Goal: Task Accomplishment & Management: Manage account settings

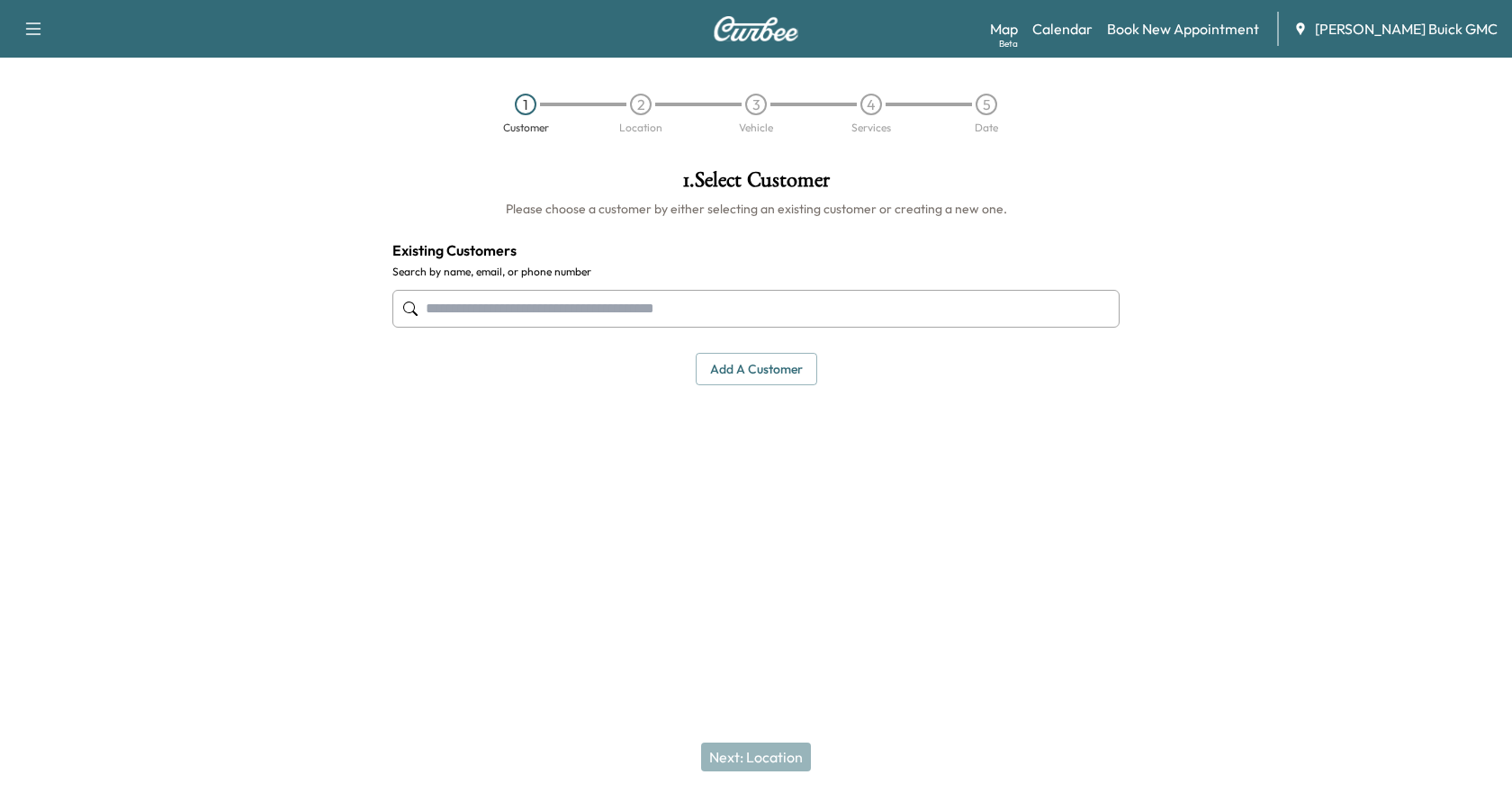
click at [561, 310] on input "text" at bounding box center [756, 308] width 728 height 37
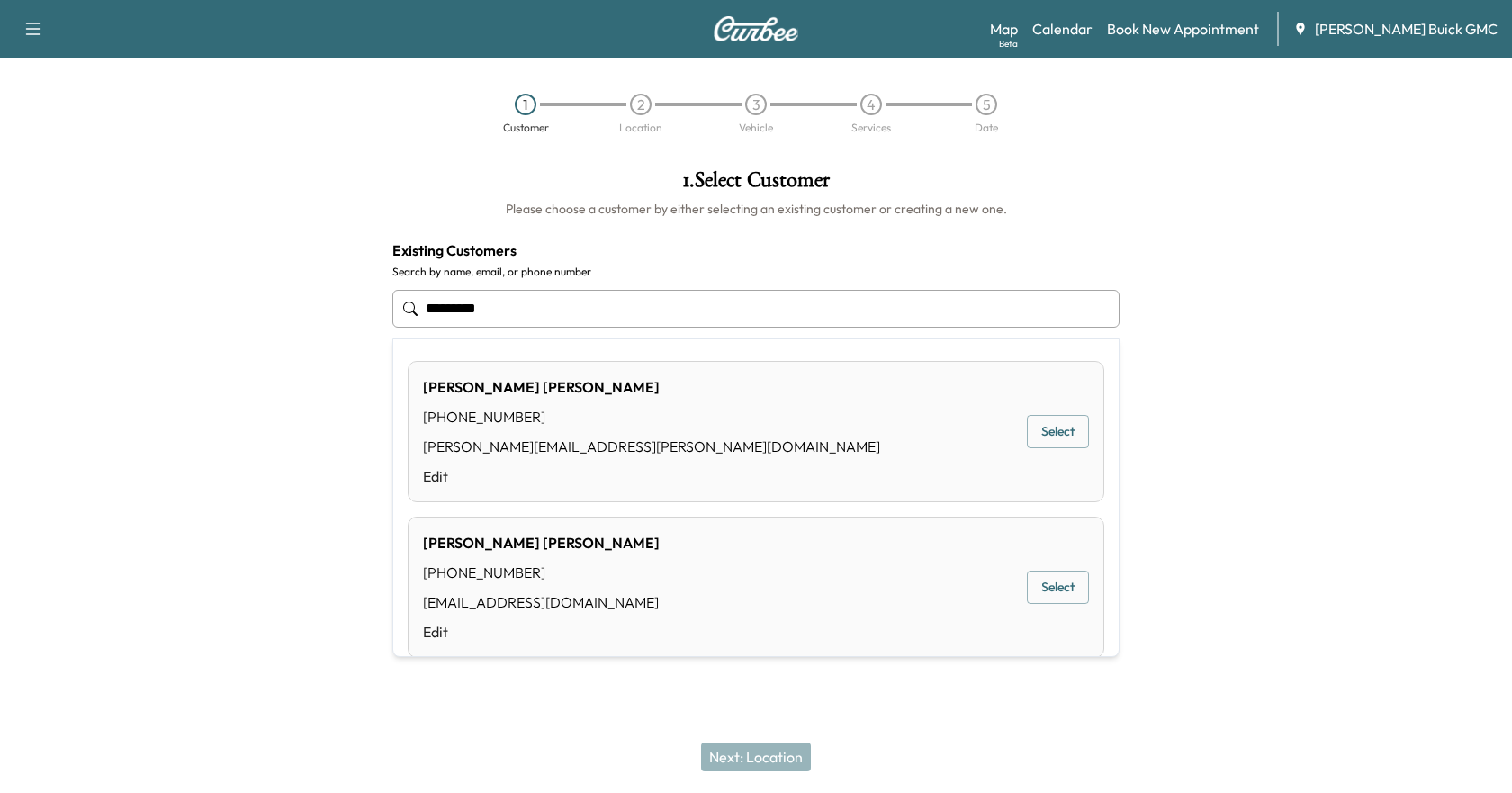
click at [1053, 440] on button "Select" at bounding box center [1058, 431] width 62 height 34
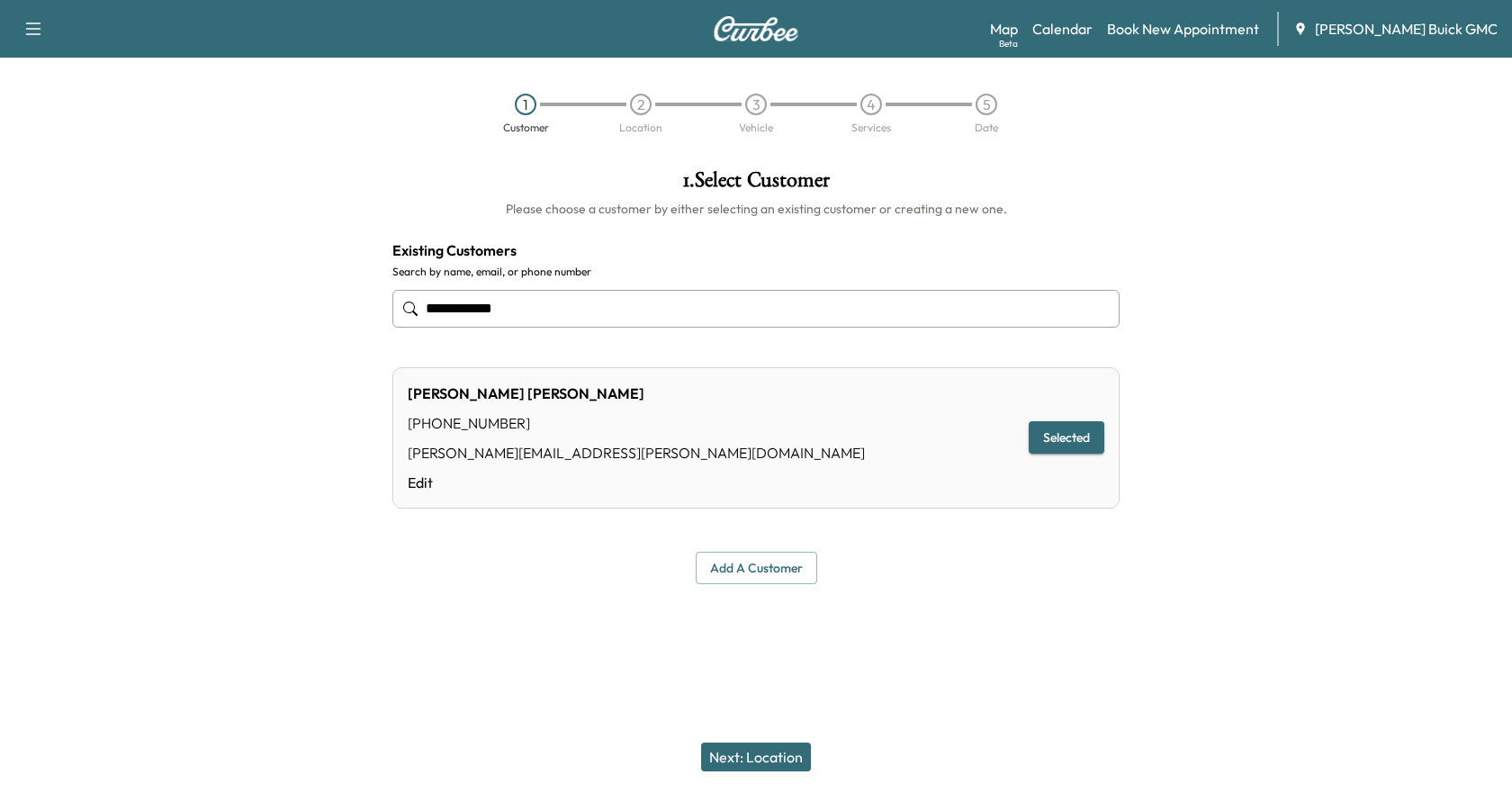
type input "**********"
click at [755, 759] on button "Next: Location" at bounding box center [756, 758] width 110 height 29
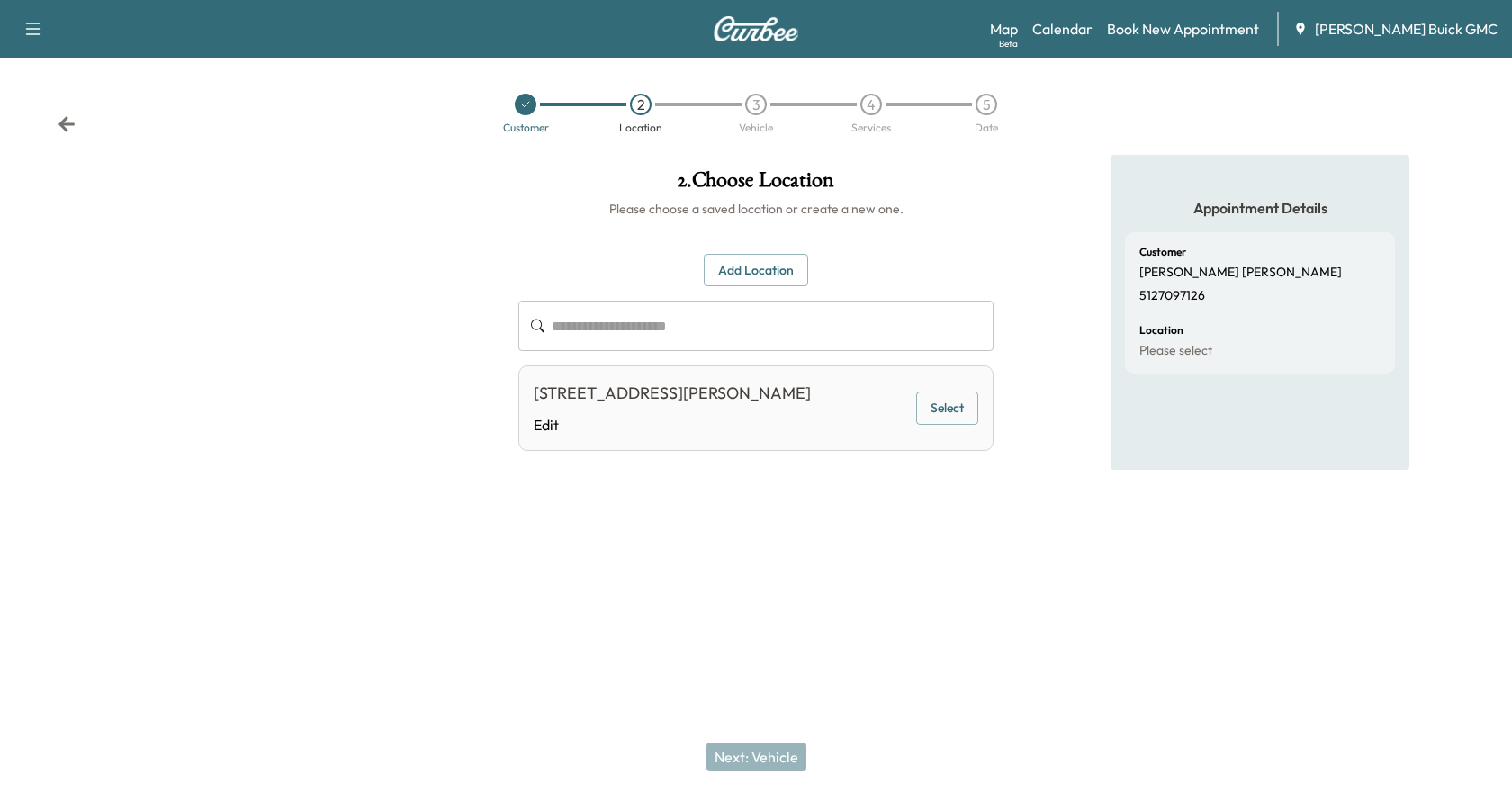
click at [623, 449] on div "4590 Clifford Rd, Brighton, MI 48116, USA Edit Select" at bounding box center [756, 408] width 475 height 85
click at [937, 411] on button "Select" at bounding box center [947, 408] width 62 height 34
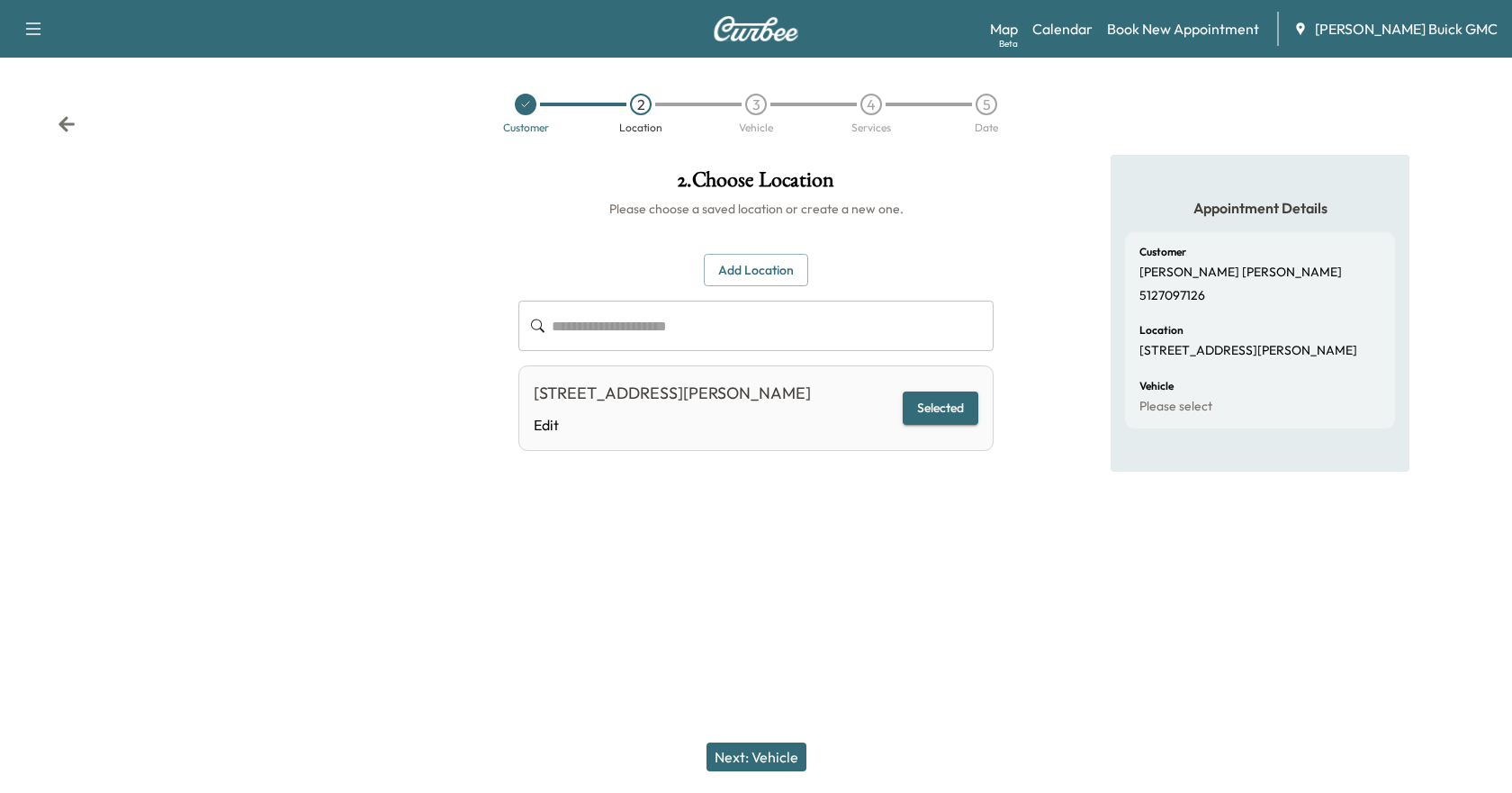
drag, startPoint x: 743, startPoint y: 751, endPoint x: 710, endPoint y: 753, distance: 33.1
click at [743, 750] on button "Next: Vehicle" at bounding box center [756, 758] width 100 height 29
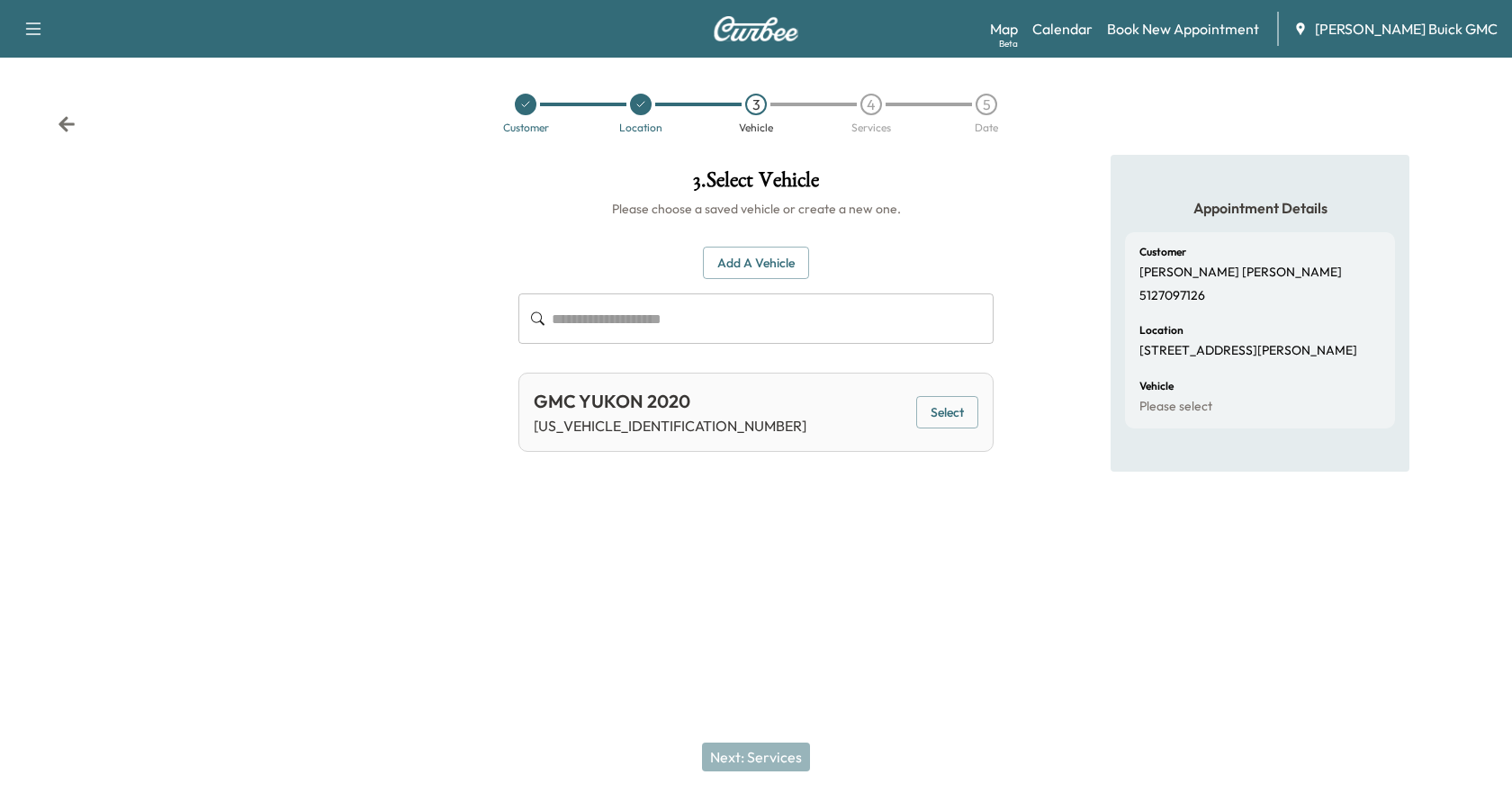
click at [960, 419] on button "Select" at bounding box center [947, 413] width 62 height 34
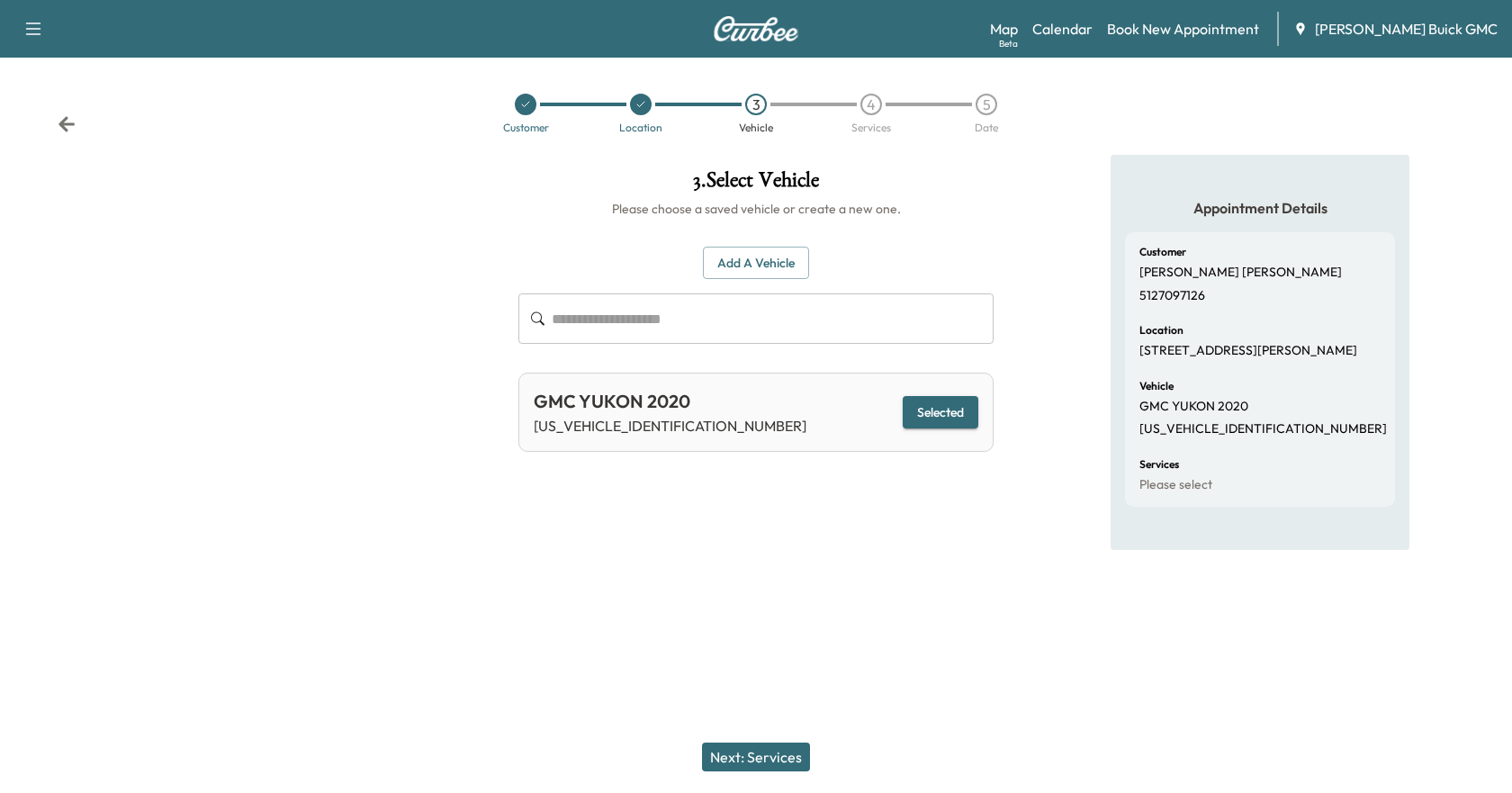
click at [756, 757] on button "Next: Services" at bounding box center [756, 758] width 108 height 29
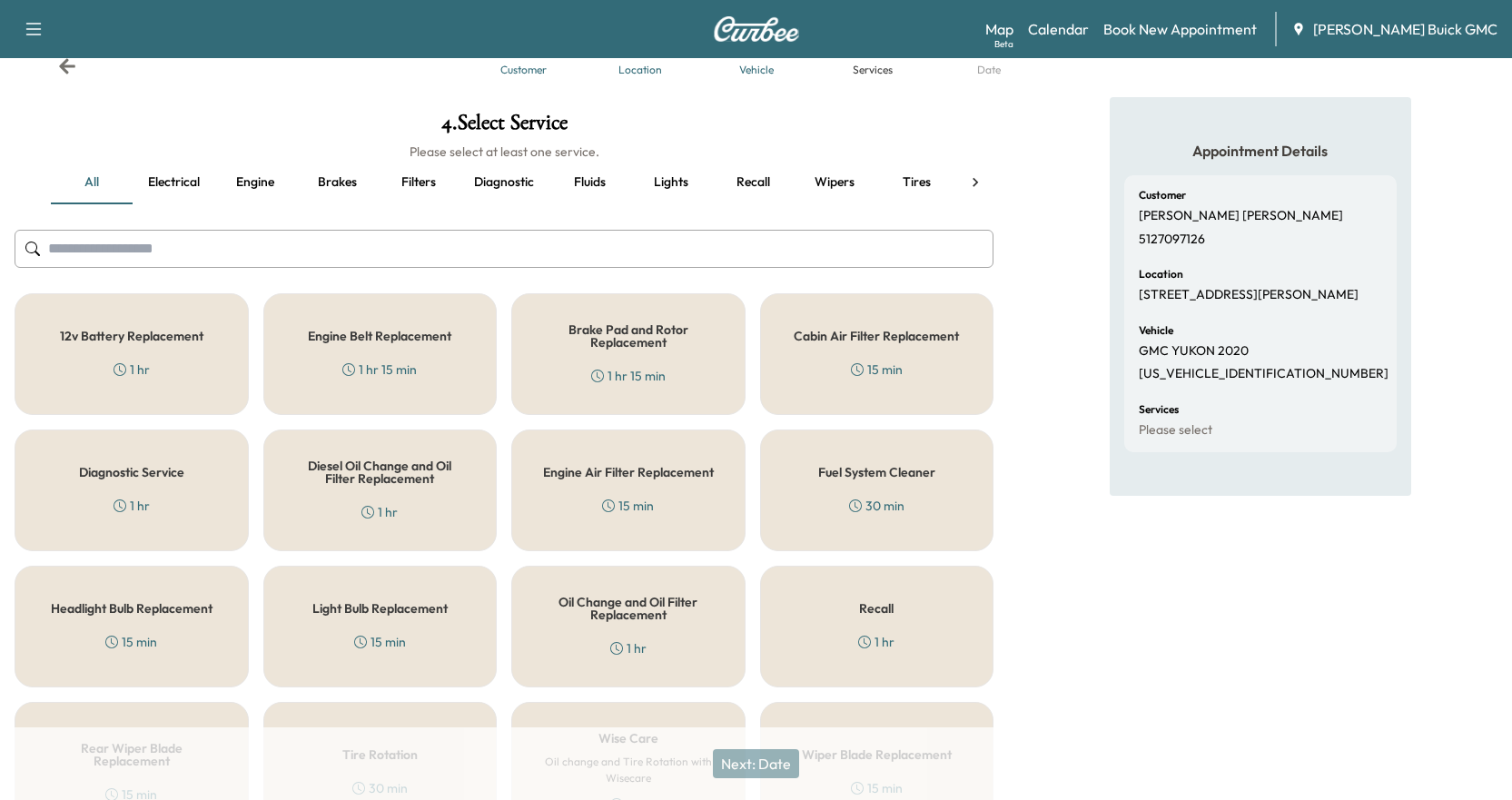
scroll to position [175, 0]
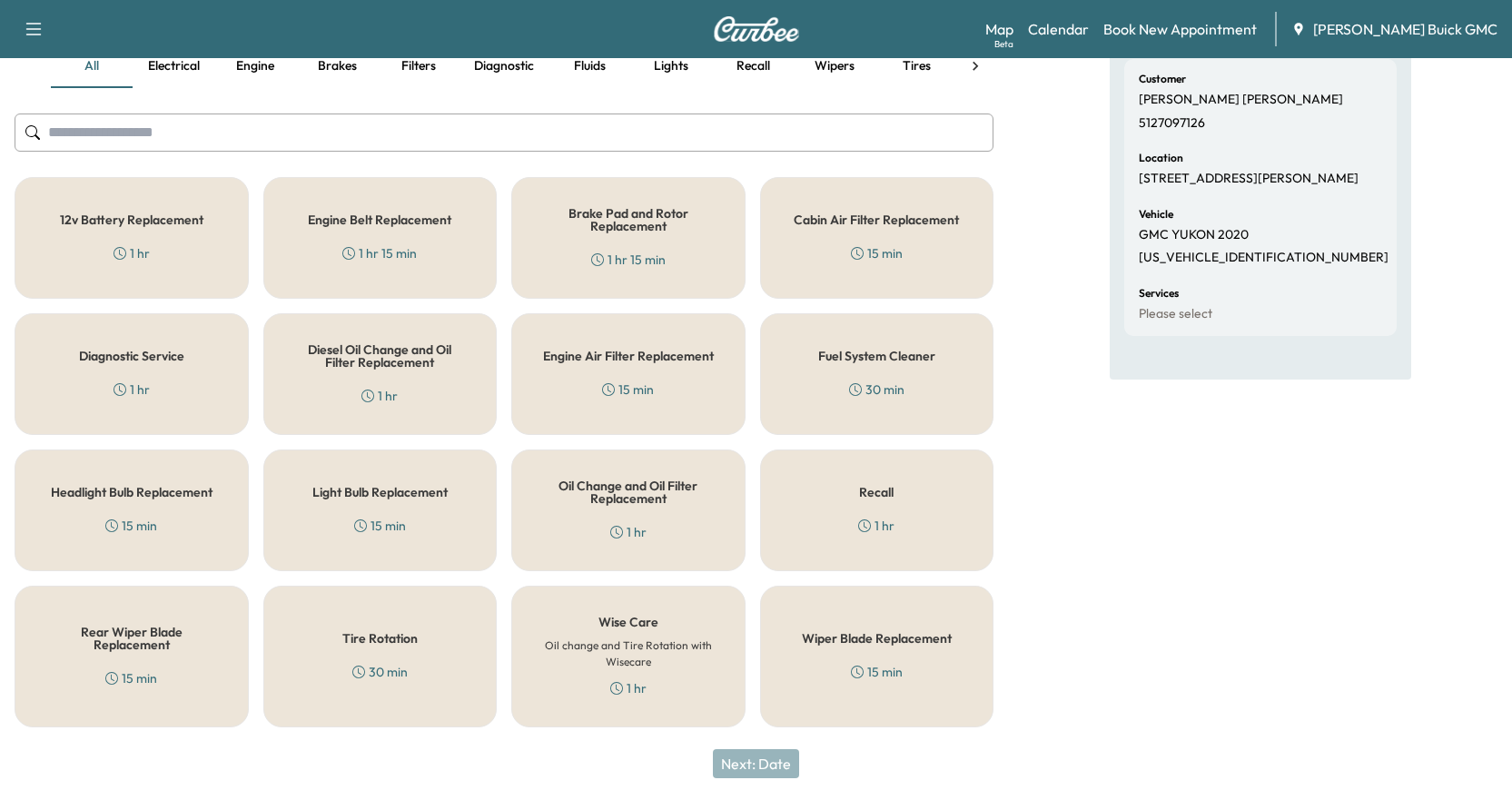
click at [644, 516] on div "Oil Change and Oil Filter Replacement 1 hr" at bounding box center [628, 510] width 235 height 122
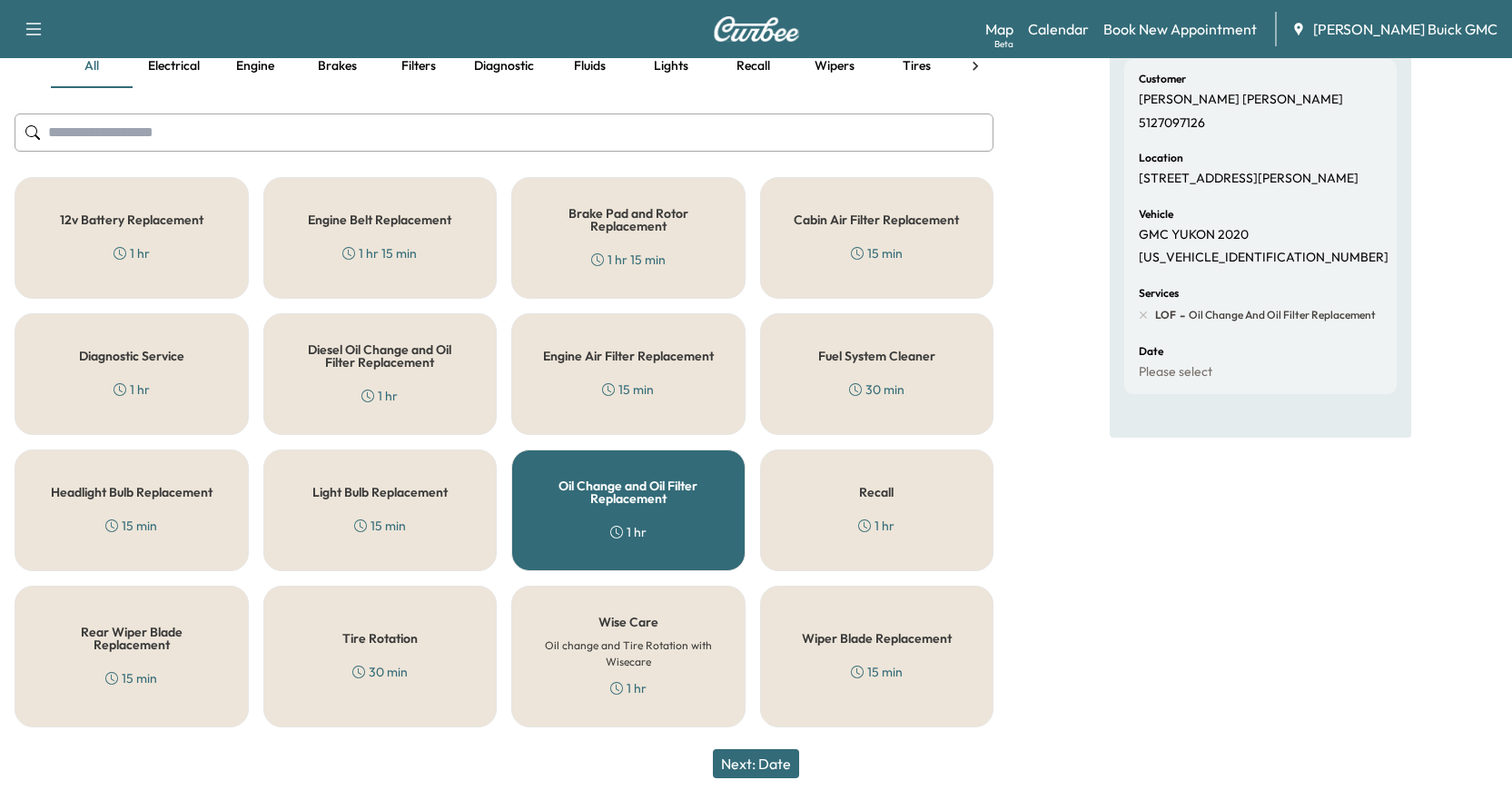
click at [347, 657] on div "Tire Rotation 30 min" at bounding box center [381, 656] width 235 height 142
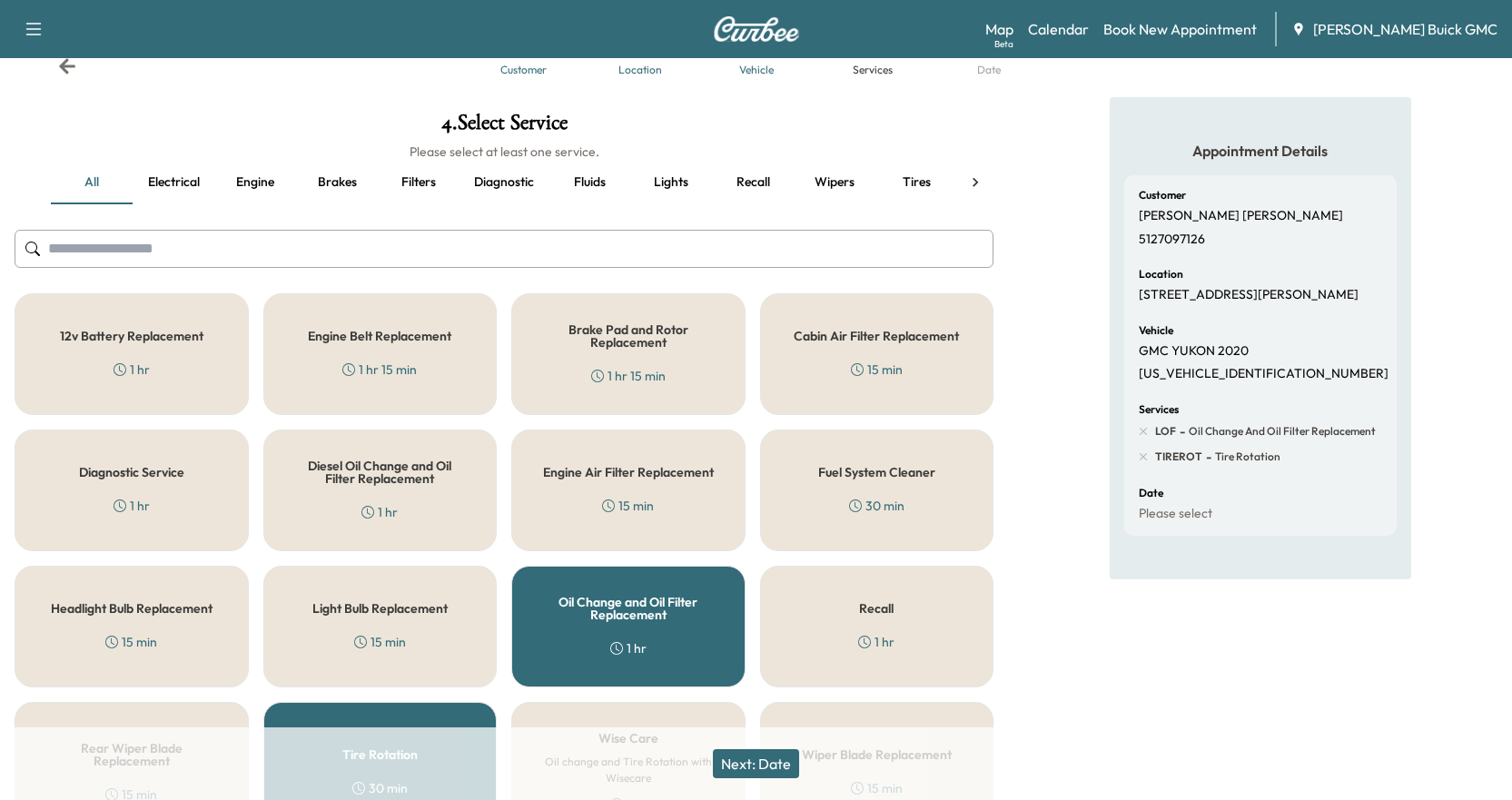
scroll to position [91, 0]
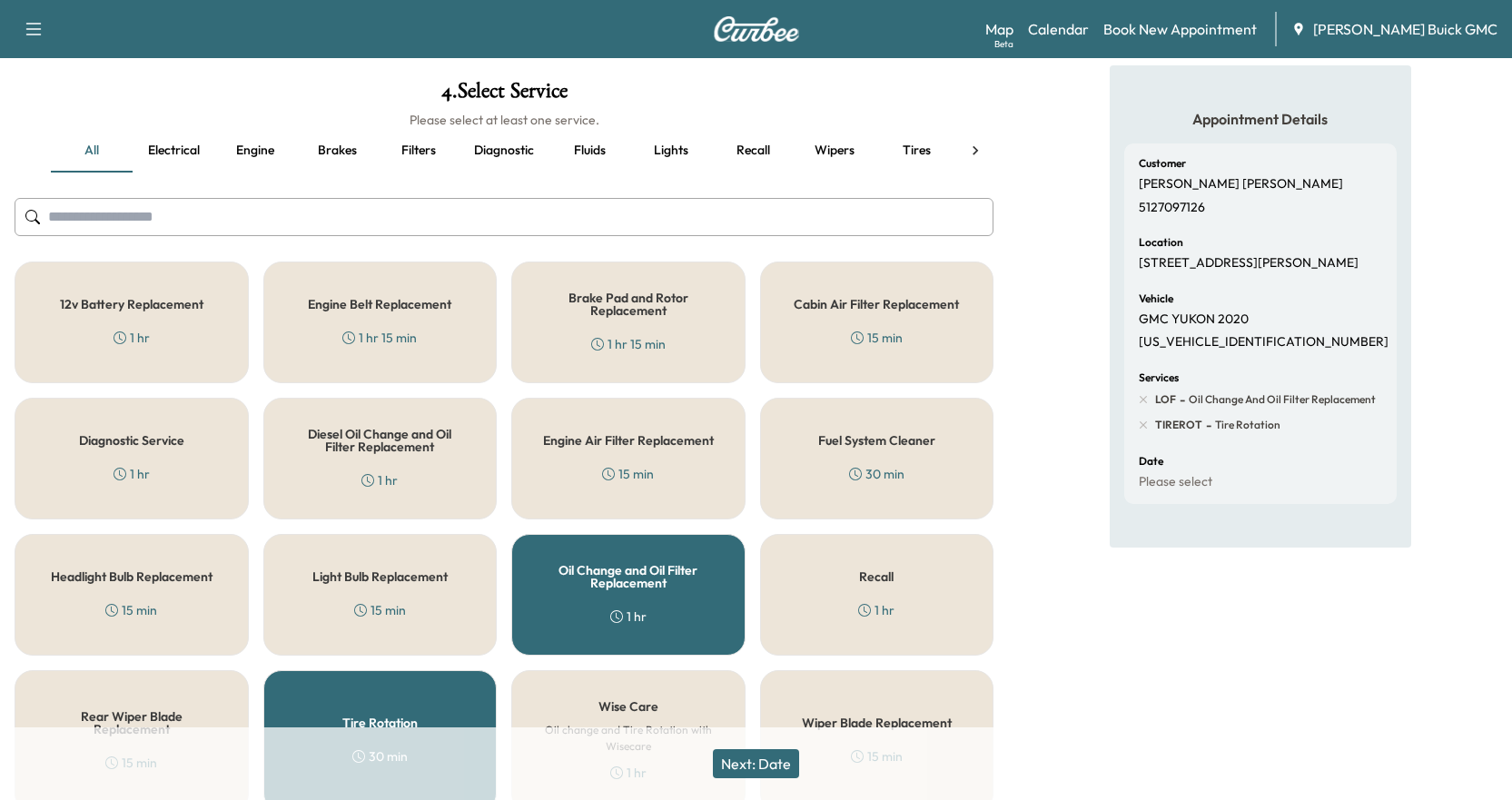
drag, startPoint x: 616, startPoint y: 592, endPoint x: 598, endPoint y: 589, distance: 18.2
click at [617, 590] on div "Oil Change and Oil Filter Replacement 1 hr" at bounding box center [628, 595] width 235 height 122
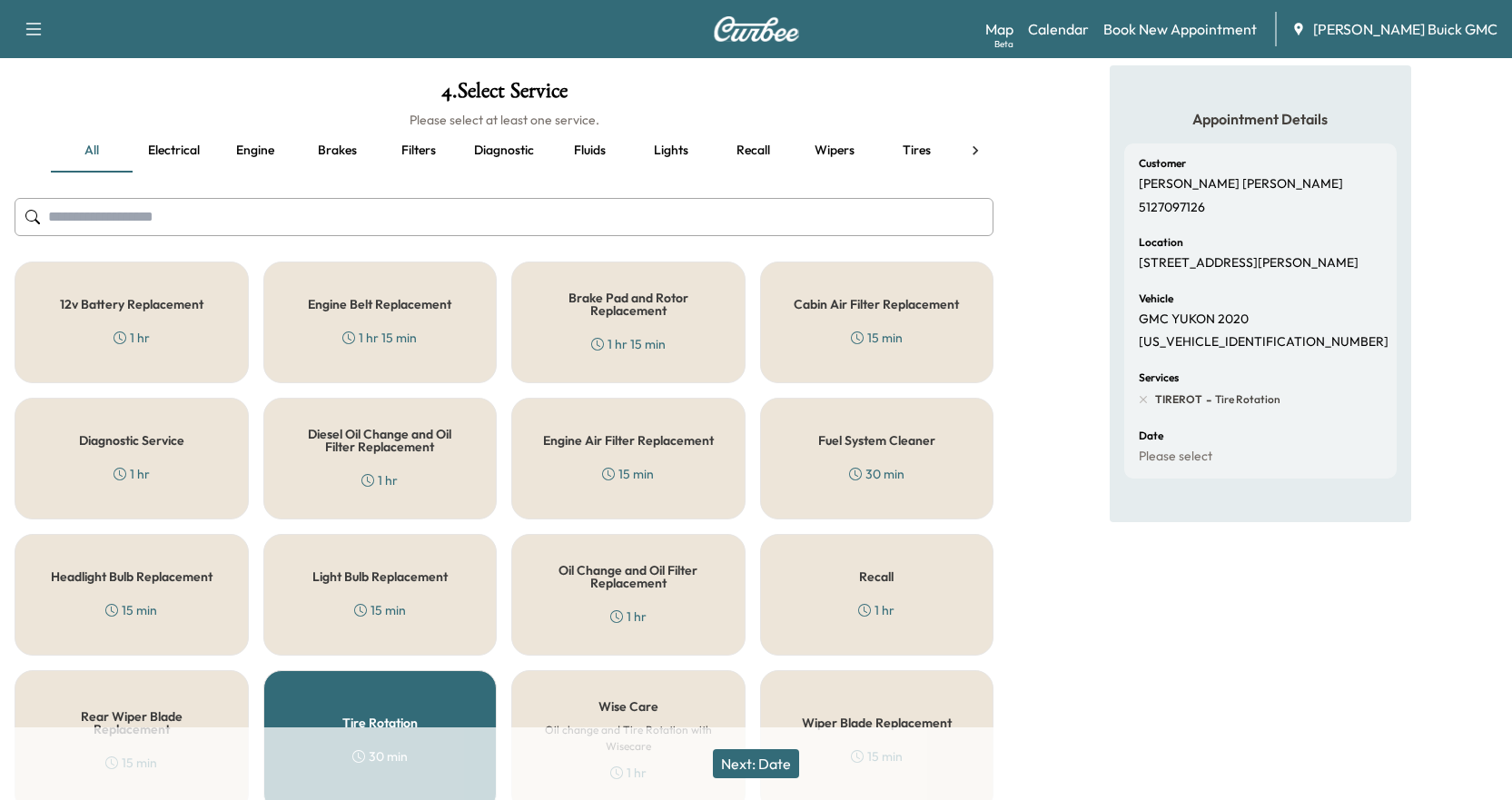
click at [385, 690] on div "Tire Rotation 30 min" at bounding box center [381, 741] width 235 height 142
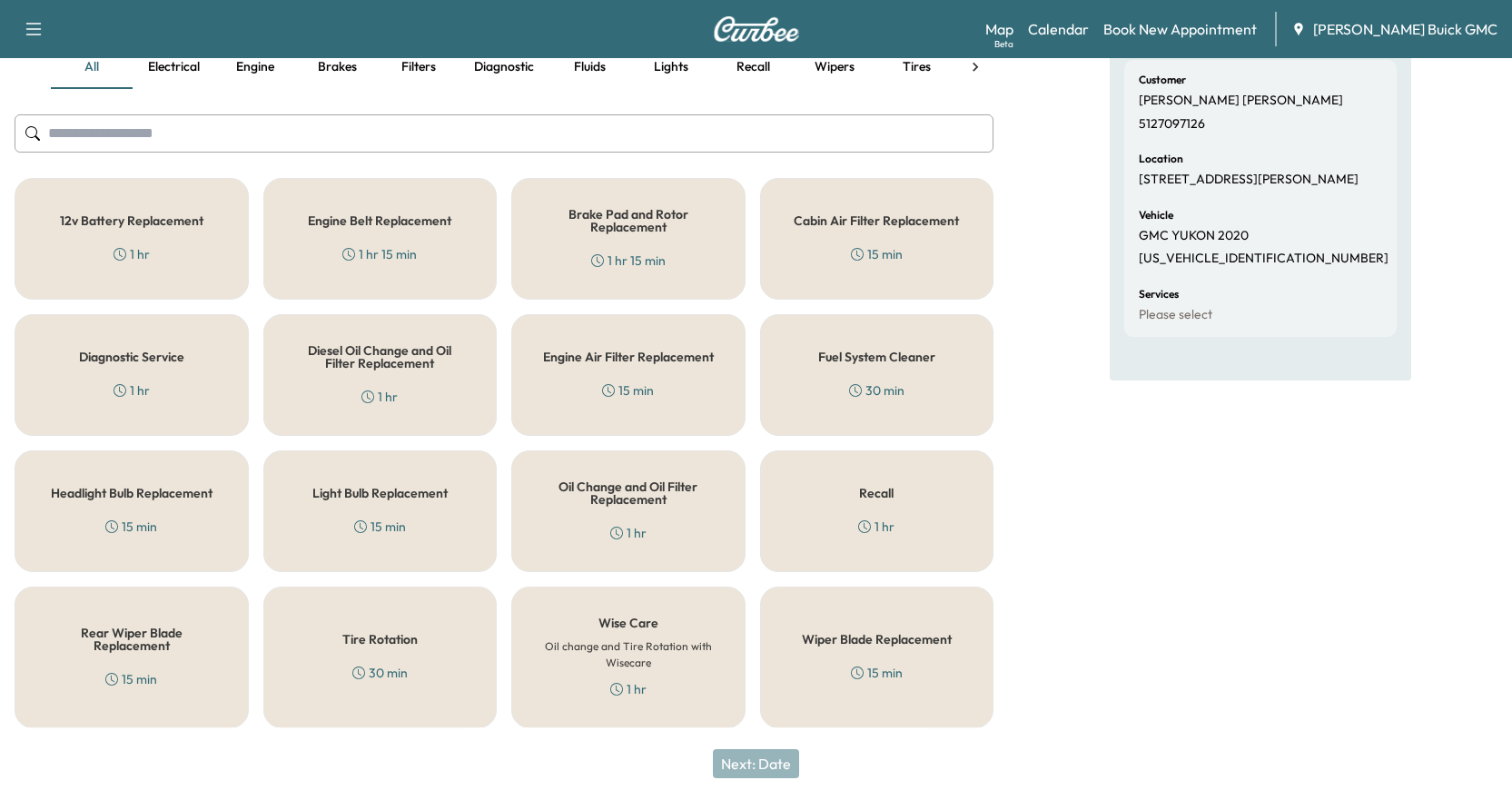
scroll to position [175, 0]
click at [628, 624] on h5 "Wise Care" at bounding box center [629, 621] width 60 height 13
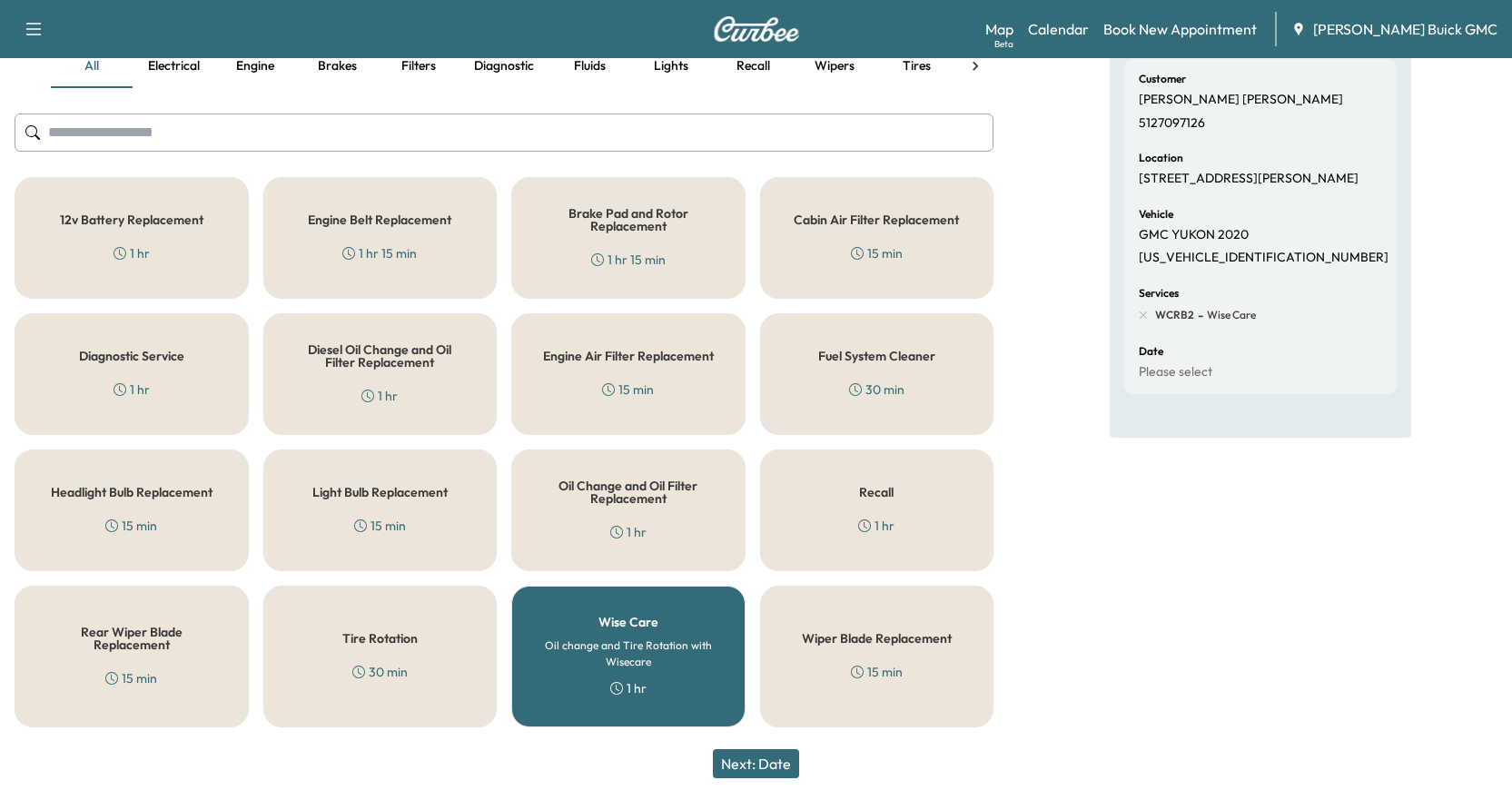
click at [766, 757] on button "Next: Date" at bounding box center [756, 764] width 86 height 29
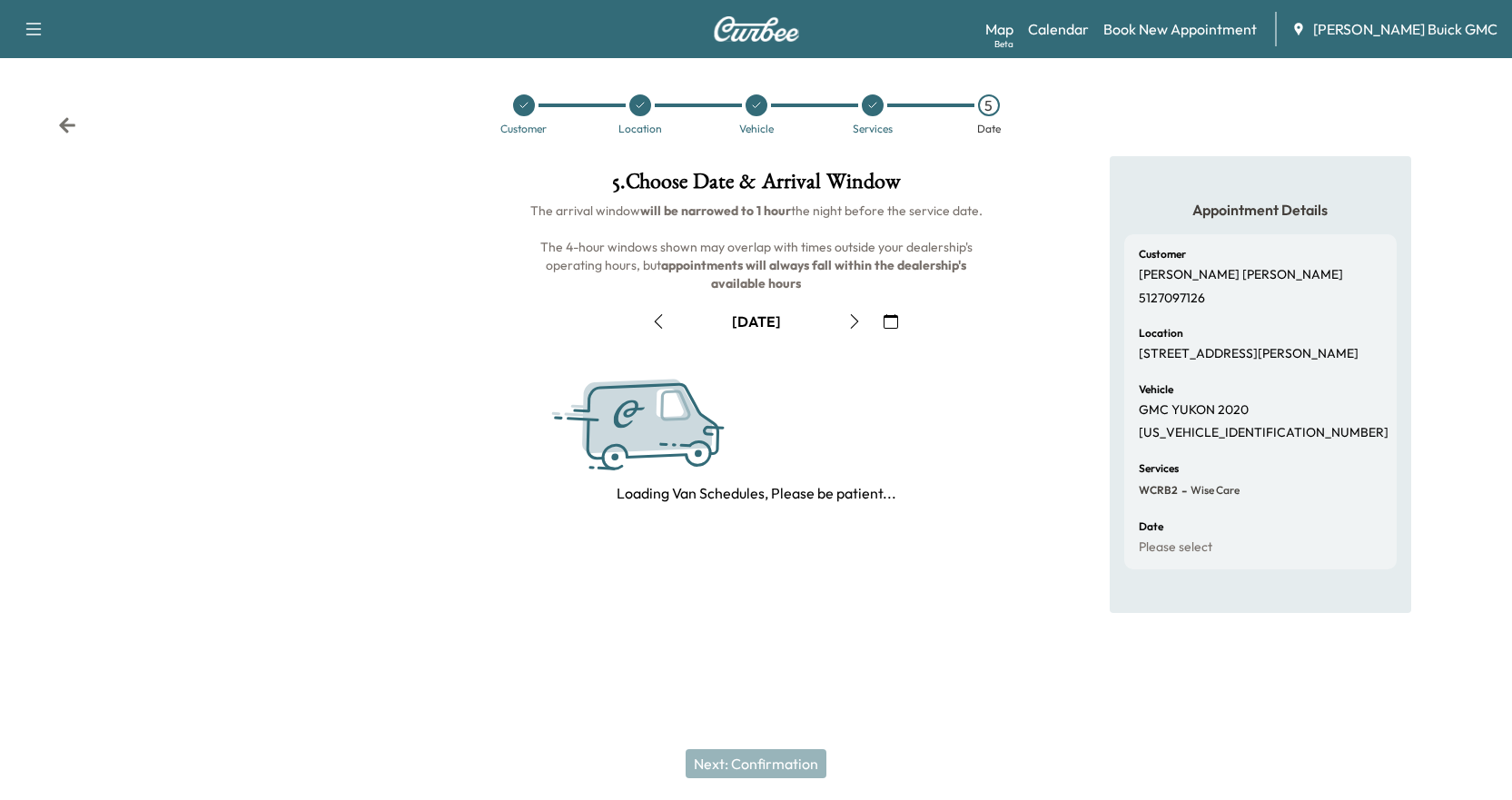
scroll to position [0, 0]
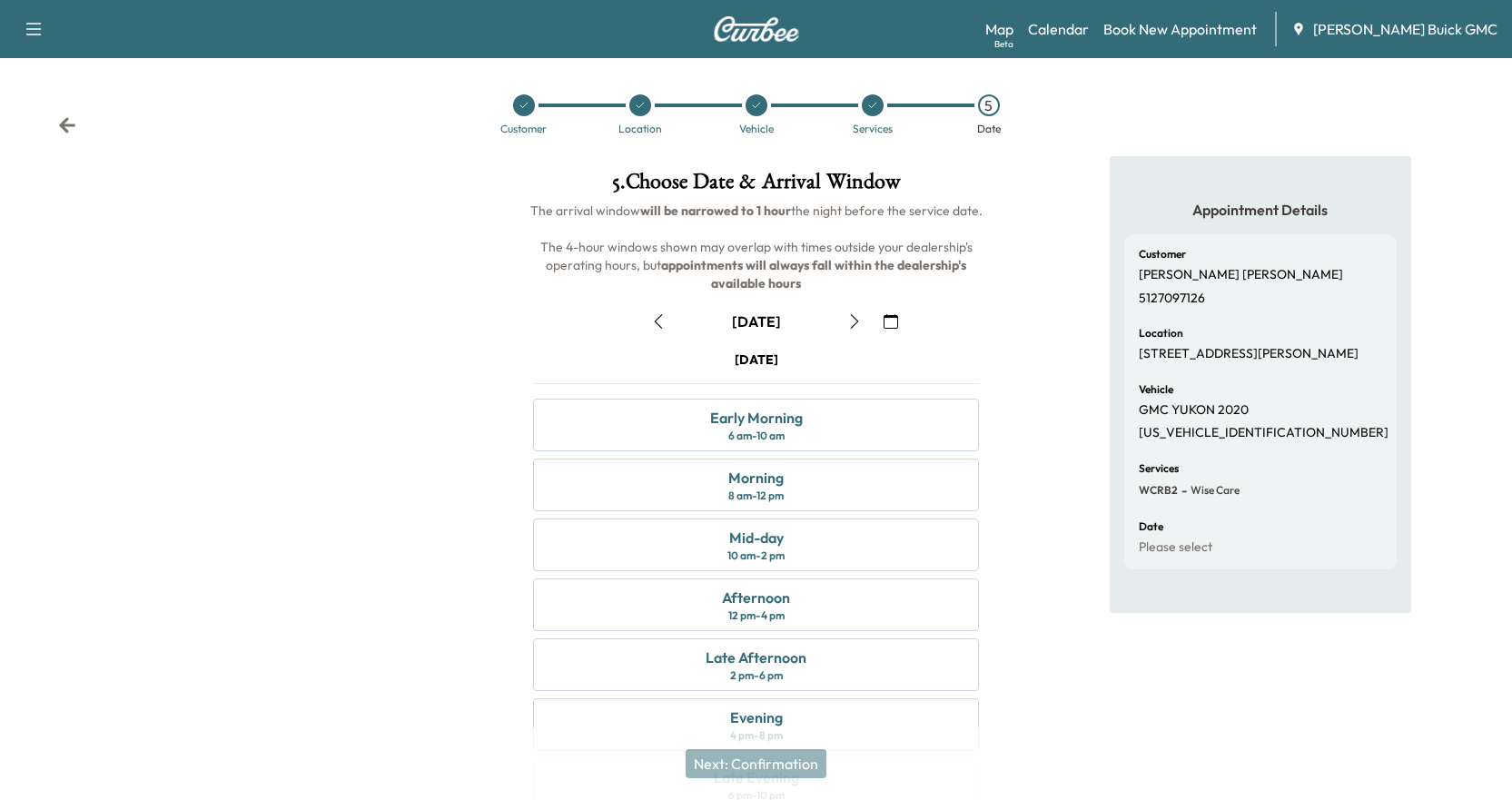
click at [849, 326] on icon "button" at bounding box center [854, 321] width 14 height 14
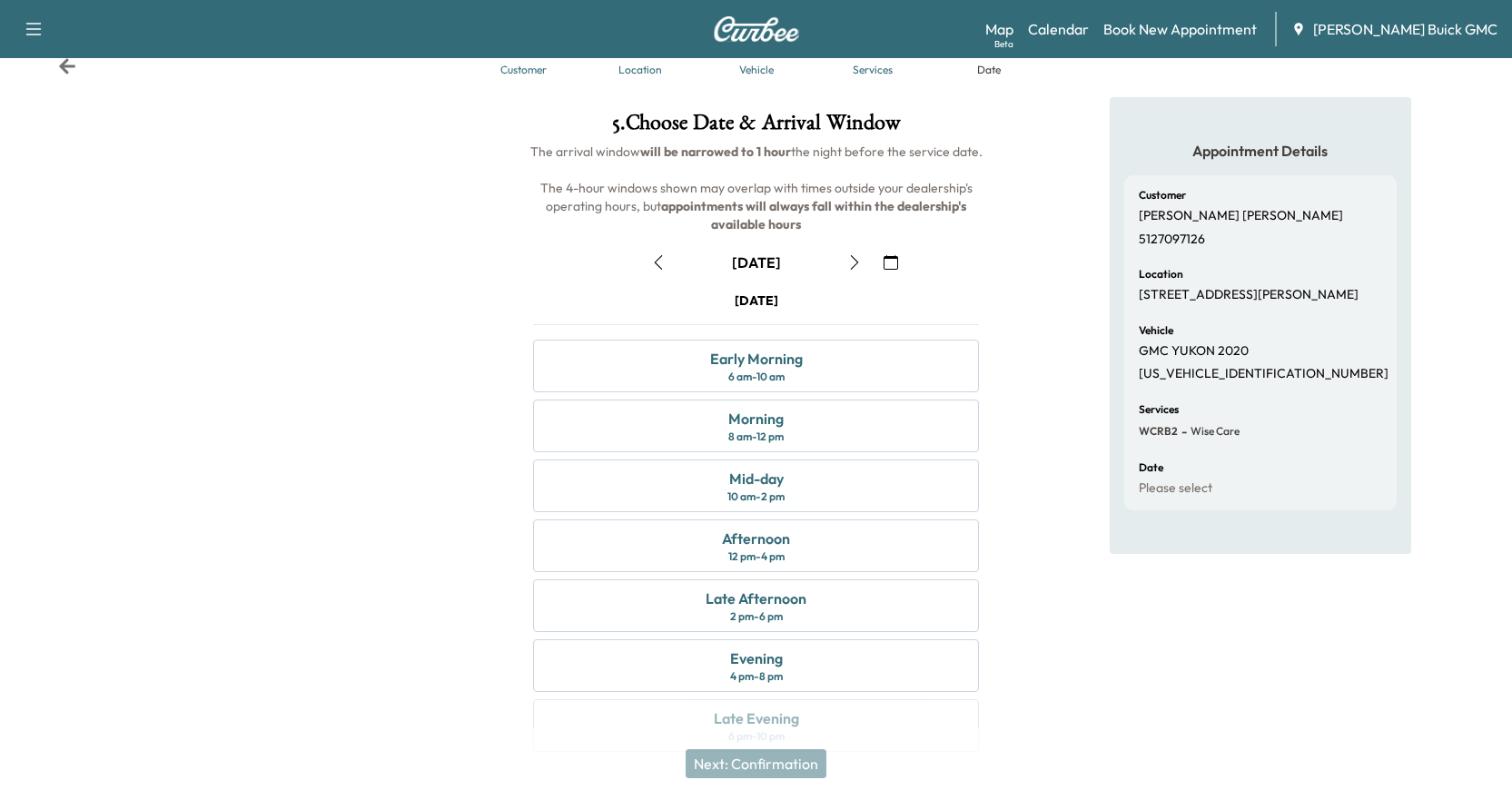
scroll to position [91, 0]
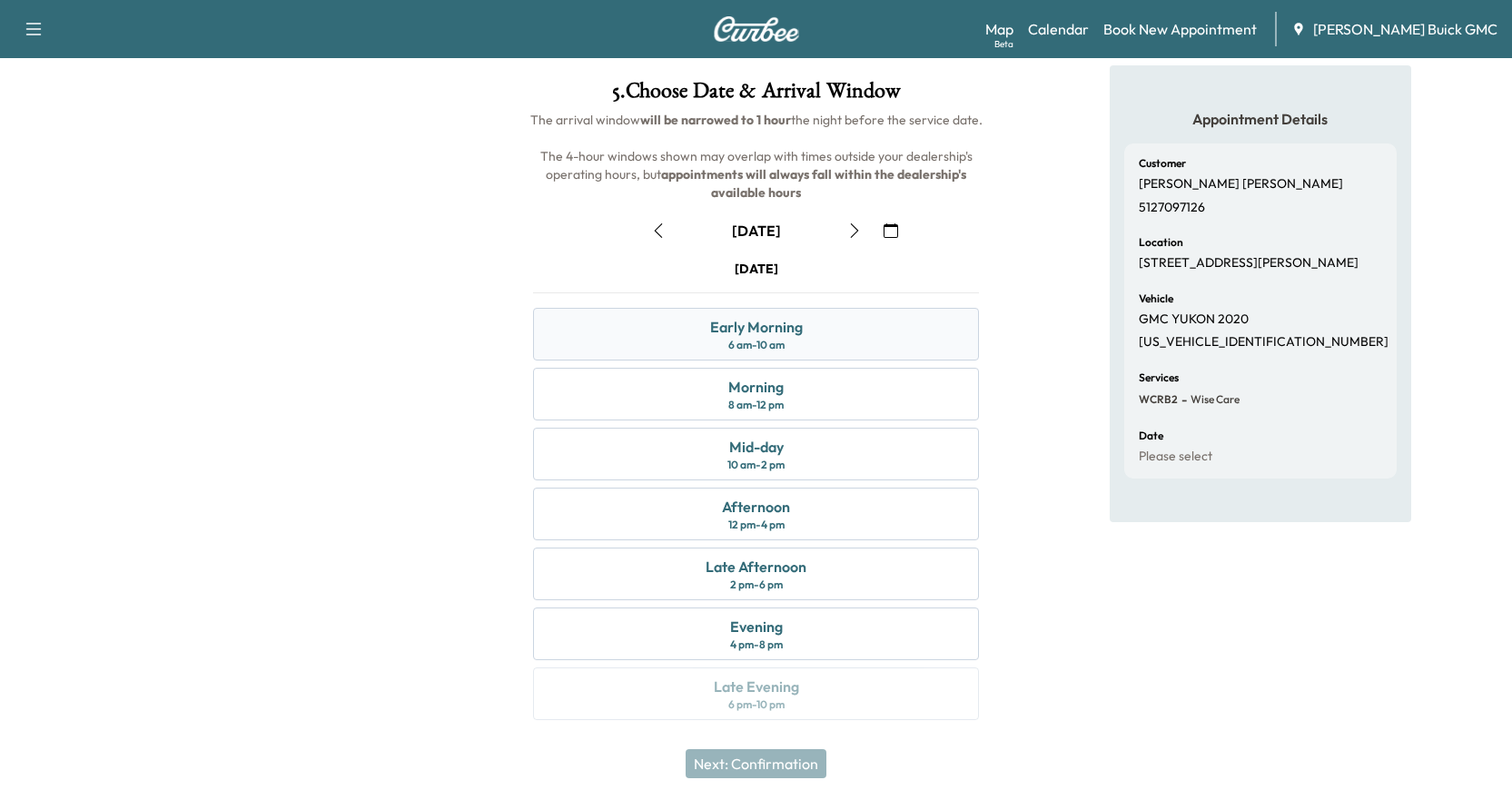
click at [826, 343] on div "Early Morning 6 am - 10 am" at bounding box center [756, 334] width 446 height 53
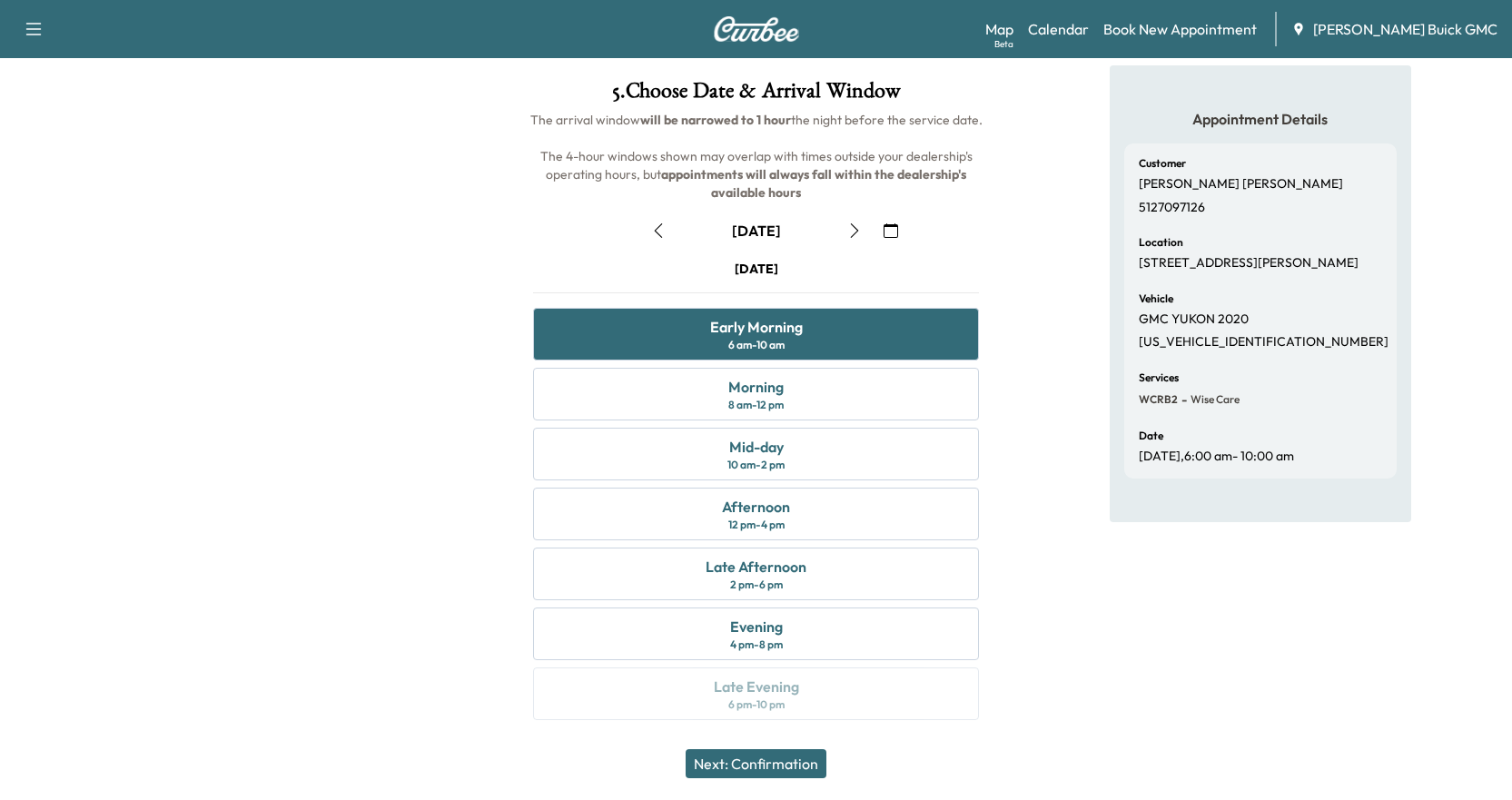
click at [792, 768] on button "Next: Confirmation" at bounding box center [756, 764] width 141 height 29
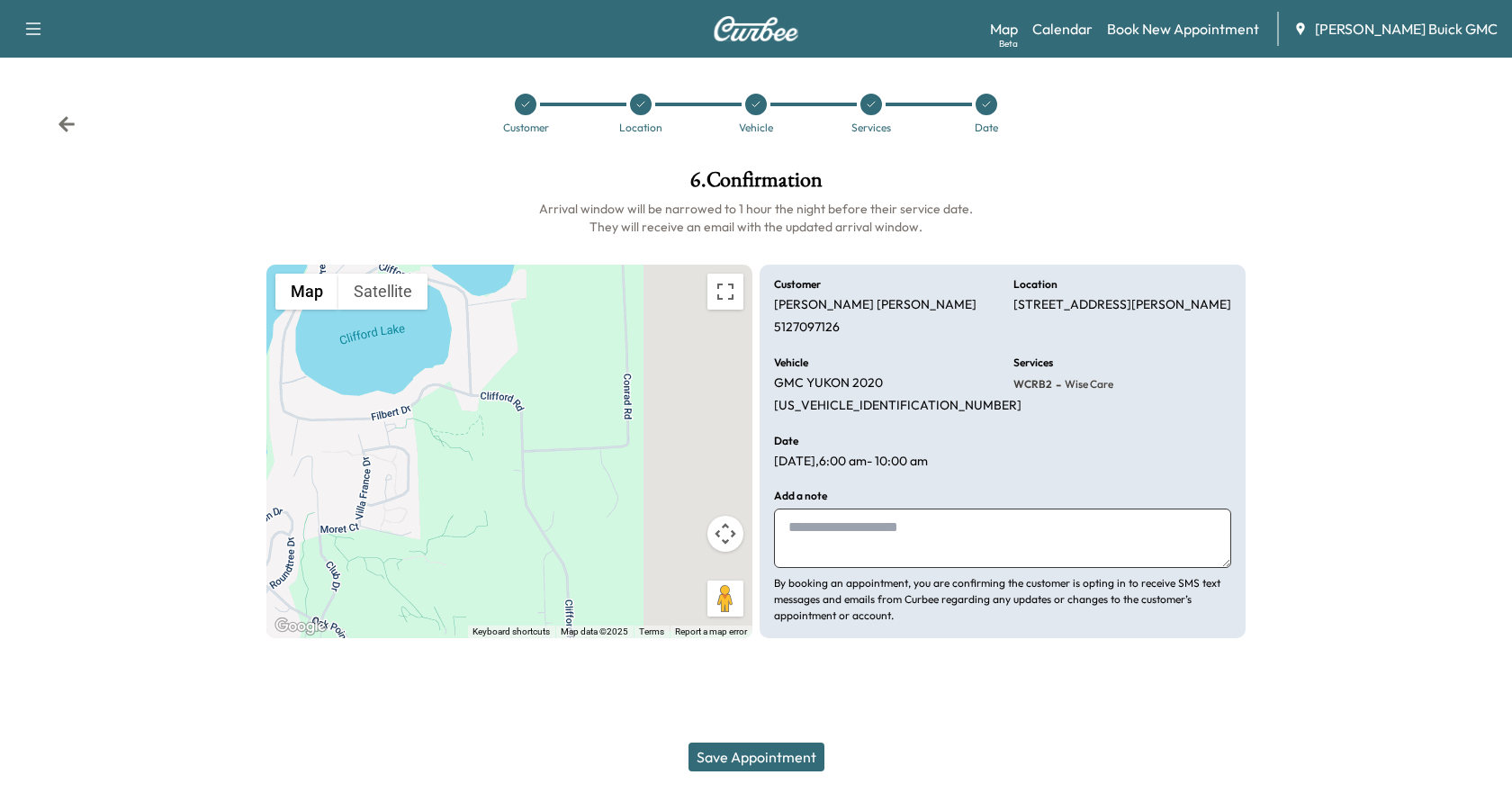
click at [774, 759] on button "Save Appointment" at bounding box center [756, 758] width 136 height 29
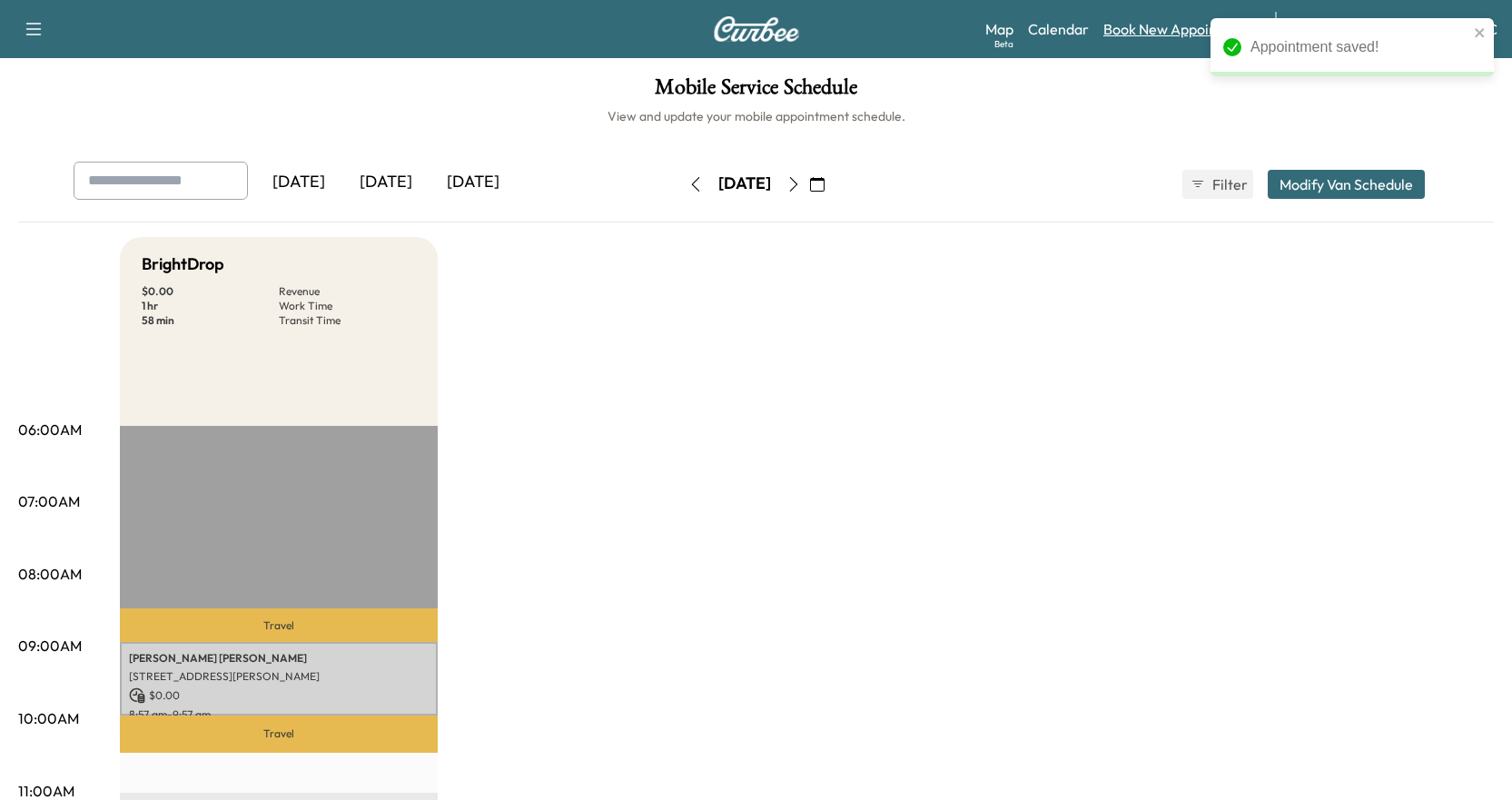
click at [1179, 33] on link "Book New Appointment" at bounding box center [1180, 29] width 154 height 22
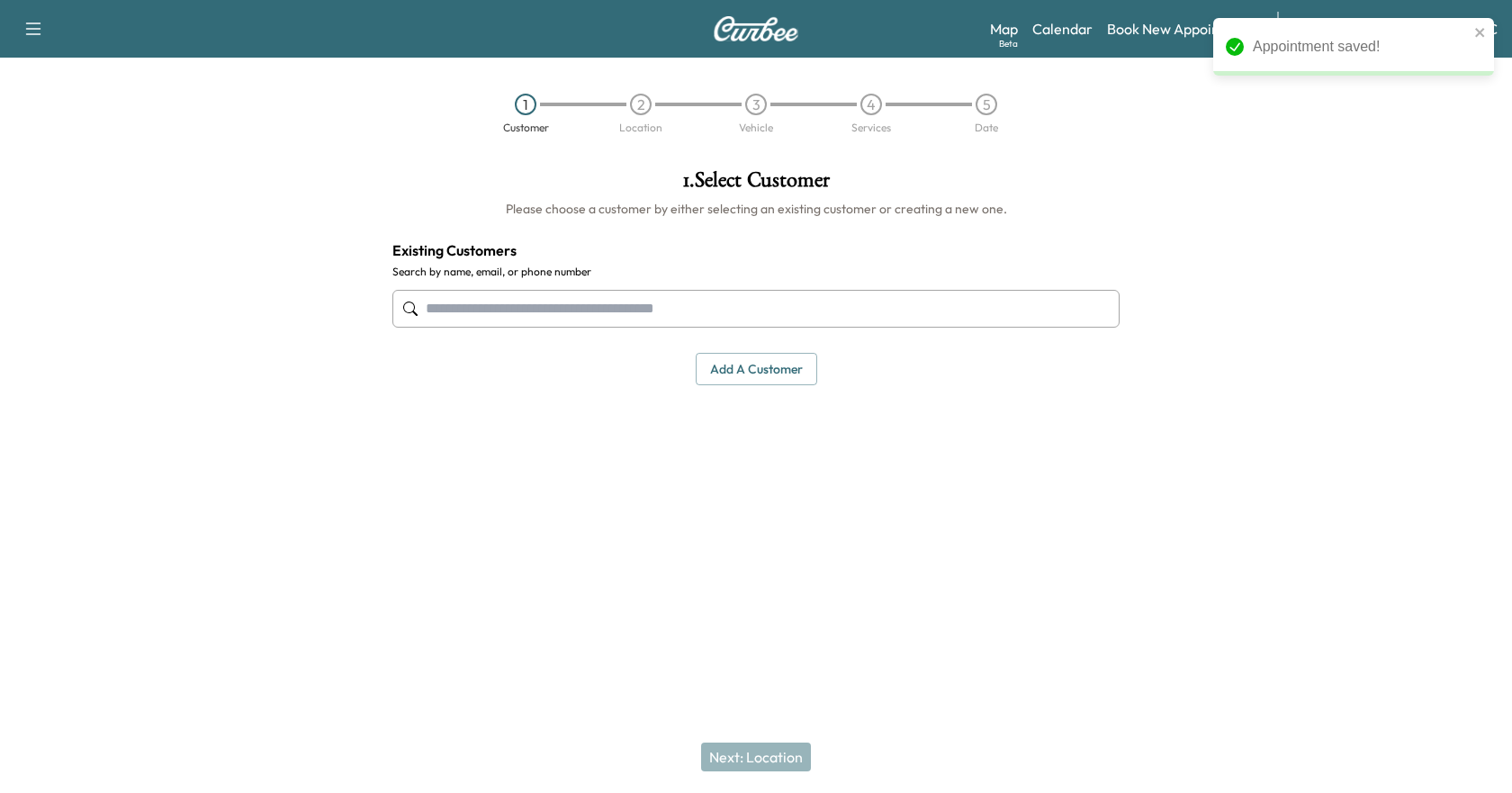
click at [642, 307] on input "text" at bounding box center [756, 308] width 728 height 37
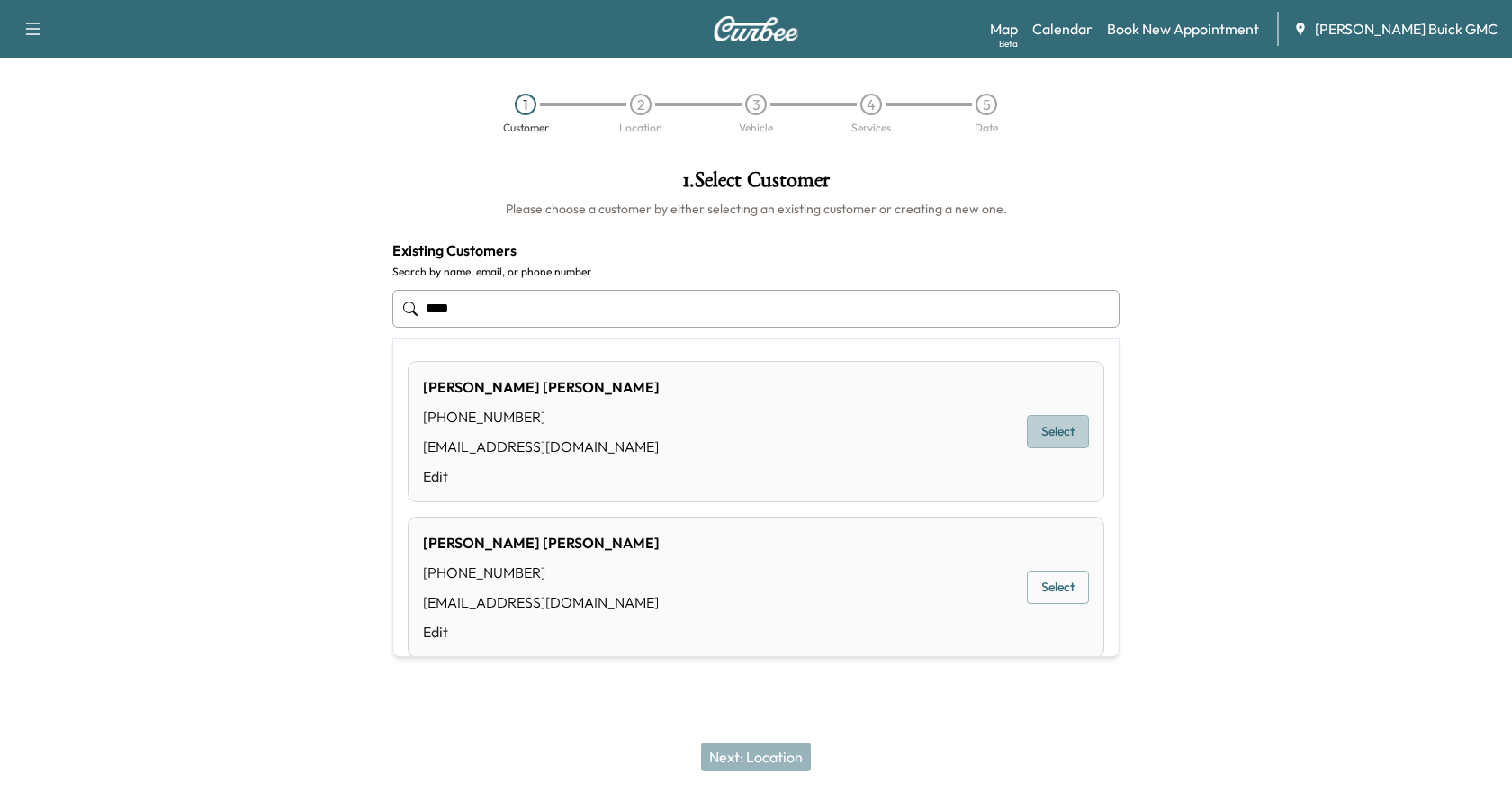
click at [1035, 433] on button "Select" at bounding box center [1058, 431] width 62 height 34
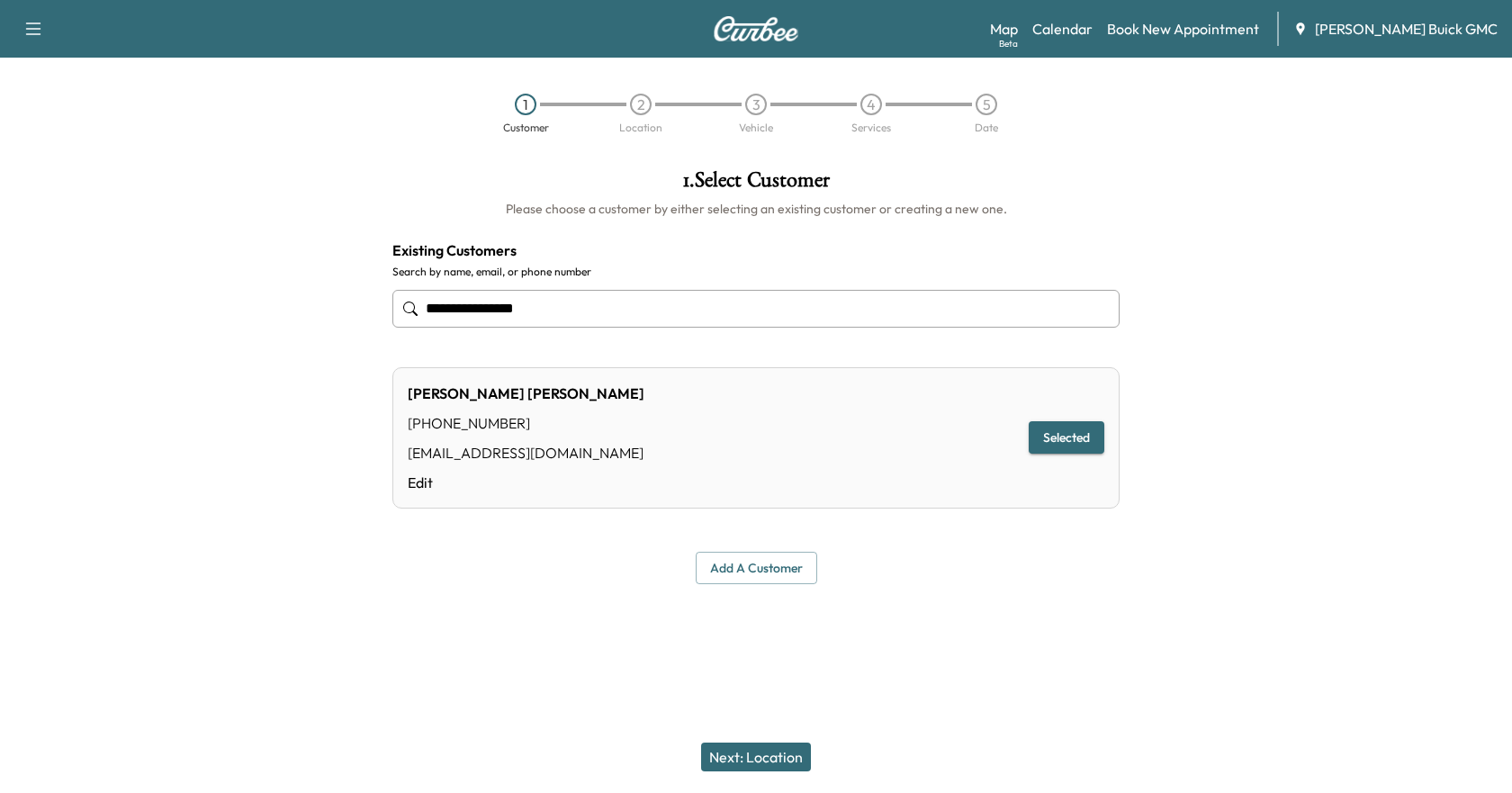
type input "**********"
click at [772, 751] on button "Next: Location" at bounding box center [756, 758] width 110 height 29
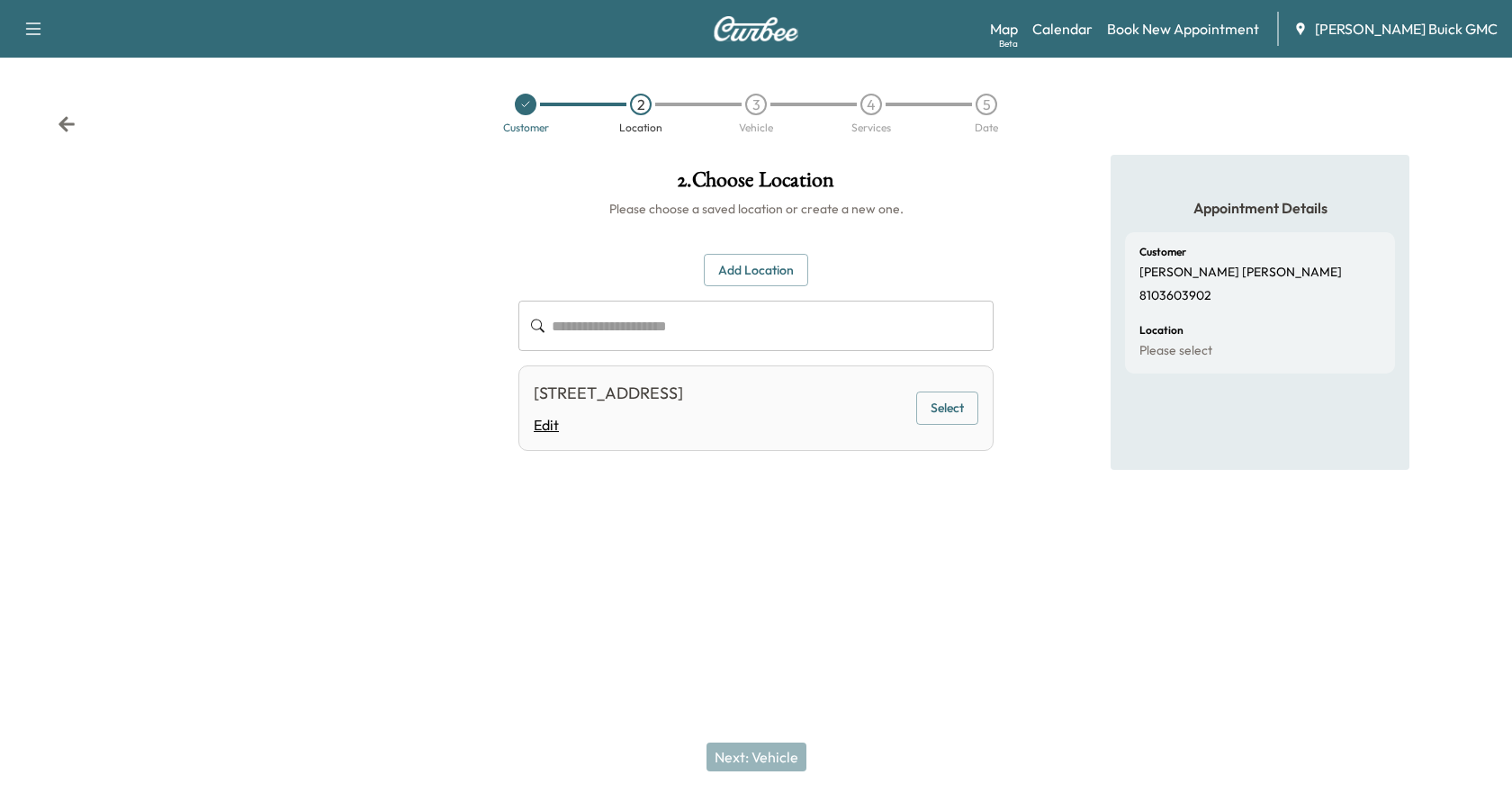
click at [684, 432] on link "Edit" at bounding box center [608, 424] width 149 height 22
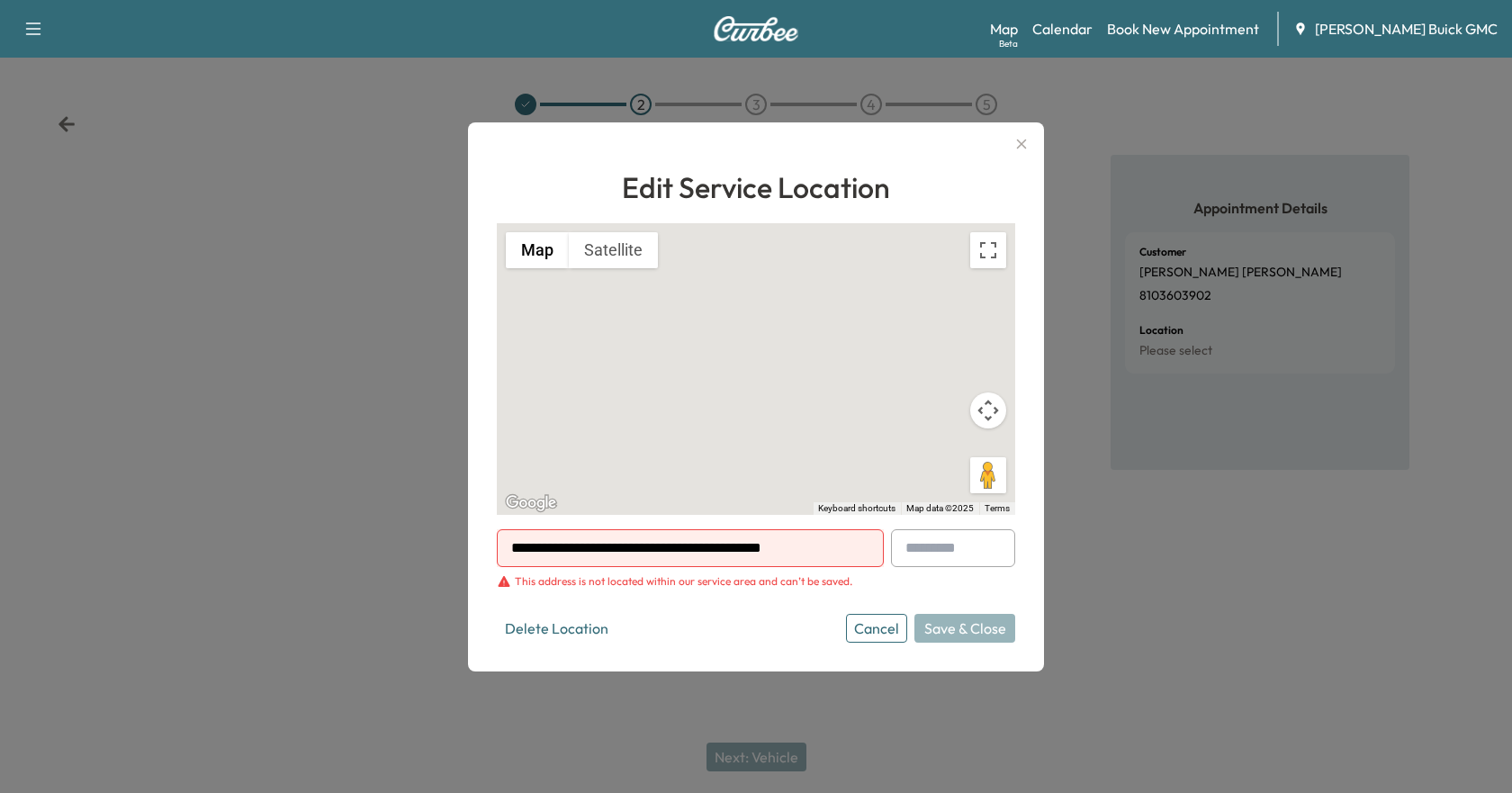
click at [1025, 146] on icon "button" at bounding box center [1022, 144] width 10 height 10
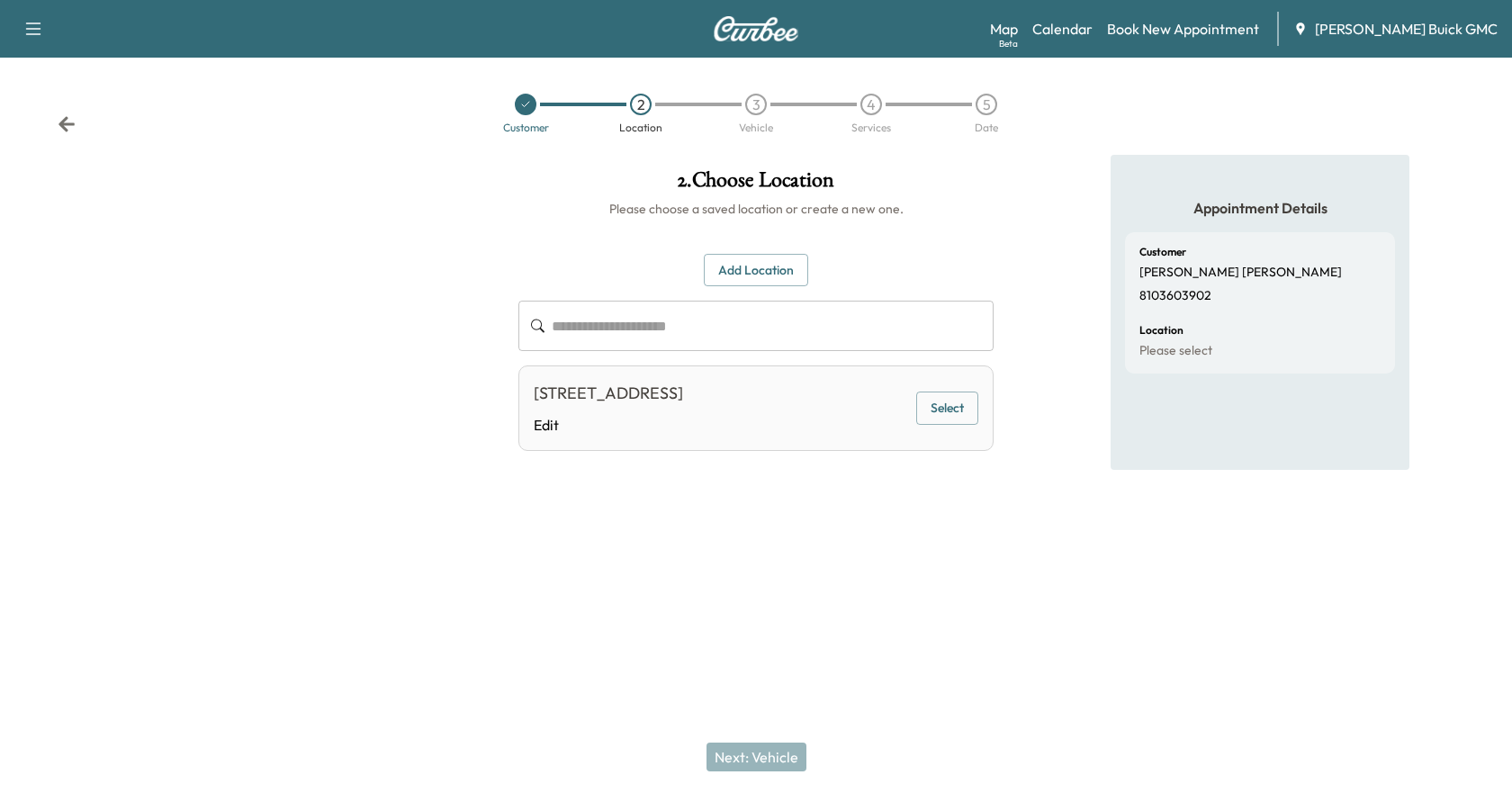
click at [940, 426] on div "4760 Crooked Stick Ct, Brighton, MI 48116, USA Edit Select" at bounding box center [756, 408] width 475 height 85
click at [943, 414] on button "Select" at bounding box center [947, 408] width 62 height 34
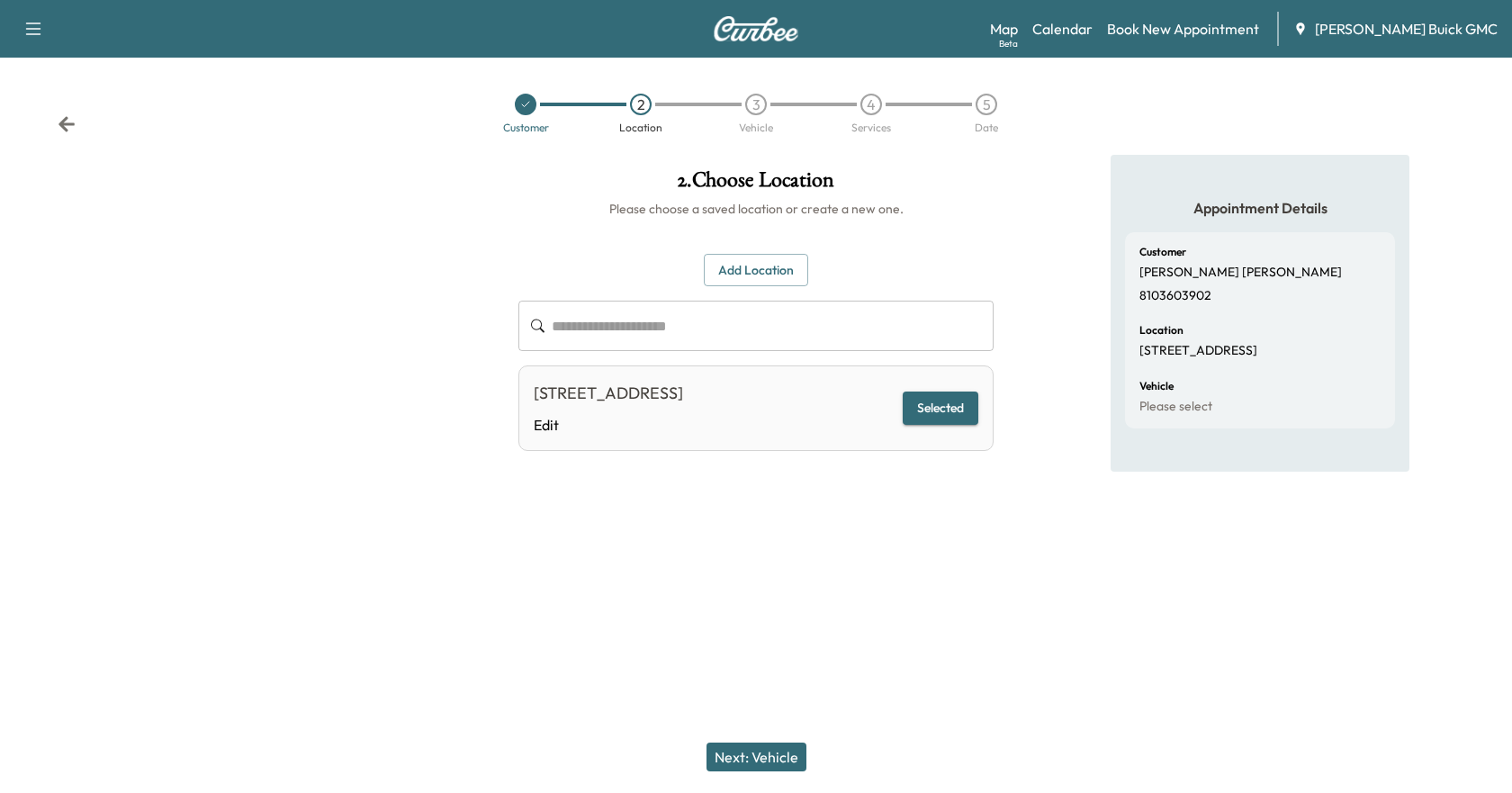
click at [730, 760] on button "Next: Vehicle" at bounding box center [756, 758] width 100 height 29
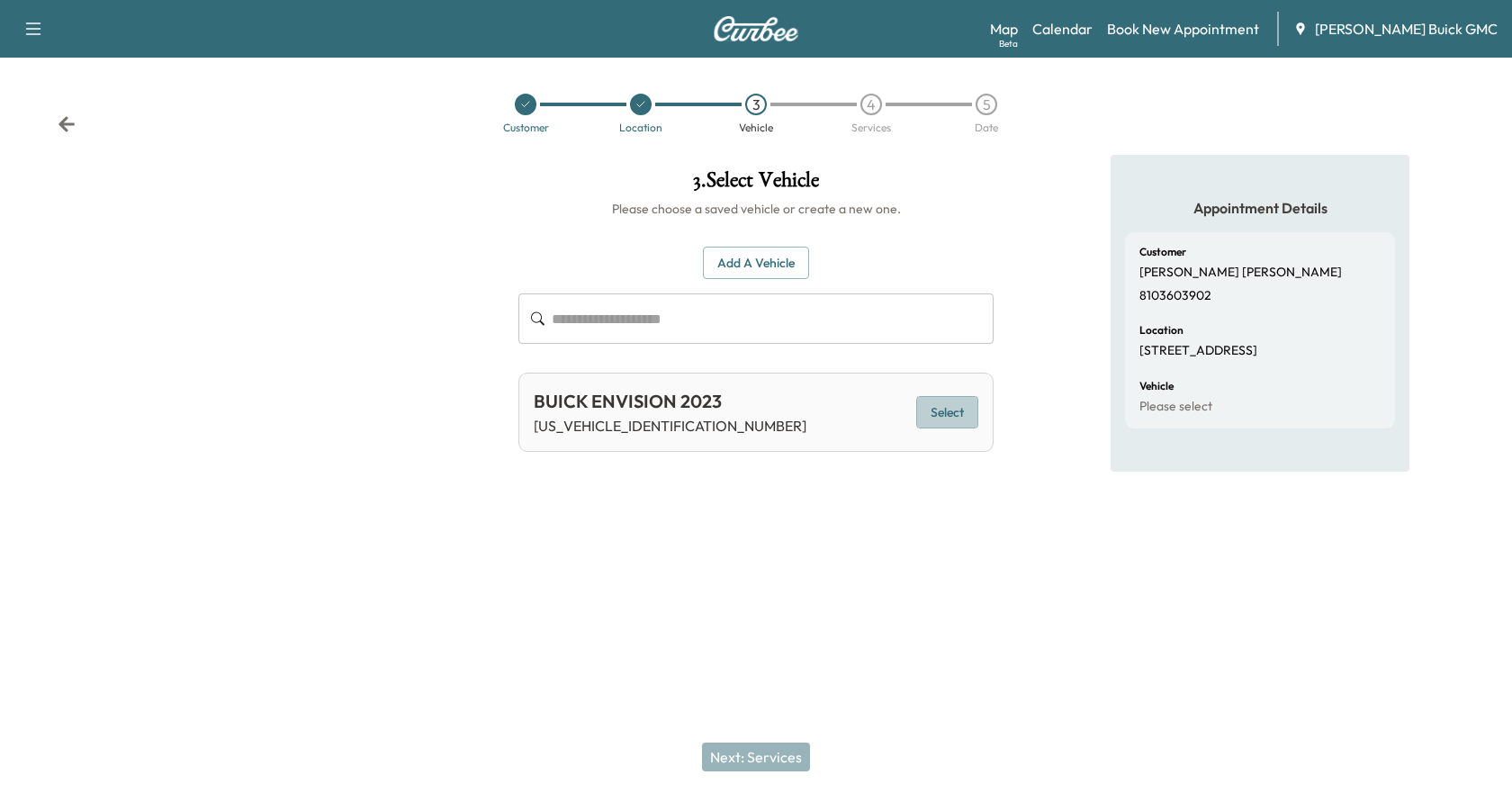
click at [940, 408] on button "Select" at bounding box center [947, 413] width 62 height 34
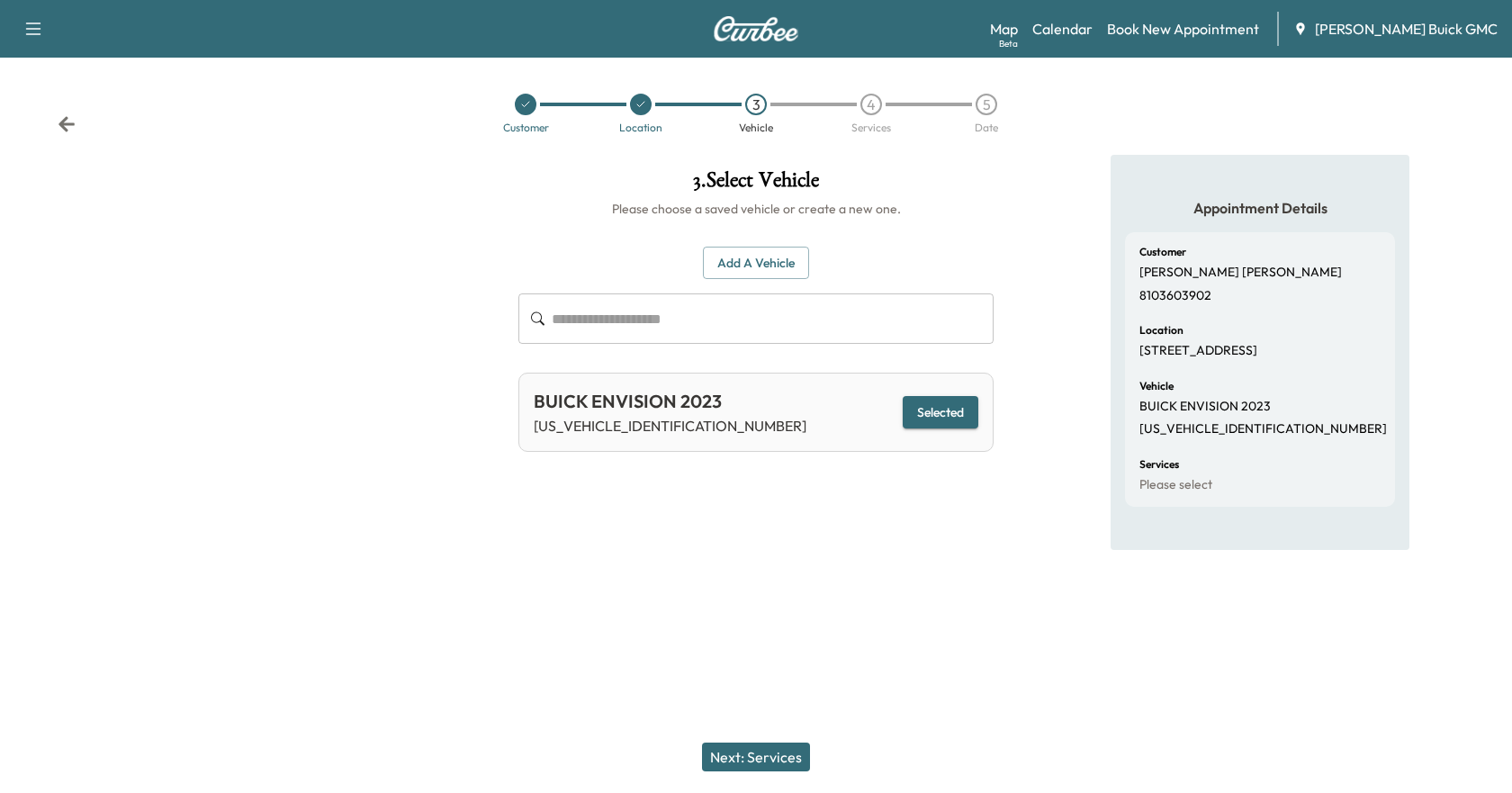
click at [750, 753] on button "Next: Services" at bounding box center [756, 758] width 108 height 29
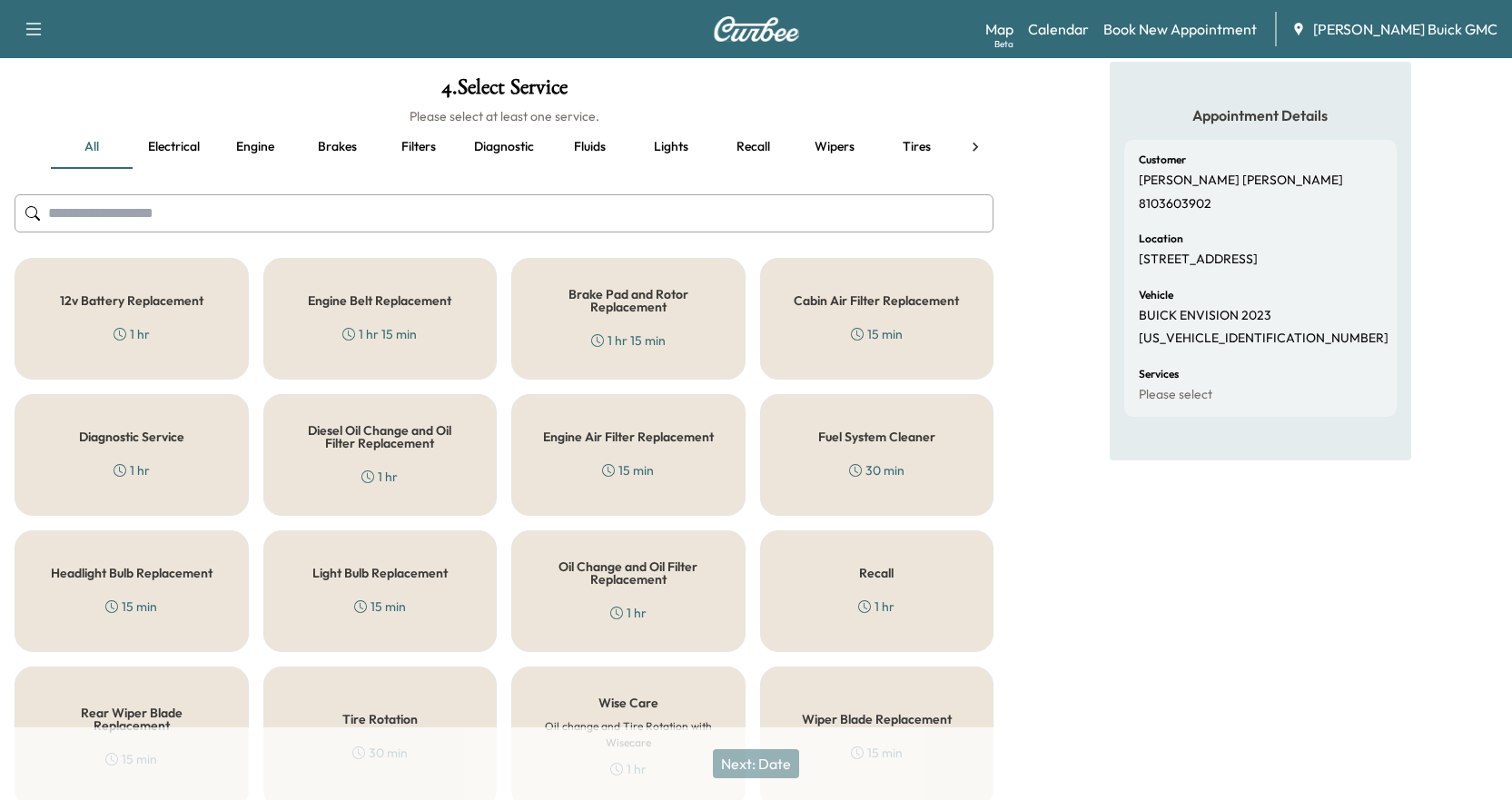
scroll to position [175, 0]
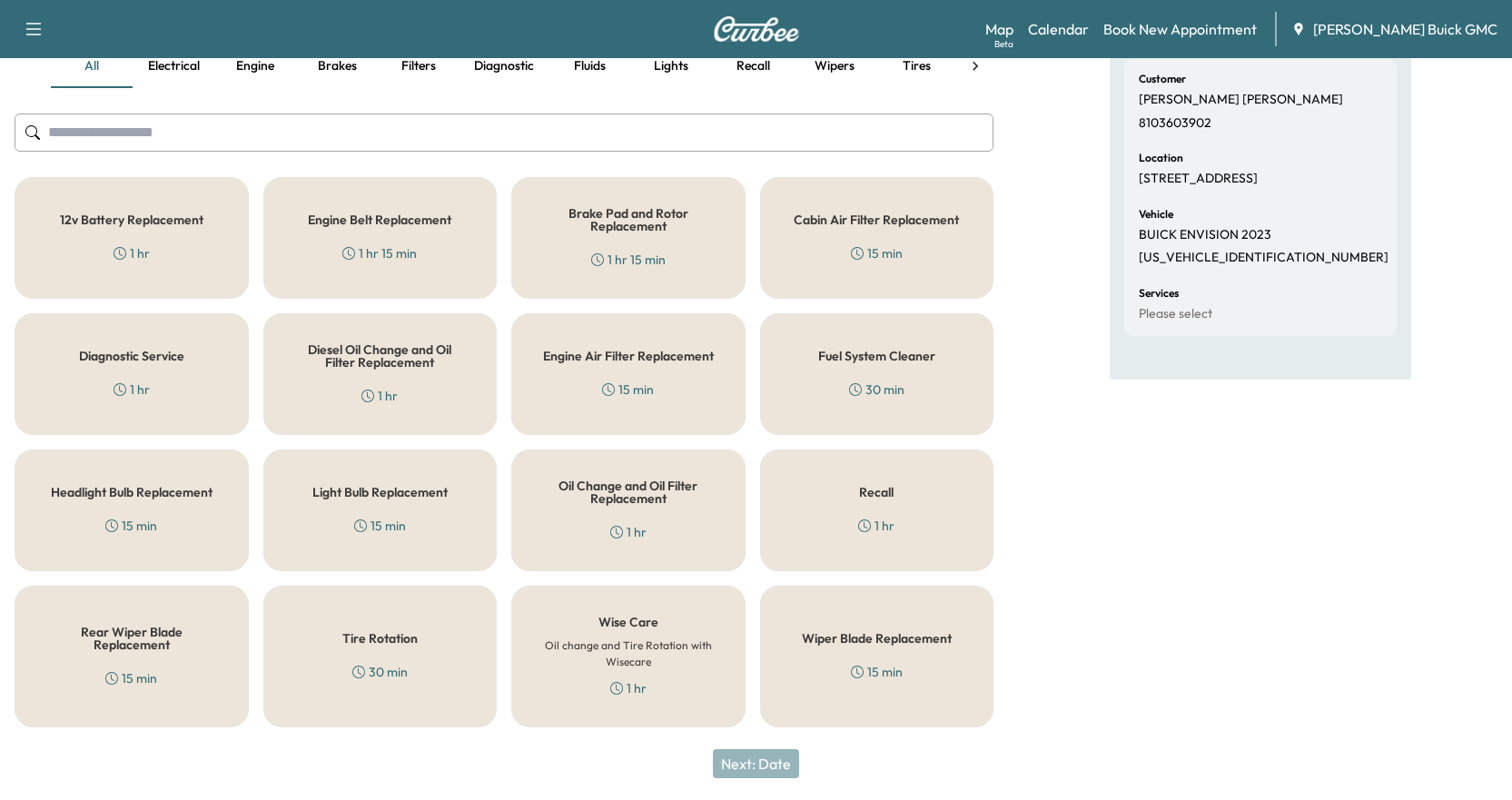
click at [620, 626] on h5 "Wise Care" at bounding box center [629, 621] width 60 height 13
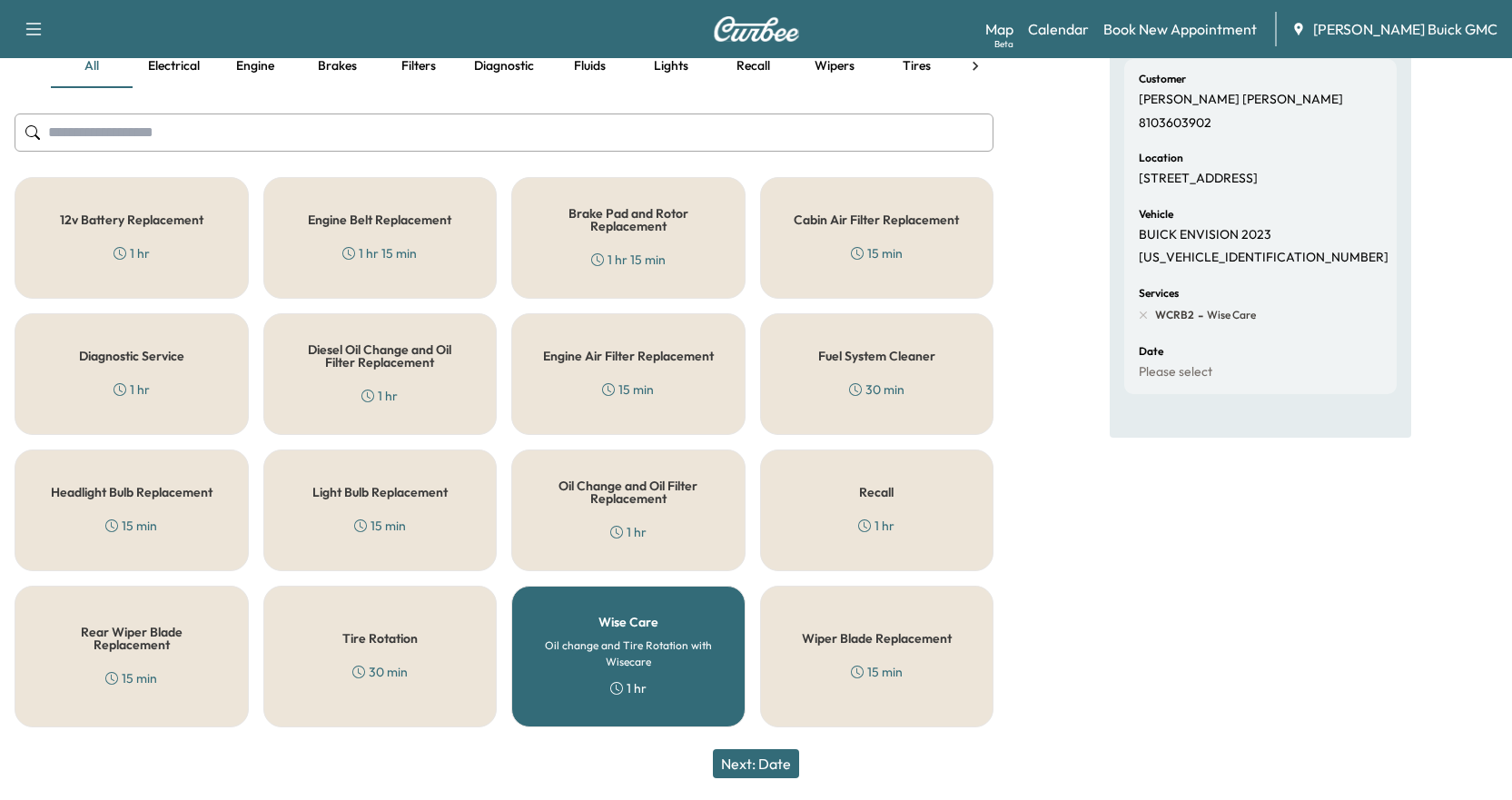
click at [760, 767] on button "Next: Date" at bounding box center [756, 764] width 86 height 29
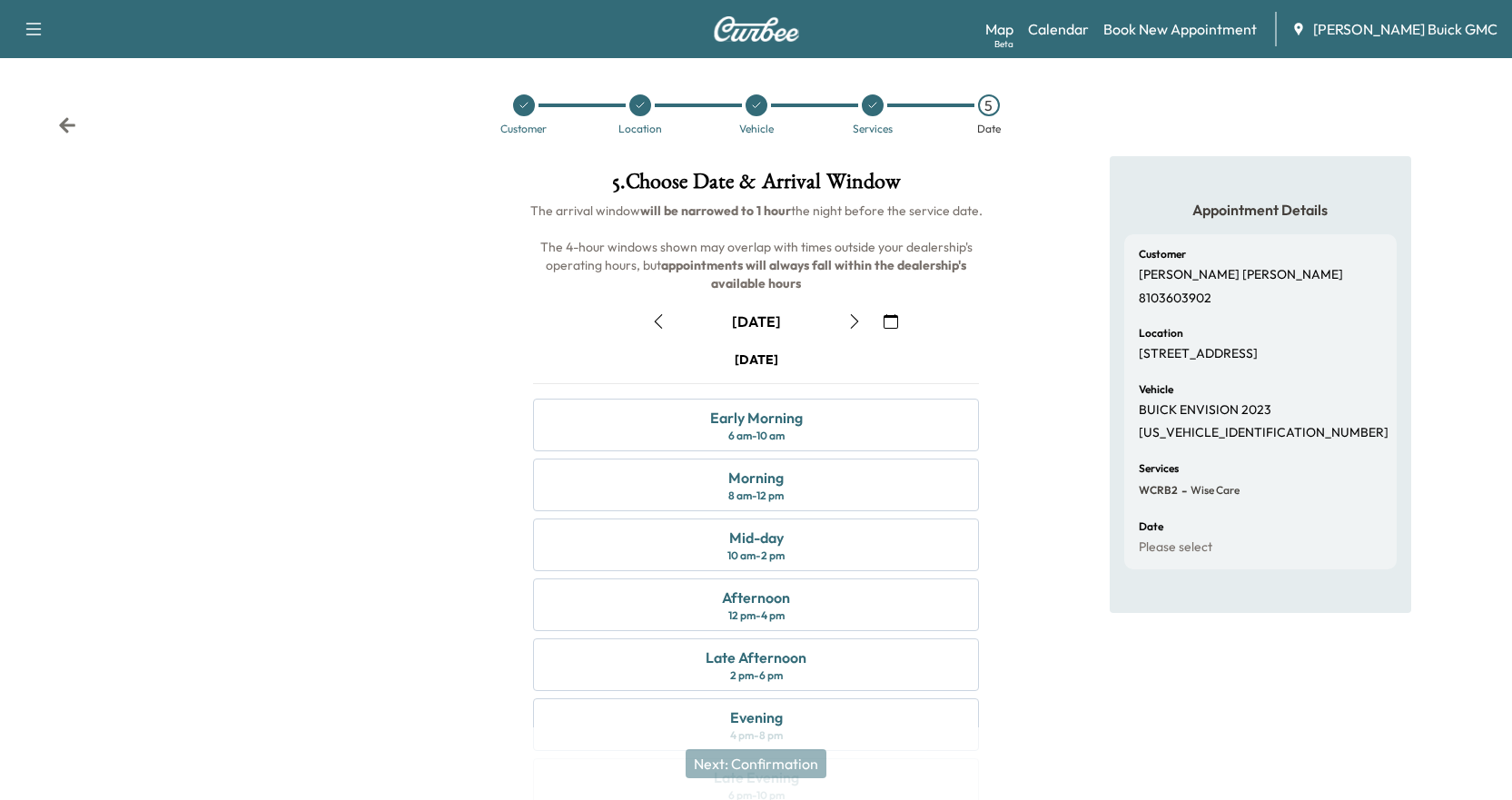
click at [857, 326] on icon "button" at bounding box center [854, 321] width 14 height 14
click at [826, 498] on div "Morning 8 am - 12 pm" at bounding box center [756, 485] width 446 height 53
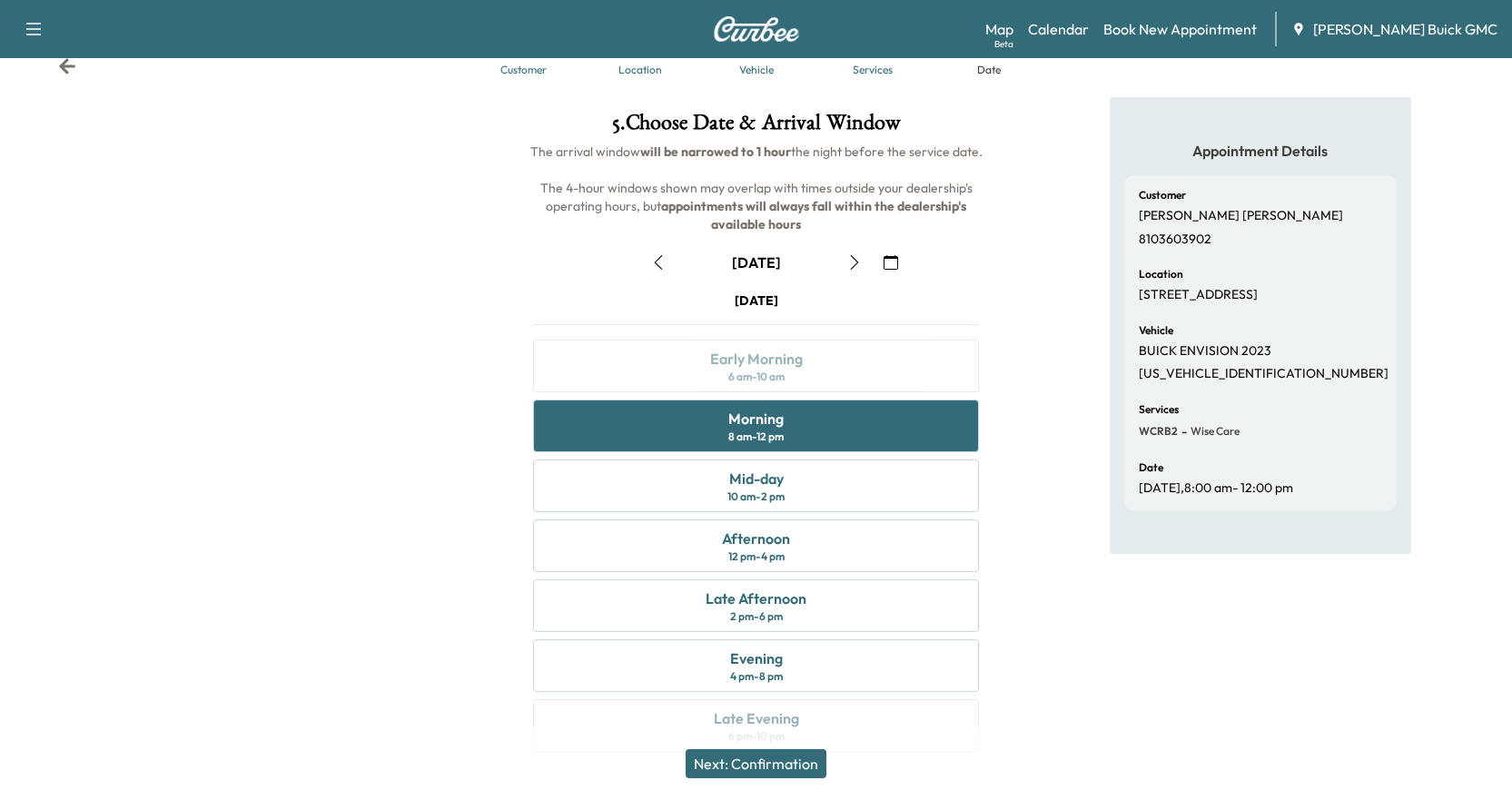
scroll to position [91, 0]
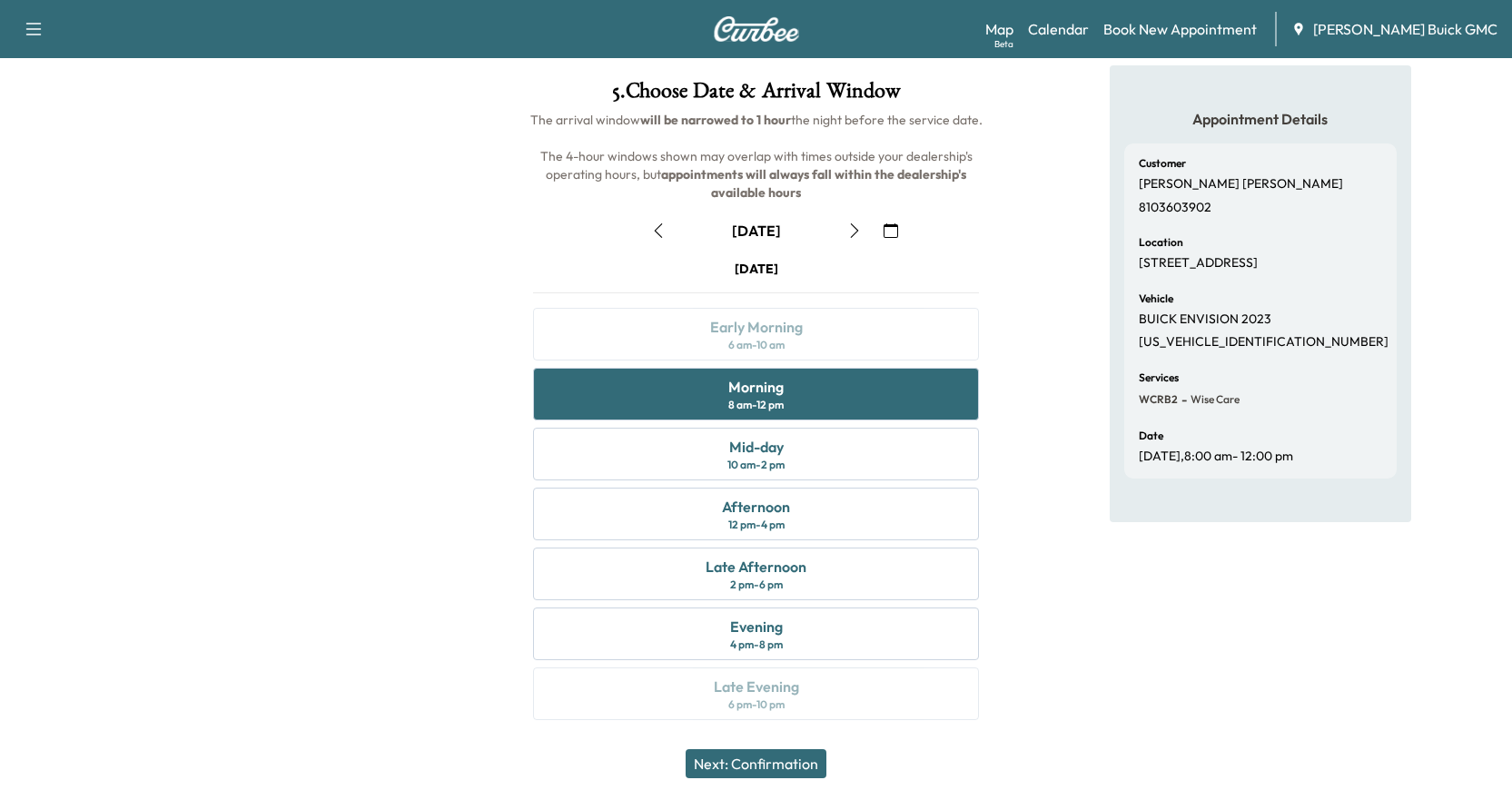
click at [767, 759] on button "Next: Confirmation" at bounding box center [756, 764] width 141 height 29
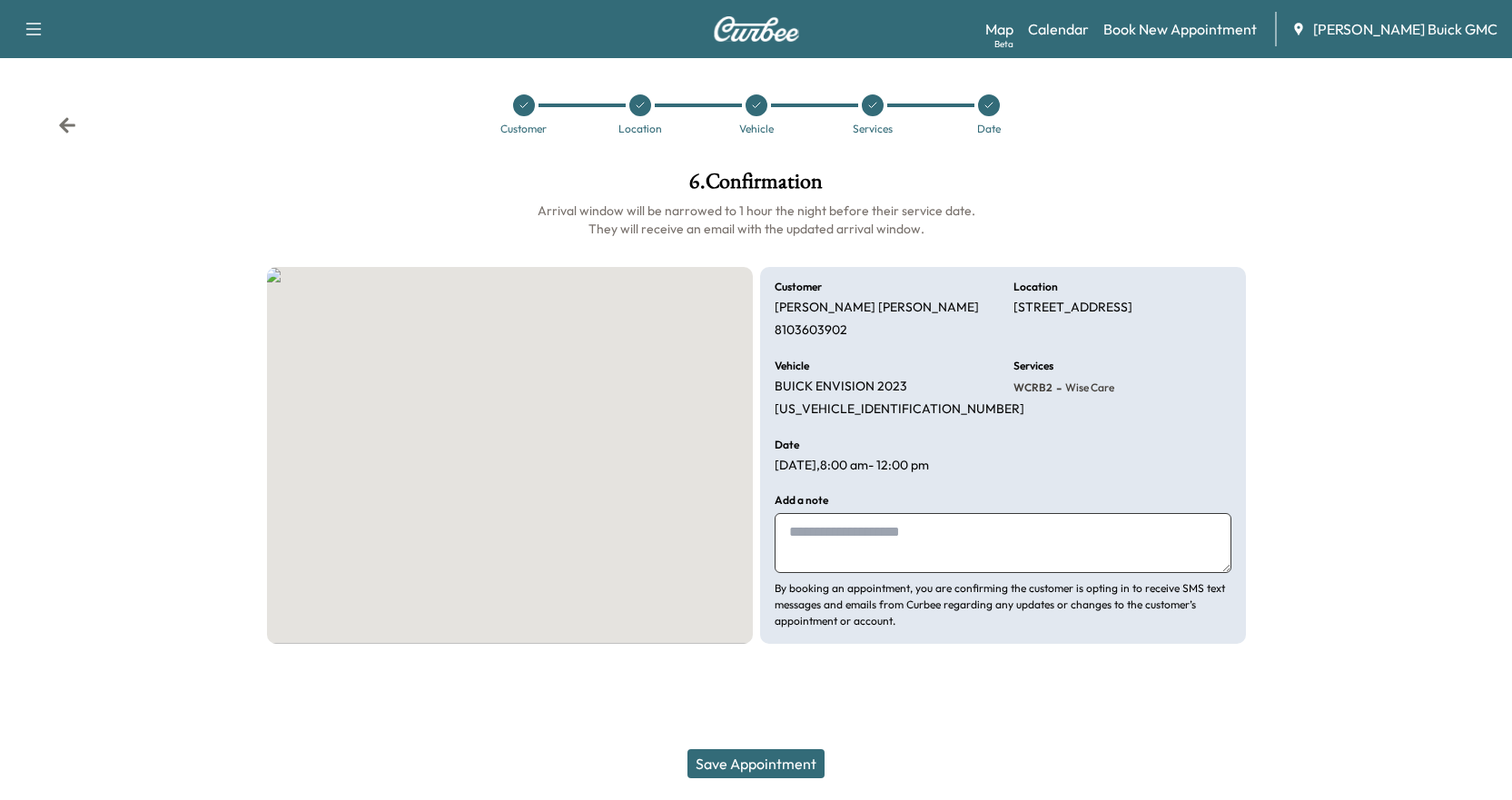
scroll to position [0, 0]
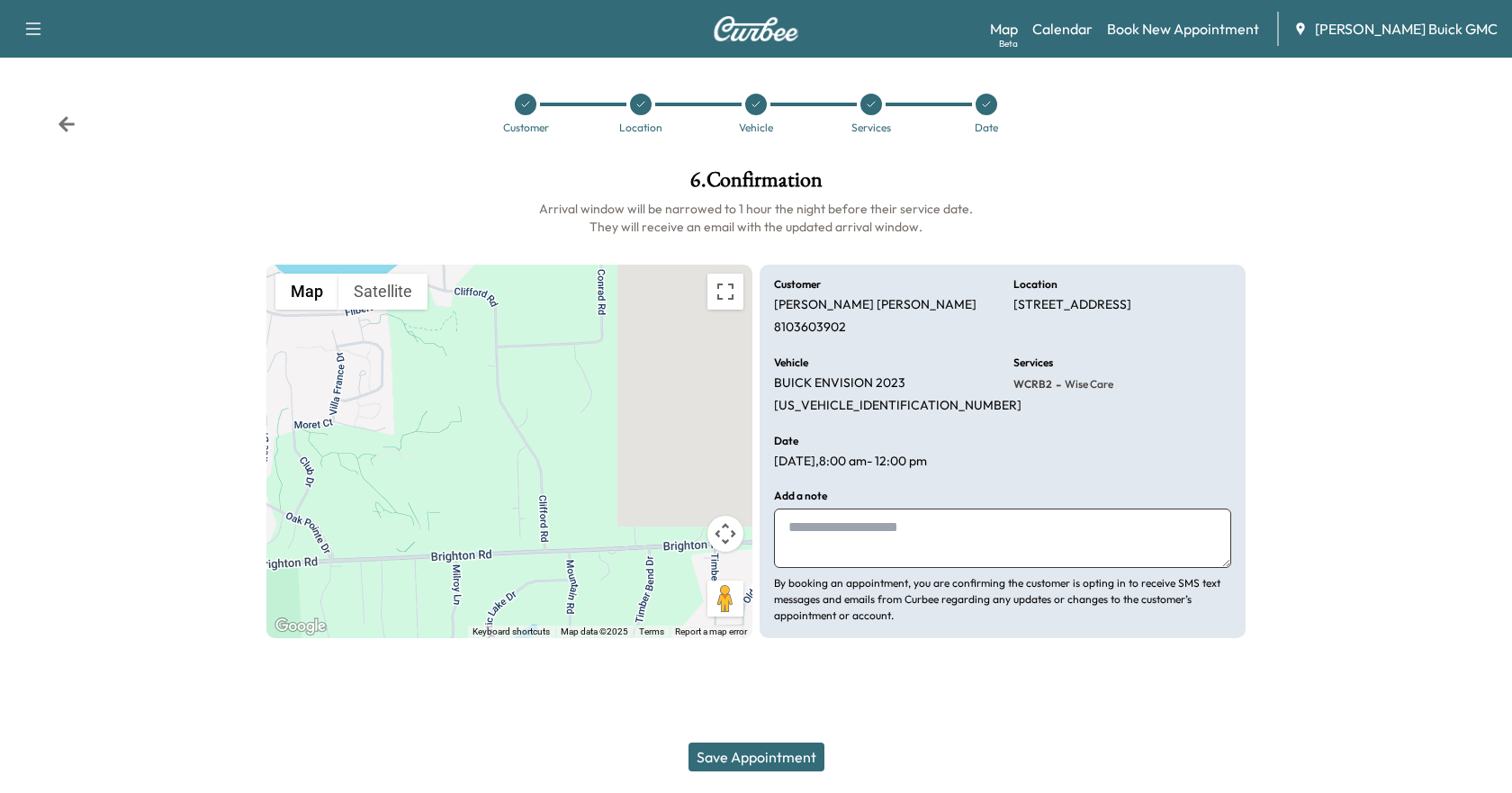
click at [742, 758] on button "Save Appointment" at bounding box center [756, 758] width 136 height 29
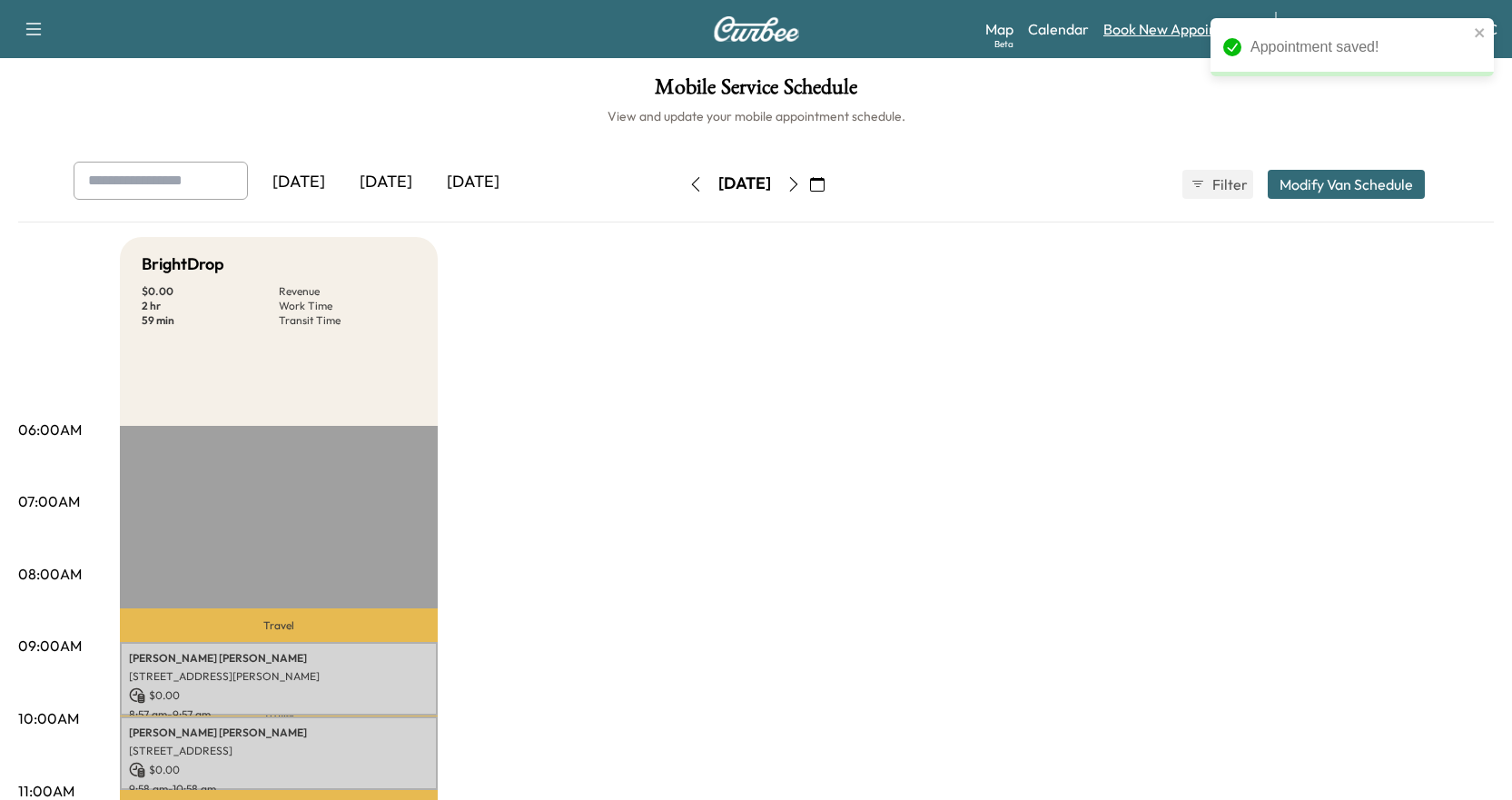
click at [1162, 35] on link "Book New Appointment" at bounding box center [1180, 29] width 154 height 22
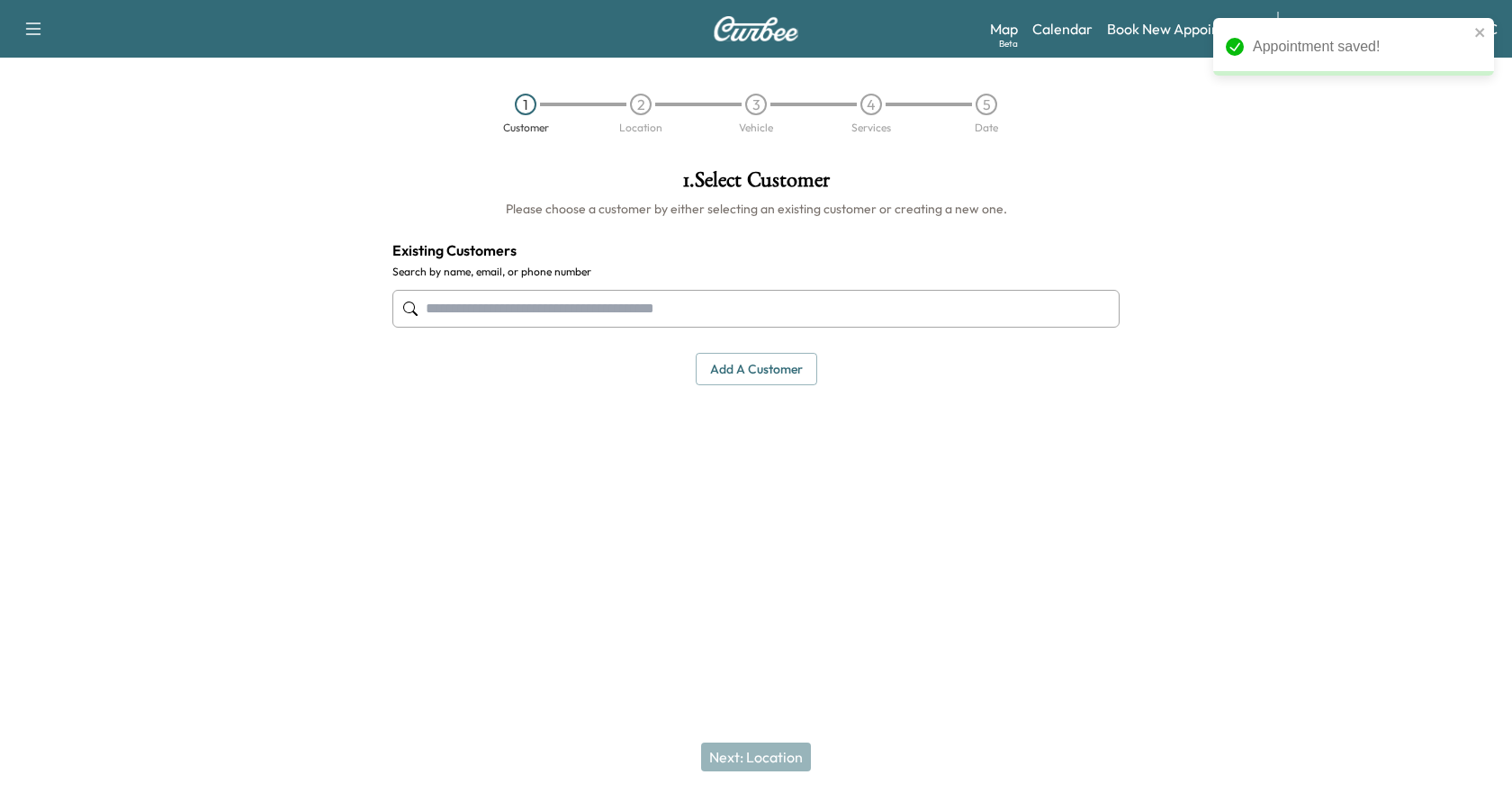
click at [576, 306] on input "text" at bounding box center [756, 308] width 728 height 37
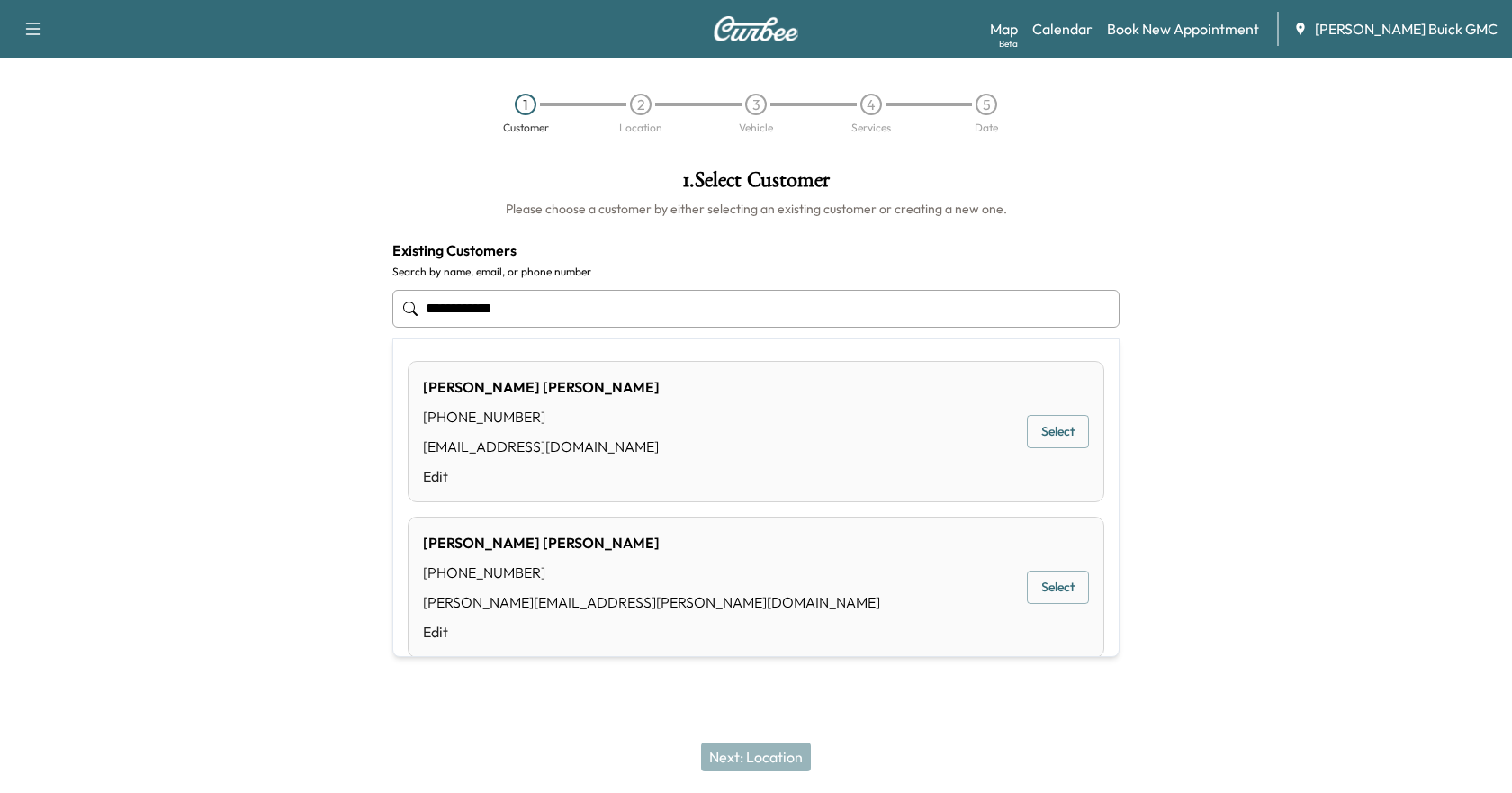
click at [1027, 430] on button "Select" at bounding box center [1058, 431] width 62 height 34
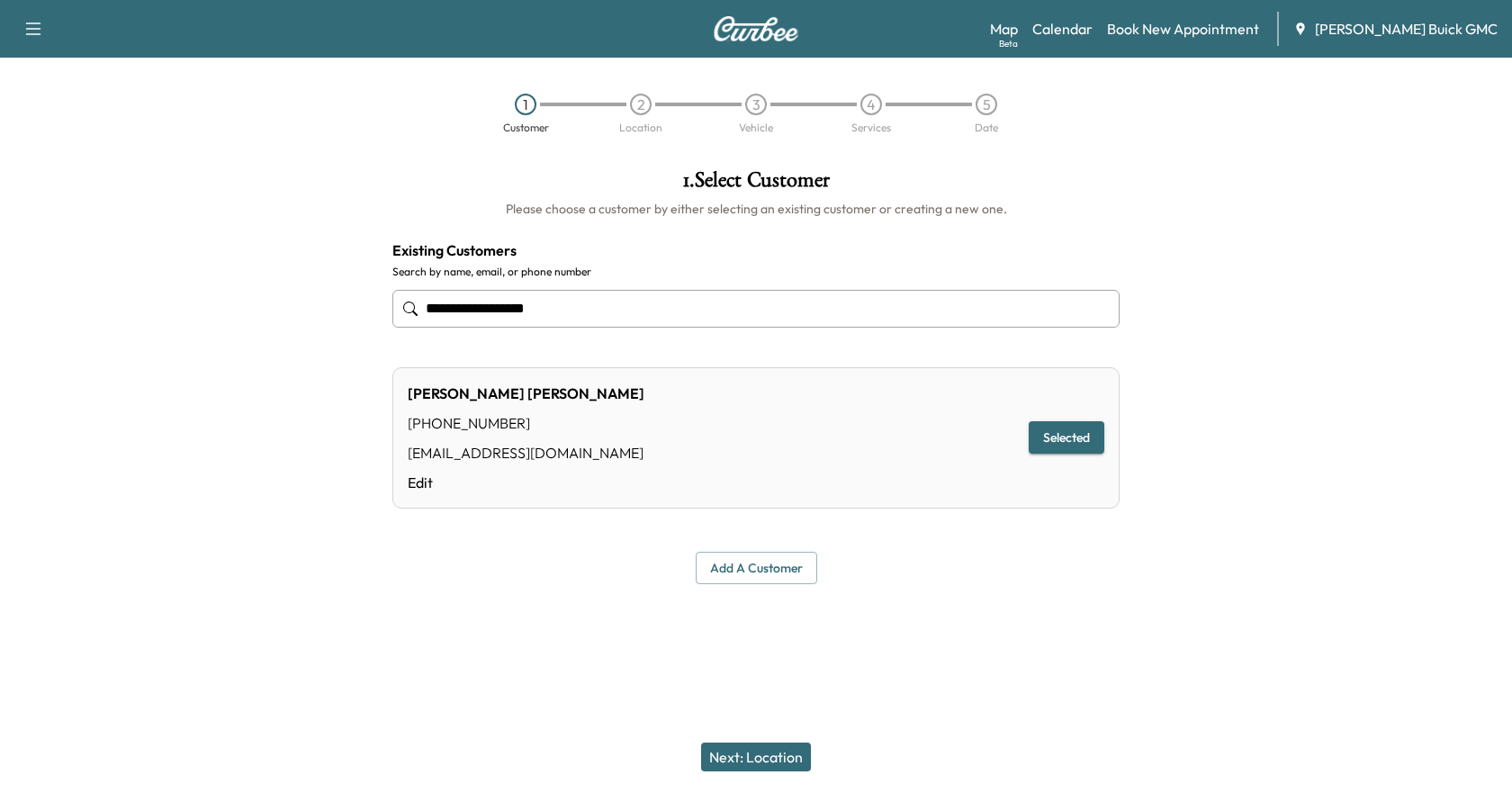
type input "**********"
click at [747, 755] on button "Next: Location" at bounding box center [756, 758] width 110 height 29
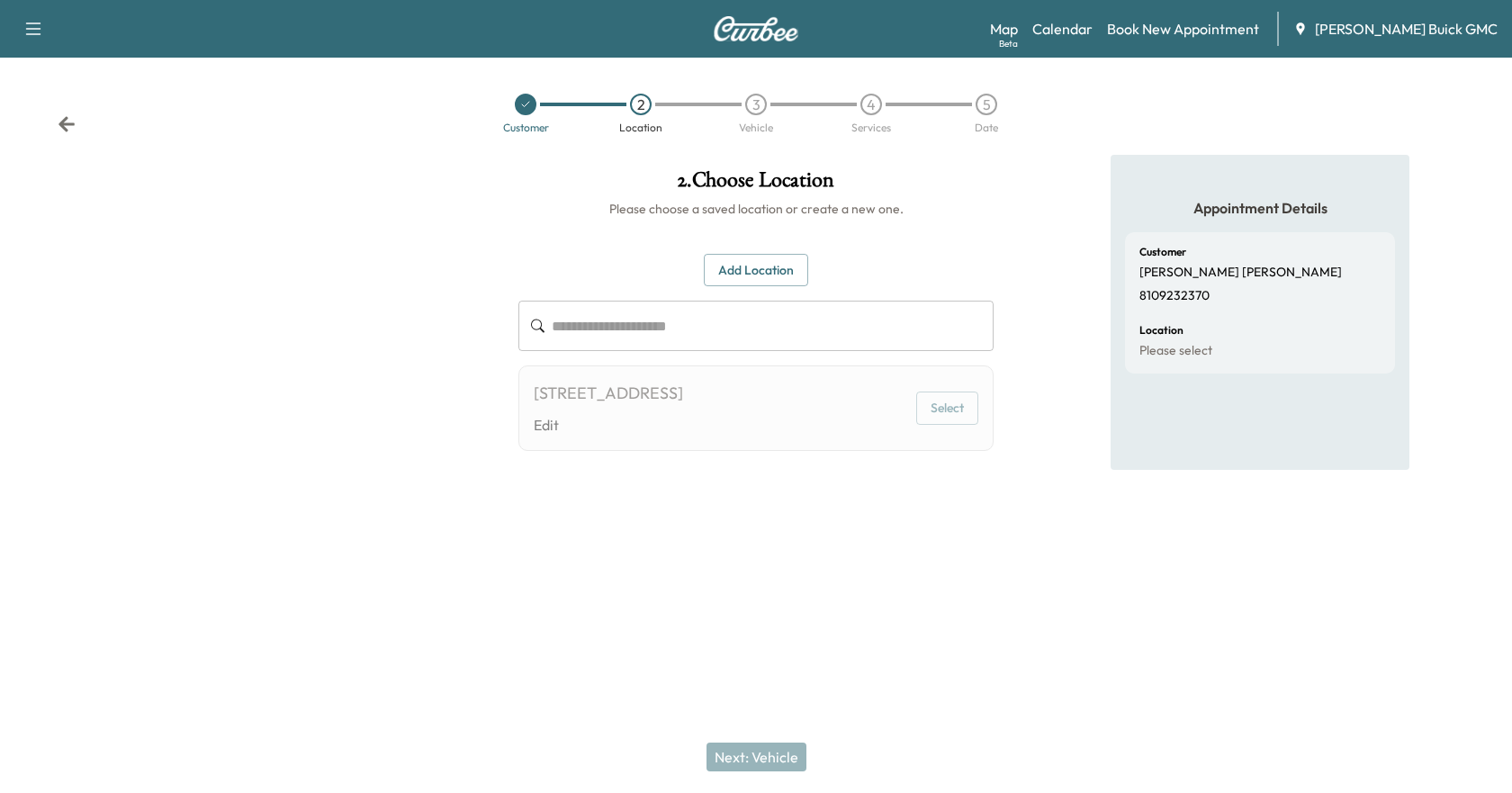
click at [652, 330] on input "text" at bounding box center [773, 326] width 442 height 51
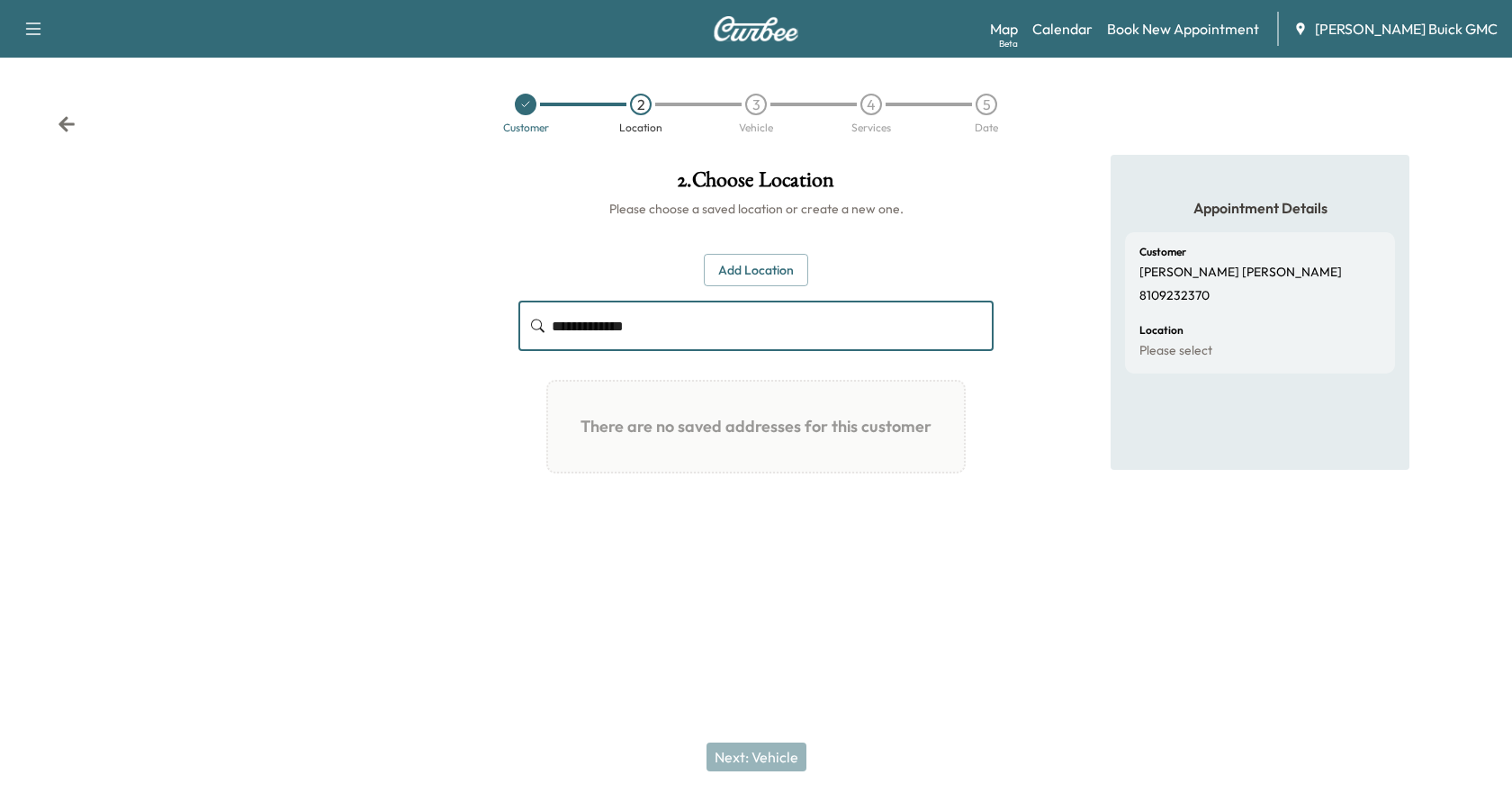
type input "**********"
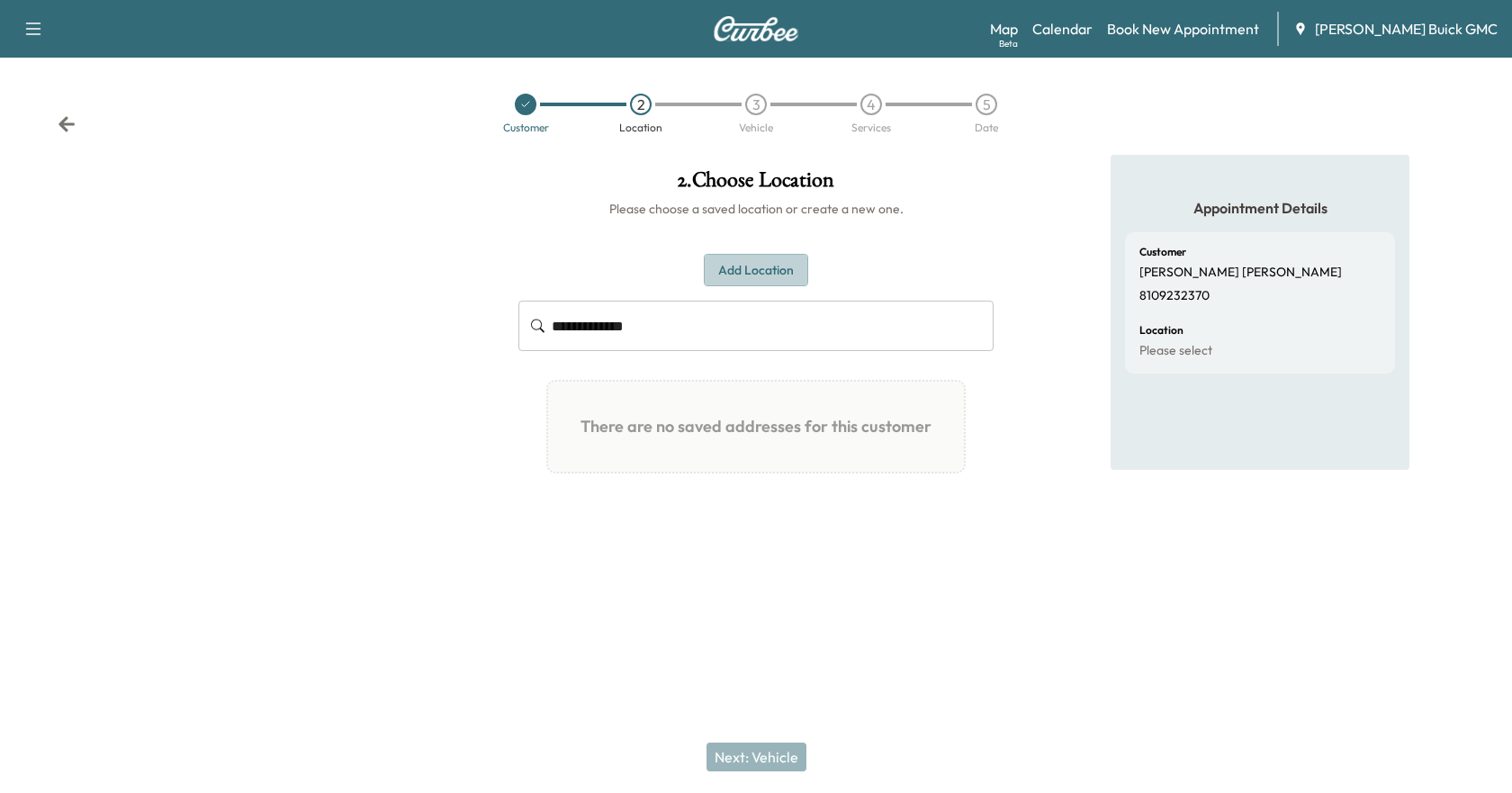
click at [743, 277] on button "Add Location" at bounding box center [756, 270] width 104 height 34
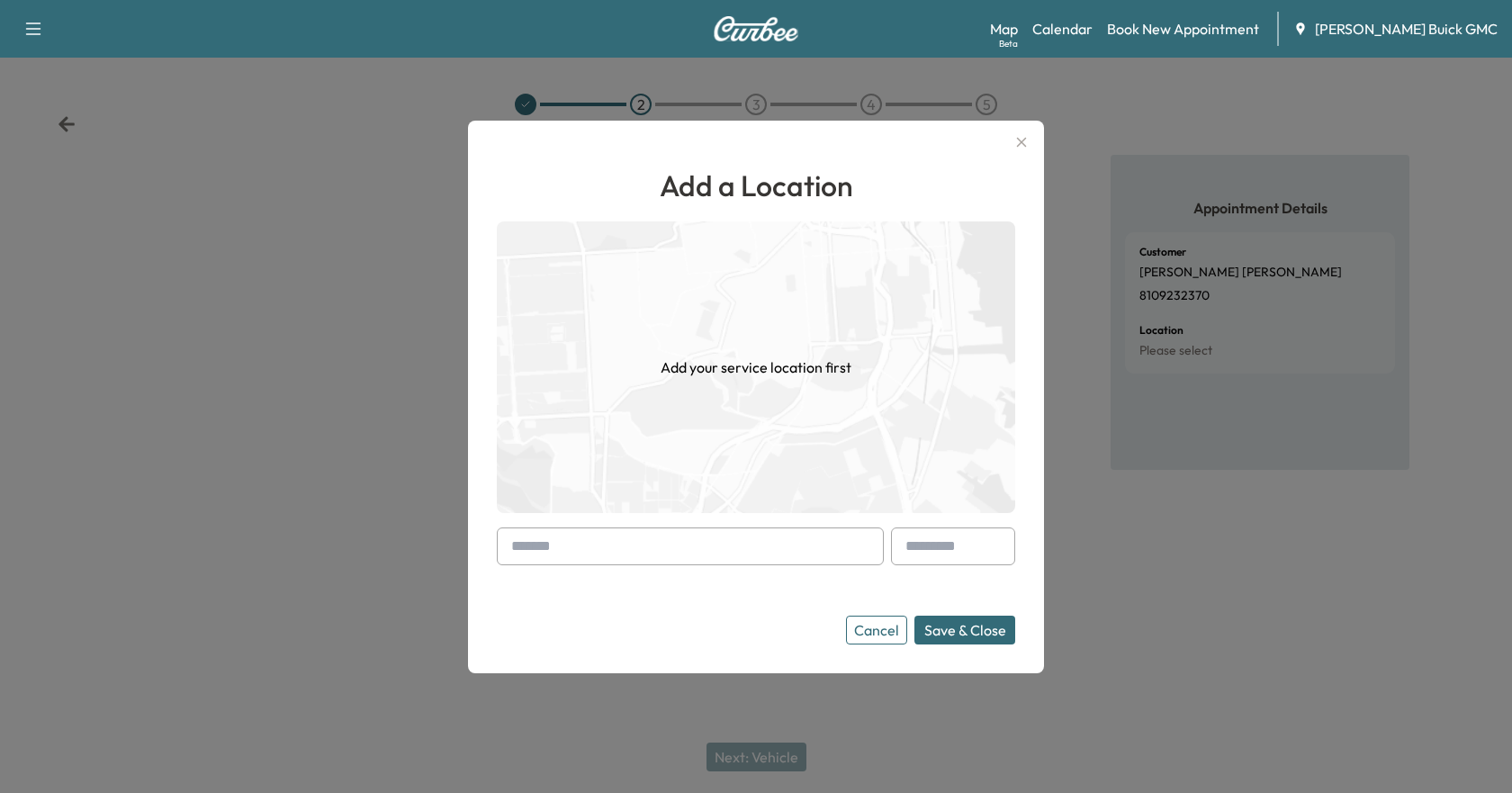
click at [532, 550] on input "text" at bounding box center [690, 546] width 387 height 37
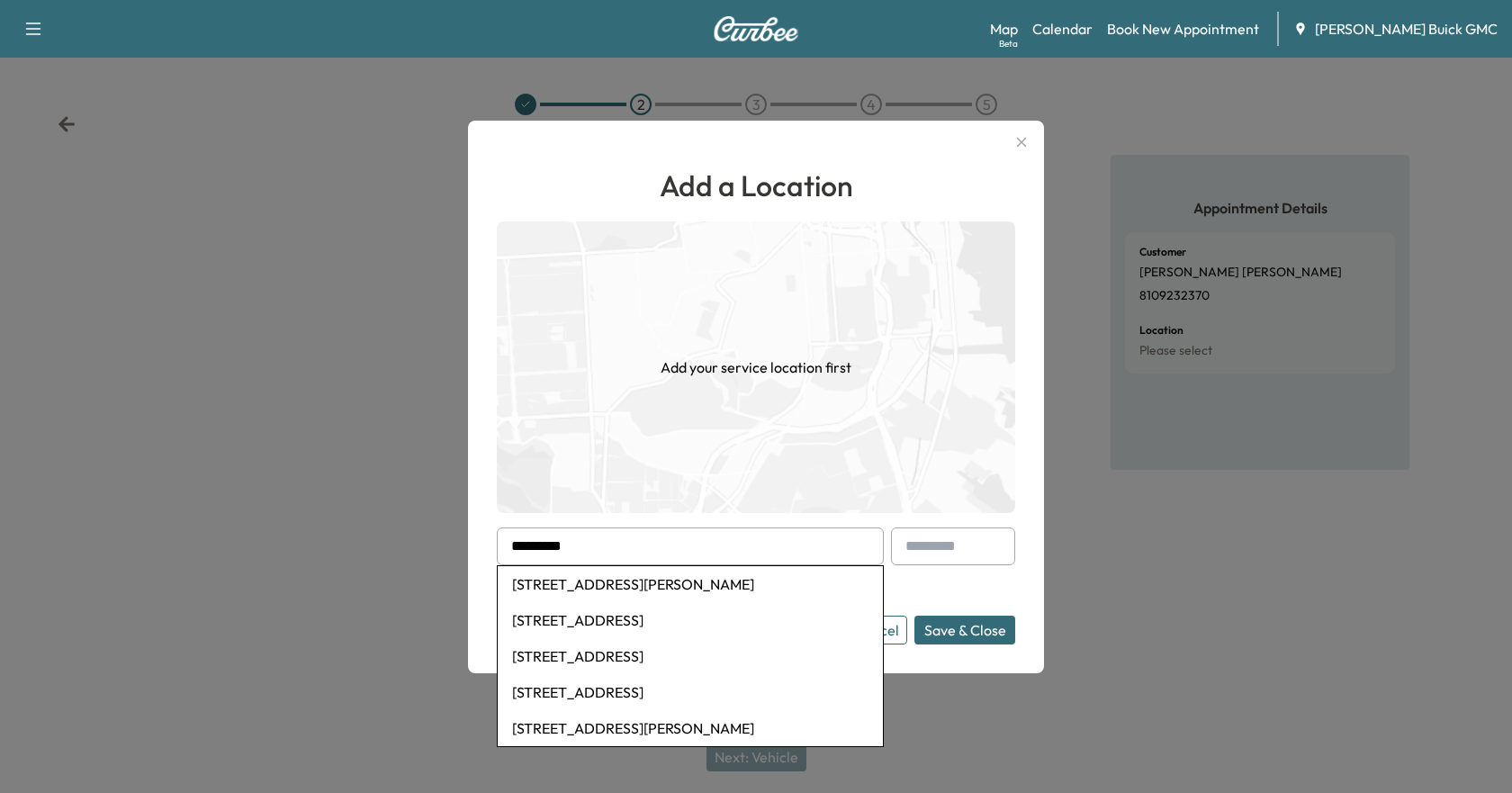
click at [745, 581] on li "4045 Homestead Dr, Howell, MI, USA" at bounding box center [690, 584] width 385 height 36
type input "**********"
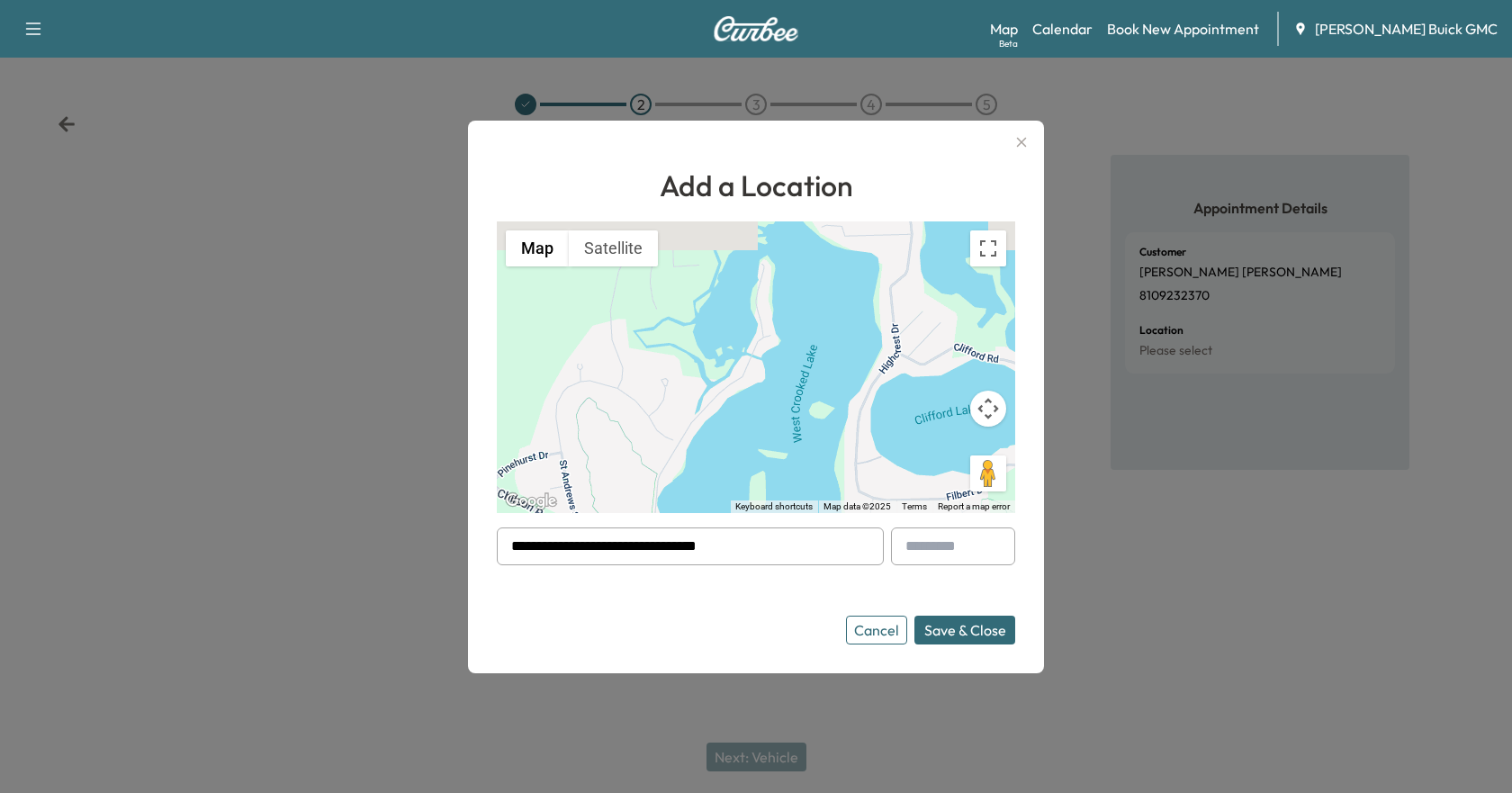
click at [967, 629] on button "Save & Close" at bounding box center [964, 630] width 101 height 29
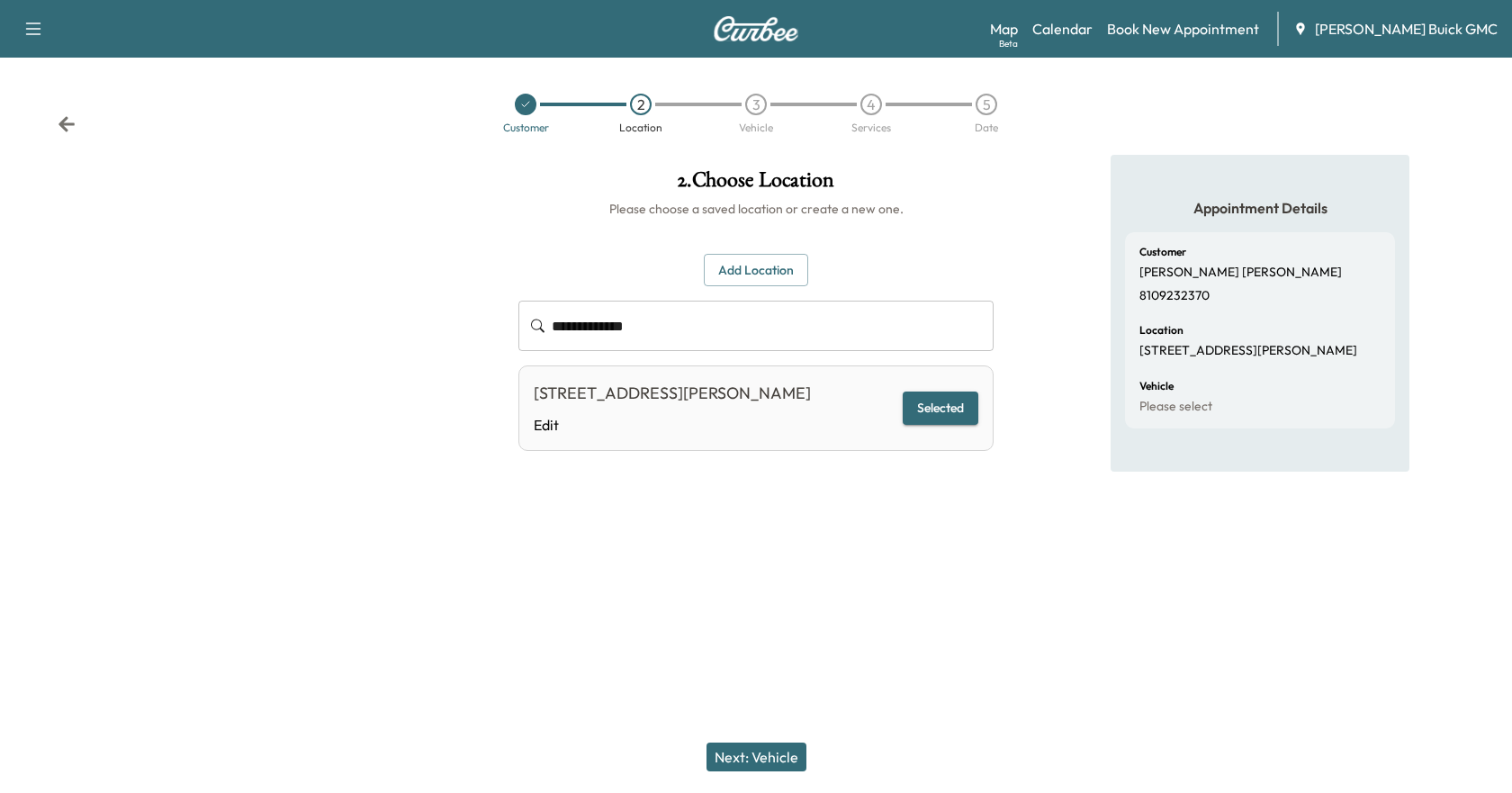
click at [763, 747] on button "Next: Vehicle" at bounding box center [756, 758] width 100 height 29
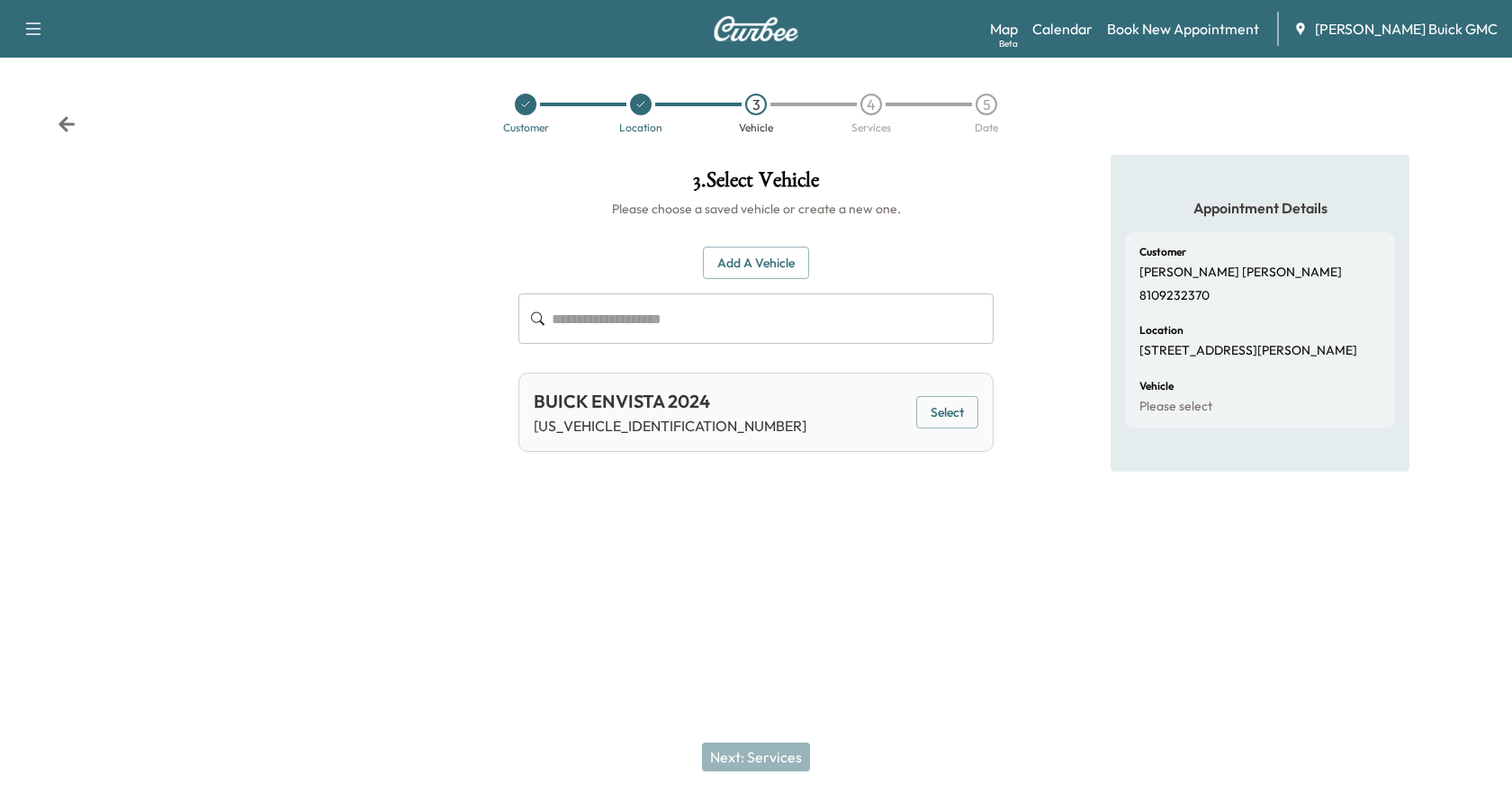
click at [743, 427] on div "BUICK ENVISTA 2024 KL47LBE25RB222931 Select" at bounding box center [756, 412] width 475 height 79
click at [948, 420] on button "Select" at bounding box center [947, 413] width 62 height 34
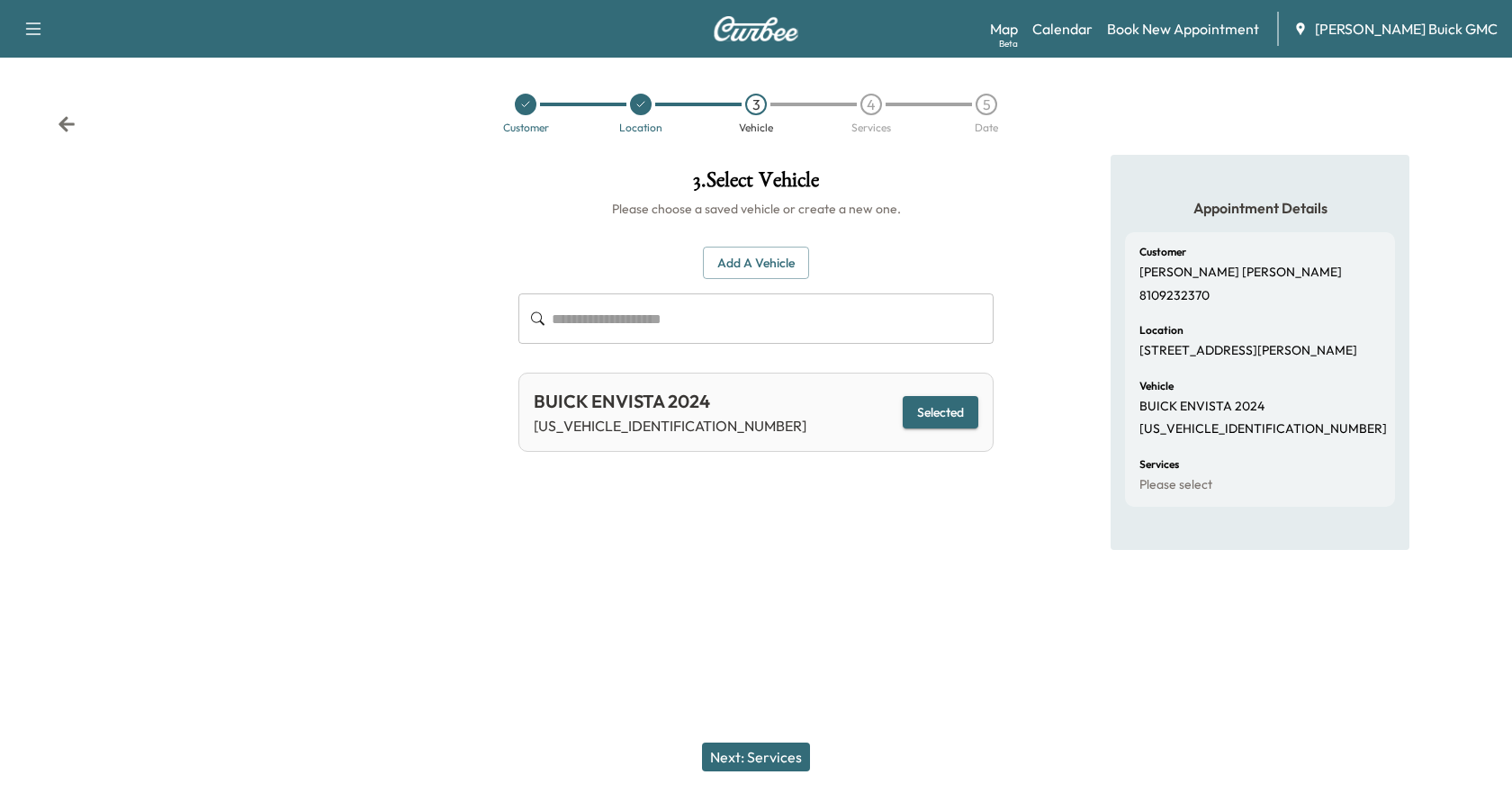
click at [772, 745] on button "Next: Services" at bounding box center [756, 758] width 108 height 29
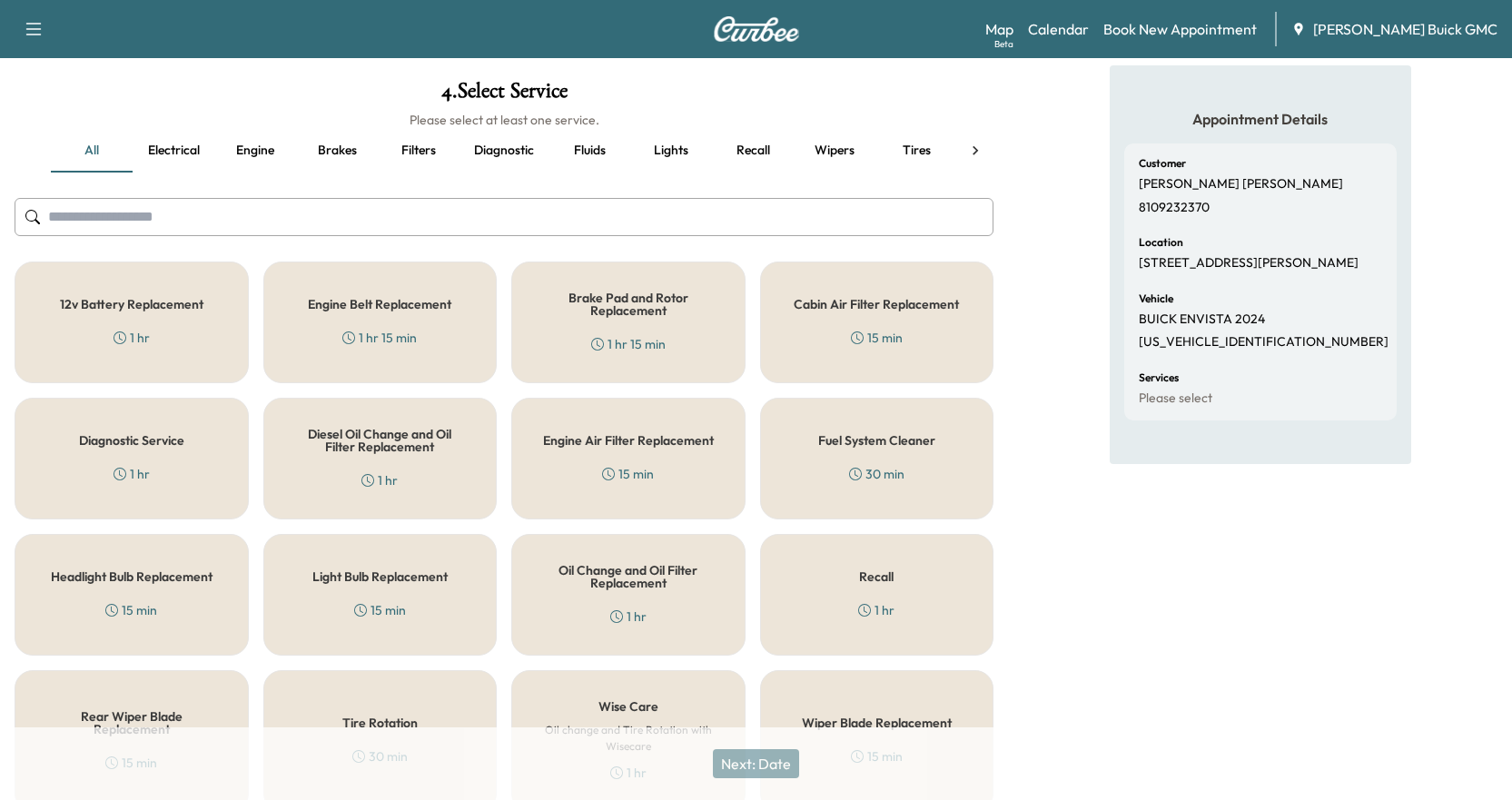
scroll to position [175, 0]
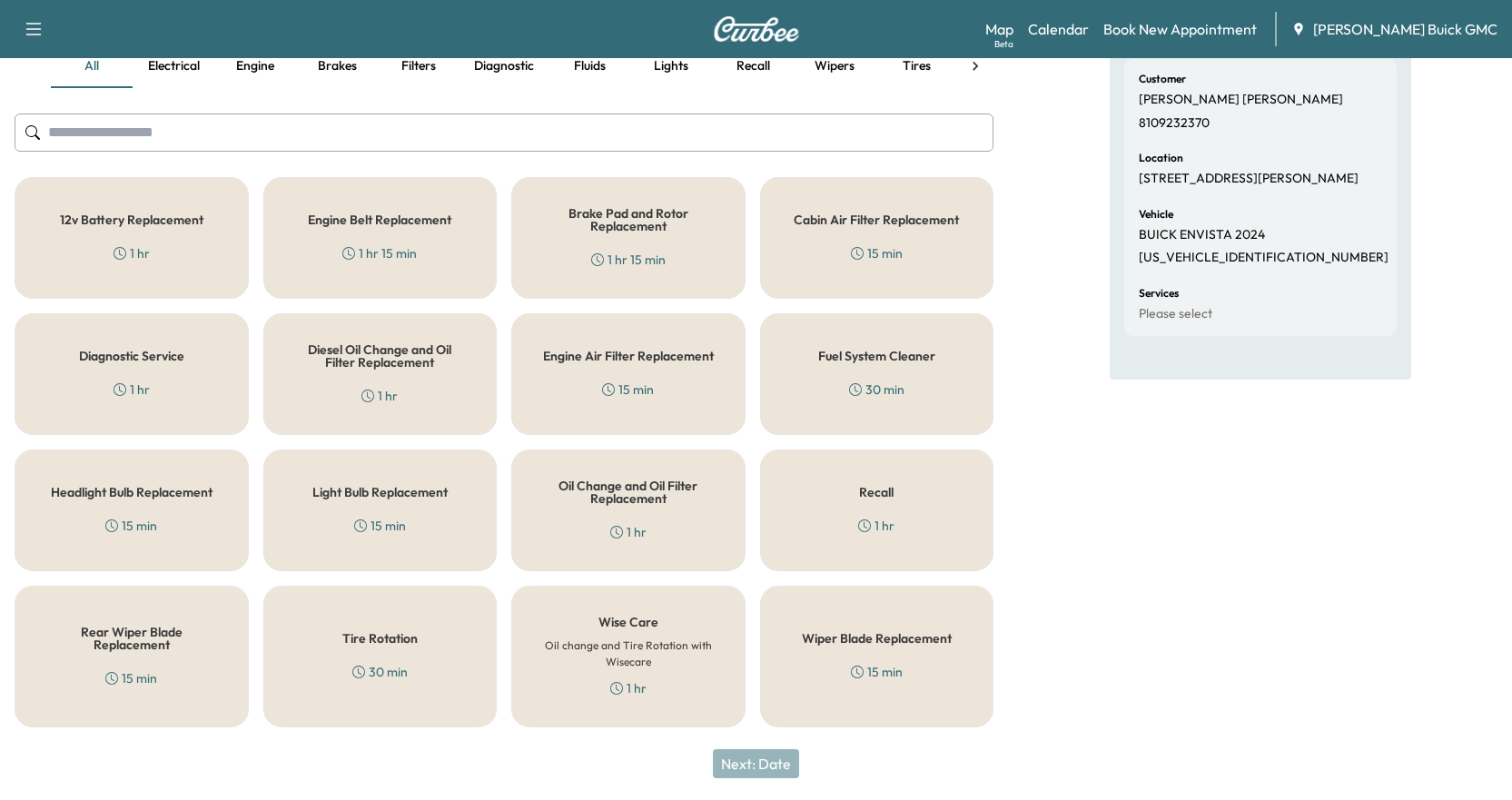
click at [611, 638] on h6 "Oil change and Tire Rotation with Wisecare" at bounding box center [628, 654] width 174 height 33
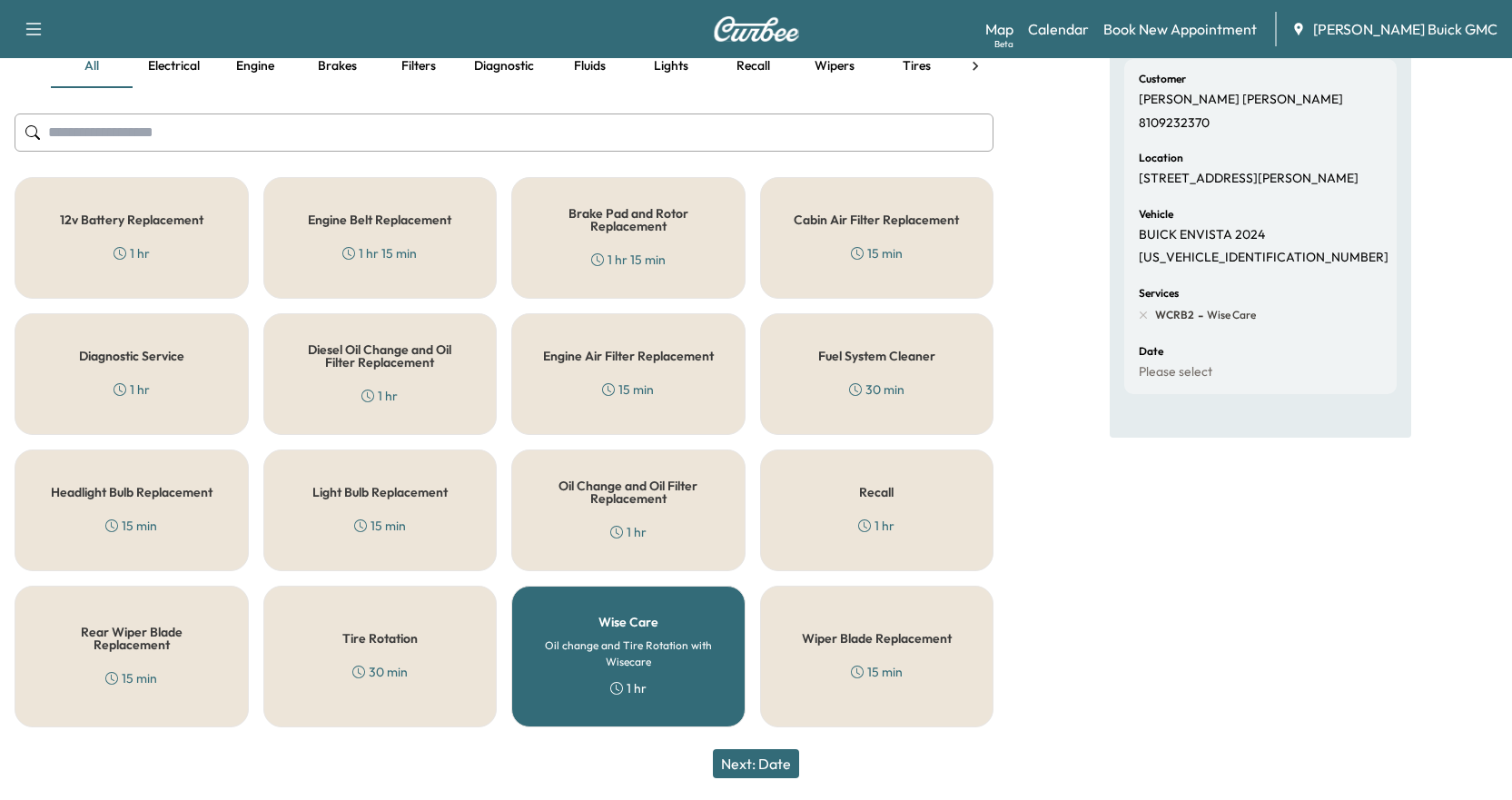
click at [771, 766] on button "Next: Date" at bounding box center [756, 764] width 86 height 29
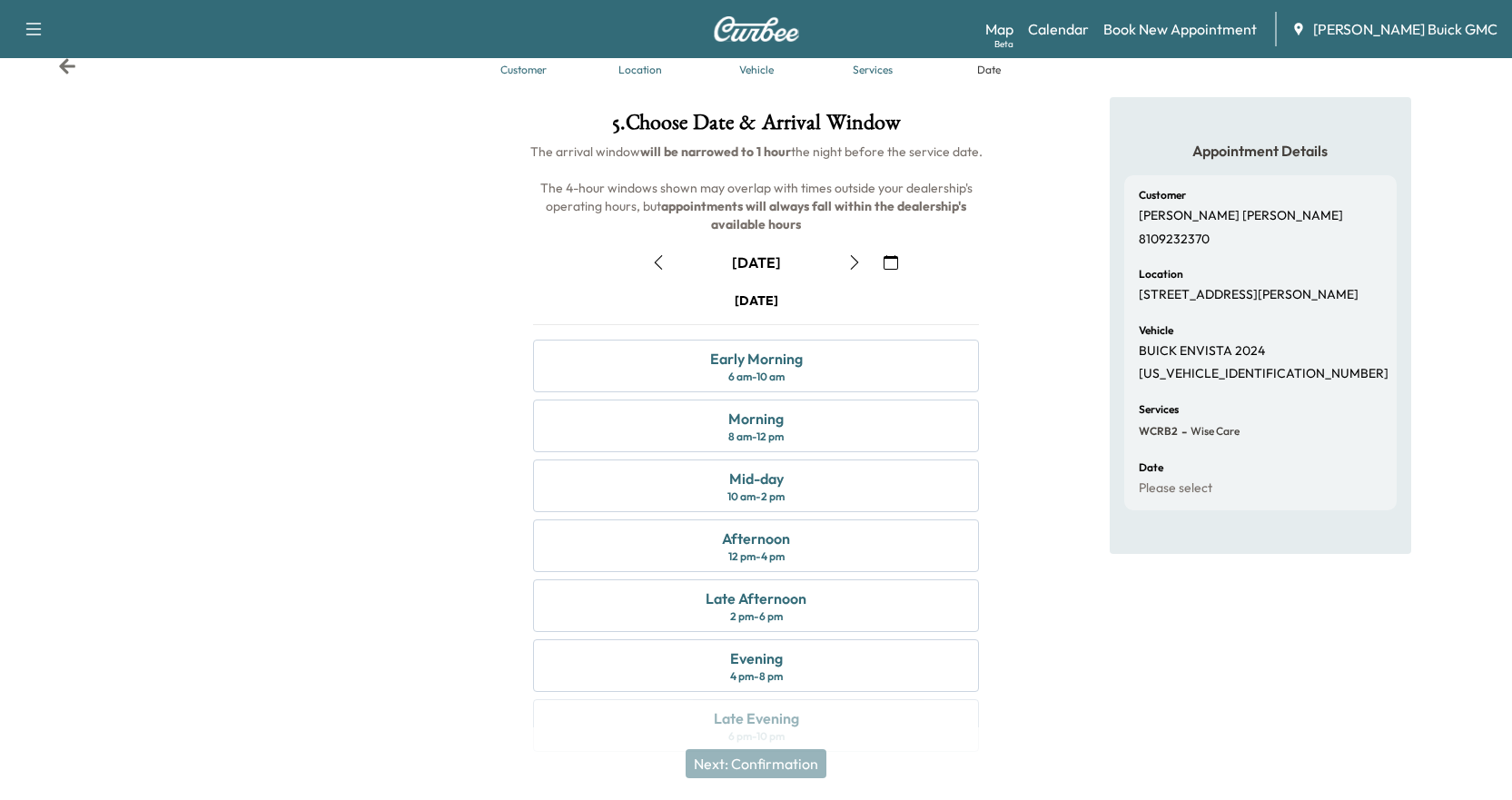
scroll to position [91, 0]
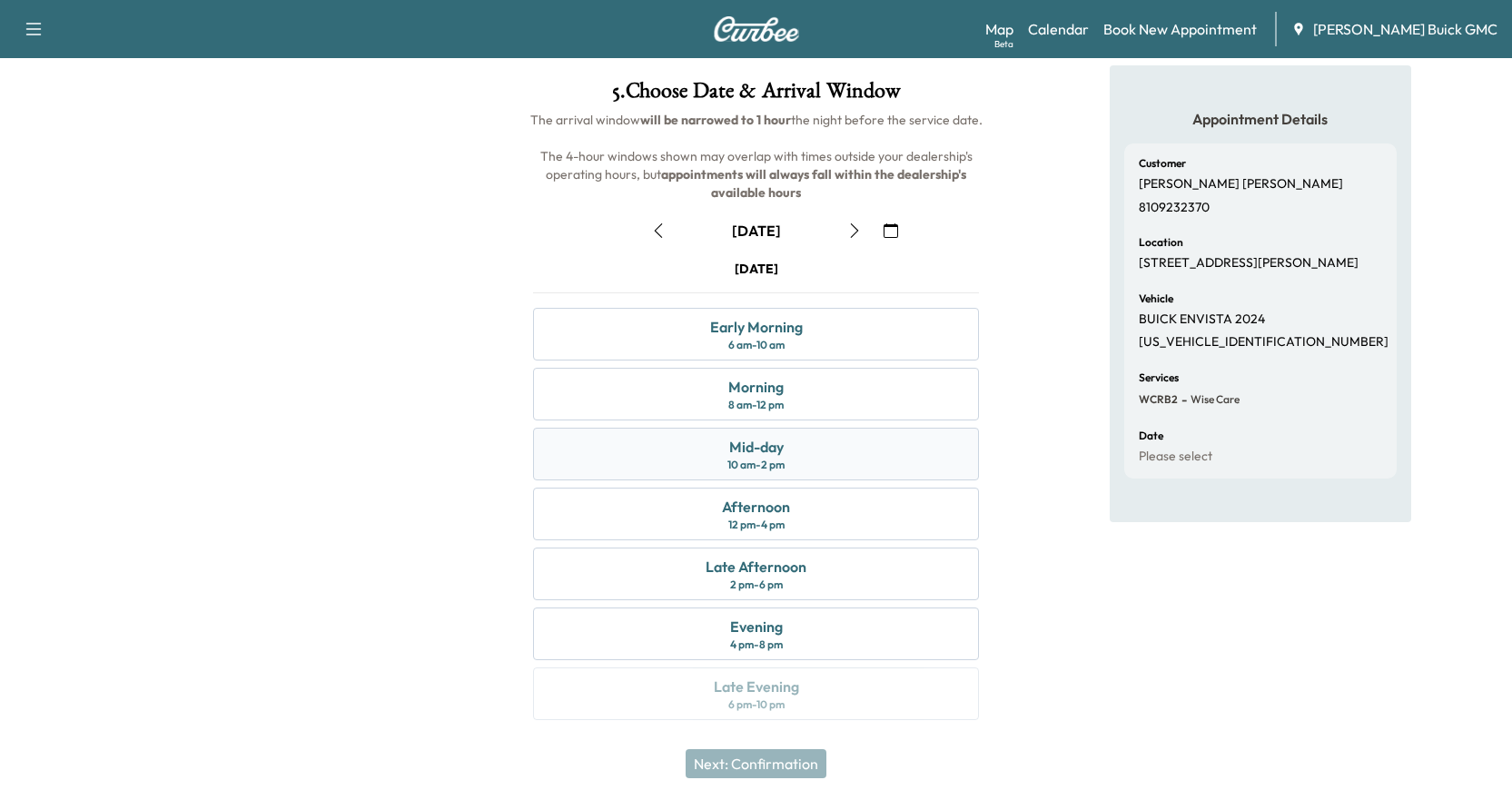
click at [819, 461] on div "Mid-day 10 am - 2 pm" at bounding box center [756, 454] width 446 height 53
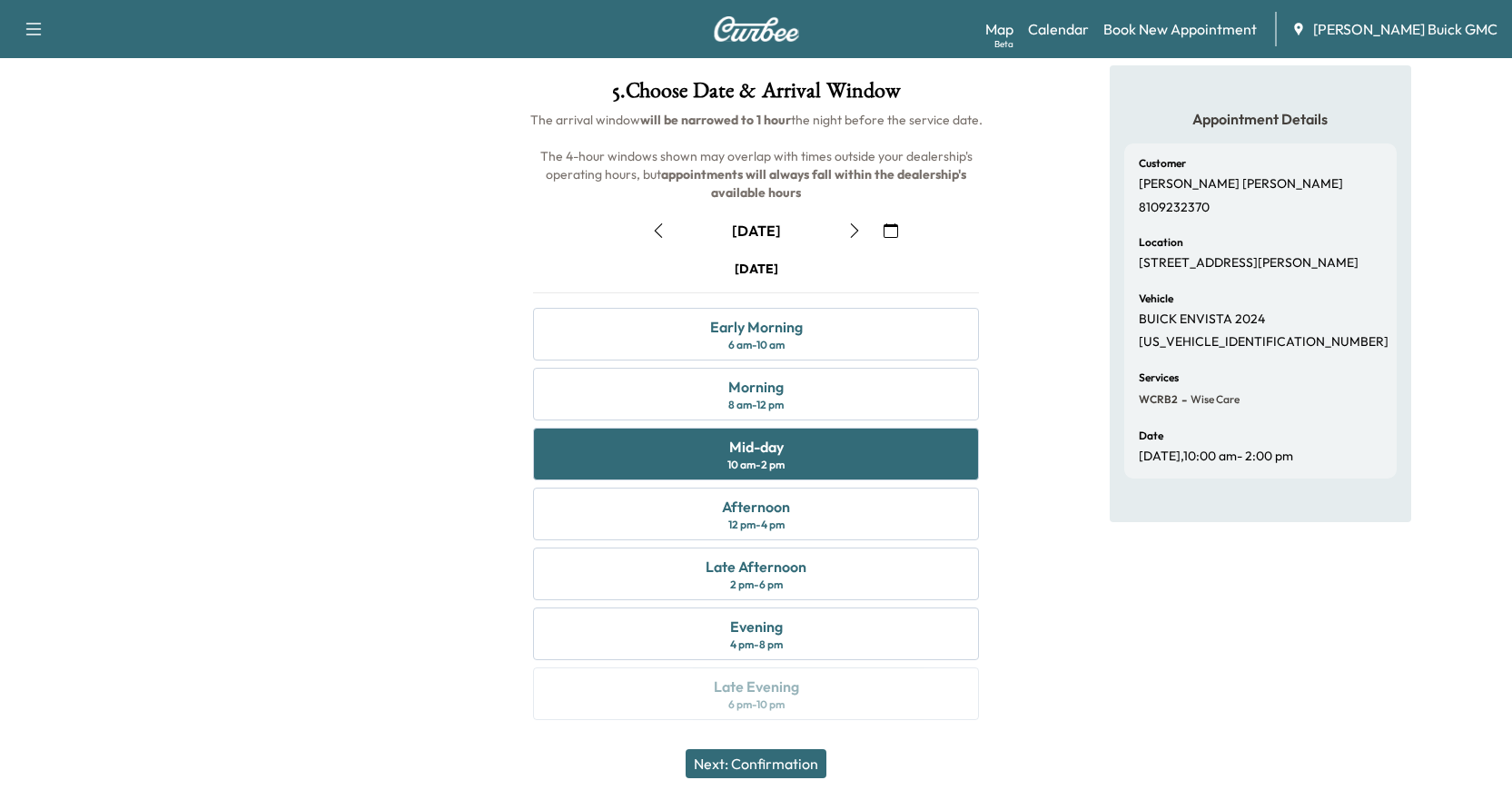
click at [770, 764] on button "Next: Confirmation" at bounding box center [756, 764] width 141 height 29
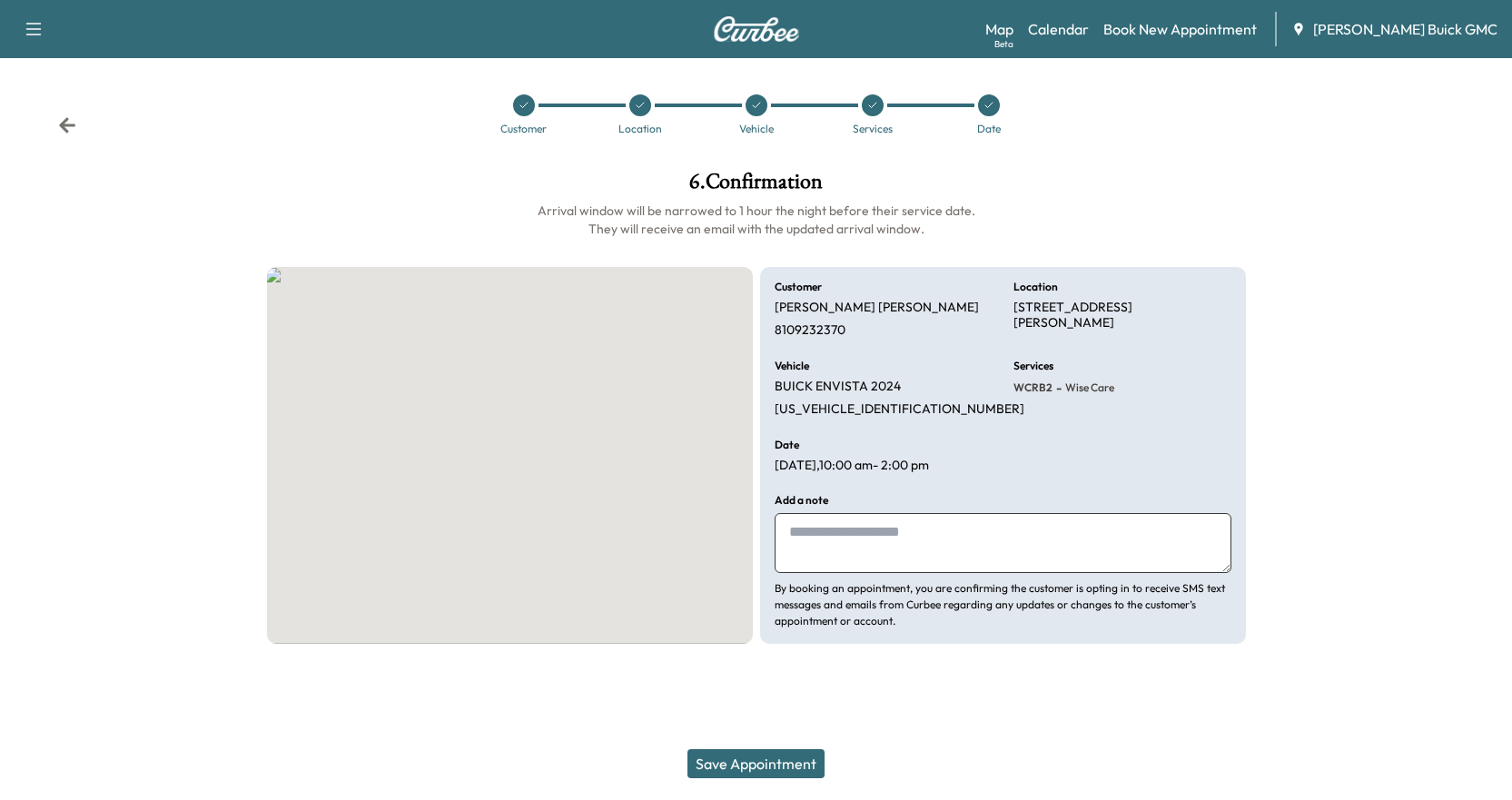
scroll to position [0, 0]
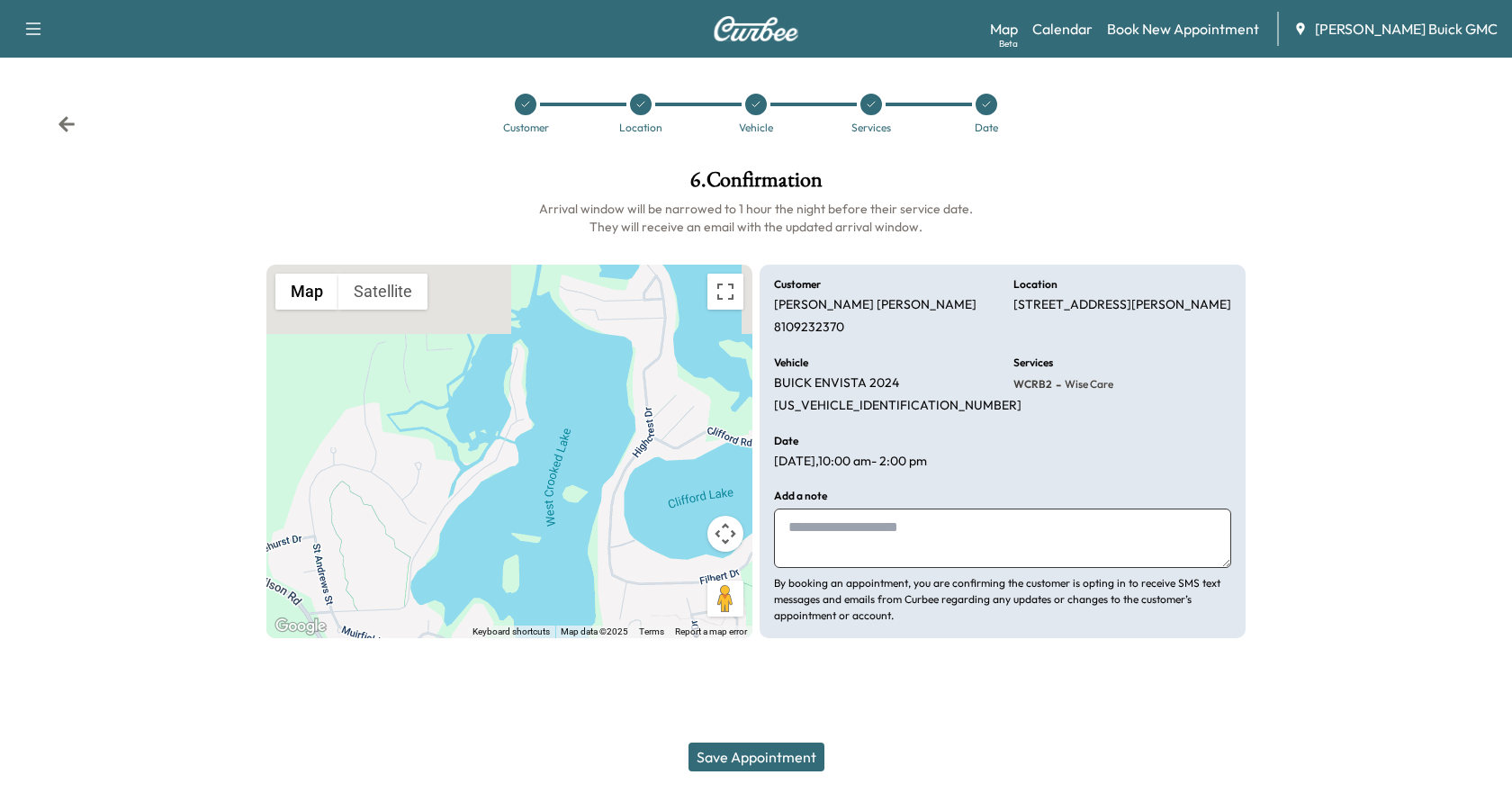
drag, startPoint x: 787, startPoint y: 759, endPoint x: 808, endPoint y: 744, distance: 25.8
click at [788, 759] on button "Save Appointment" at bounding box center [756, 758] width 136 height 29
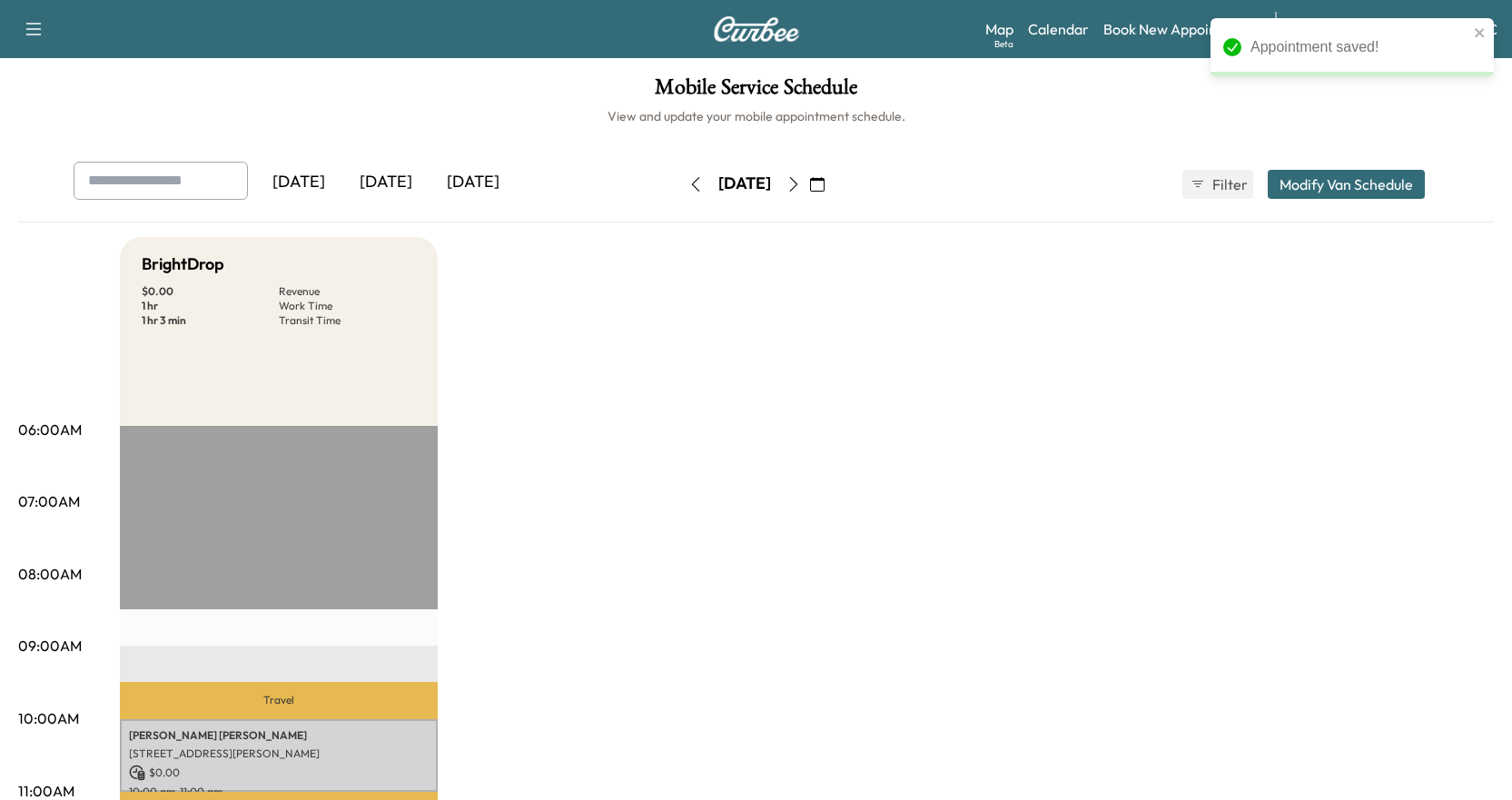
click at [1167, 28] on link "Book New Appointment" at bounding box center [1180, 29] width 154 height 22
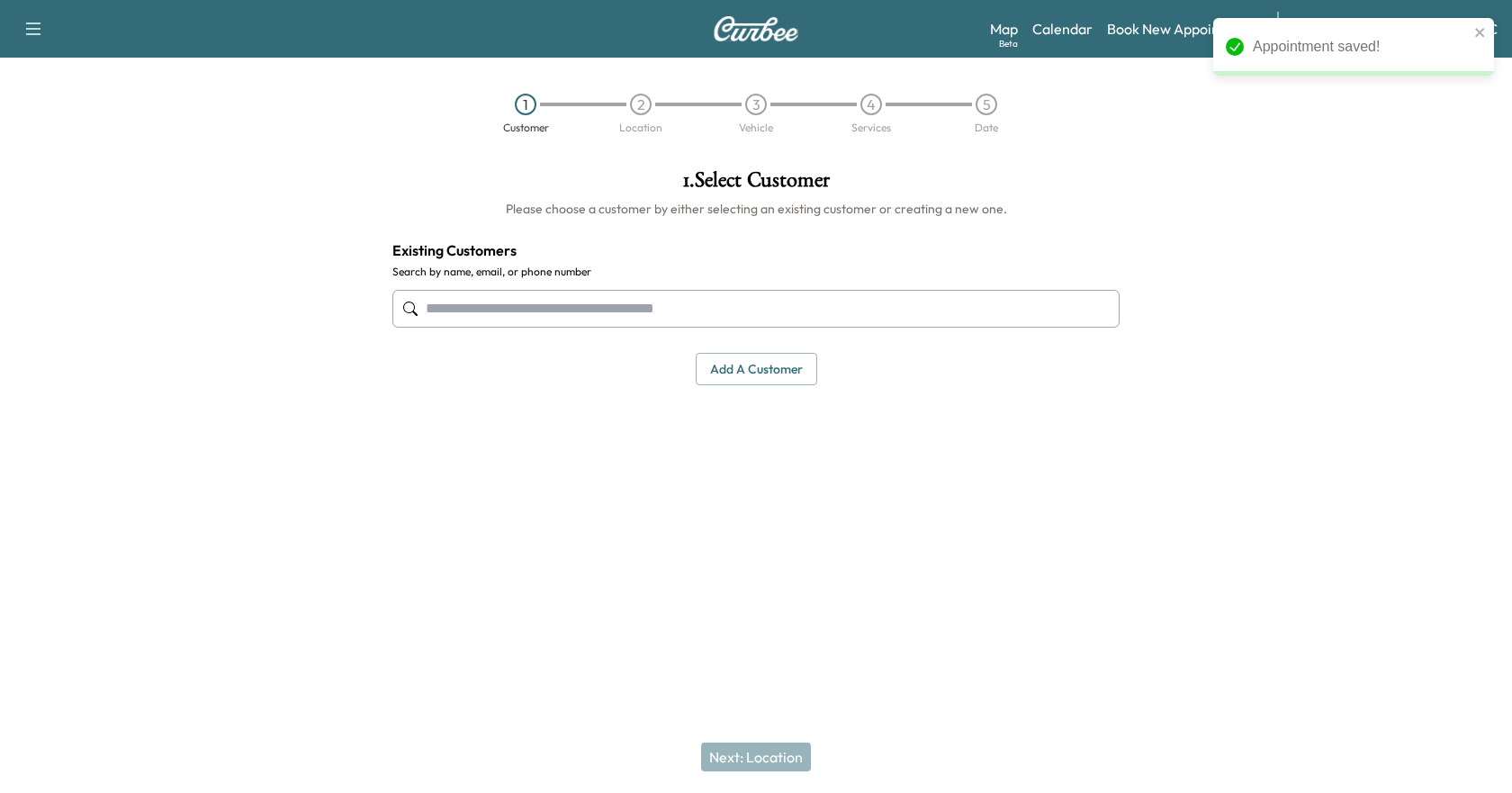
click at [613, 318] on input "text" at bounding box center [756, 308] width 728 height 37
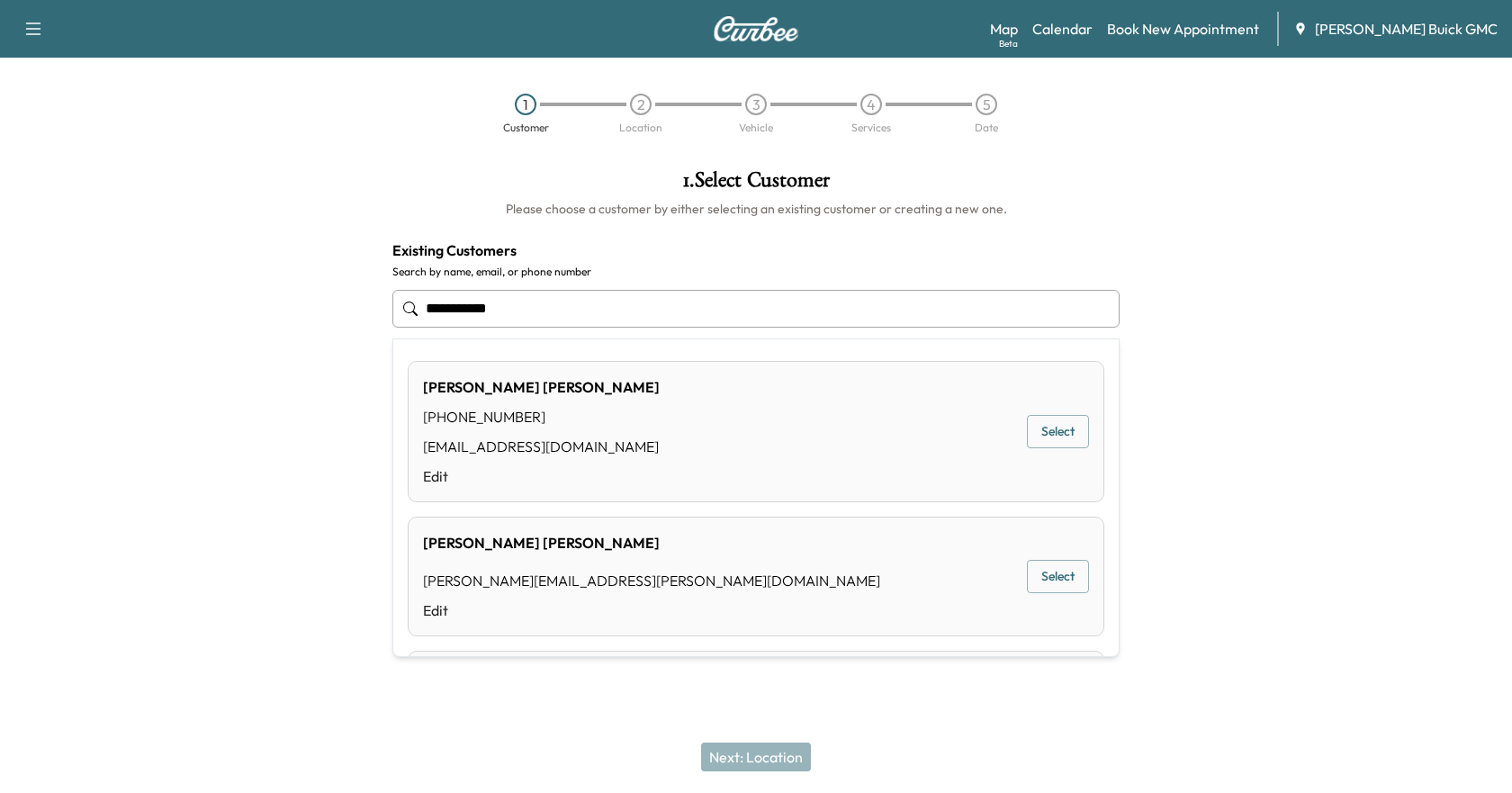
click at [543, 417] on div "[PHONE_NUMBER]" at bounding box center [541, 417] width 237 height 22
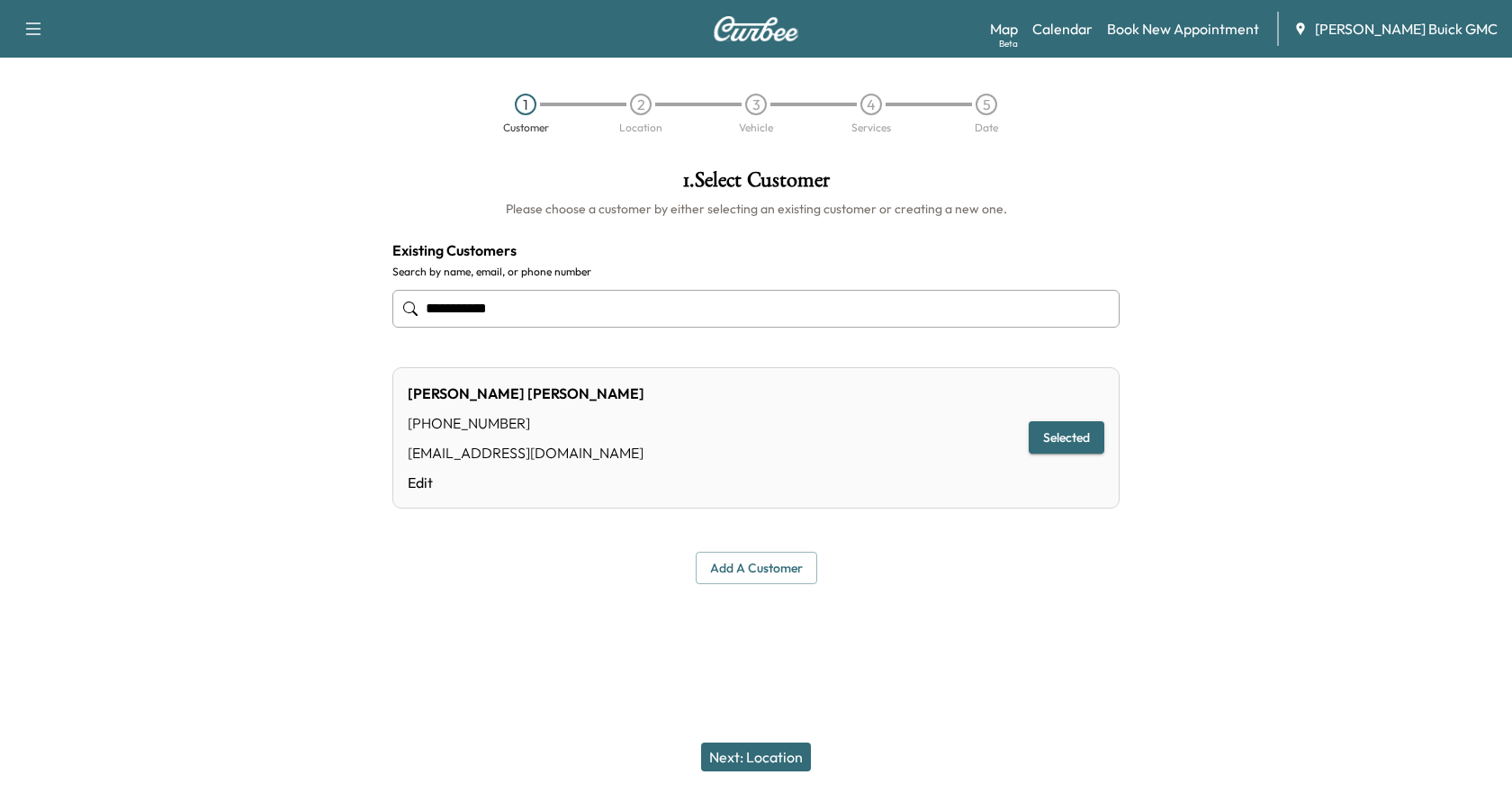
type input "**********"
drag, startPoint x: 733, startPoint y: 760, endPoint x: 733, endPoint y: 741, distance: 19.0
click at [733, 741] on div "Next: Location" at bounding box center [756, 757] width 1512 height 72
click at [1083, 441] on button "Selected" at bounding box center [1066, 438] width 76 height 34
click at [753, 758] on button "Next: Location" at bounding box center [756, 758] width 110 height 29
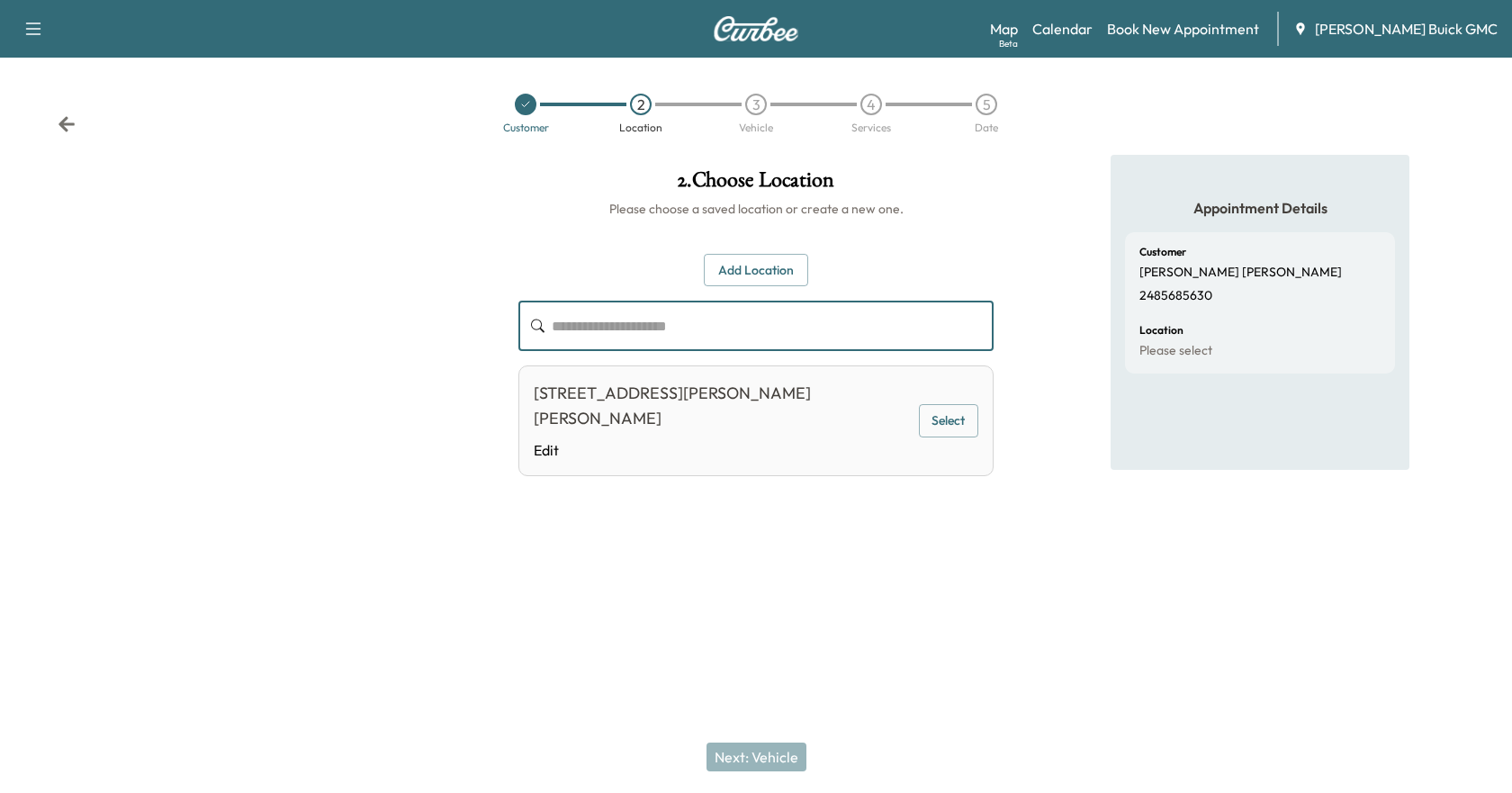
click at [704, 332] on input "text" at bounding box center [773, 326] width 442 height 51
click at [740, 270] on button "Add Location" at bounding box center [756, 270] width 104 height 34
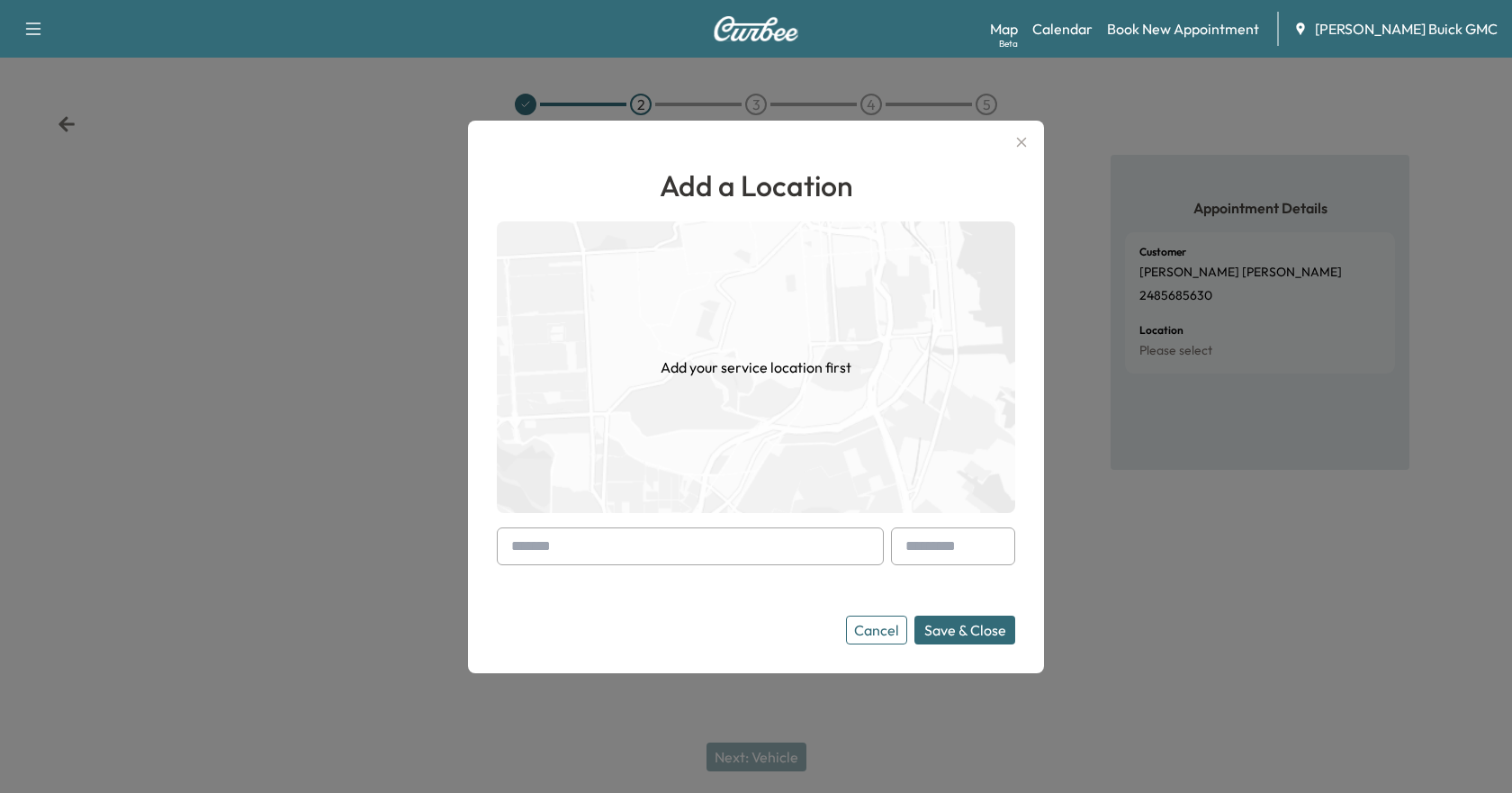
click at [575, 544] on input "text" at bounding box center [690, 546] width 387 height 37
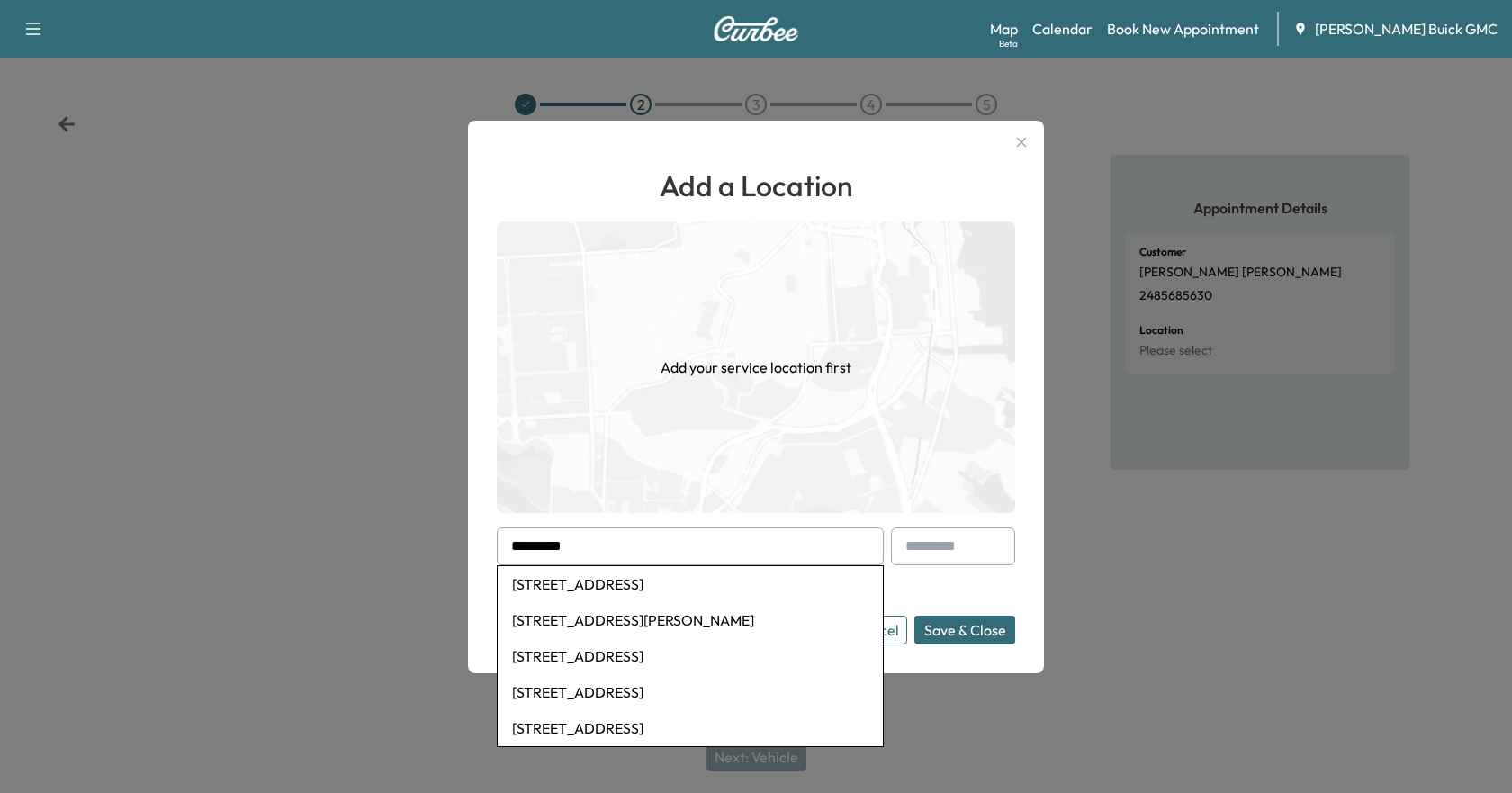
click at [607, 592] on li "315 West North Street, Brighton, MI, USA" at bounding box center [690, 584] width 385 height 36
type input "**********"
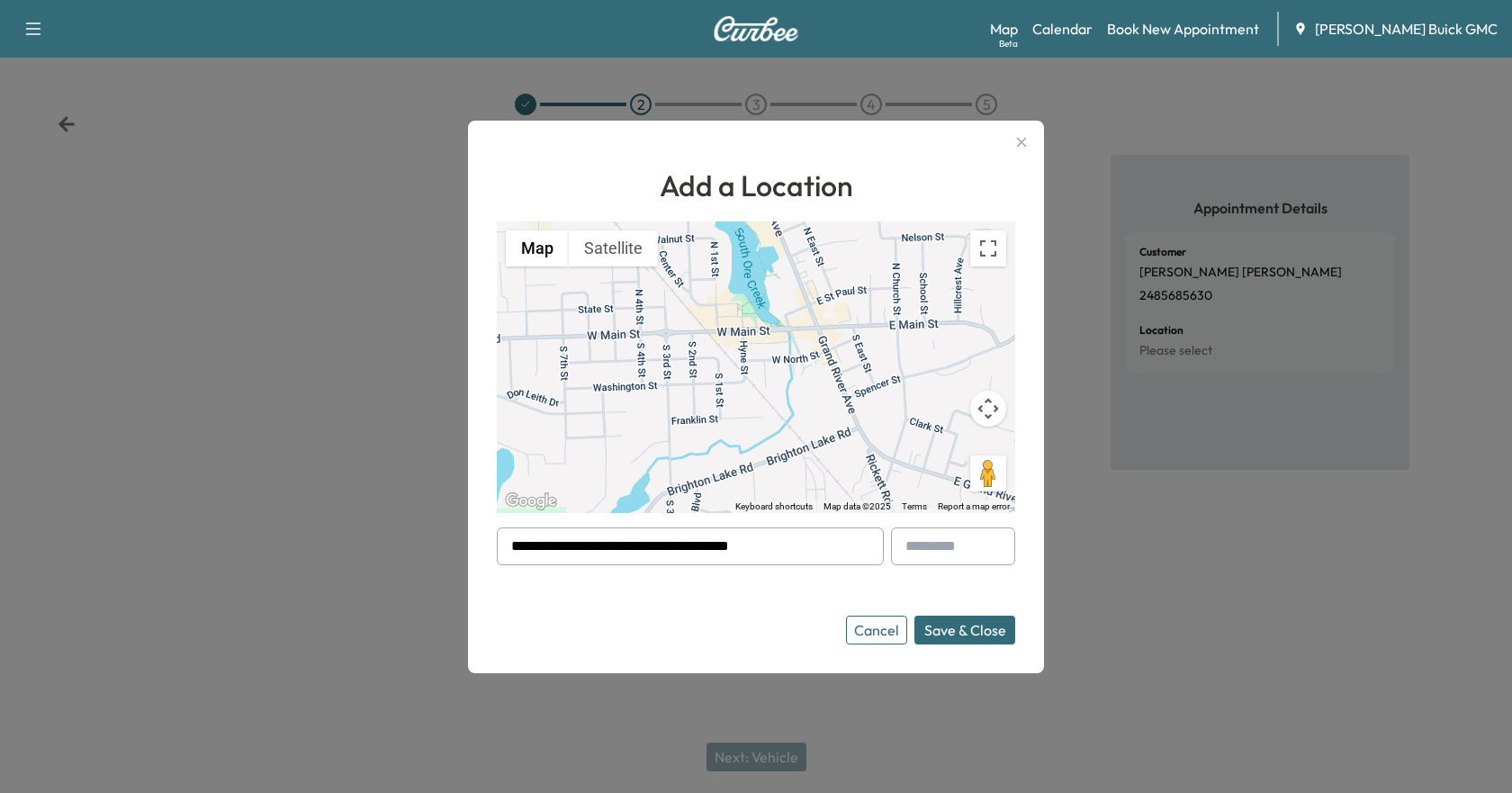
click at [977, 634] on button "Save & Close" at bounding box center [964, 630] width 101 height 29
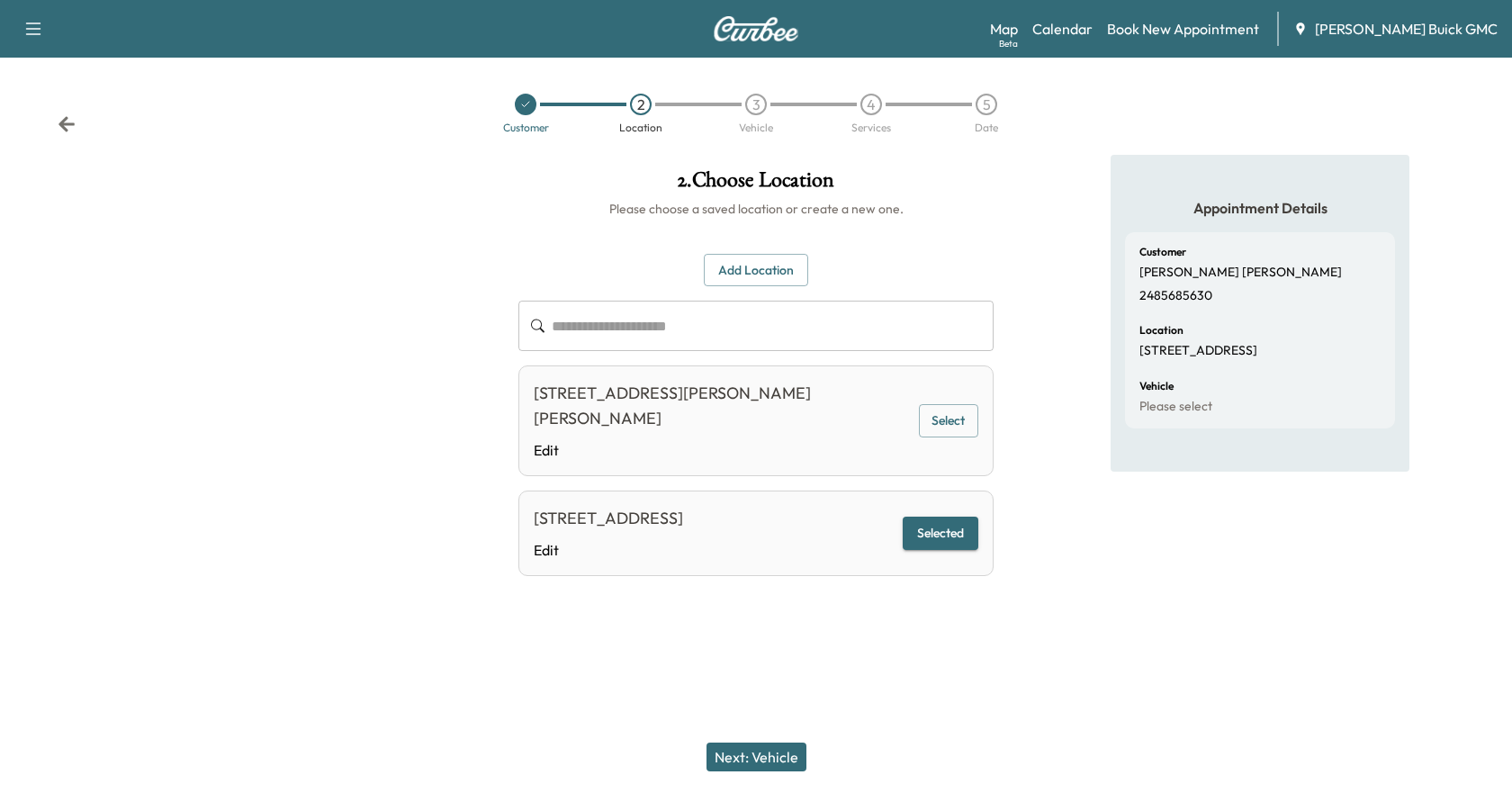
click at [769, 759] on button "Next: Vehicle" at bounding box center [756, 758] width 100 height 29
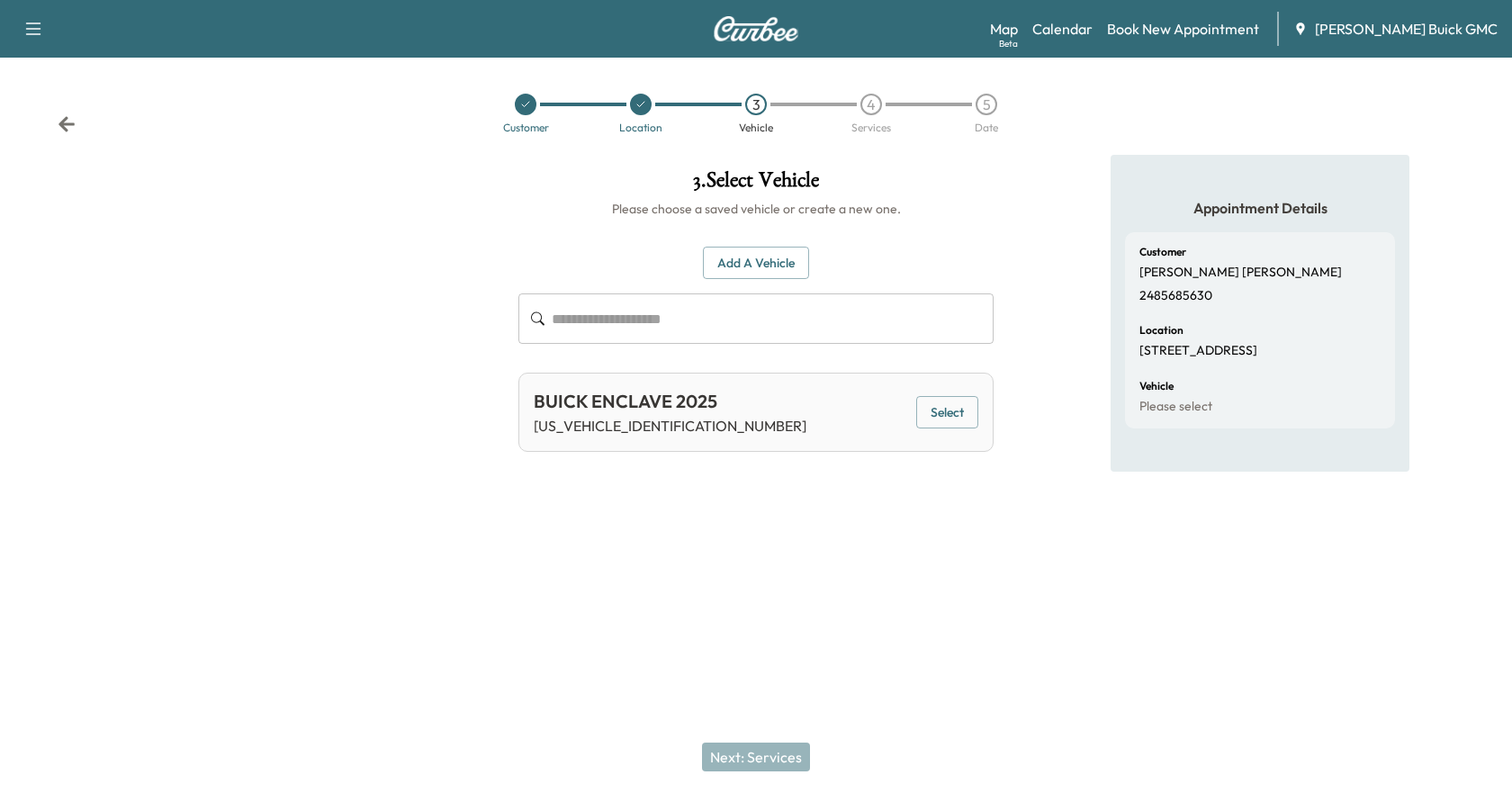
click at [950, 420] on button "Select" at bounding box center [947, 413] width 62 height 34
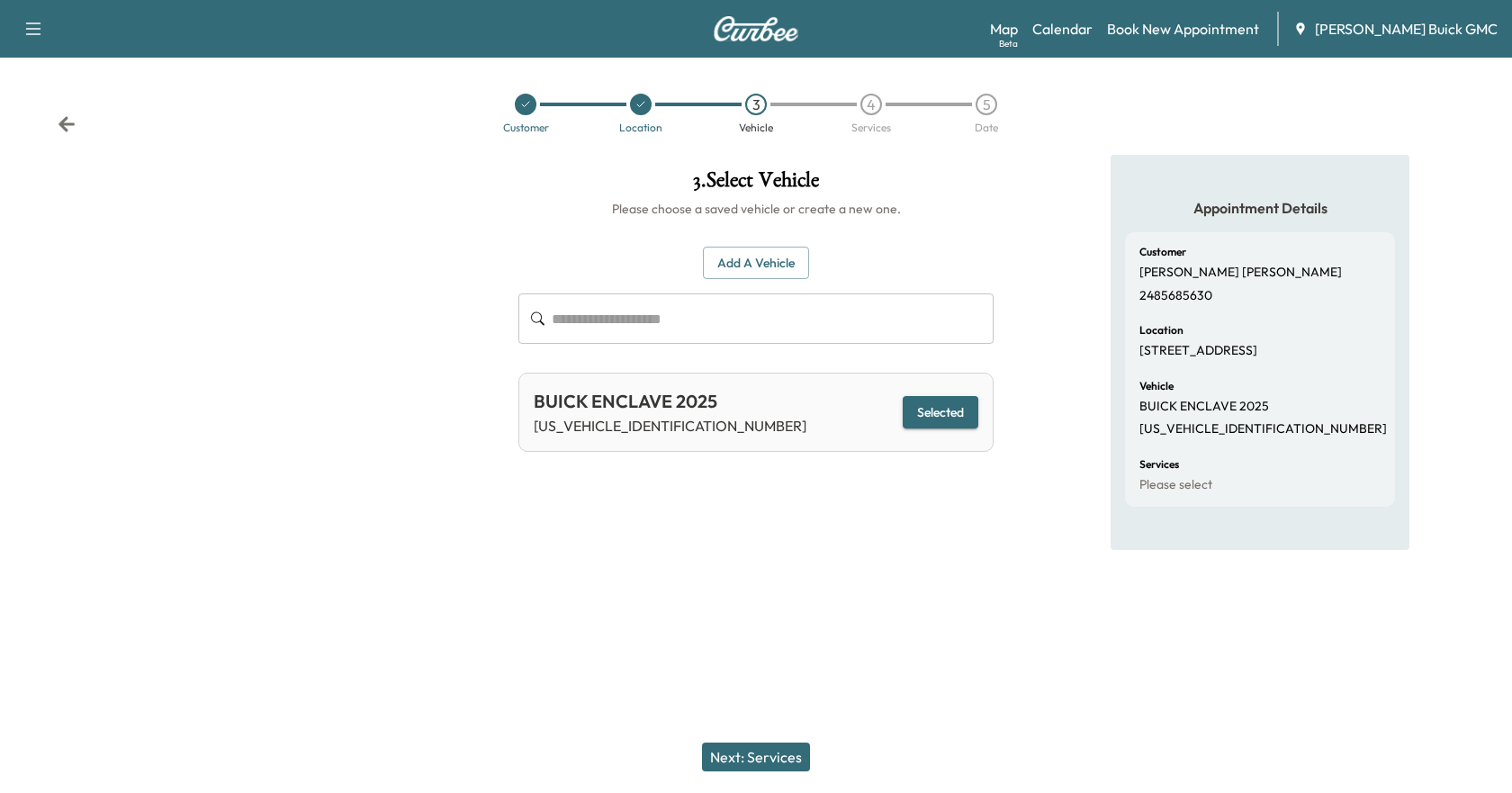
click at [930, 420] on button "Selected" at bounding box center [940, 413] width 76 height 34
click at [755, 264] on button "Add a Vehicle" at bounding box center [756, 263] width 106 height 34
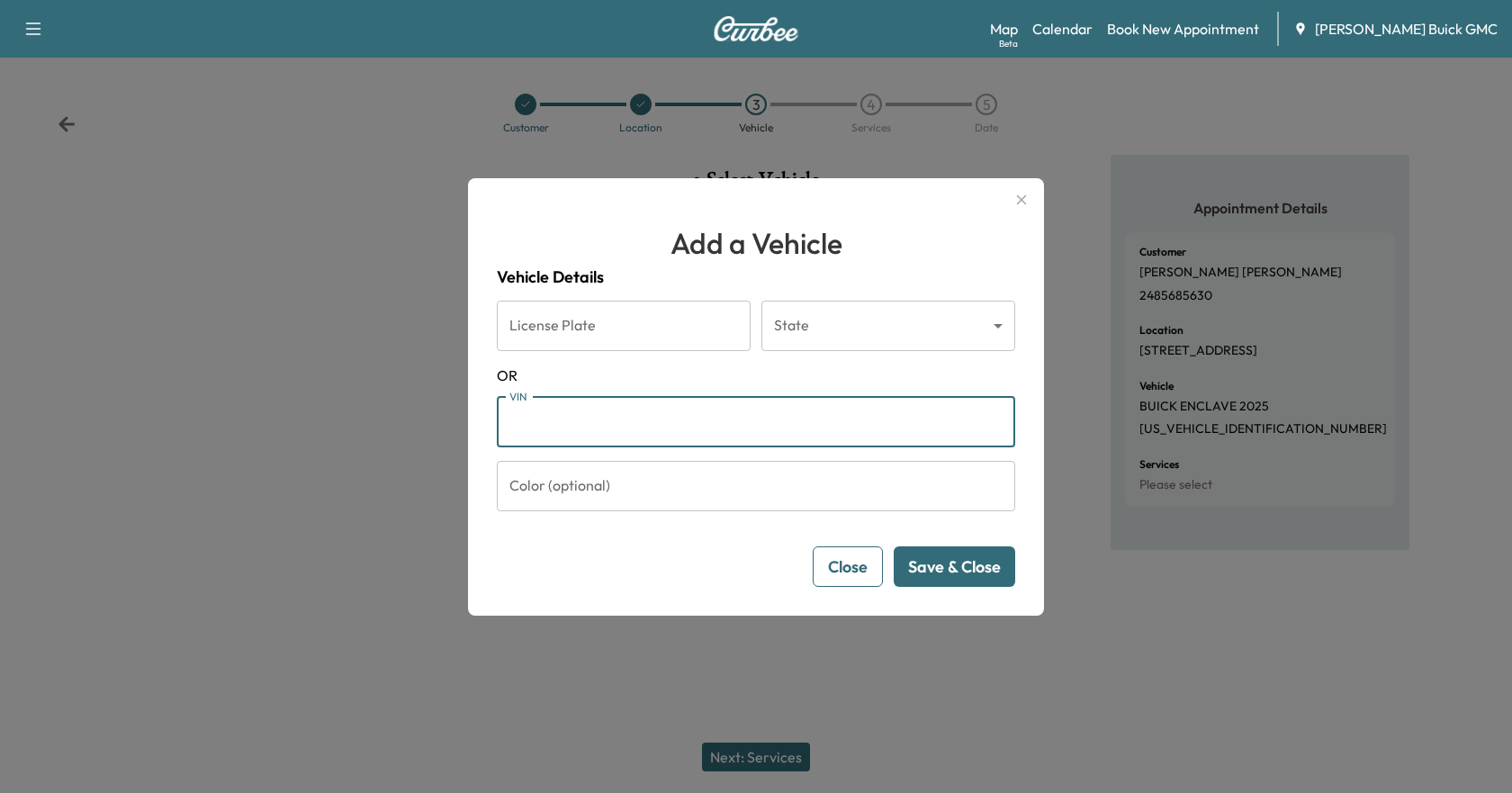
click at [667, 431] on input "VIN" at bounding box center [756, 422] width 518 height 51
type input "**********"
click at [804, 432] on input "**********" at bounding box center [756, 422] width 518 height 51
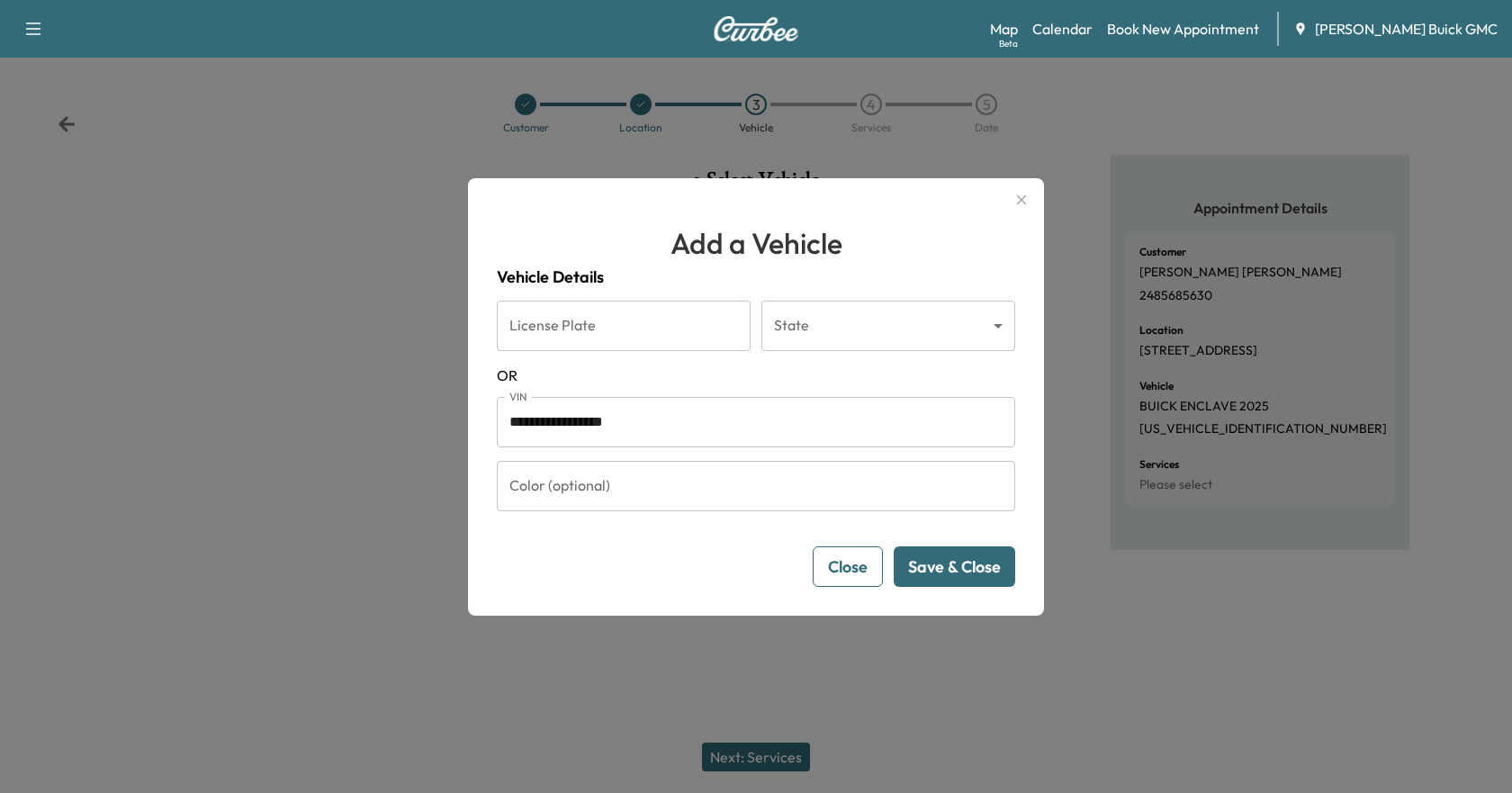
click at [943, 562] on button "Save & Close" at bounding box center [954, 567] width 122 height 40
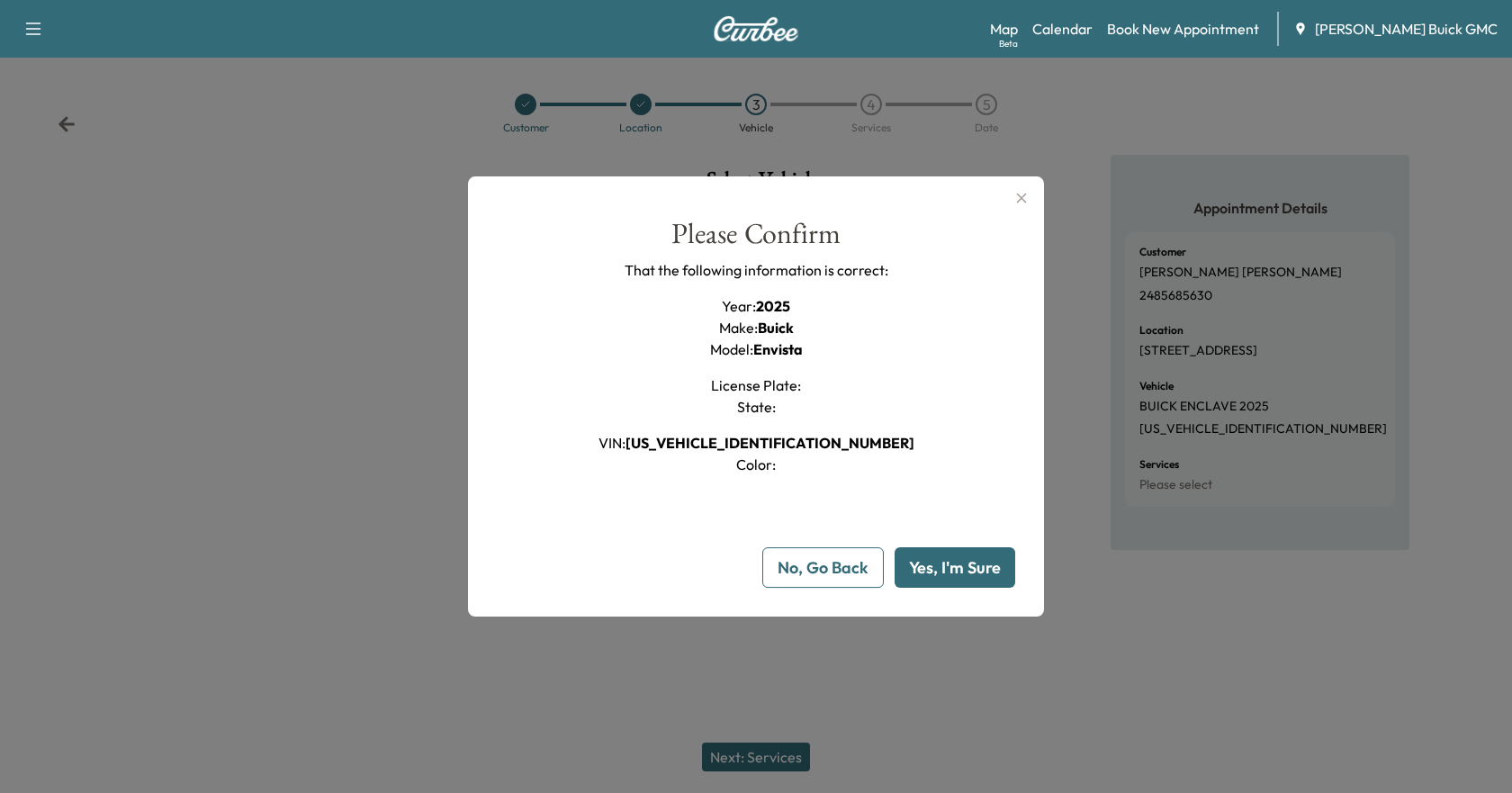
click at [960, 574] on button "Yes, I'm Sure" at bounding box center [955, 568] width 121 height 40
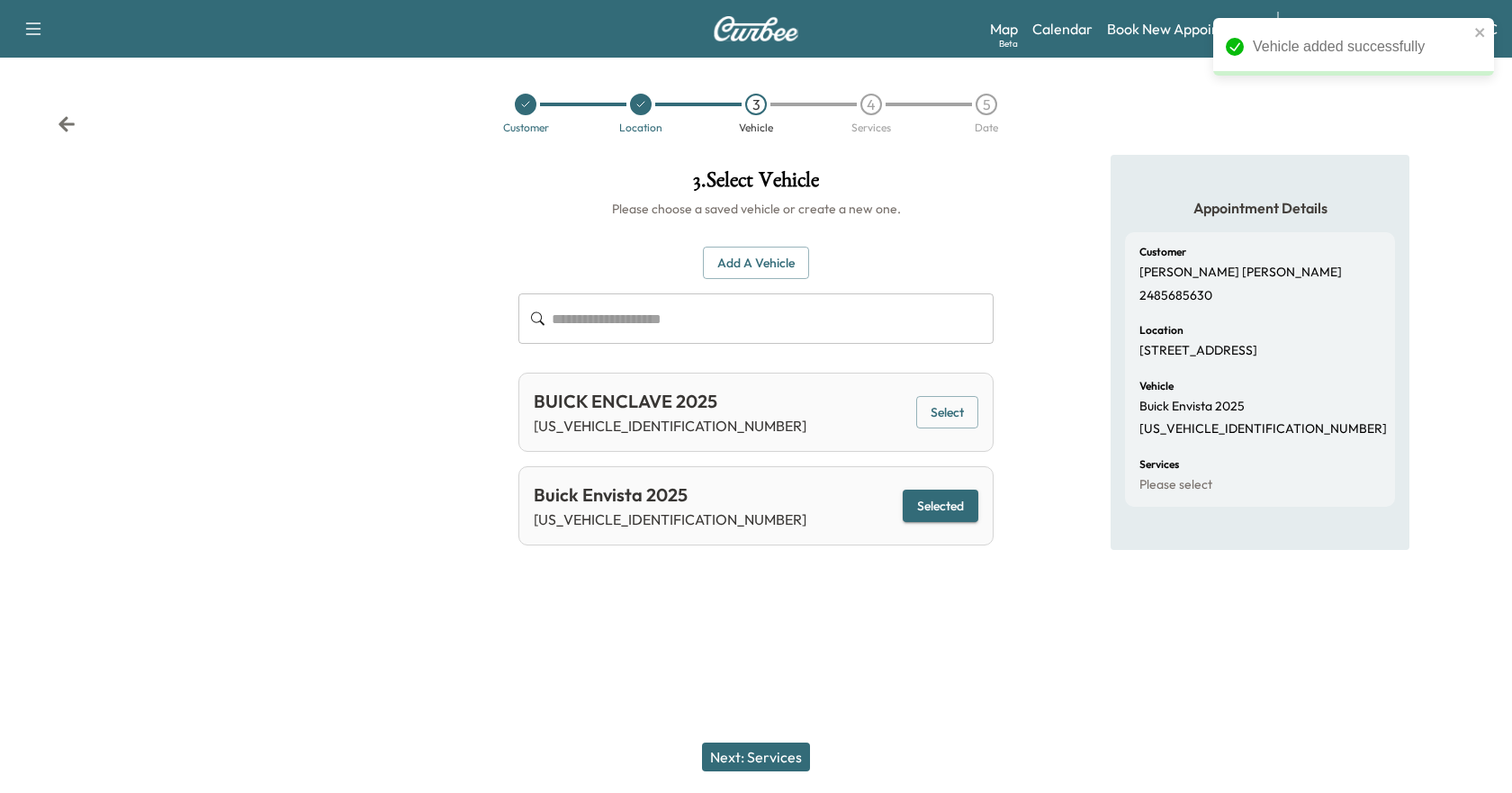
click at [763, 759] on button "Next: Services" at bounding box center [756, 758] width 108 height 29
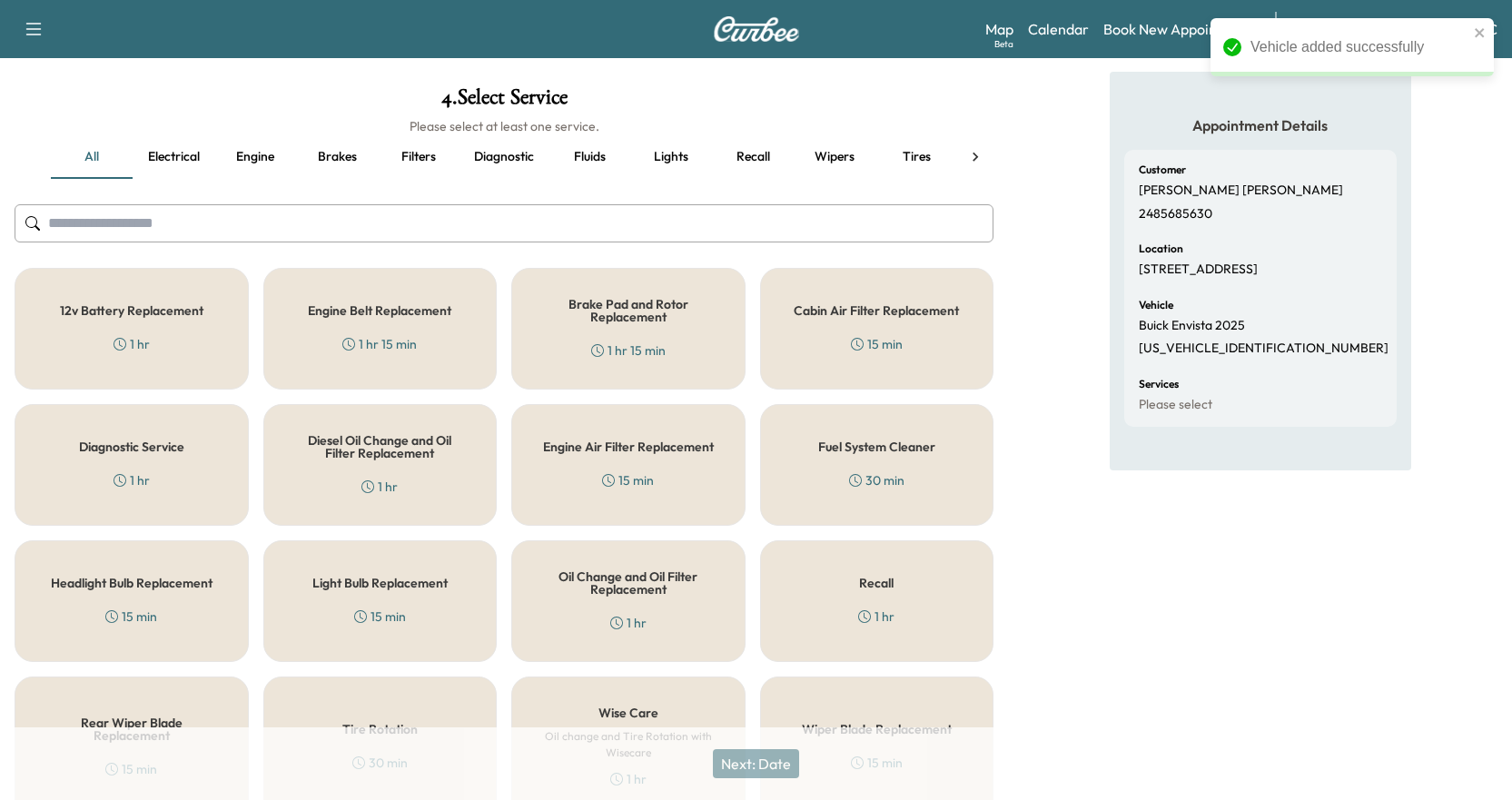
scroll to position [175, 0]
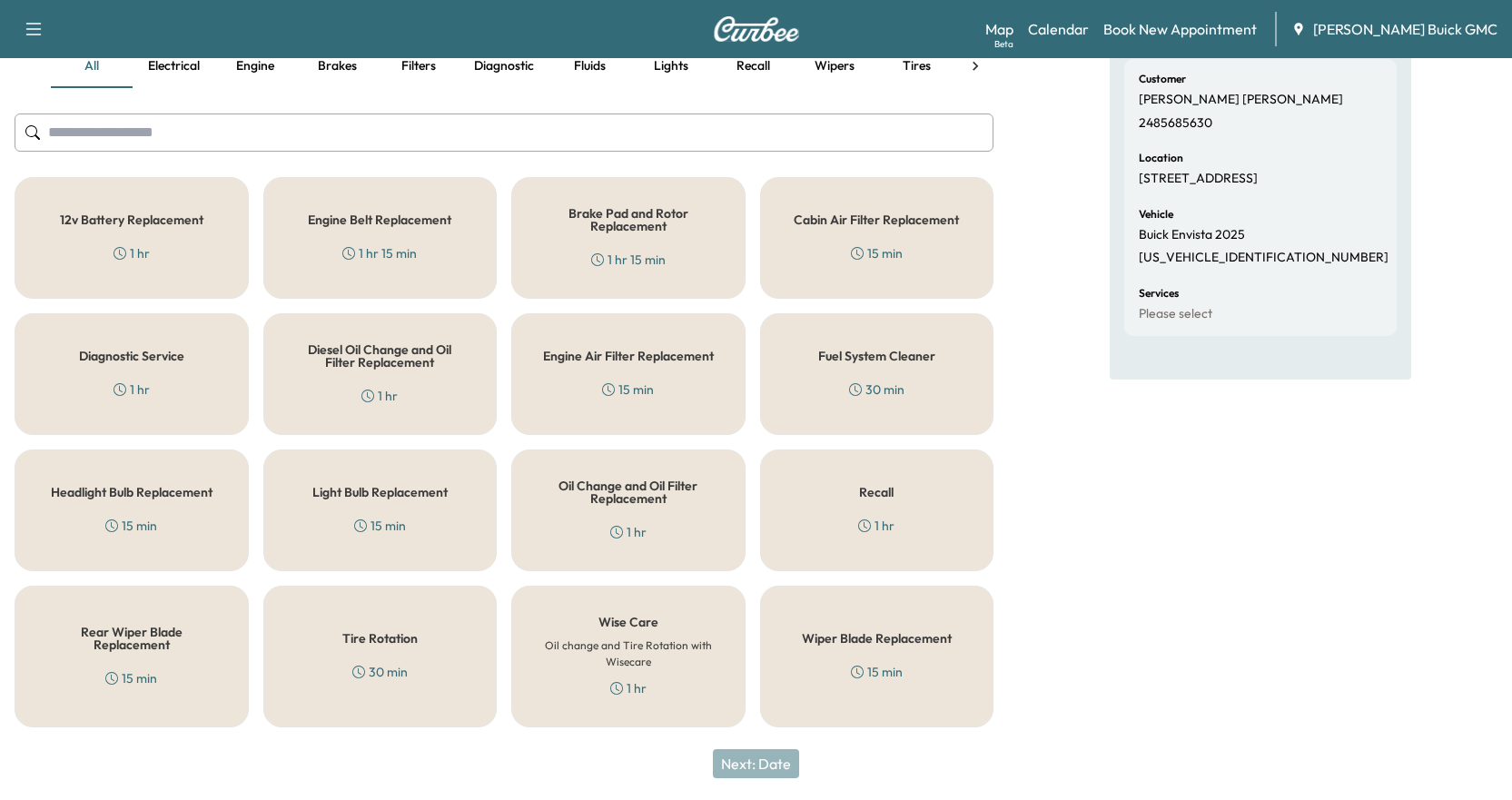
click at [659, 517] on div "Oil Change and Oil Filter Replacement 1 hr" at bounding box center [628, 510] width 235 height 122
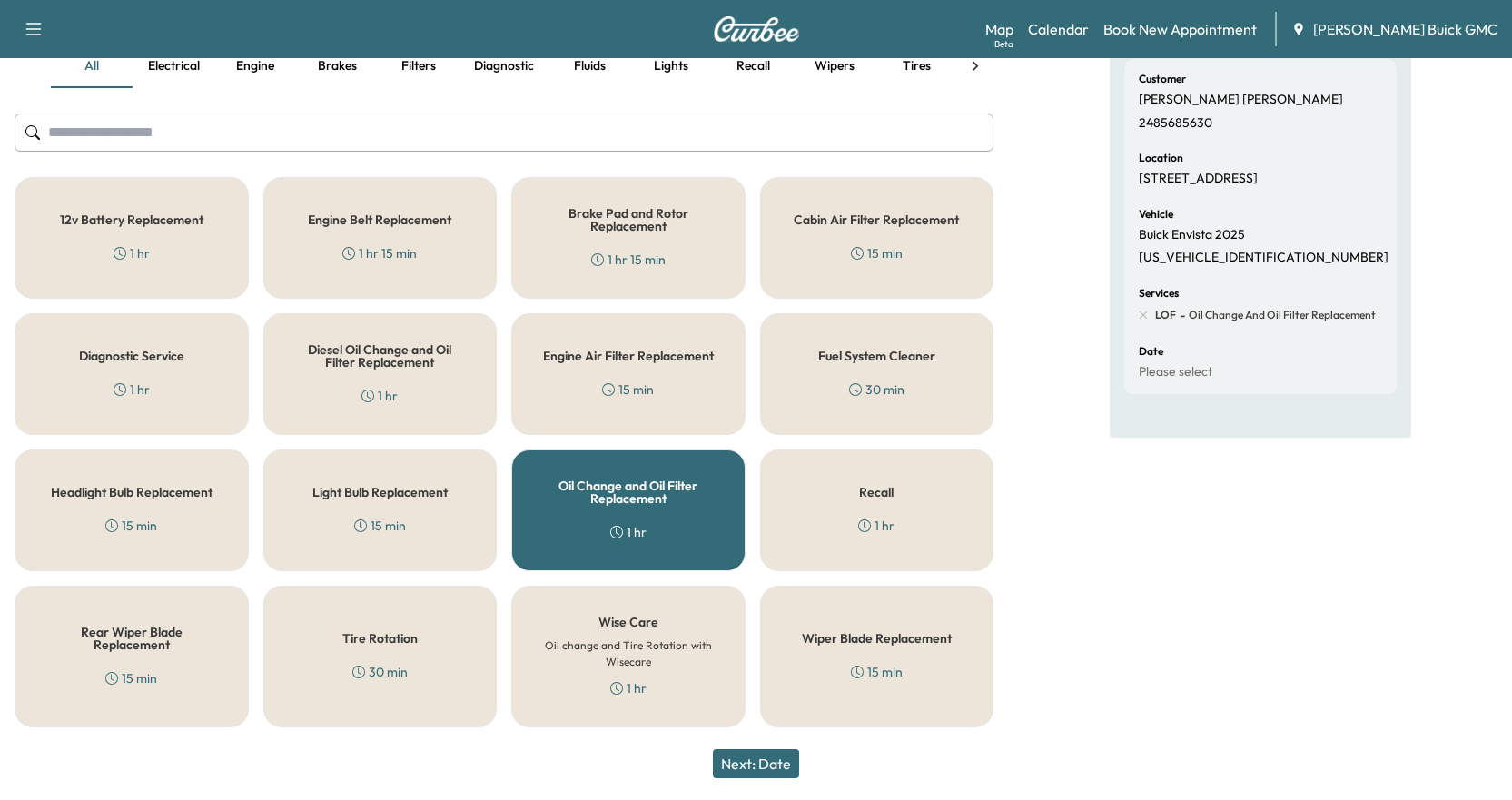
click at [376, 659] on div "Tire Rotation 30 min" at bounding box center [381, 656] width 235 height 142
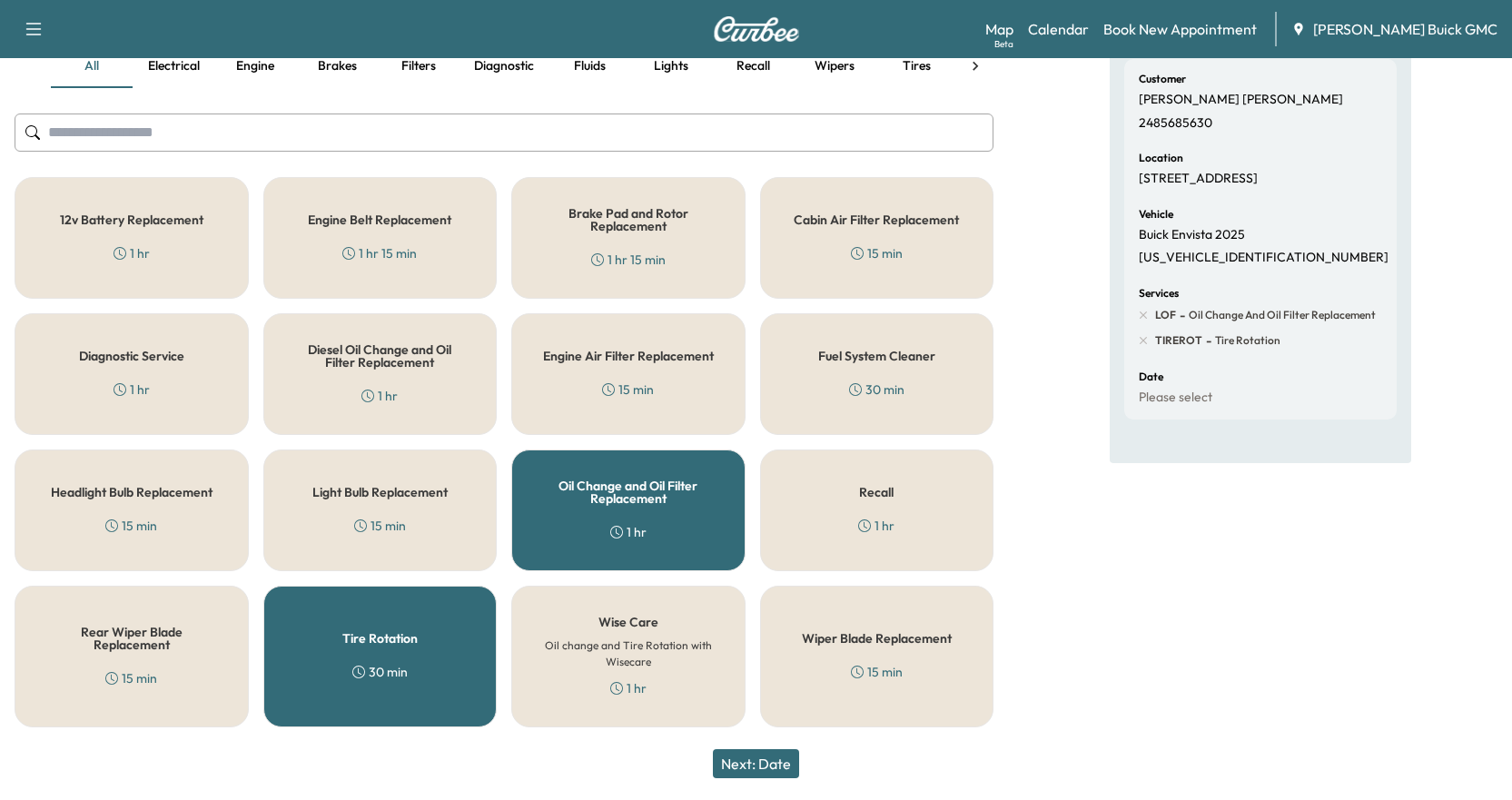
drag, startPoint x: 781, startPoint y: 762, endPoint x: 859, endPoint y: 745, distance: 79.8
click at [783, 760] on button "Next: Date" at bounding box center [756, 764] width 86 height 29
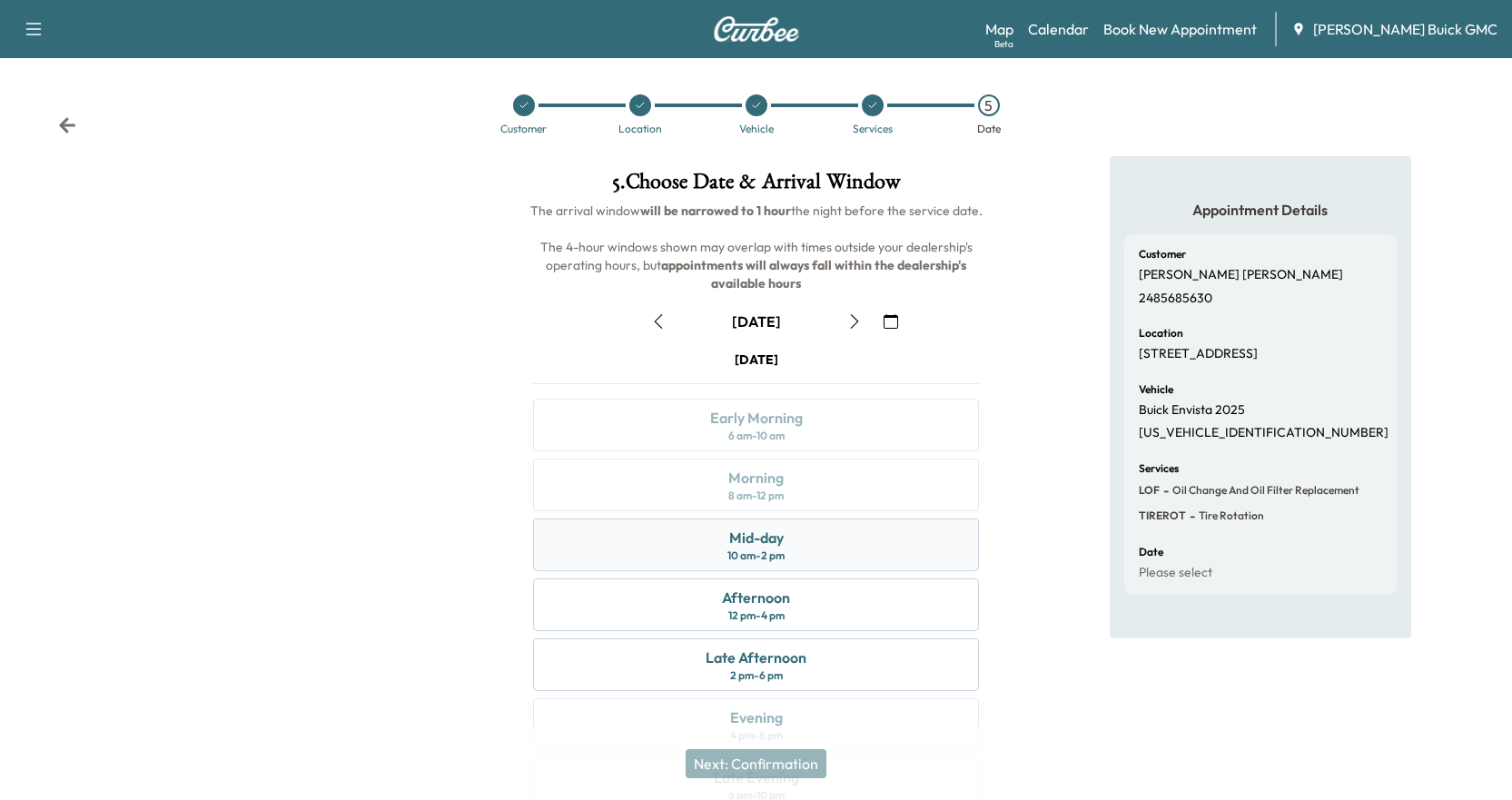
scroll to position [91, 0]
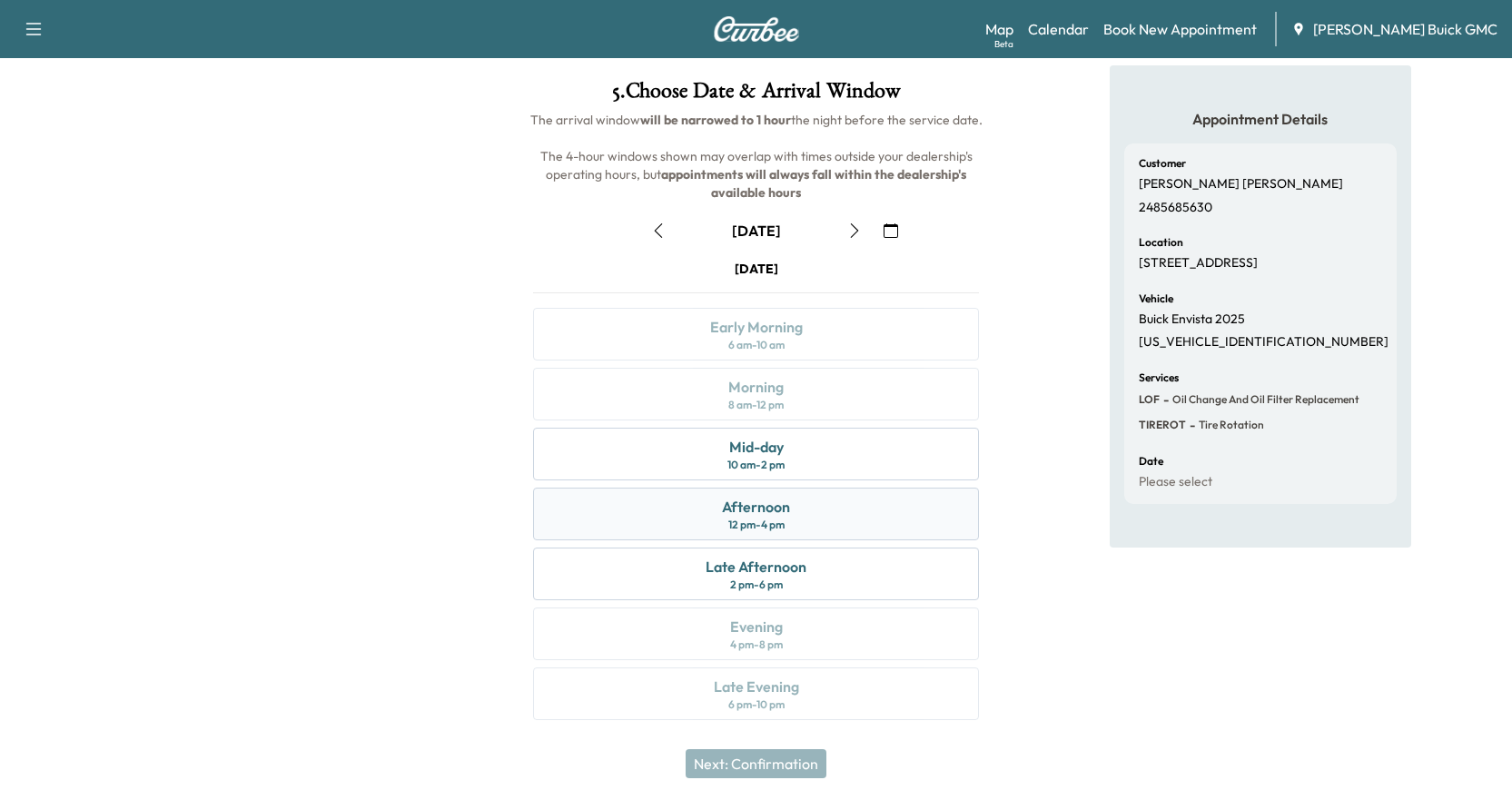
click at [906, 518] on div "Afternoon 12 pm - 4 pm" at bounding box center [756, 514] width 446 height 53
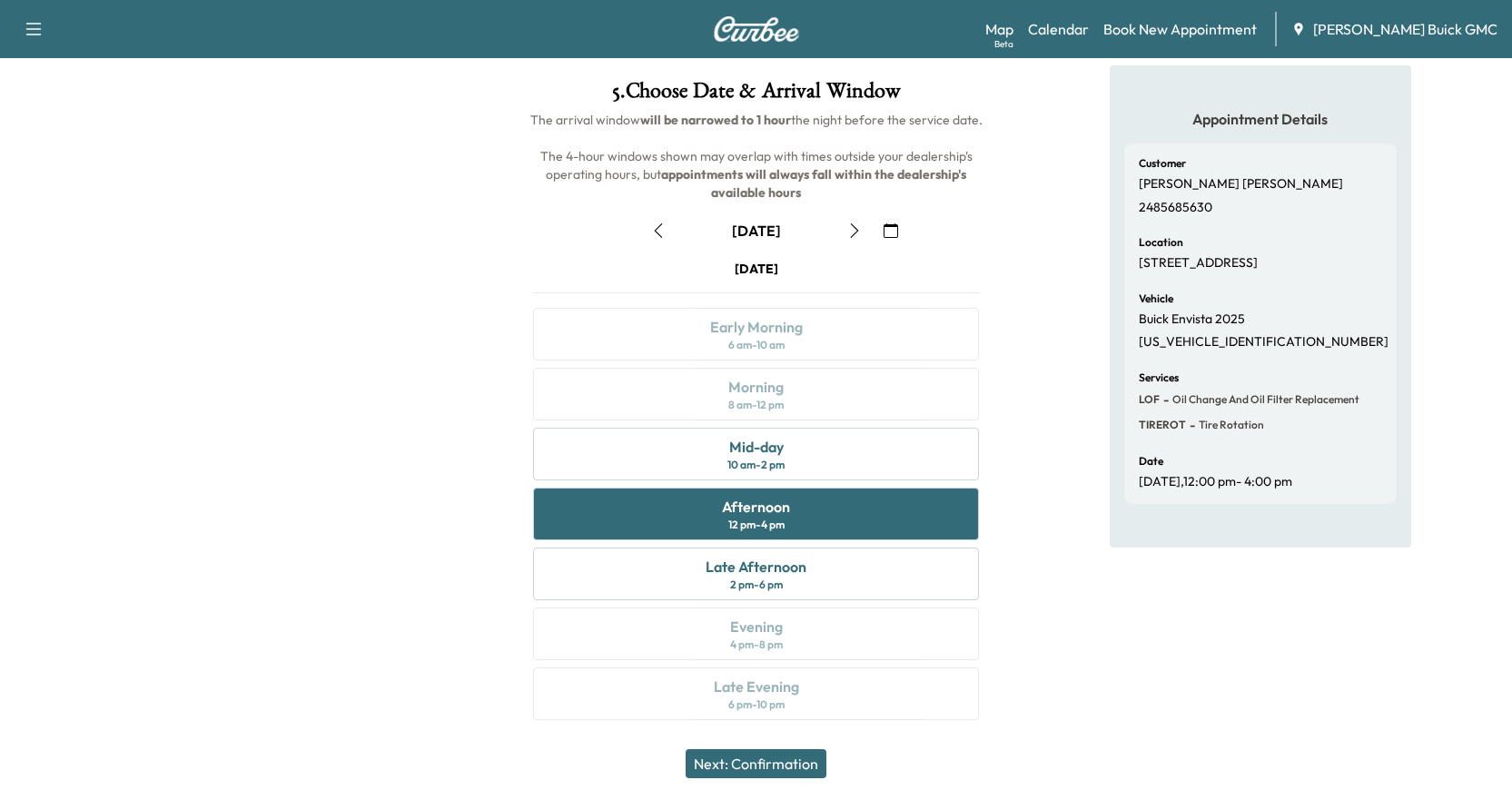
drag, startPoint x: 740, startPoint y: 767, endPoint x: 1098, endPoint y: 572, distance: 407.7
click at [1098, 572] on div "5 . Choose Date & Arrival Window The arrival window will be narrowed to 1 hour …" at bounding box center [756, 404] width 1512 height 676
click at [850, 231] on icon "button" at bounding box center [854, 230] width 14 height 14
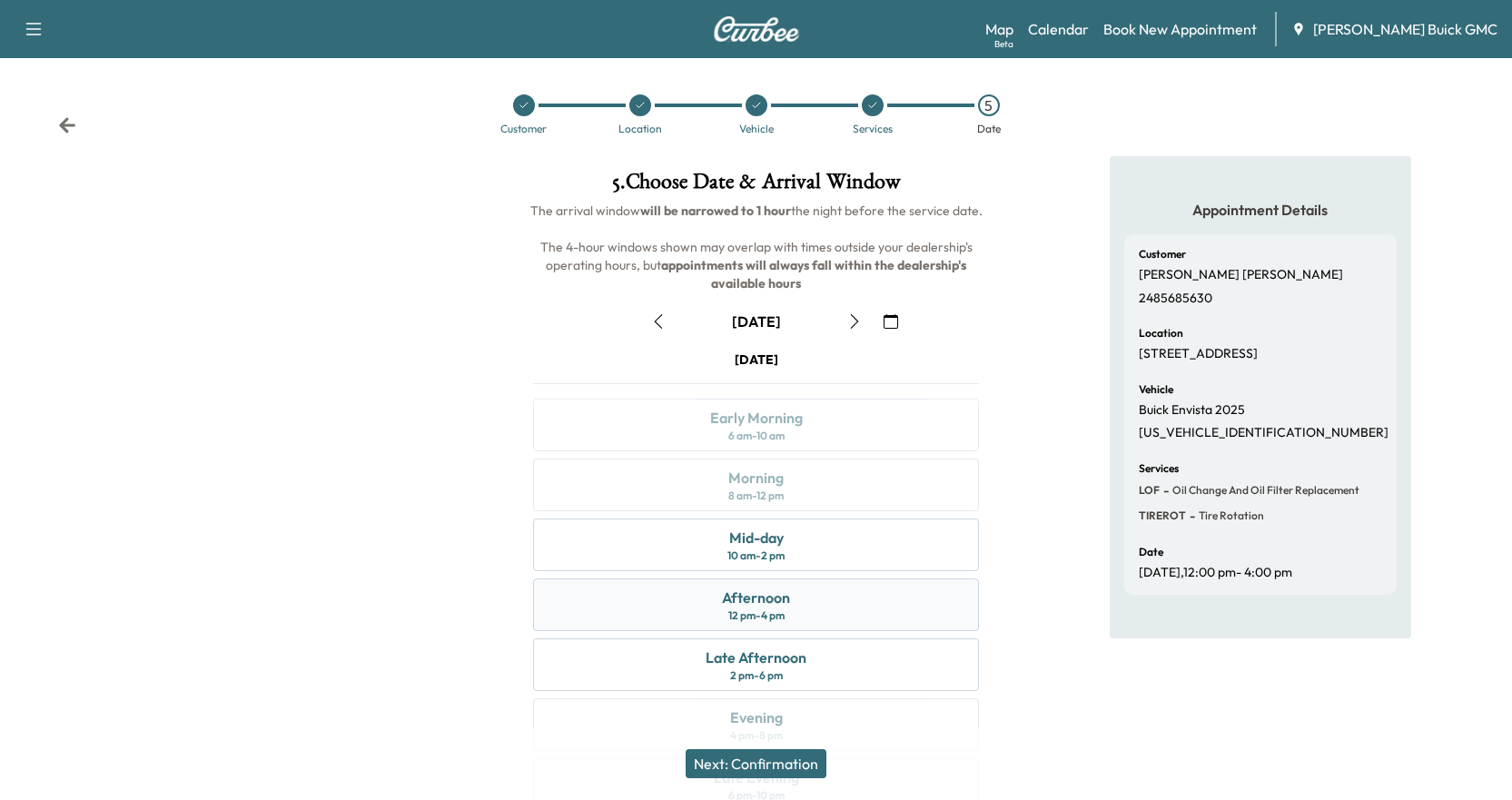
click at [766, 602] on div "Afternoon" at bounding box center [756, 597] width 69 height 22
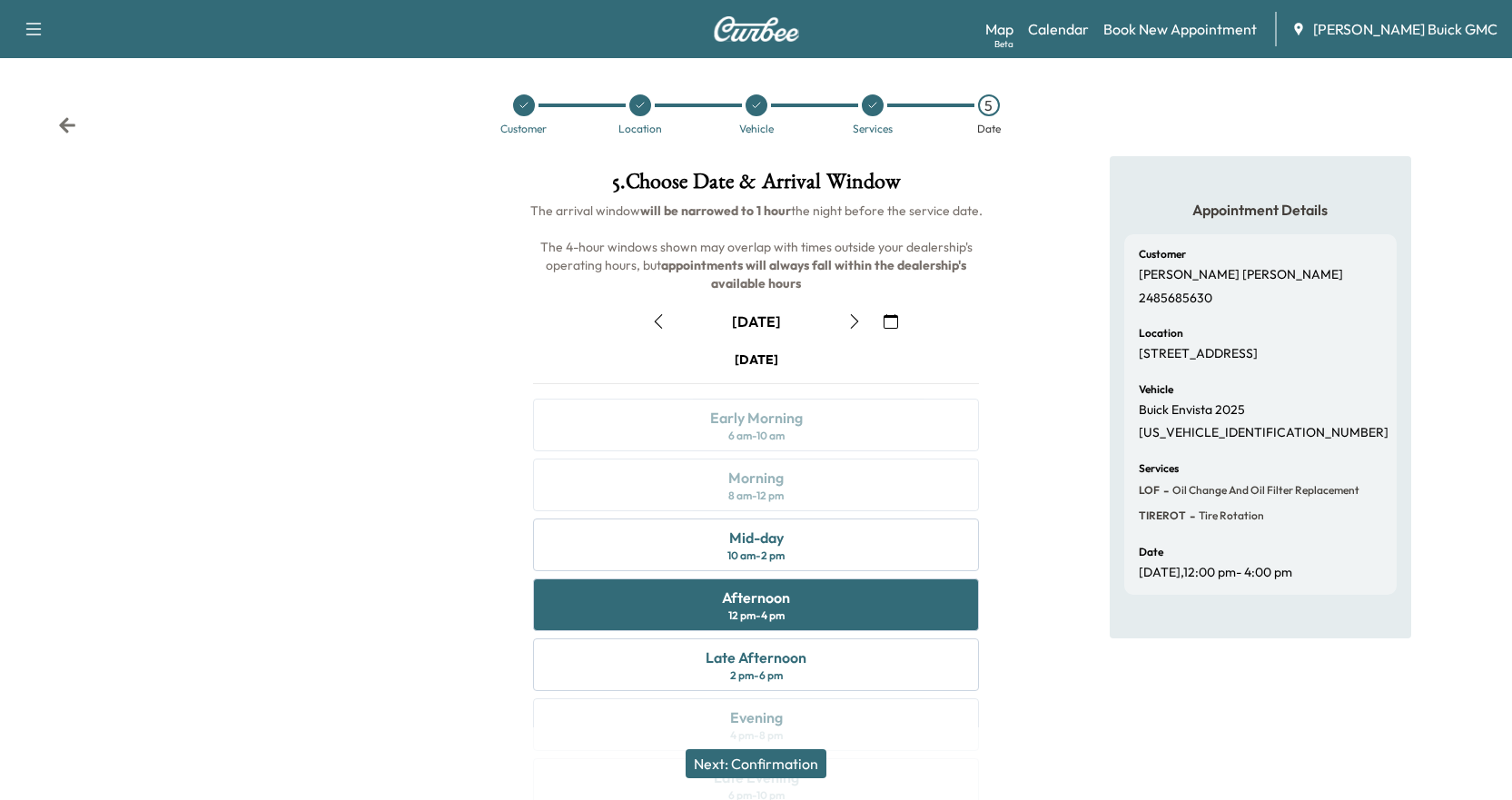
click at [806, 767] on button "Next: Confirmation" at bounding box center [756, 764] width 141 height 29
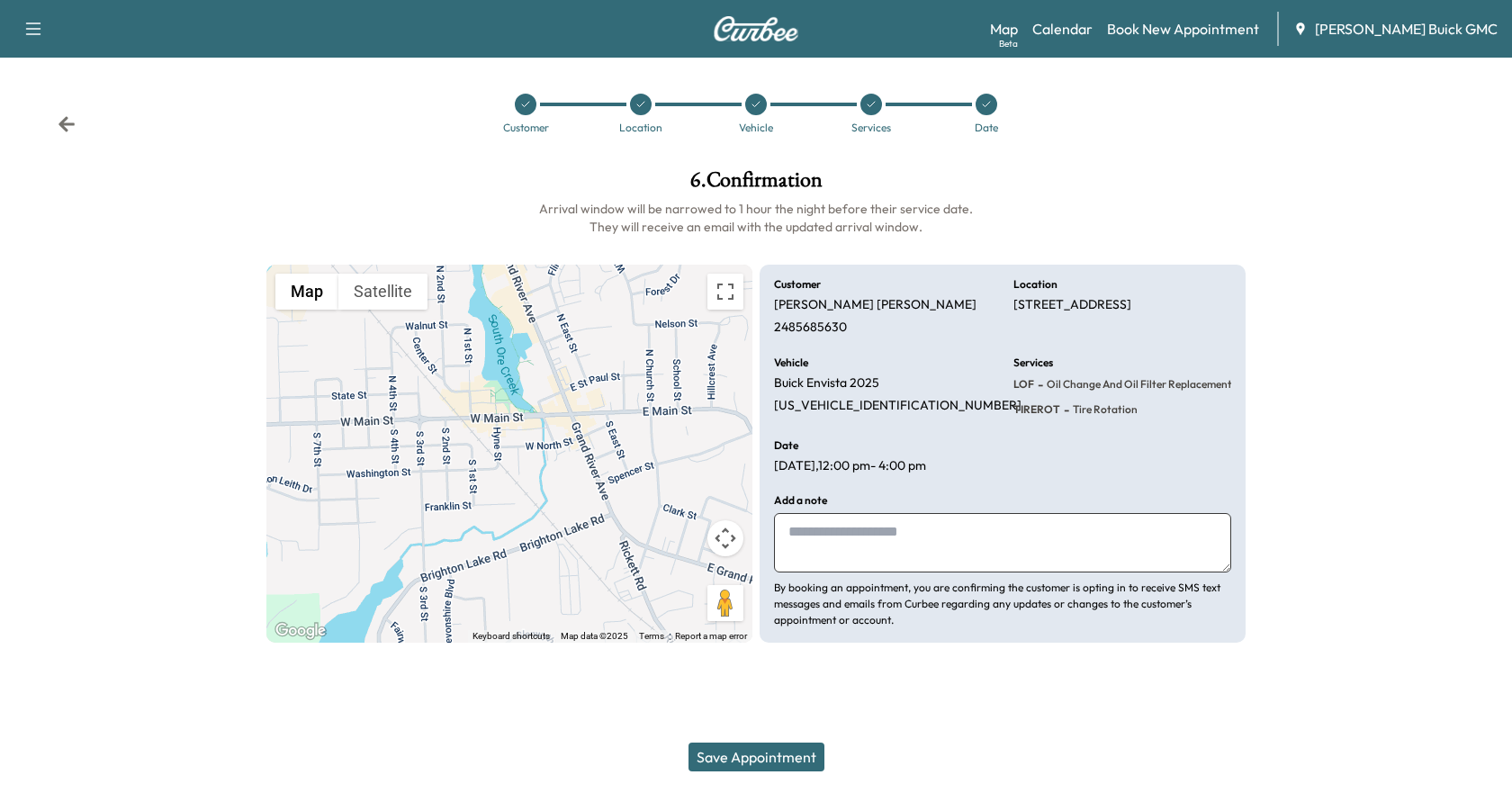
click at [912, 532] on textarea at bounding box center [1003, 543] width 458 height 59
type textarea "**********"
click at [785, 759] on button "Save Appointment" at bounding box center [756, 758] width 136 height 29
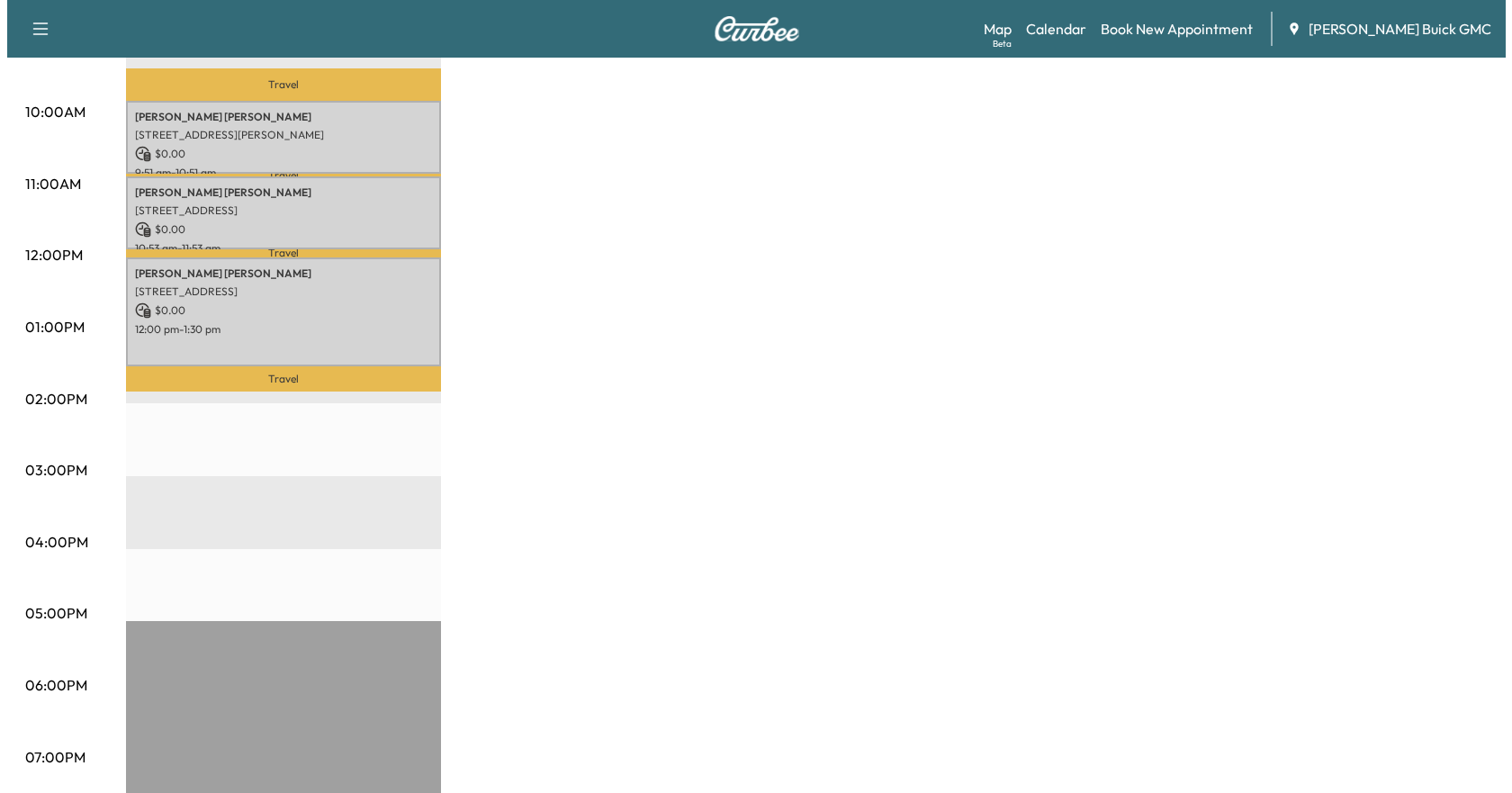
scroll to position [450, 0]
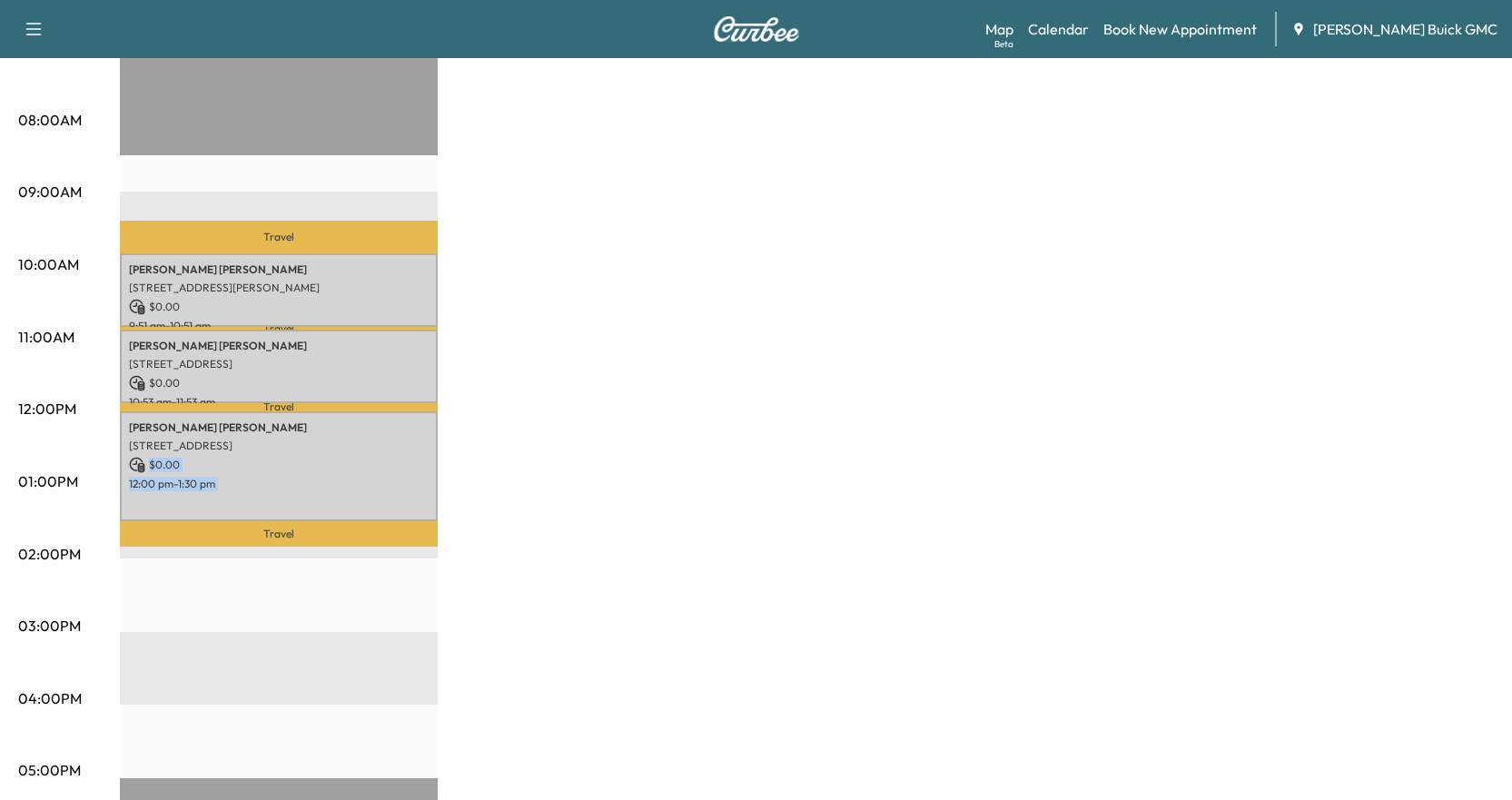
drag, startPoint x: 247, startPoint y: 462, endPoint x: 247, endPoint y: 551, distance: 89.0
click at [247, 551] on div "Travel [PERSON_NAME] [STREET_ADDRESS][PERSON_NAME] $ 0.00 9:51 am - 10:51 am Tr…" at bounding box center [278, 558] width 318 height 1174
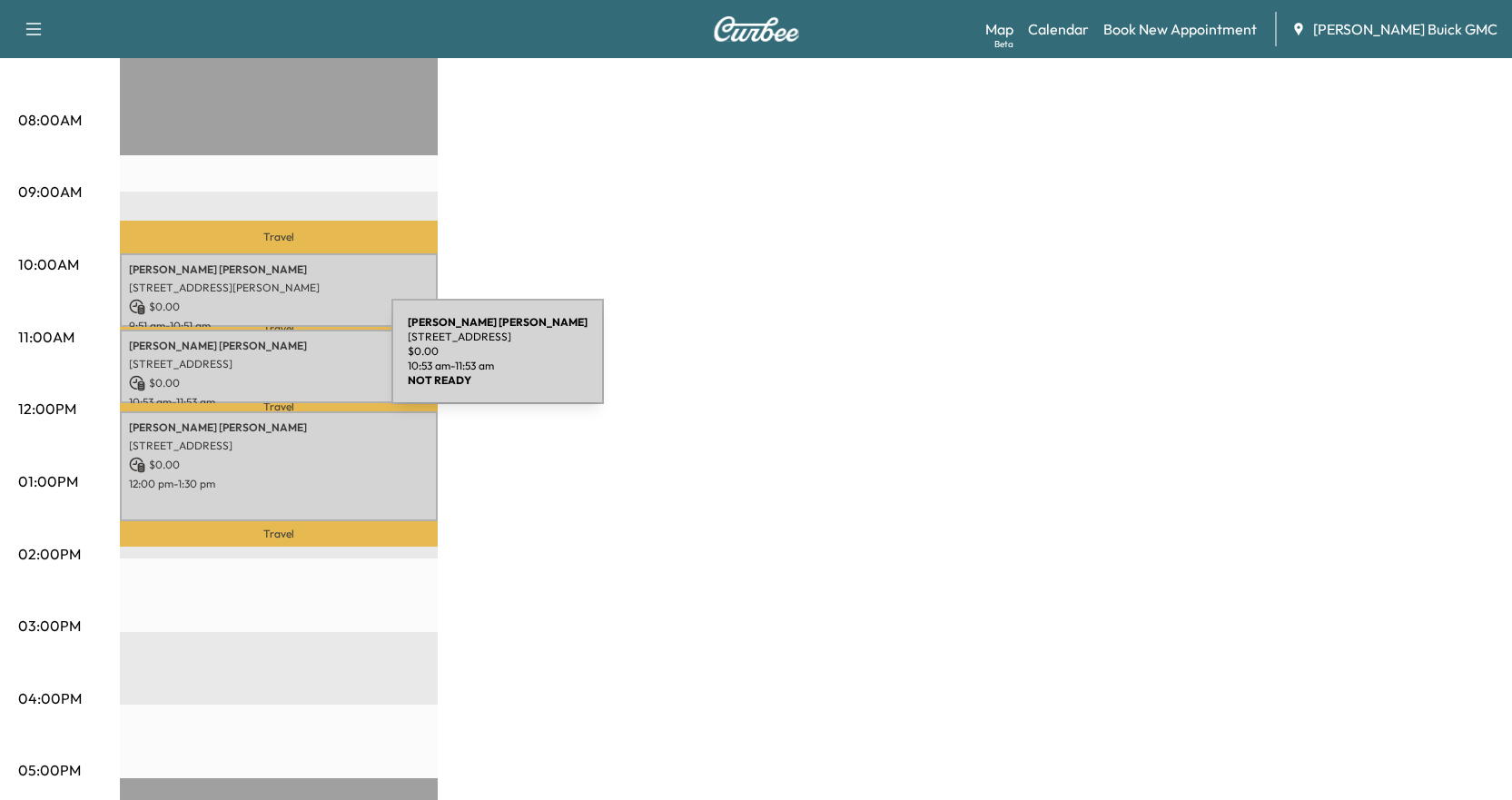
click at [255, 362] on p "[STREET_ADDRESS]" at bounding box center [278, 363] width 300 height 14
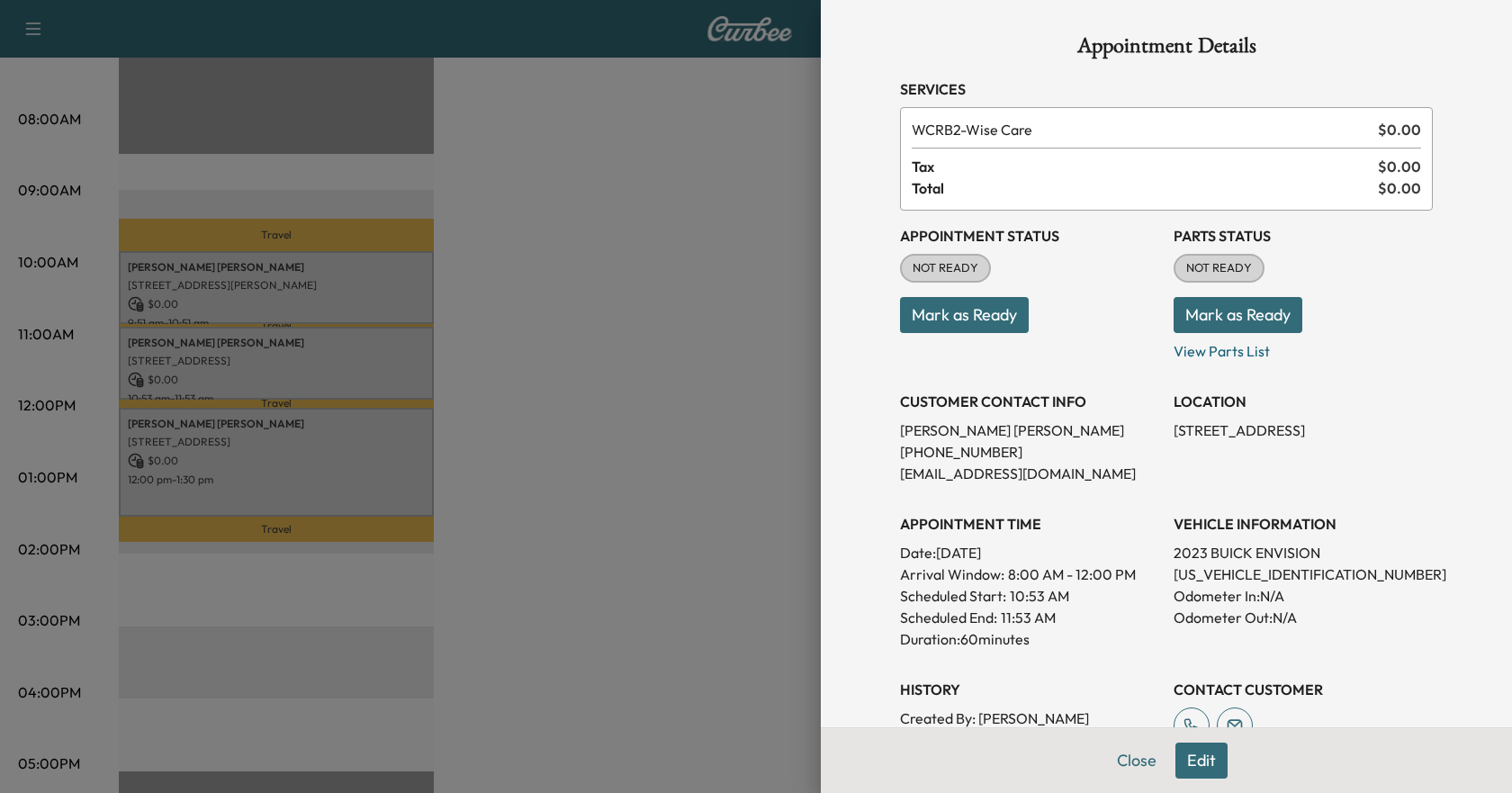
scroll to position [0, 0]
click at [959, 308] on button "Mark as Ready" at bounding box center [964, 316] width 128 height 36
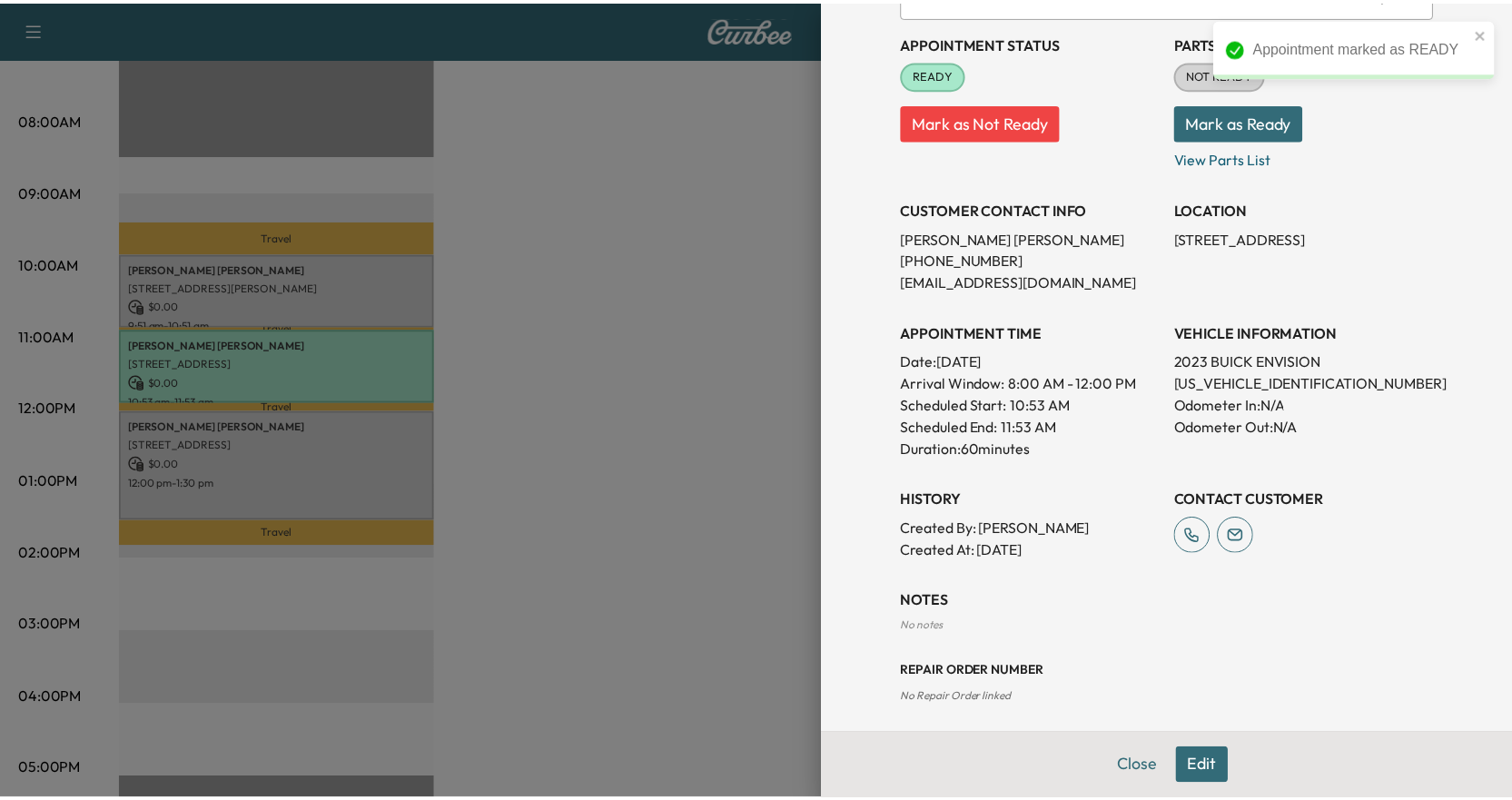
scroll to position [206, 0]
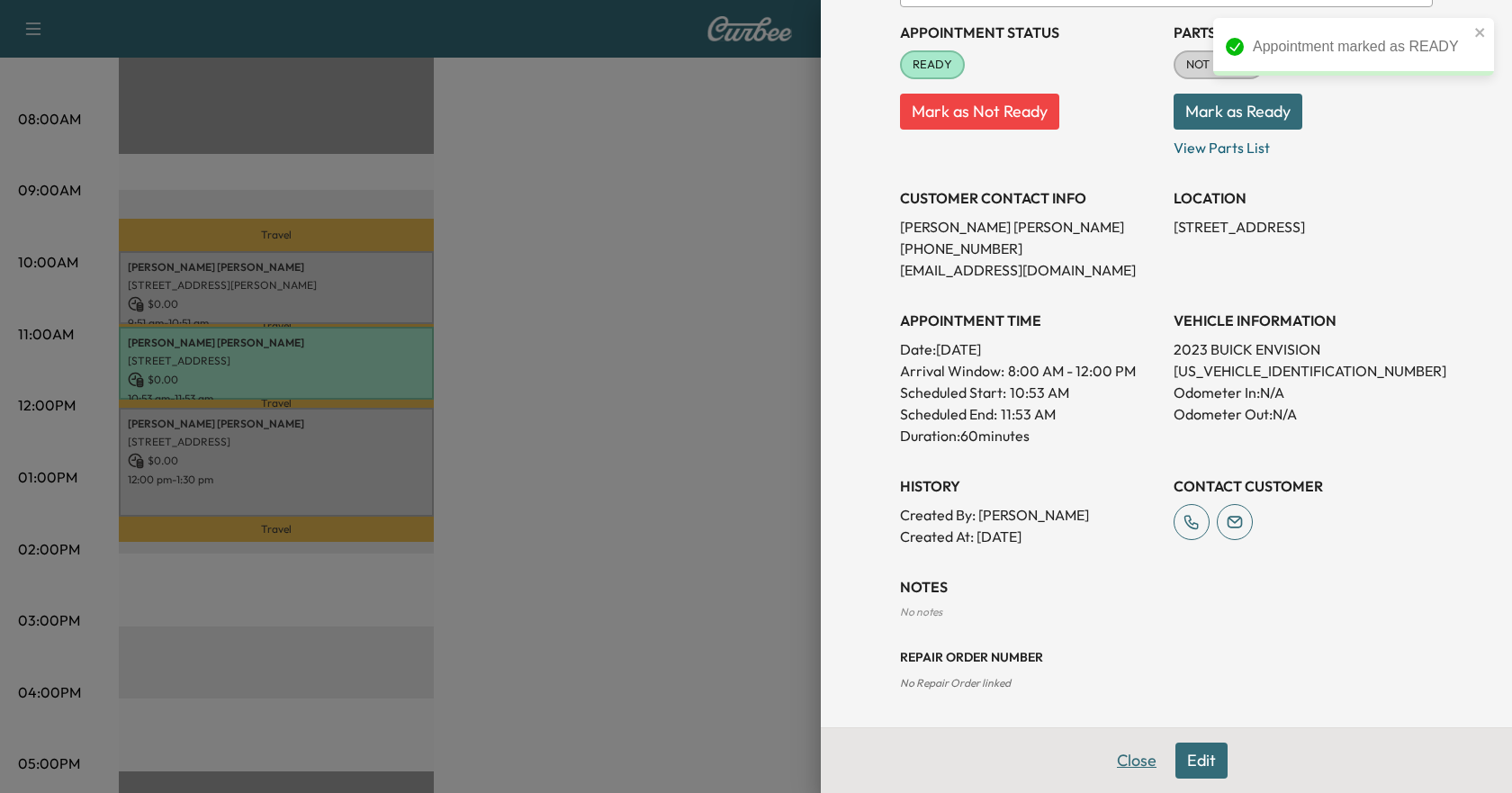
click at [1137, 762] on button "Close" at bounding box center [1137, 761] width 63 height 36
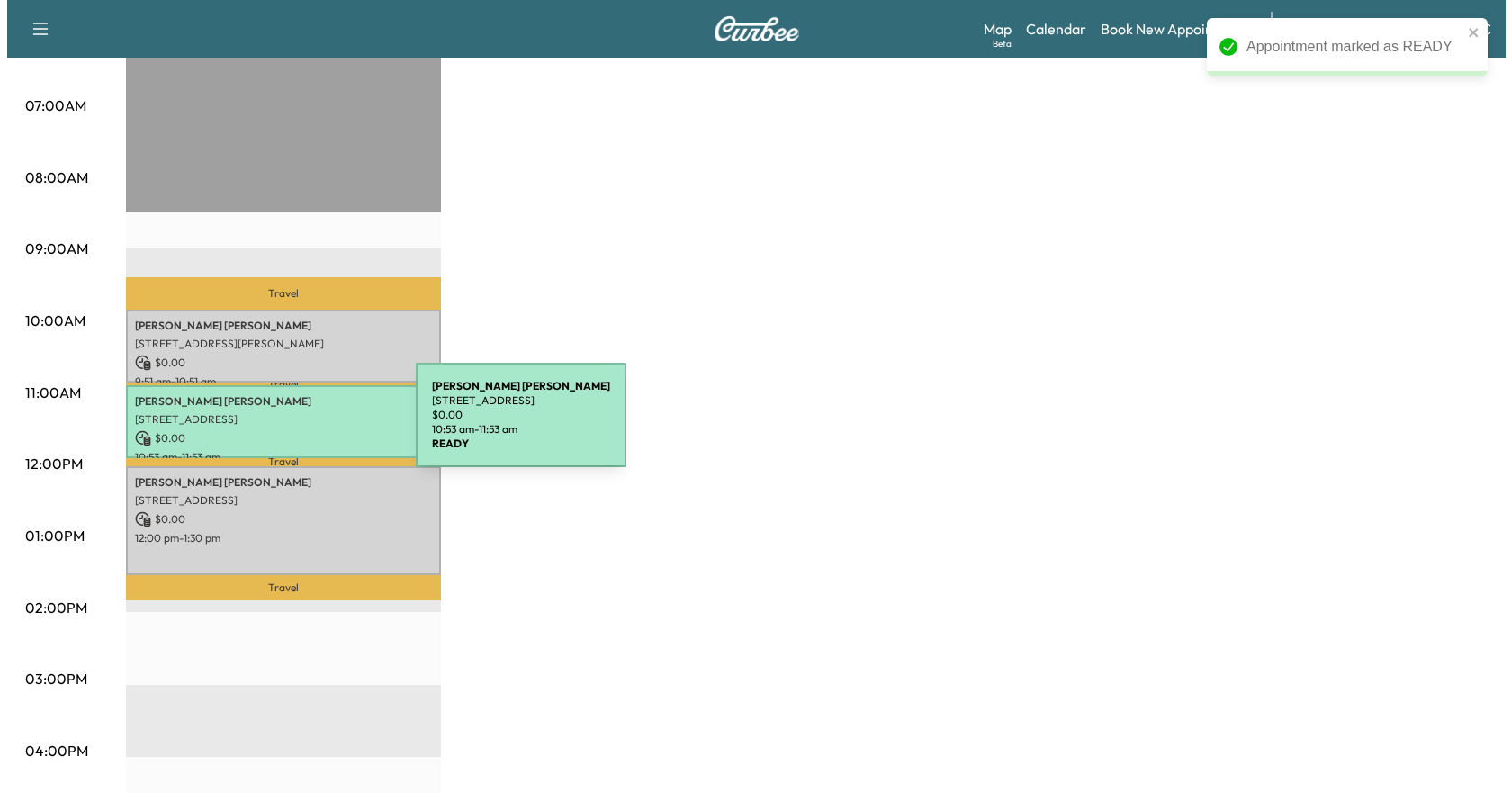
scroll to position [360, 0]
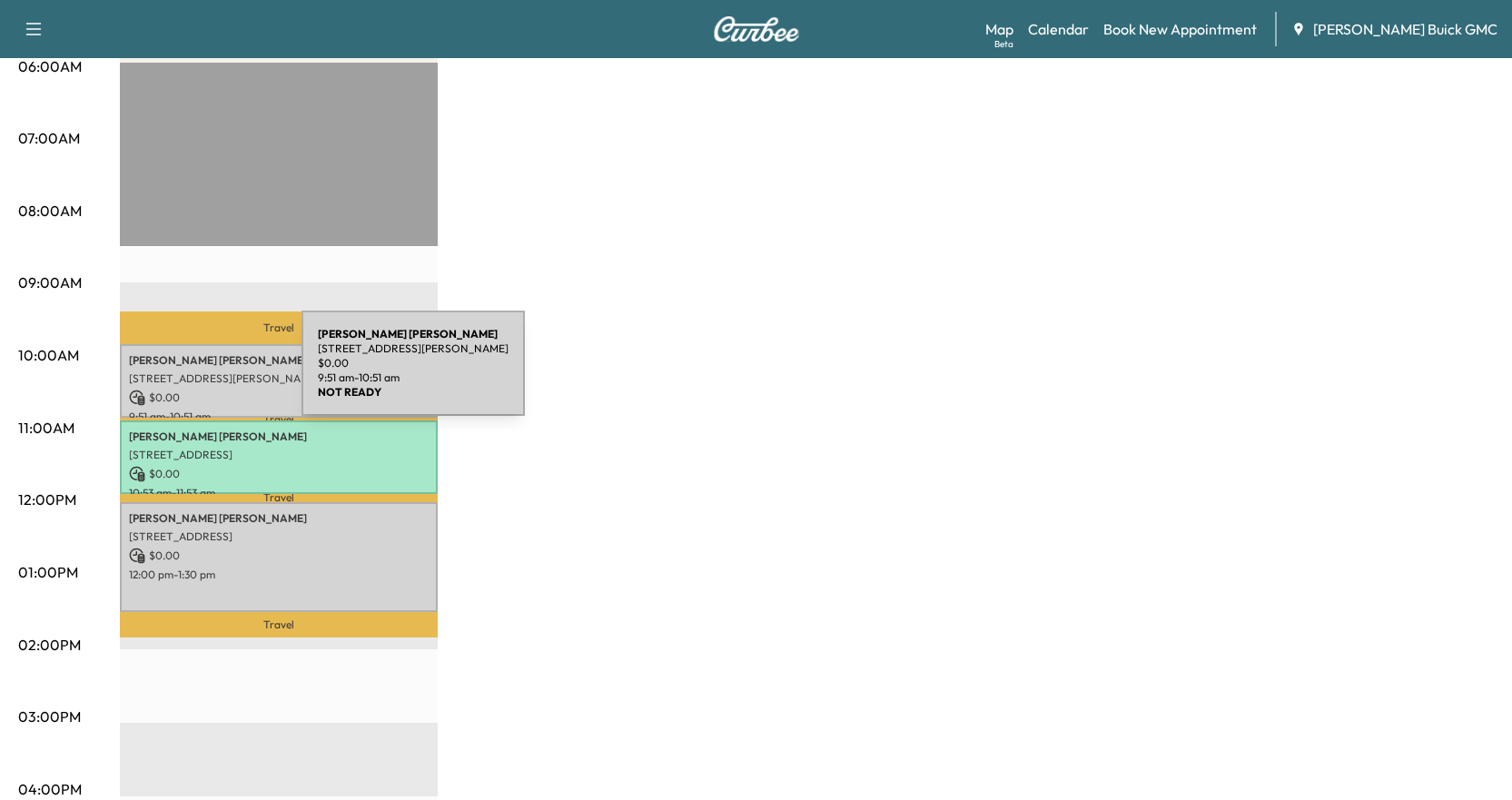
click at [165, 374] on p "[STREET_ADDRESS][PERSON_NAME]" at bounding box center [278, 378] width 300 height 14
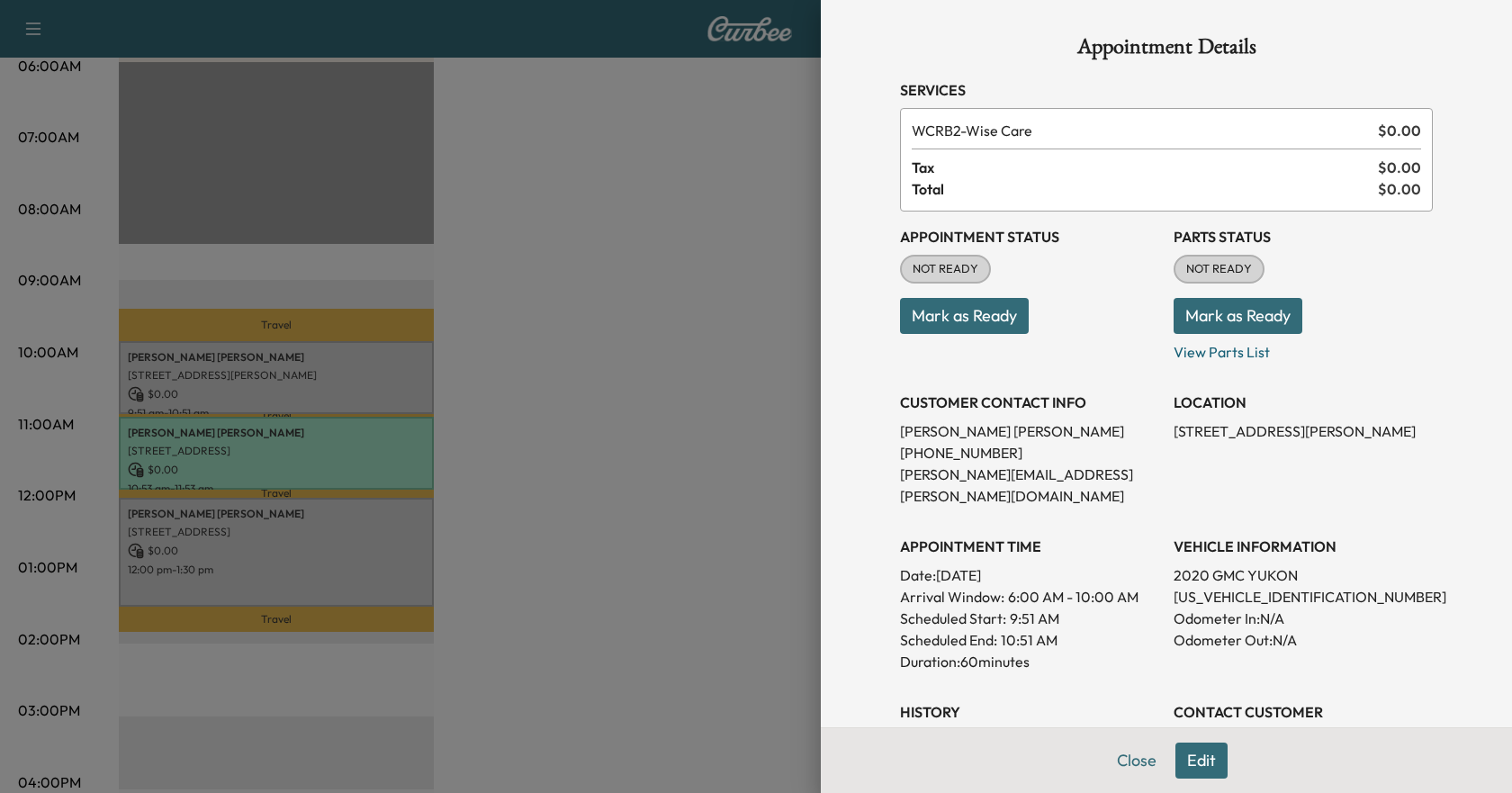
click at [971, 319] on button "Mark as Ready" at bounding box center [964, 316] width 128 height 36
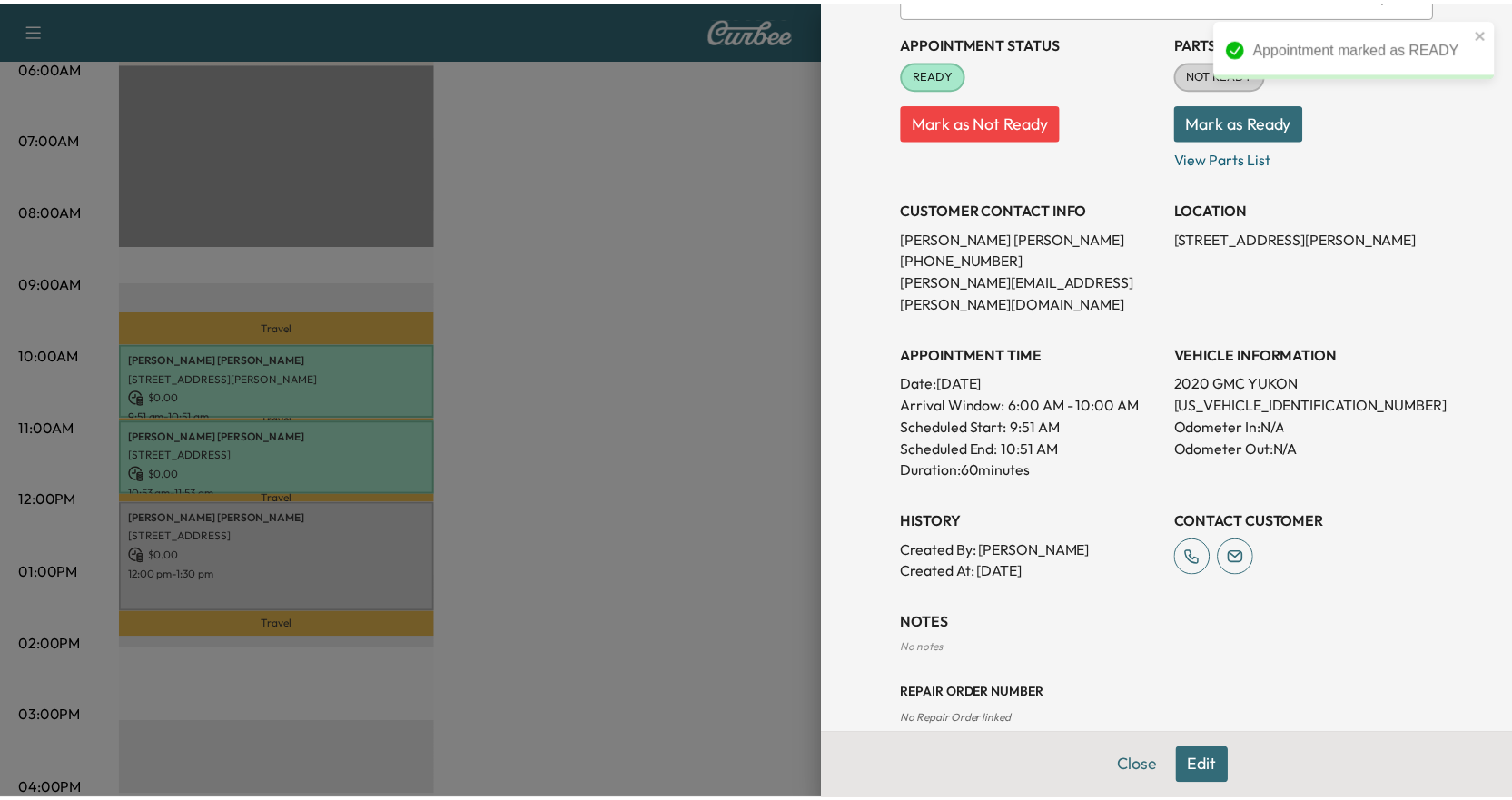
scroll to position [206, 0]
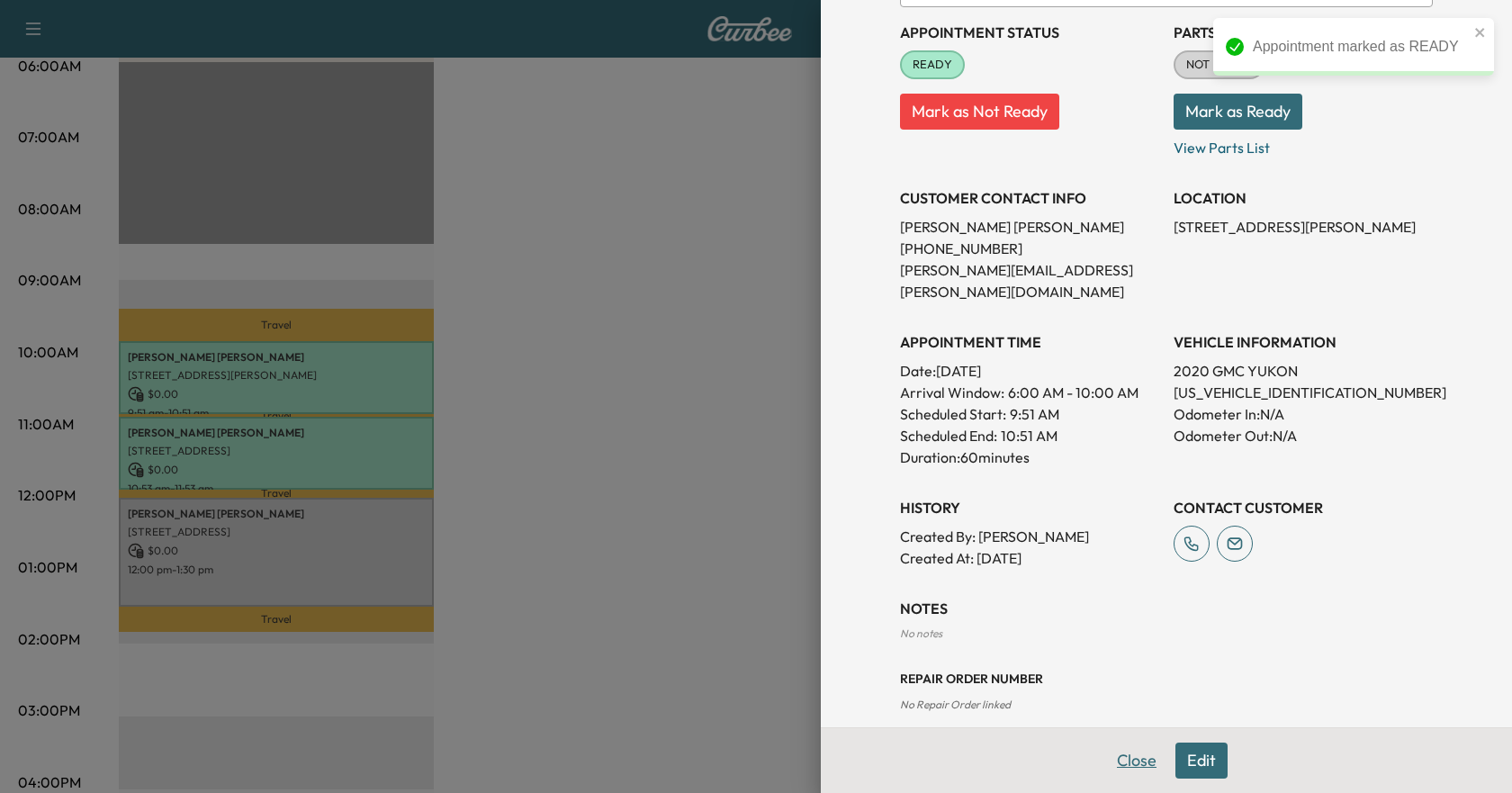
click at [1129, 757] on button "Close" at bounding box center [1137, 761] width 63 height 36
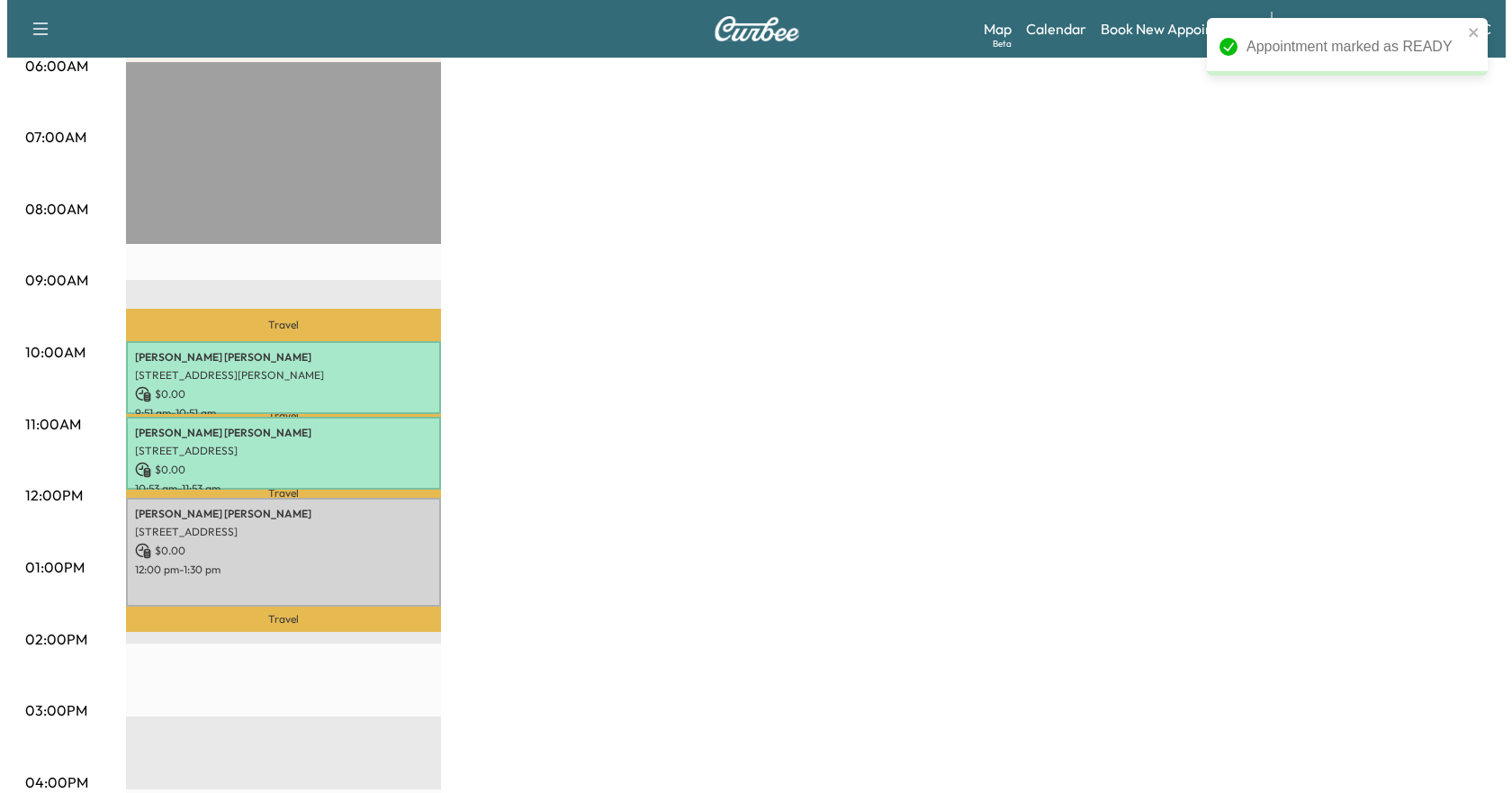
scroll to position [450, 0]
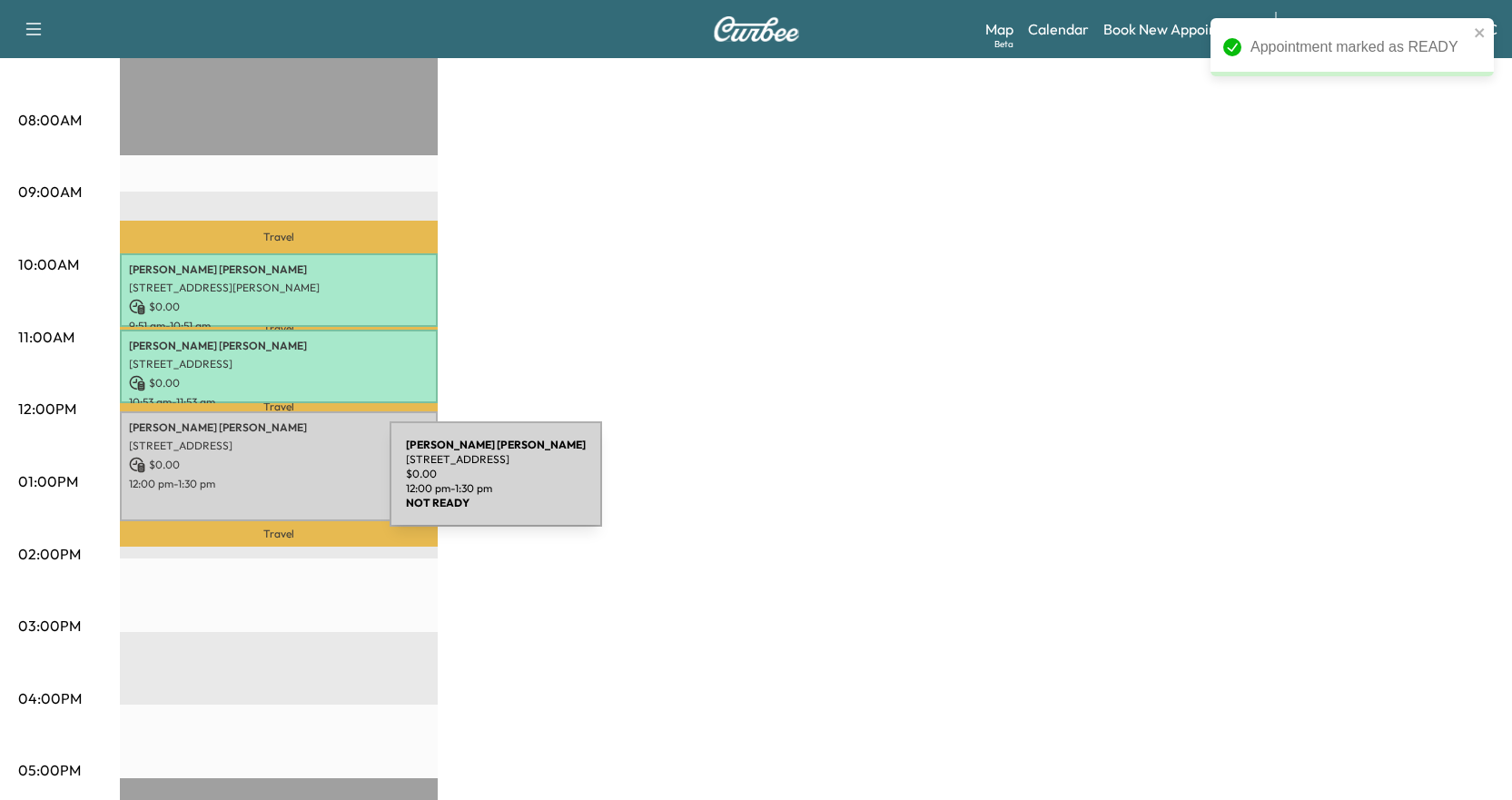
click at [253, 485] on p "12:00 pm - 1:30 pm" at bounding box center [278, 484] width 300 height 14
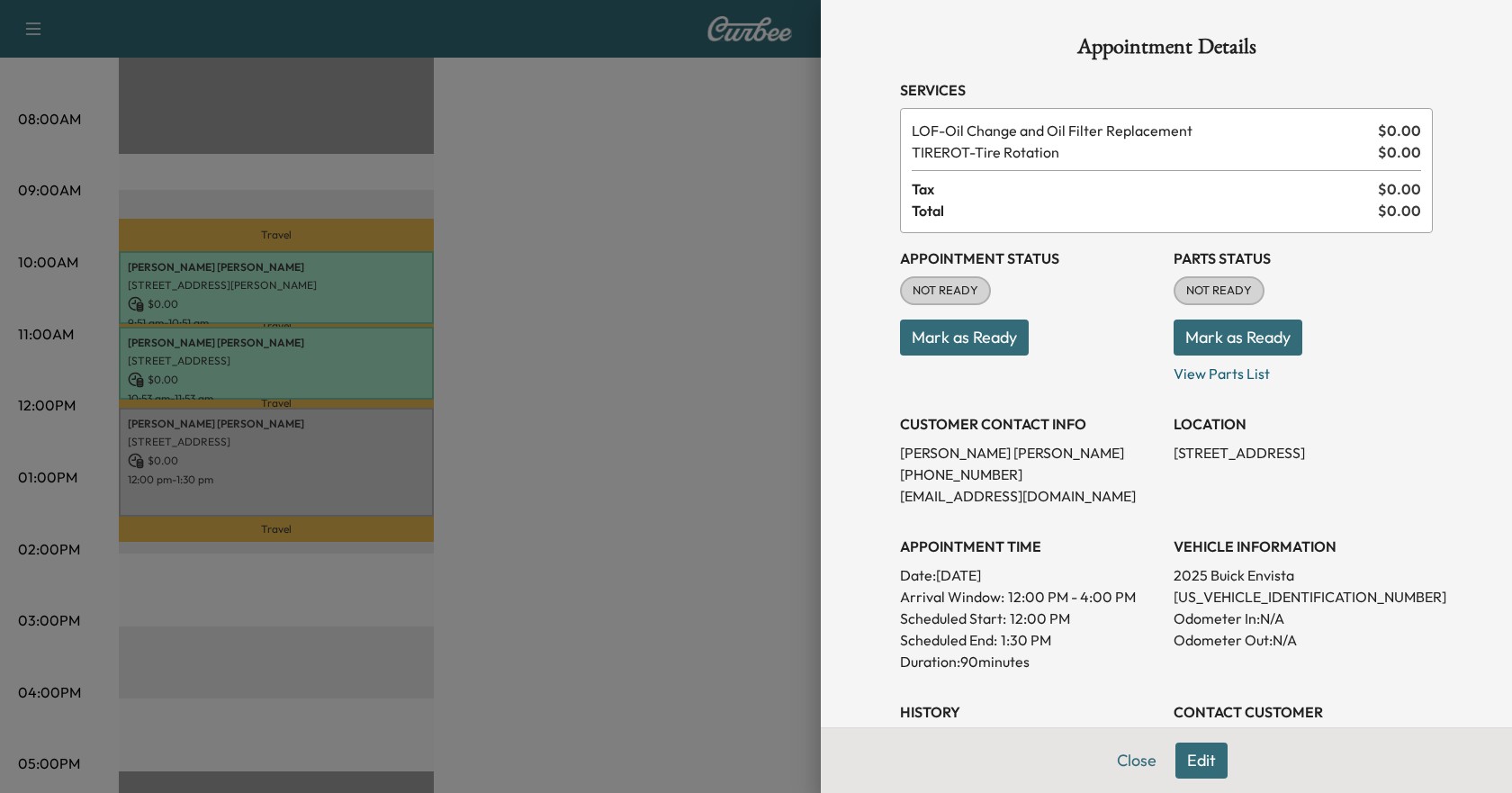
click at [954, 349] on button "Mark as Ready" at bounding box center [964, 338] width 128 height 36
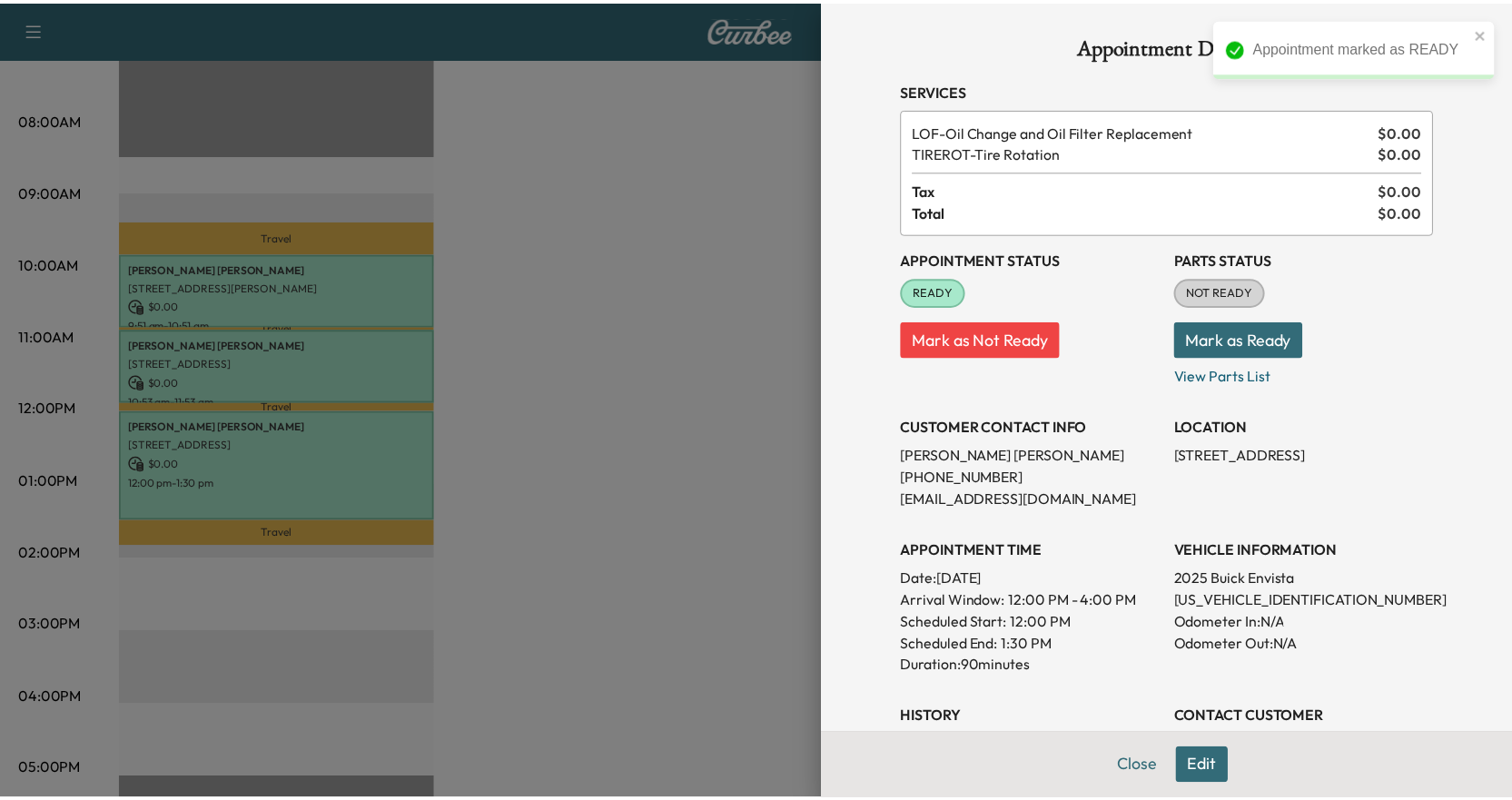
scroll to position [0, 0]
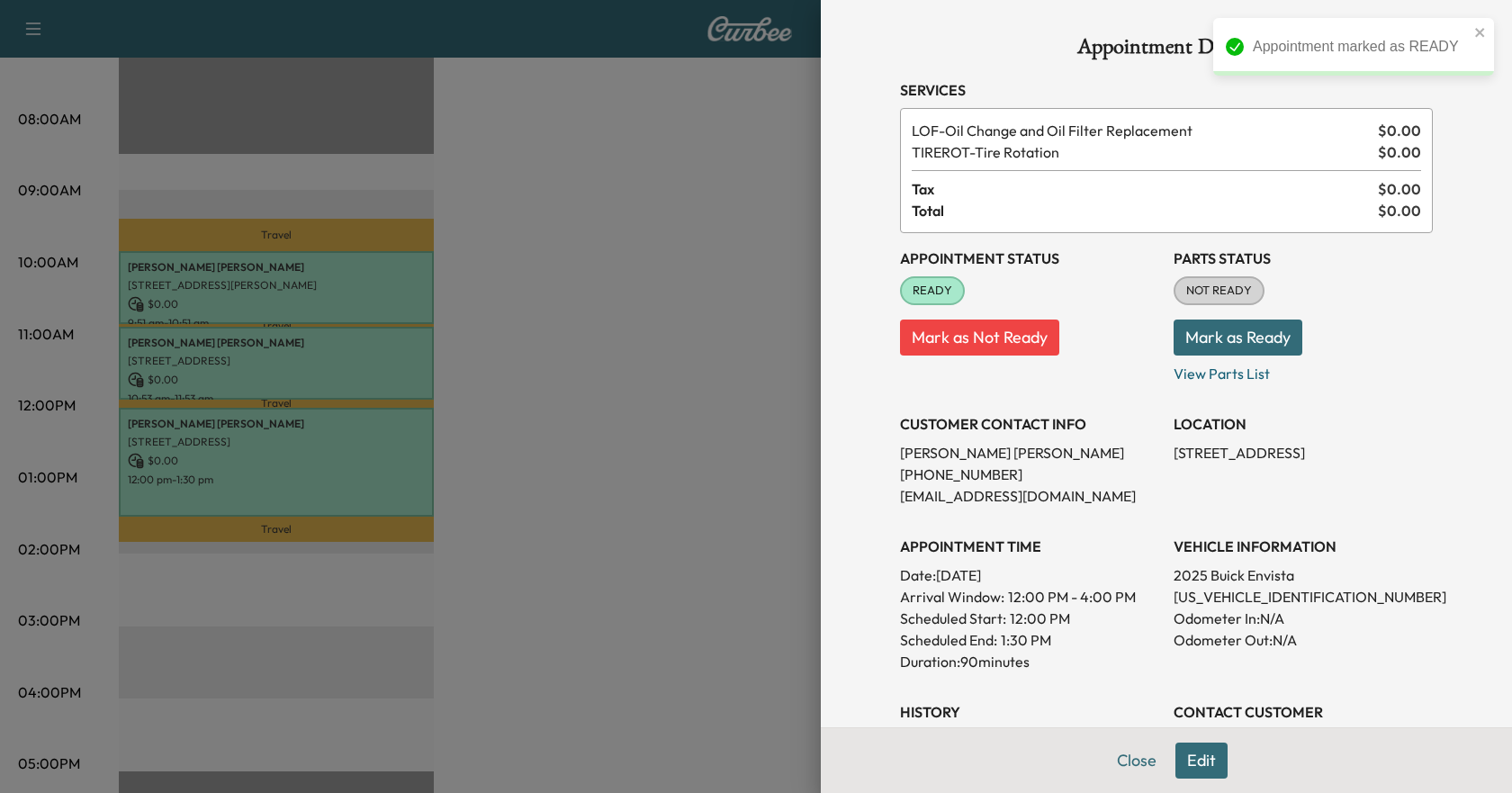
click at [659, 443] on div at bounding box center [756, 396] width 1512 height 793
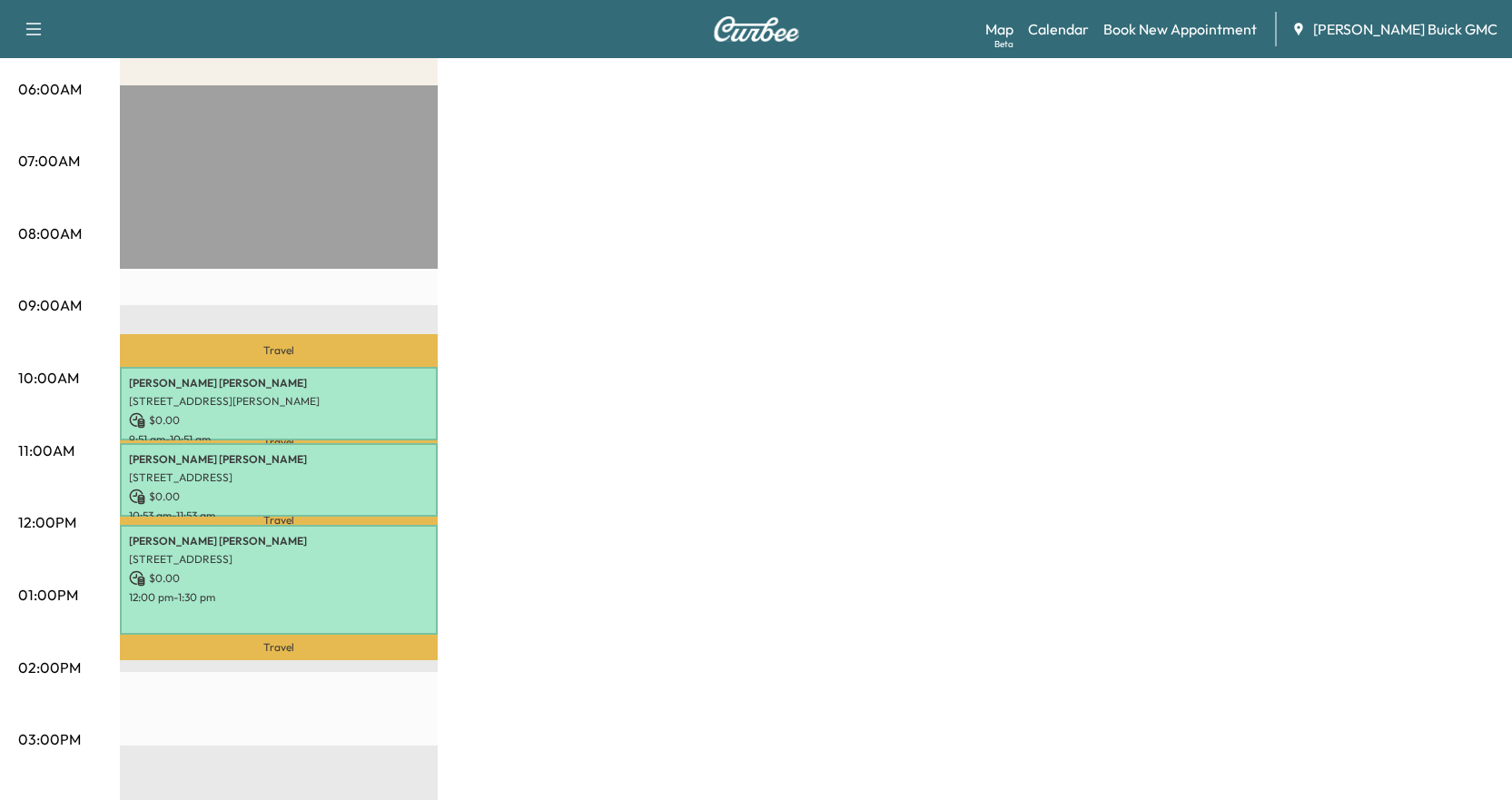
scroll to position [363, 0]
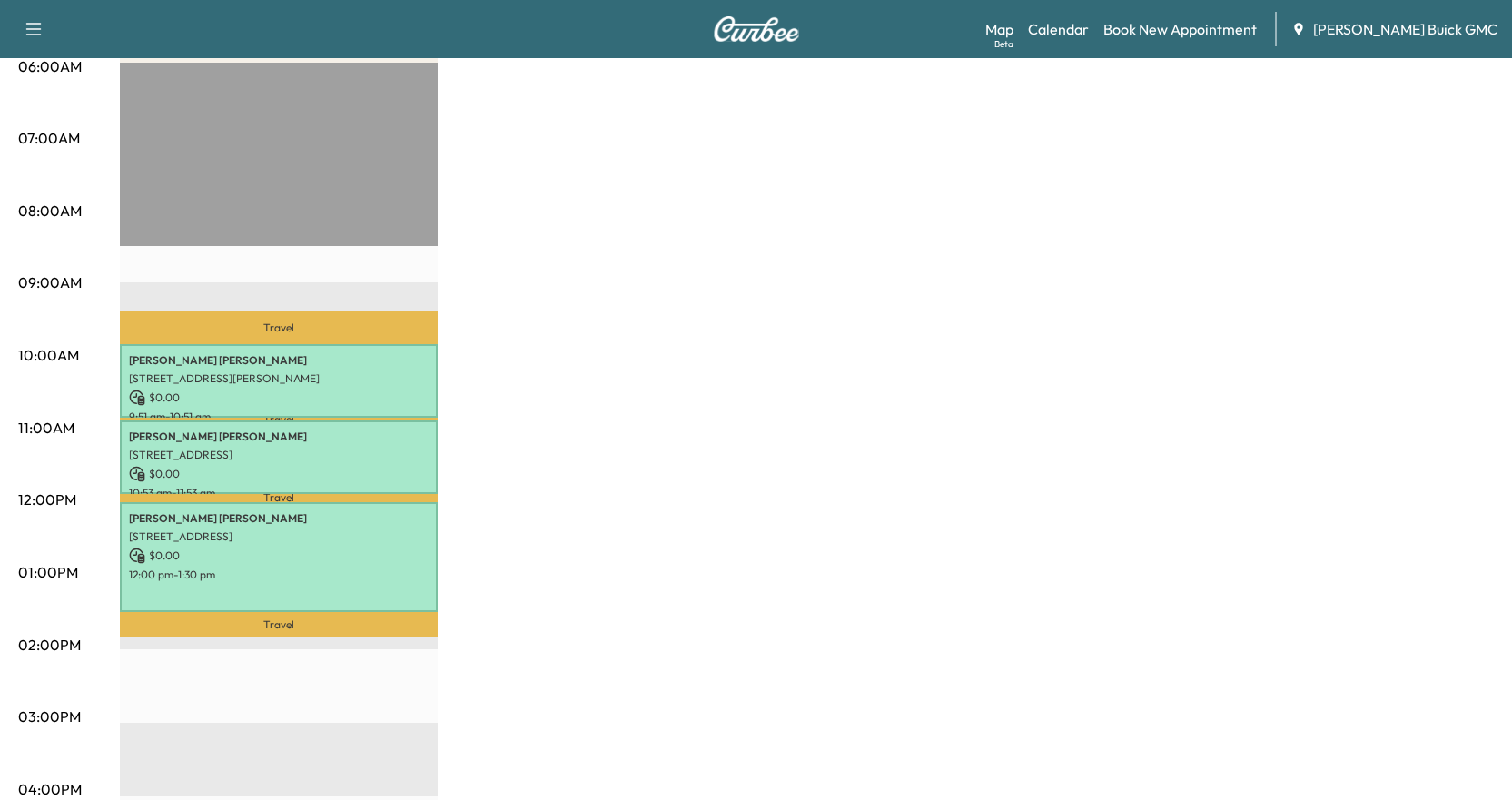
drag, startPoint x: 248, startPoint y: 613, endPoint x: 237, endPoint y: 616, distance: 11.4
click at [245, 667] on div "Travel [PERSON_NAME] [STREET_ADDRESS][PERSON_NAME] $ 0.00 9:51 am - 10:51 am Tr…" at bounding box center [278, 649] width 318 height 1174
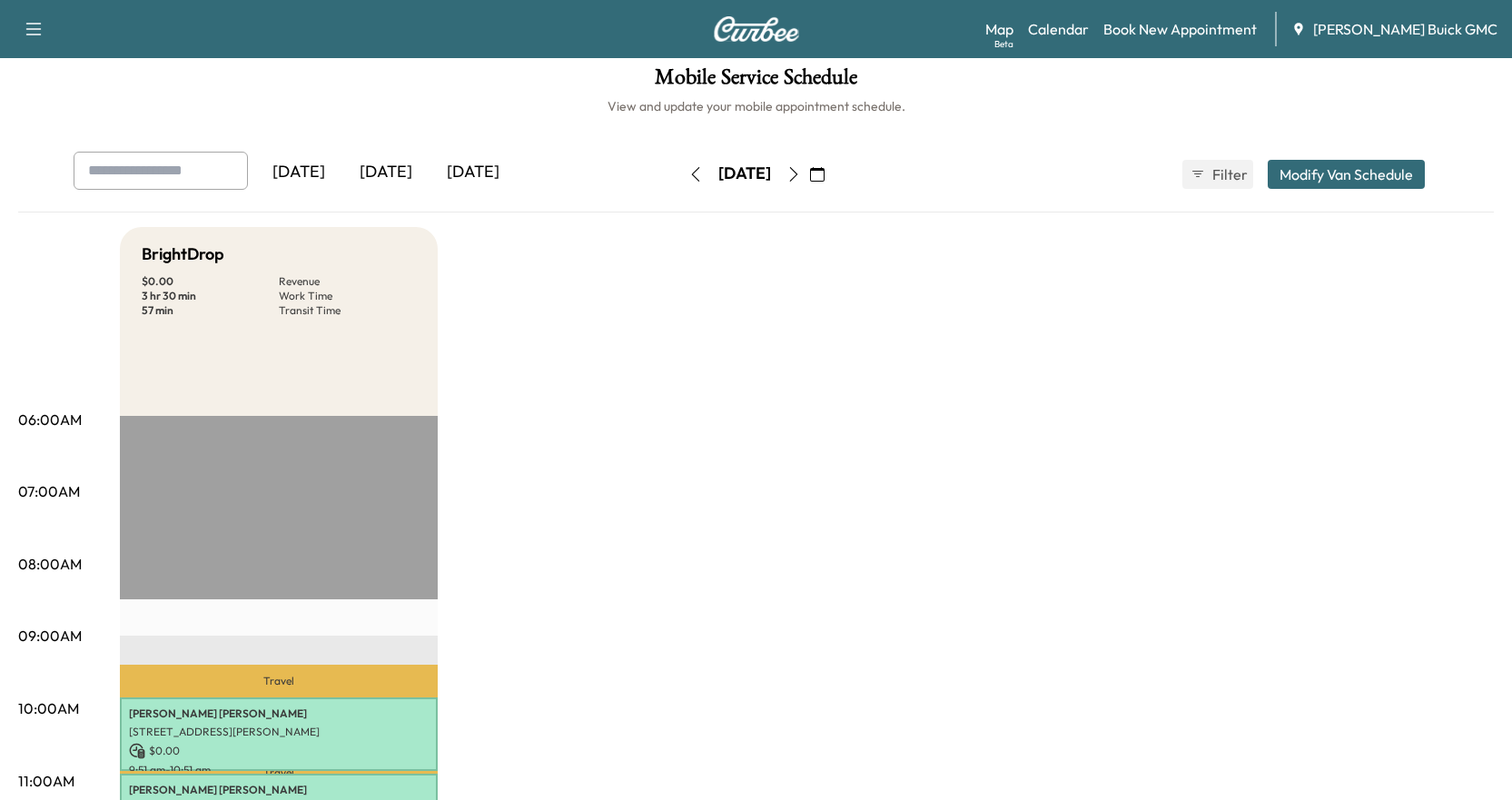
scroll to position [0, 0]
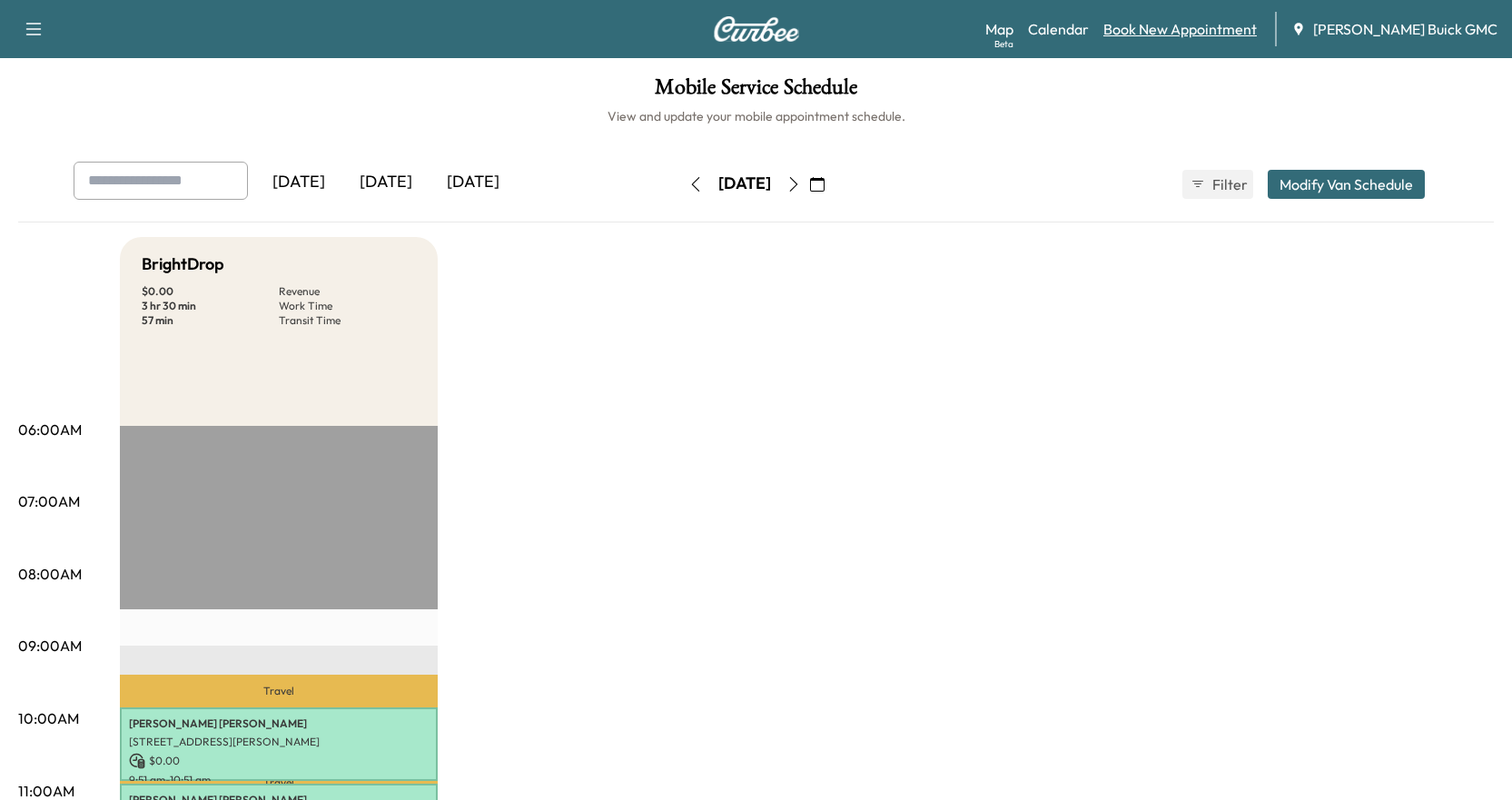
click at [1215, 30] on link "Book New Appointment" at bounding box center [1180, 29] width 154 height 22
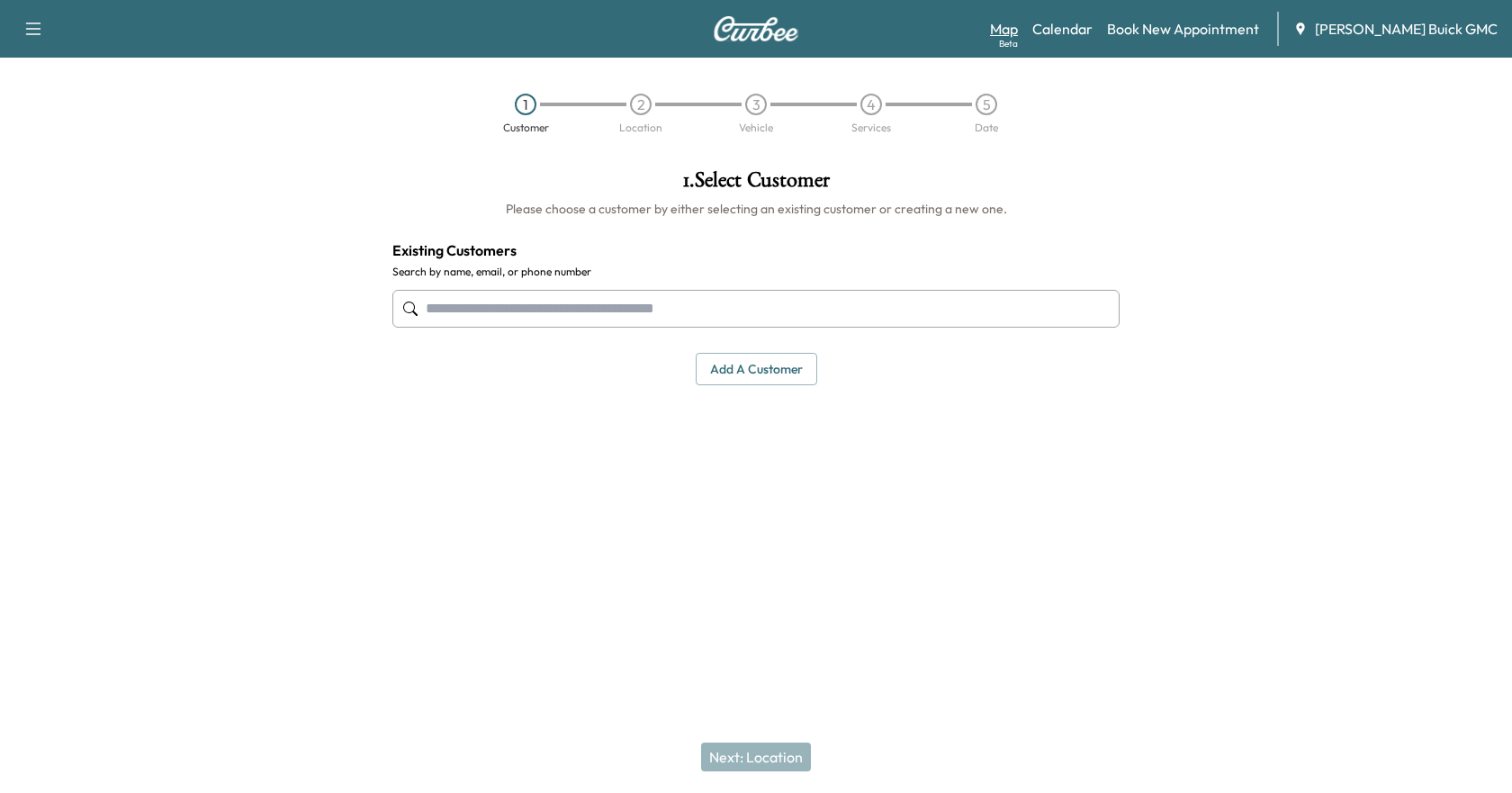
click at [1018, 29] on link "Map Beta" at bounding box center [1004, 29] width 28 height 22
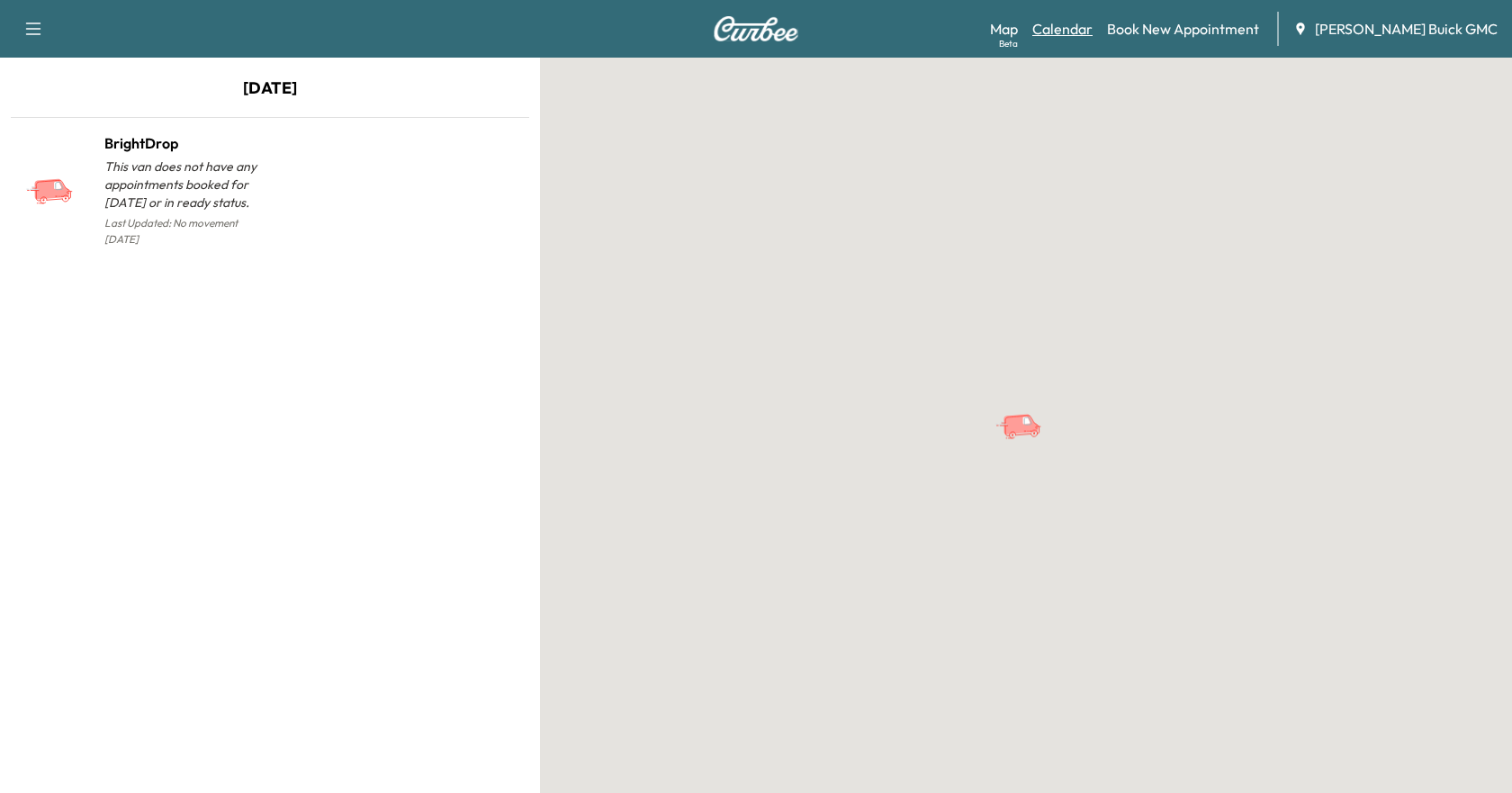
click at [1093, 28] on link "Calendar" at bounding box center [1062, 29] width 60 height 22
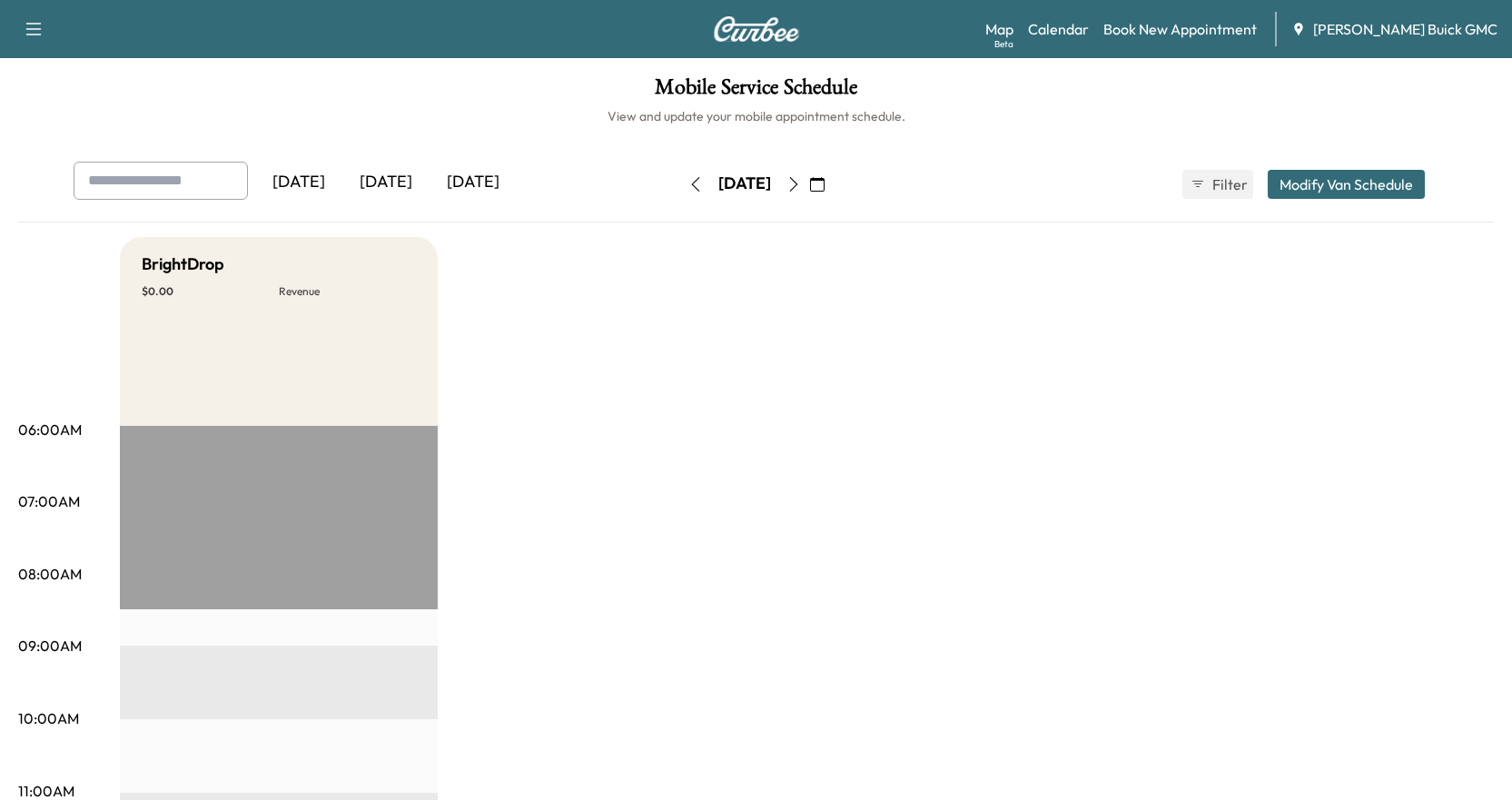
click at [801, 184] on icon "button" at bounding box center [793, 184] width 14 height 14
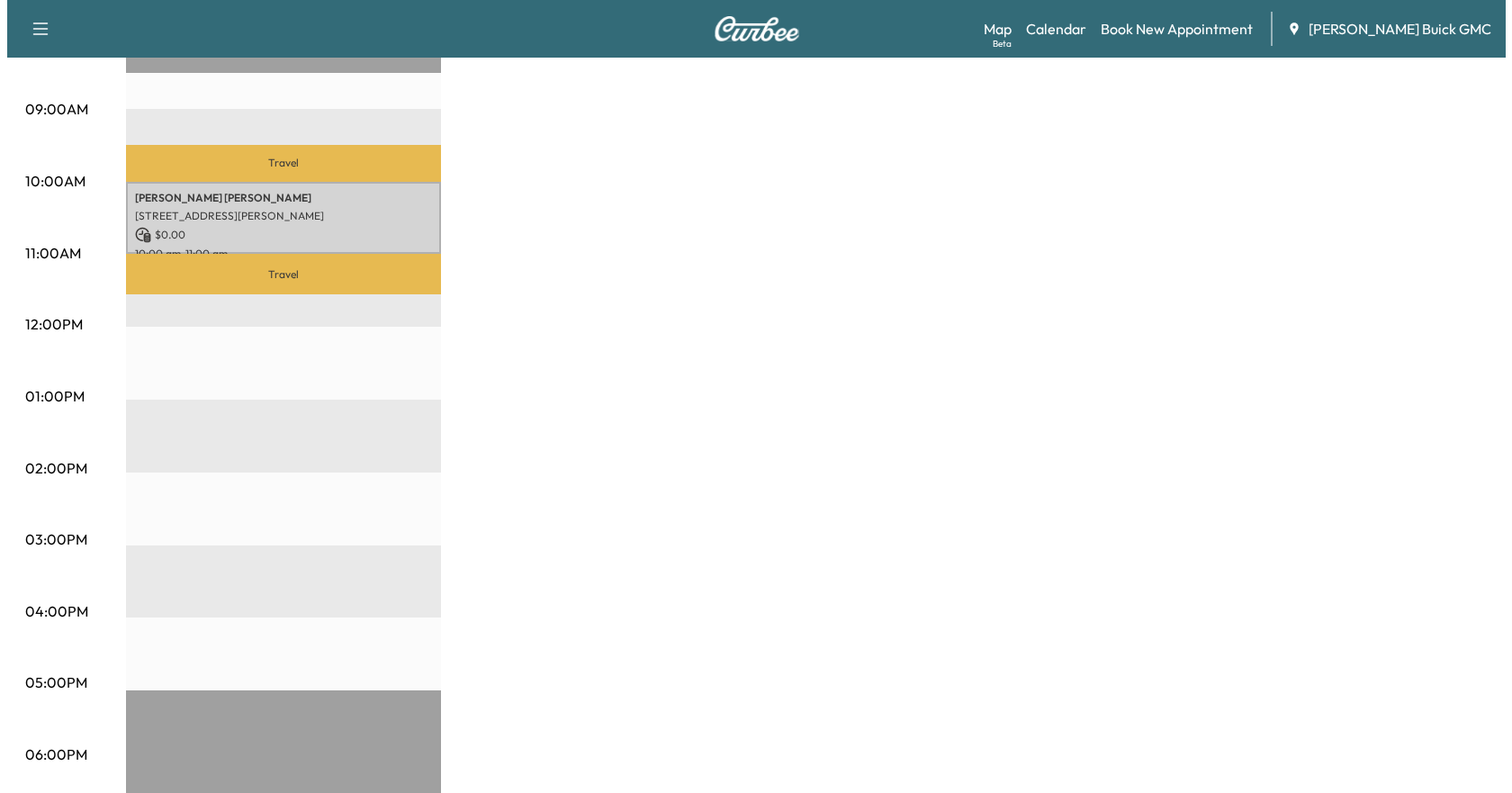
scroll to position [540, 0]
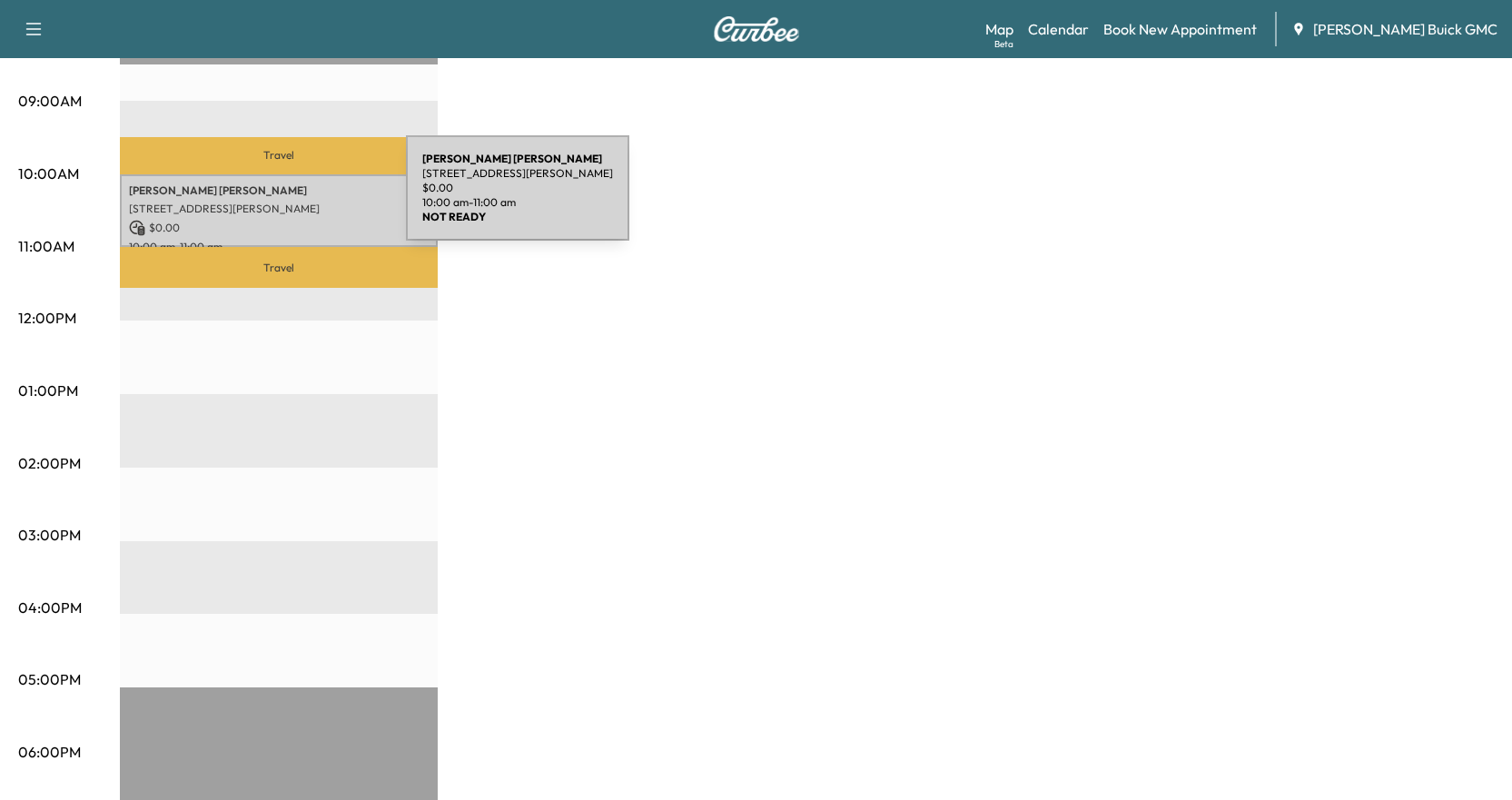
click at [275, 184] on p "[PERSON_NAME]" at bounding box center [278, 190] width 300 height 14
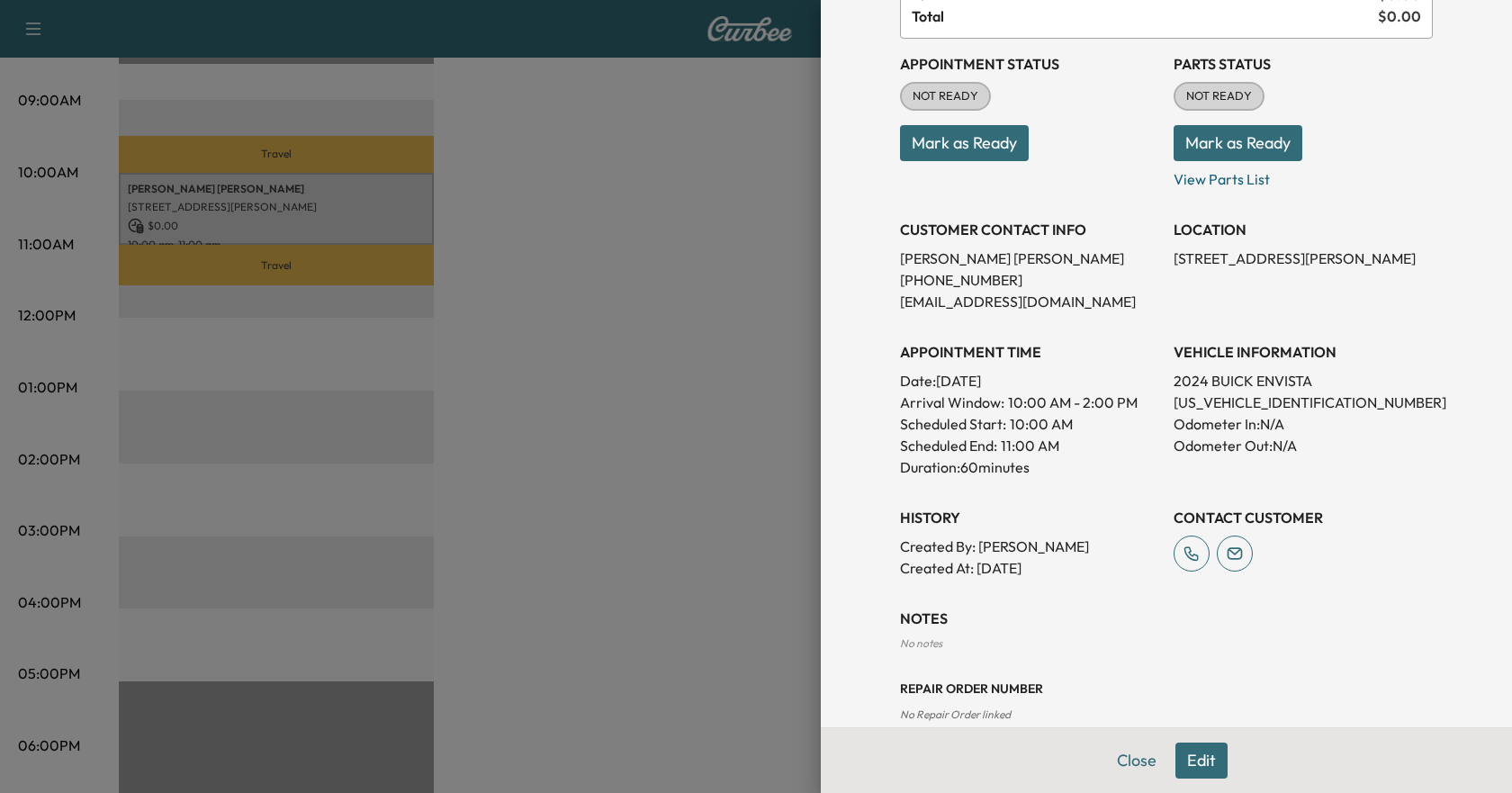
scroll to position [204, 0]
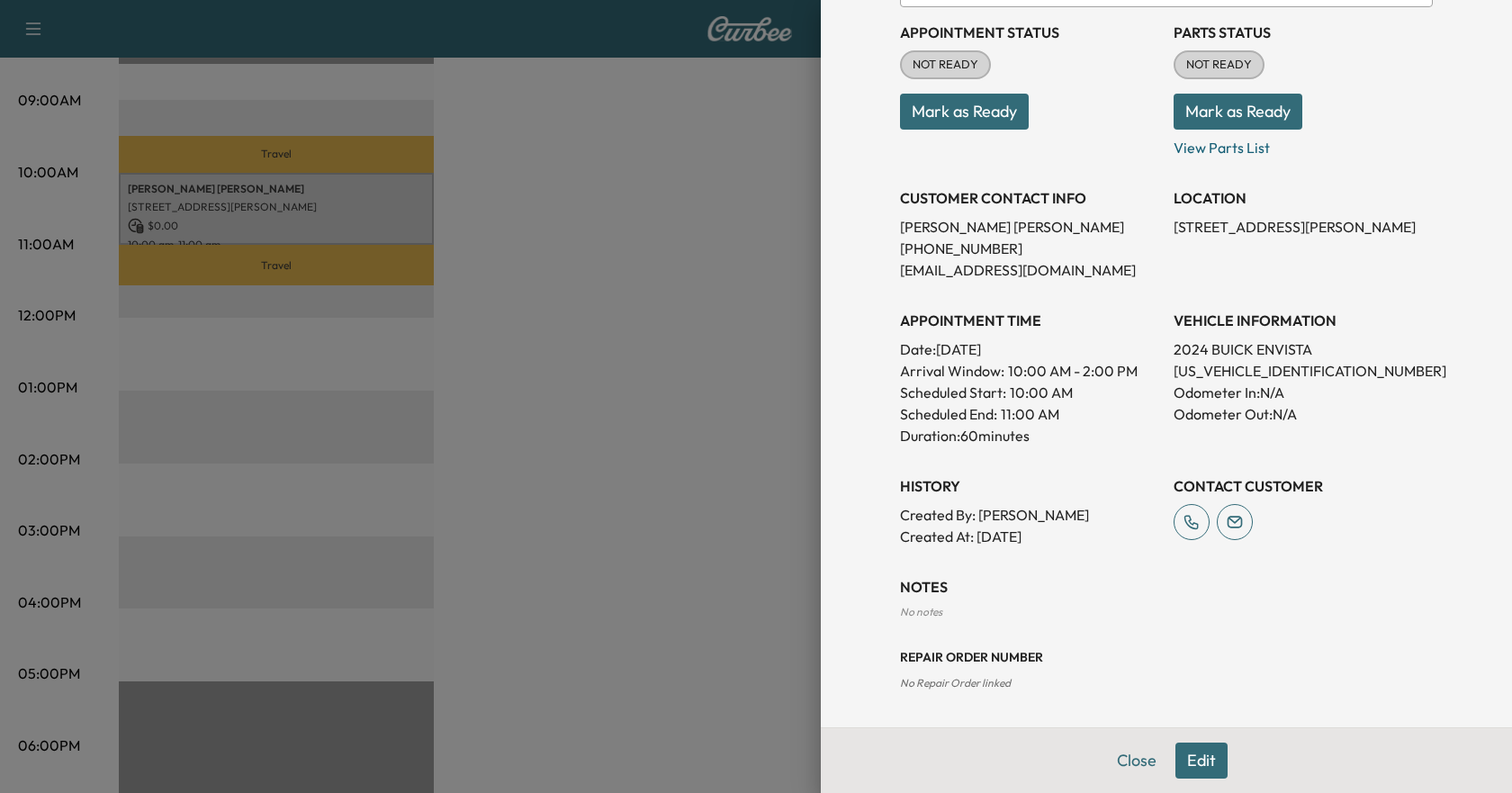
click at [1194, 746] on button "Edit" at bounding box center [1202, 761] width 53 height 36
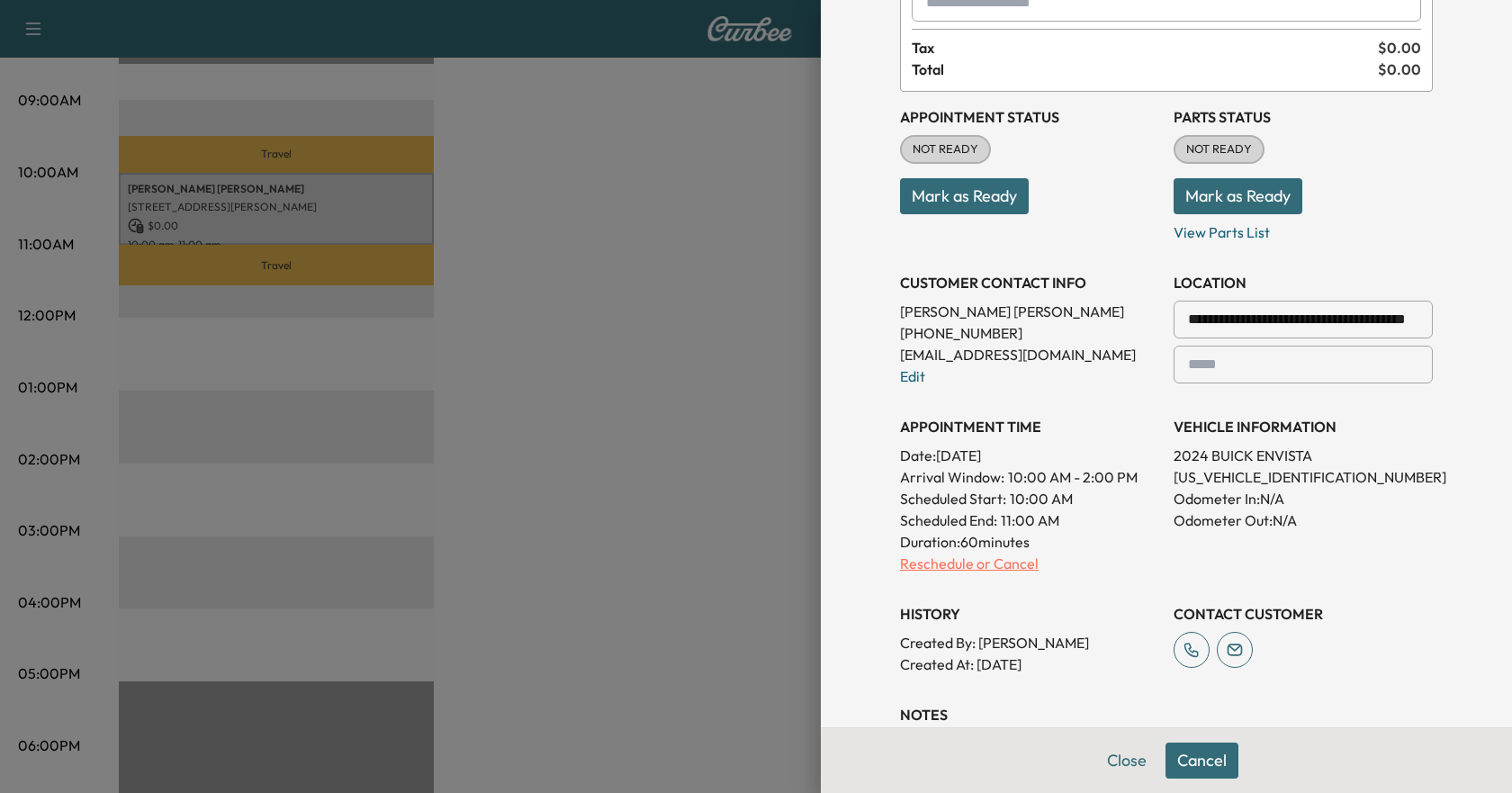
scroll to position [114, 0]
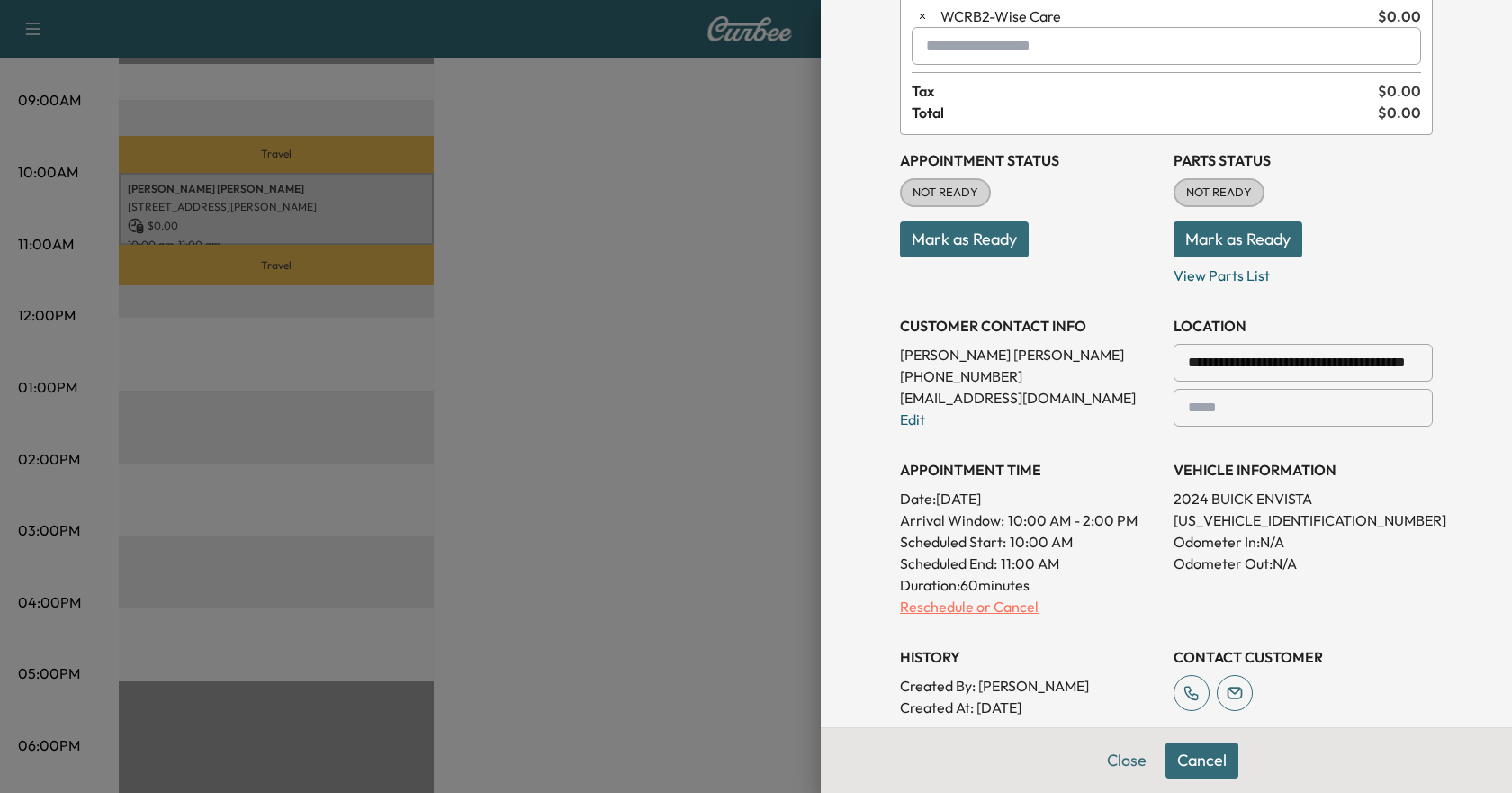
click at [958, 600] on p "Reschedule or Cancel" at bounding box center [1029, 606] width 260 height 22
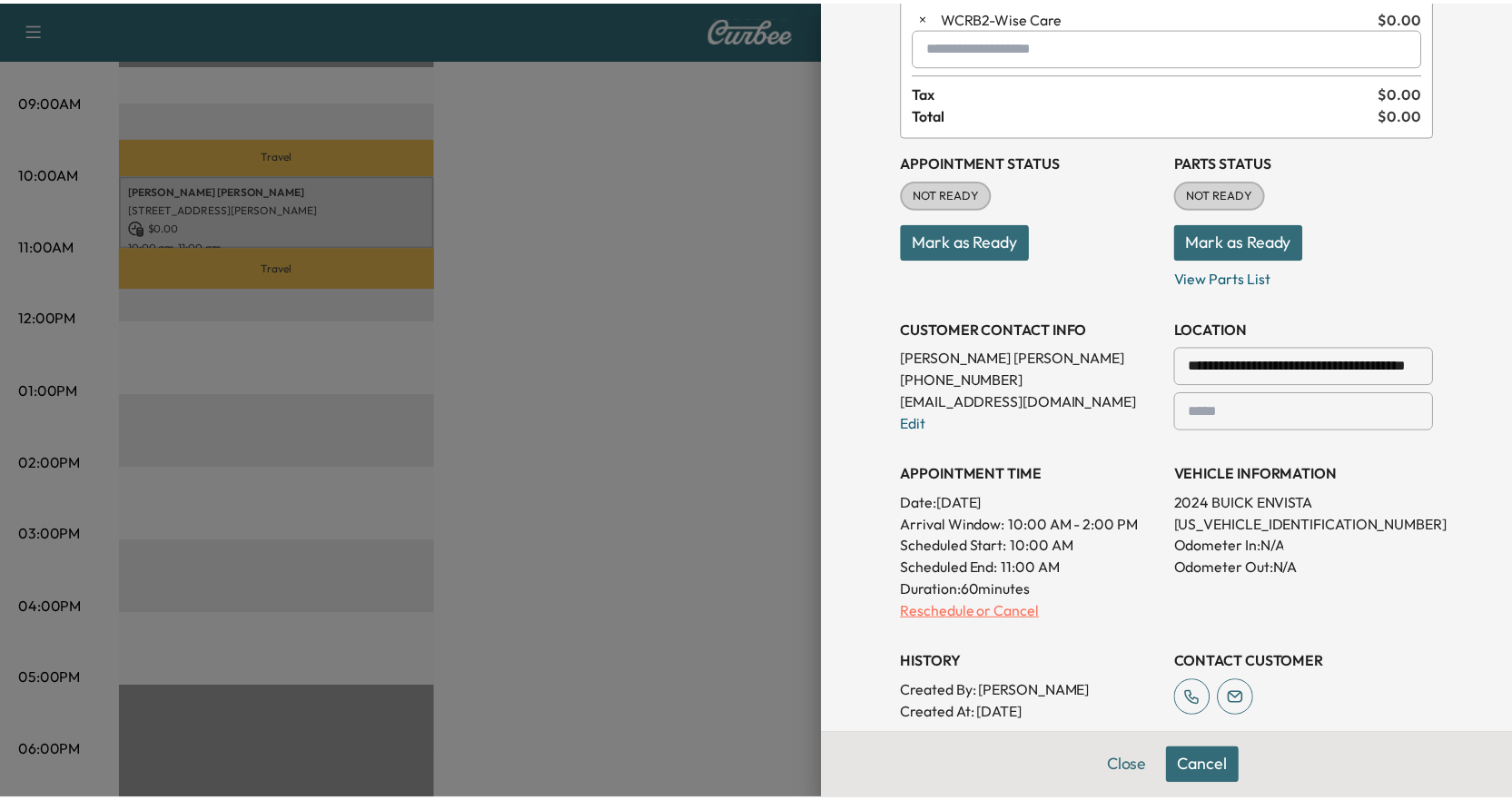
scroll to position [0, 0]
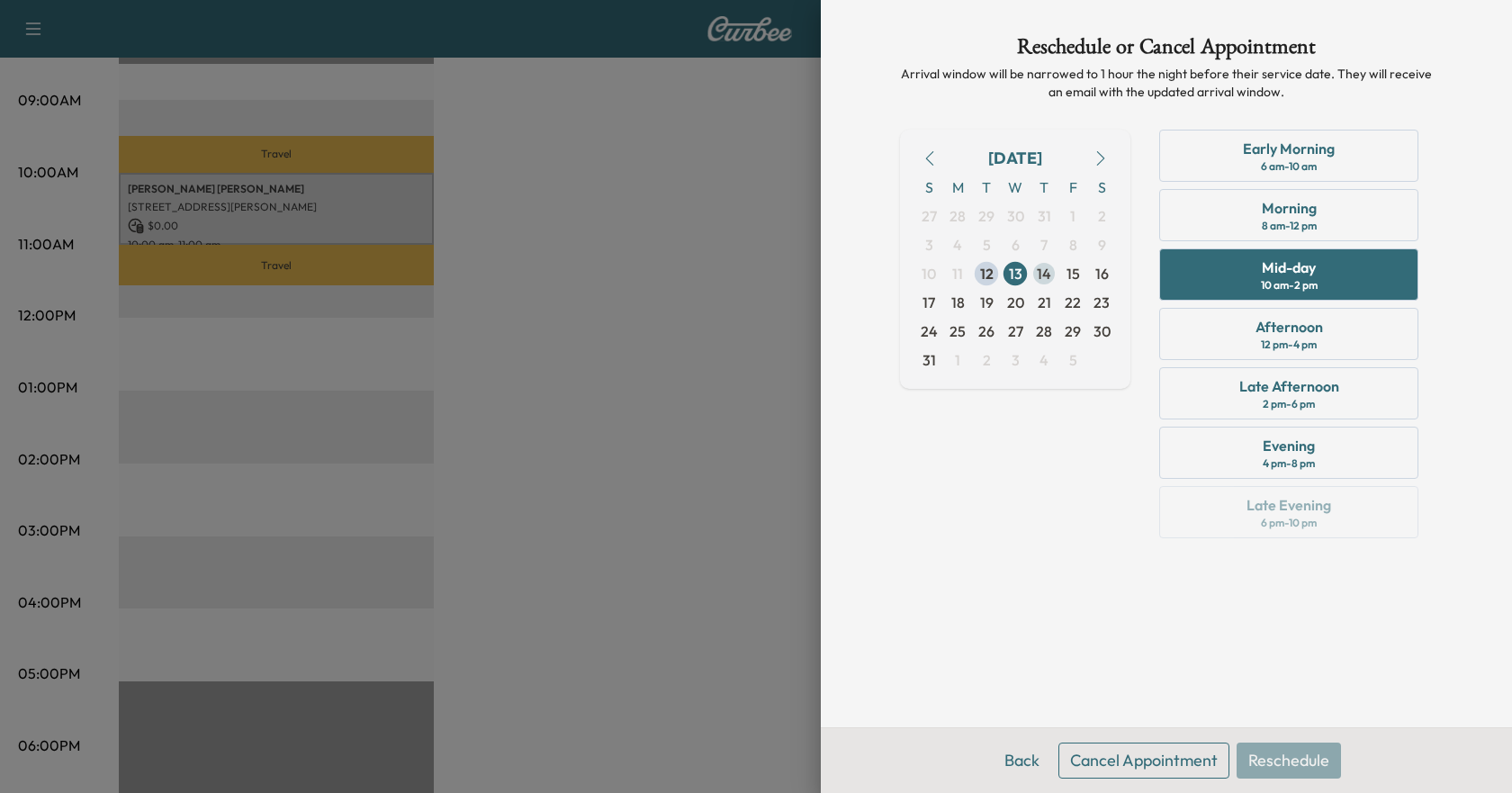
click at [1040, 273] on span "14" at bounding box center [1044, 273] width 14 height 22
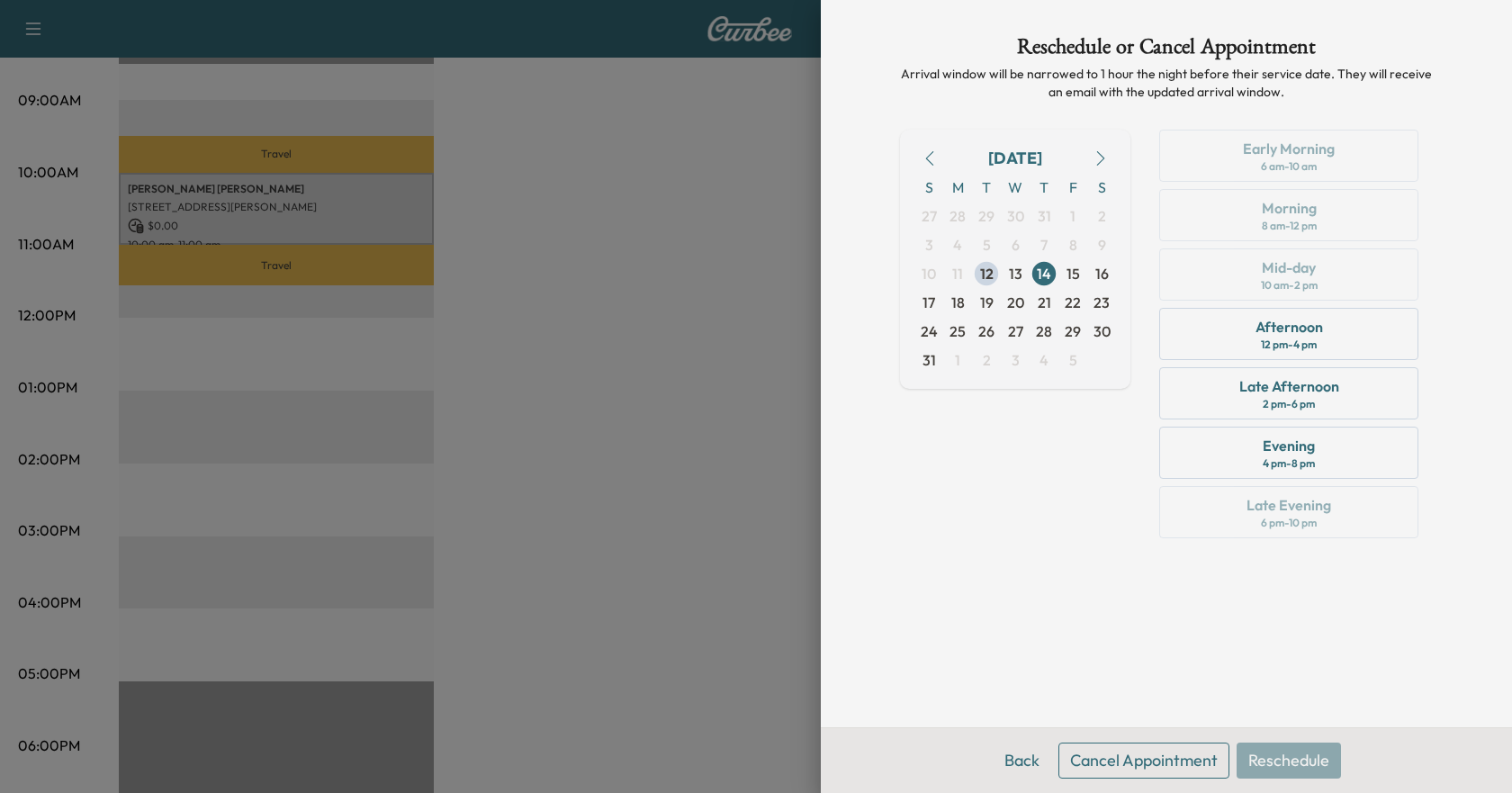
click at [1320, 275] on div "Early Morning 6 am - 10 am Morning 8 am - 12 pm Mid-day 10 am - 2 pm Afternoon …" at bounding box center [1289, 337] width 288 height 416
click at [508, 326] on div at bounding box center [756, 396] width 1512 height 793
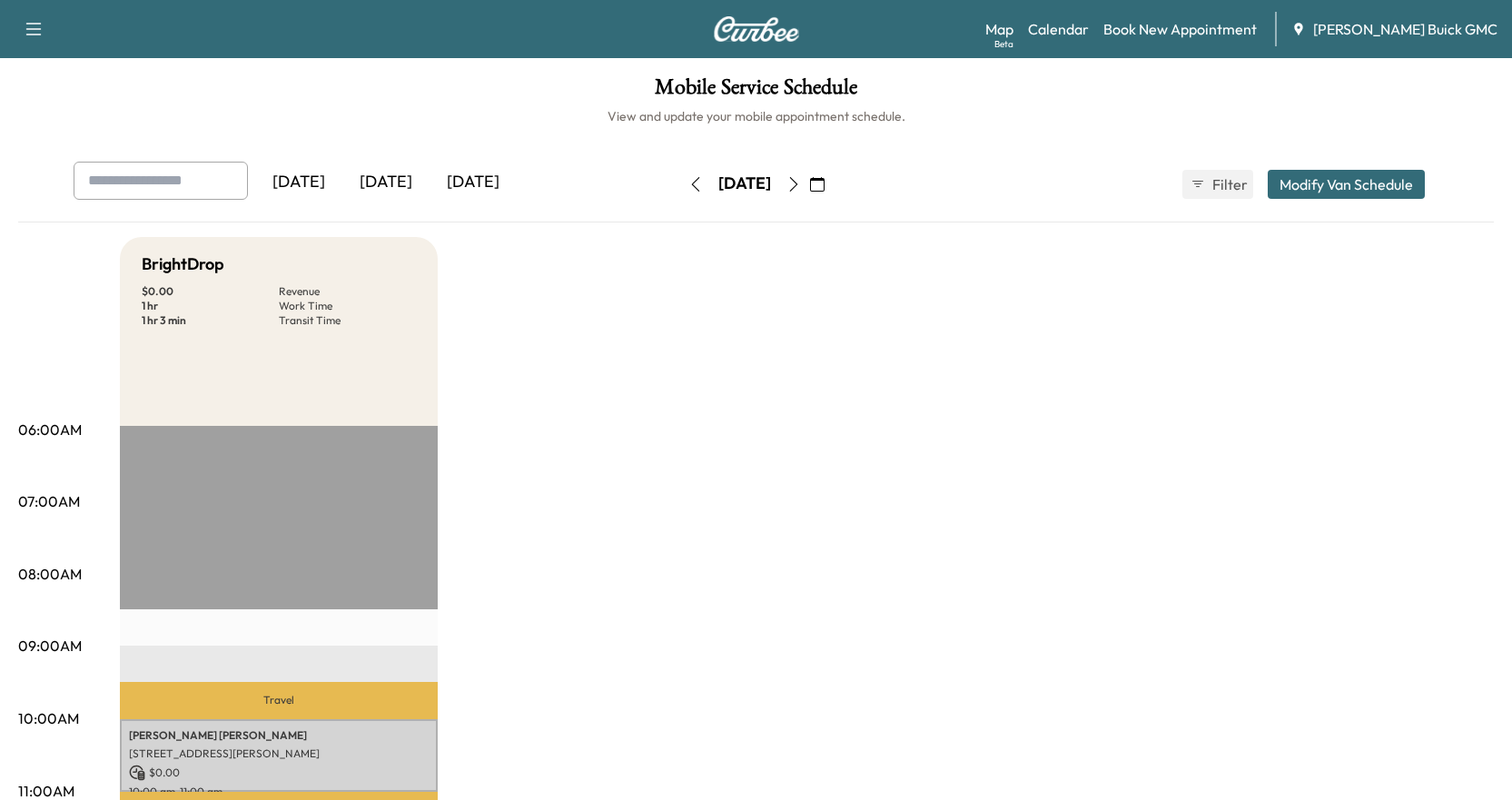
click at [801, 185] on icon "button" at bounding box center [793, 184] width 14 height 14
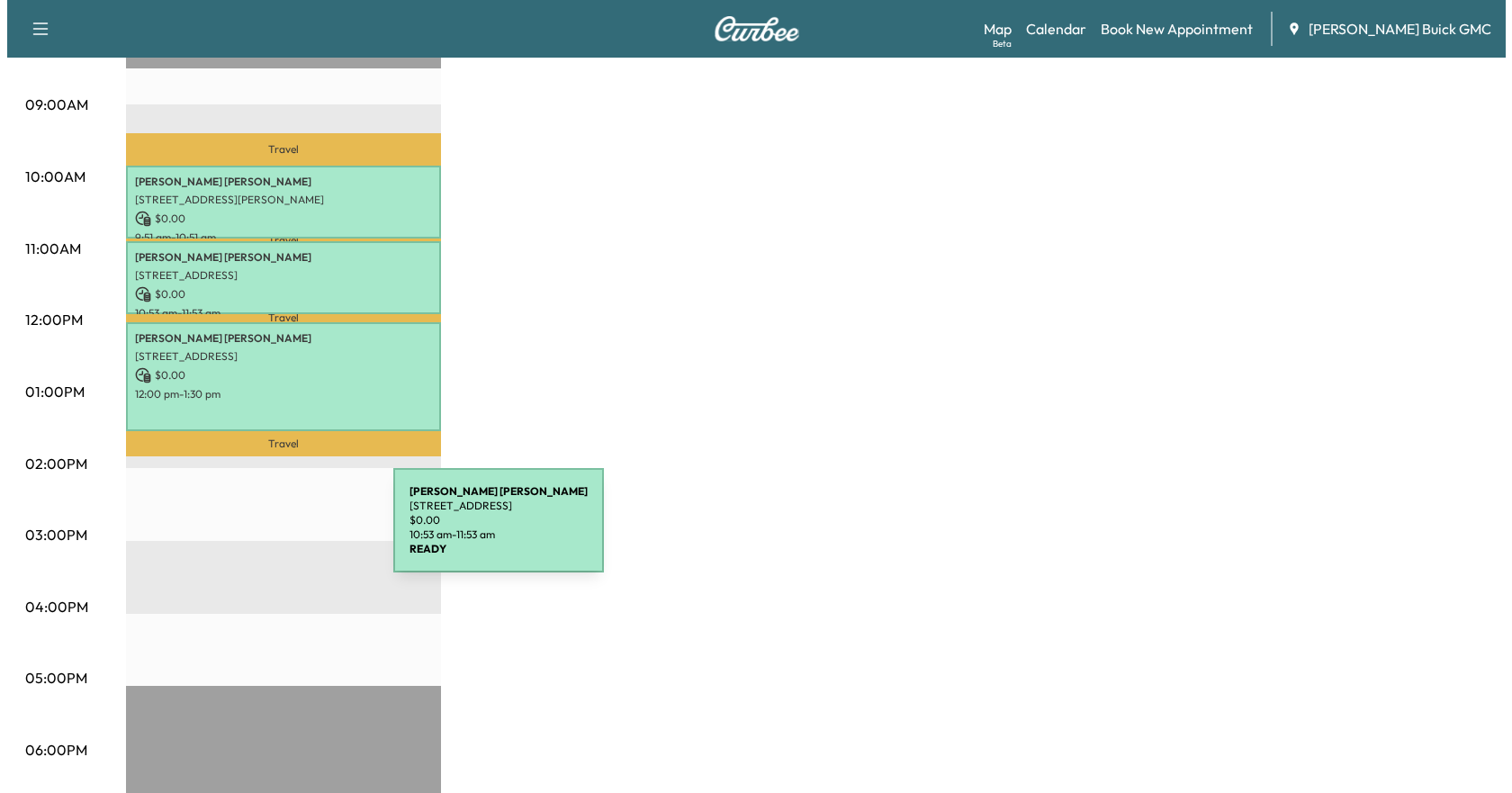
scroll to position [540, 0]
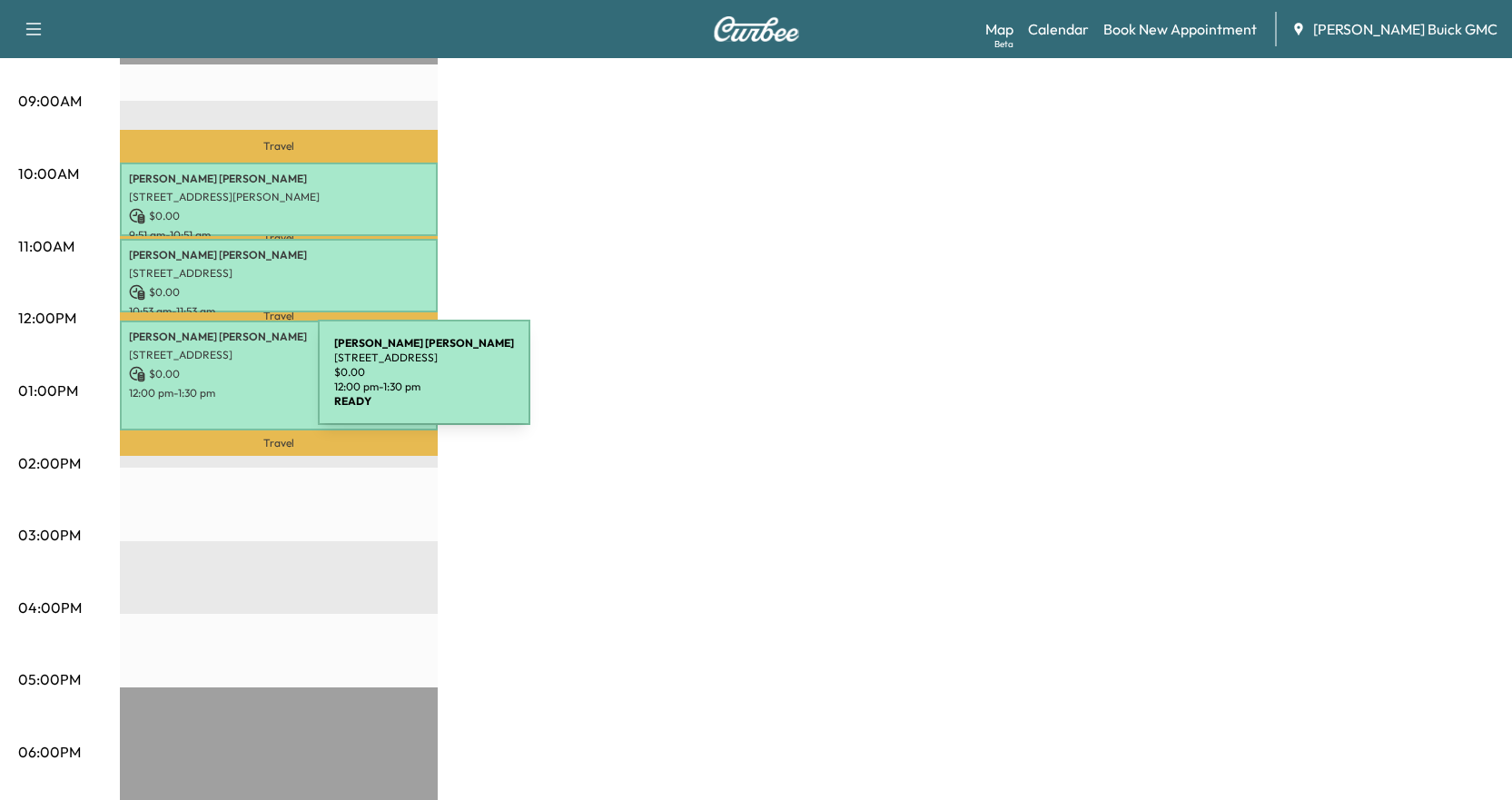
click at [183, 386] on p "12:00 pm - 1:30 pm" at bounding box center [278, 393] width 300 height 14
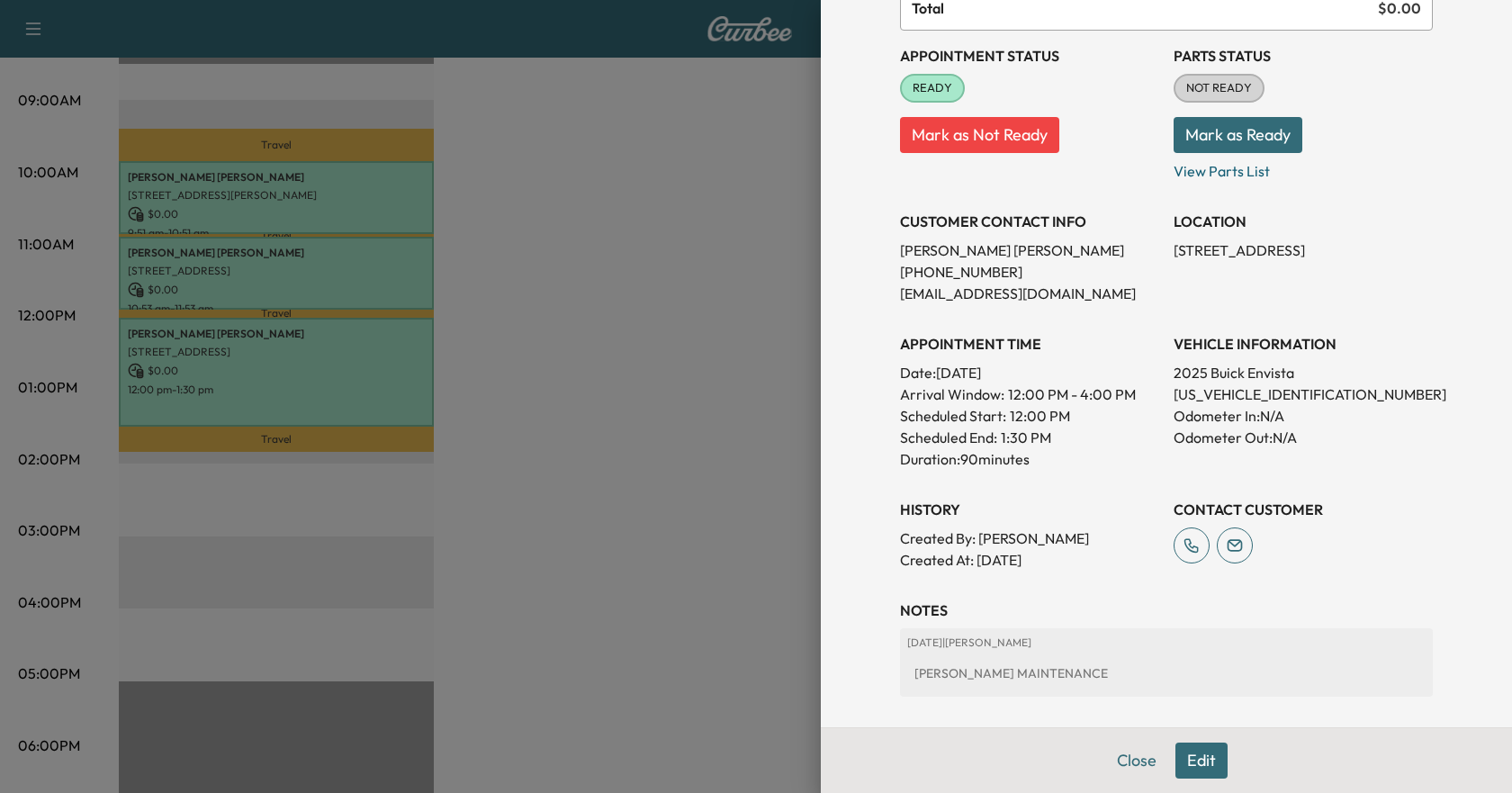
scroll to position [294, 0]
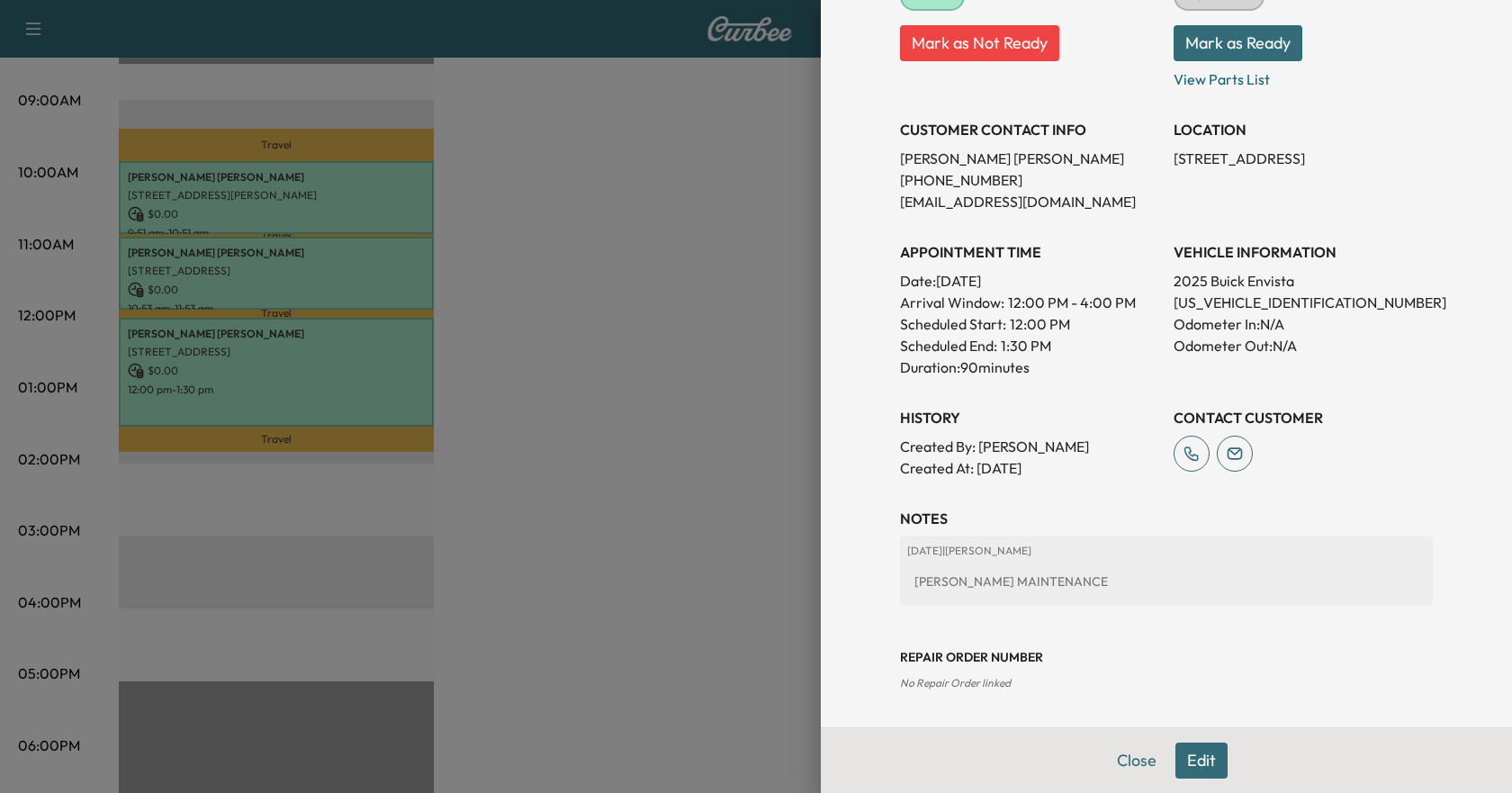
click at [1198, 752] on button "Edit" at bounding box center [1202, 761] width 53 height 36
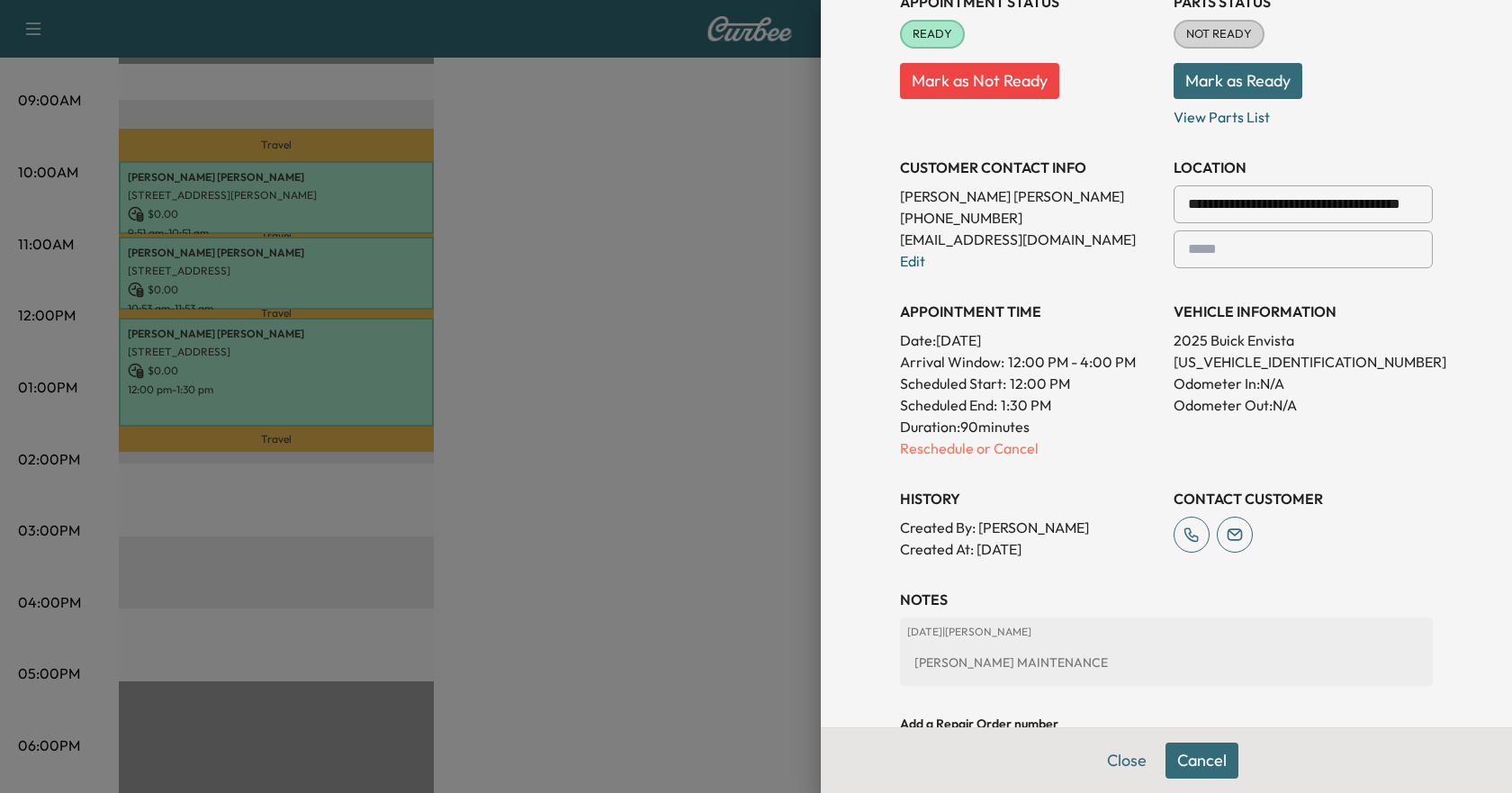
scroll to position [332, 0]
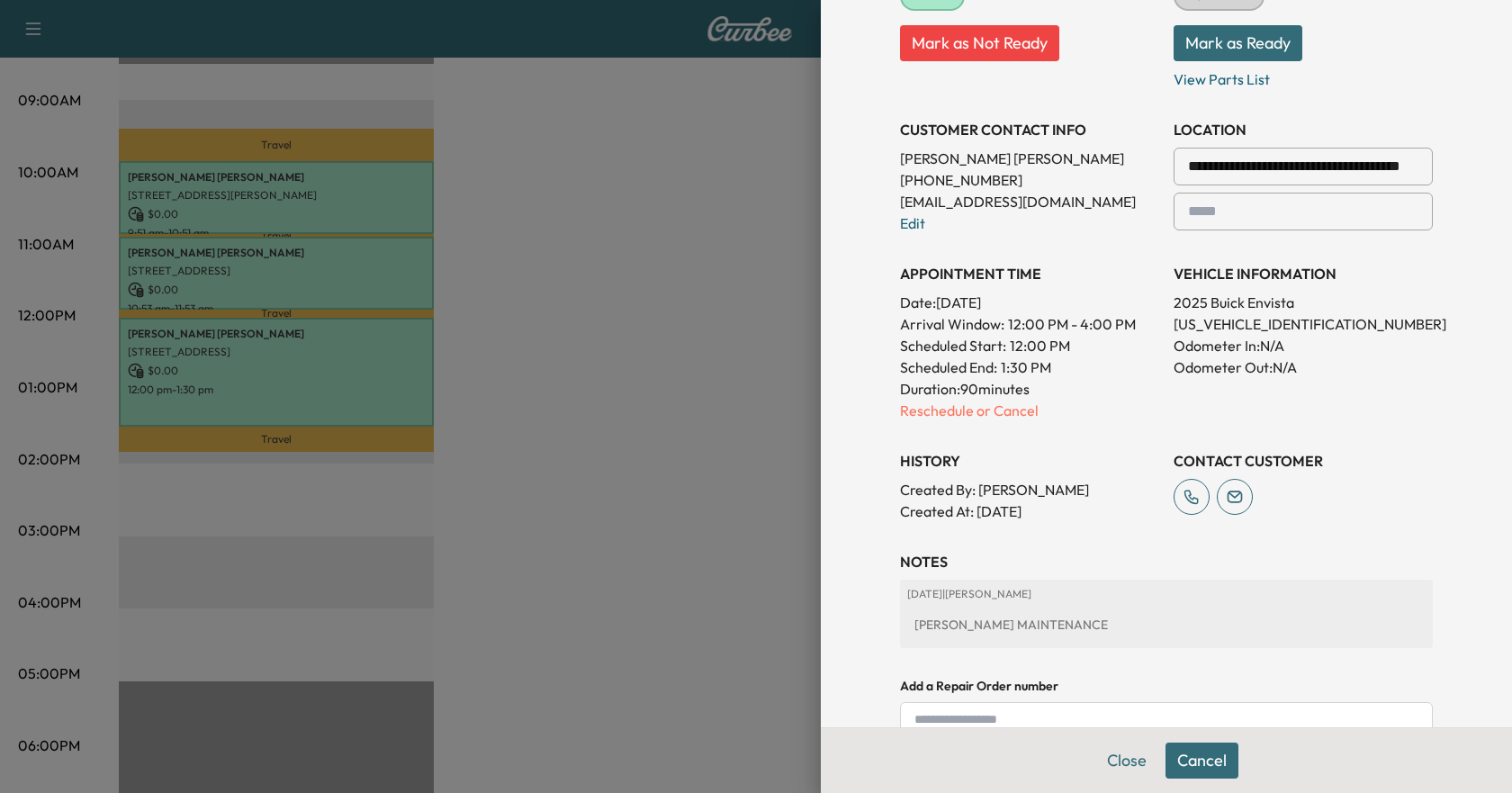
click at [938, 422] on div "**********" at bounding box center [1166, 230] width 533 height 583
click at [941, 417] on p "Reschedule or Cancel" at bounding box center [1029, 410] width 260 height 22
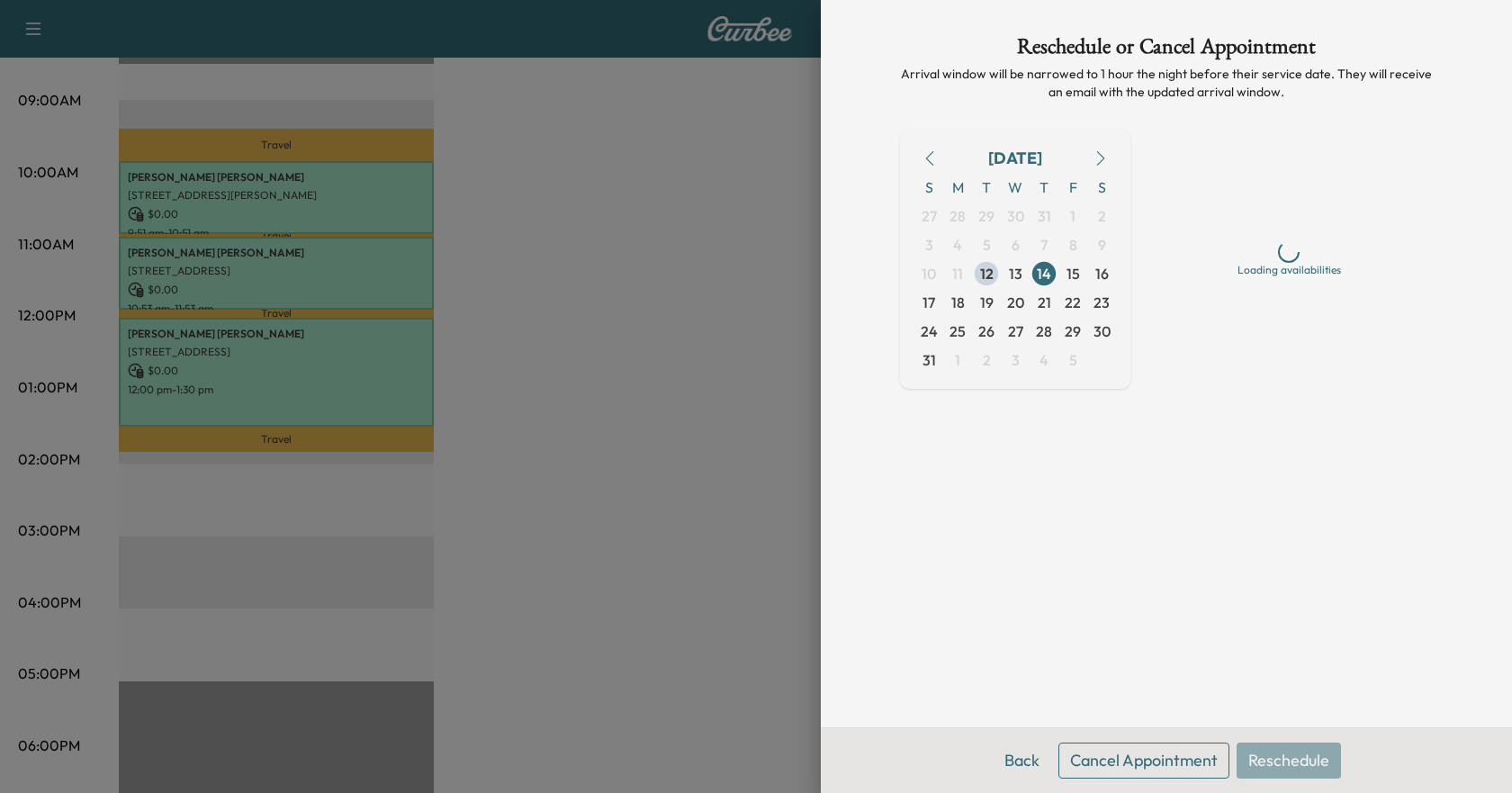
scroll to position [0, 0]
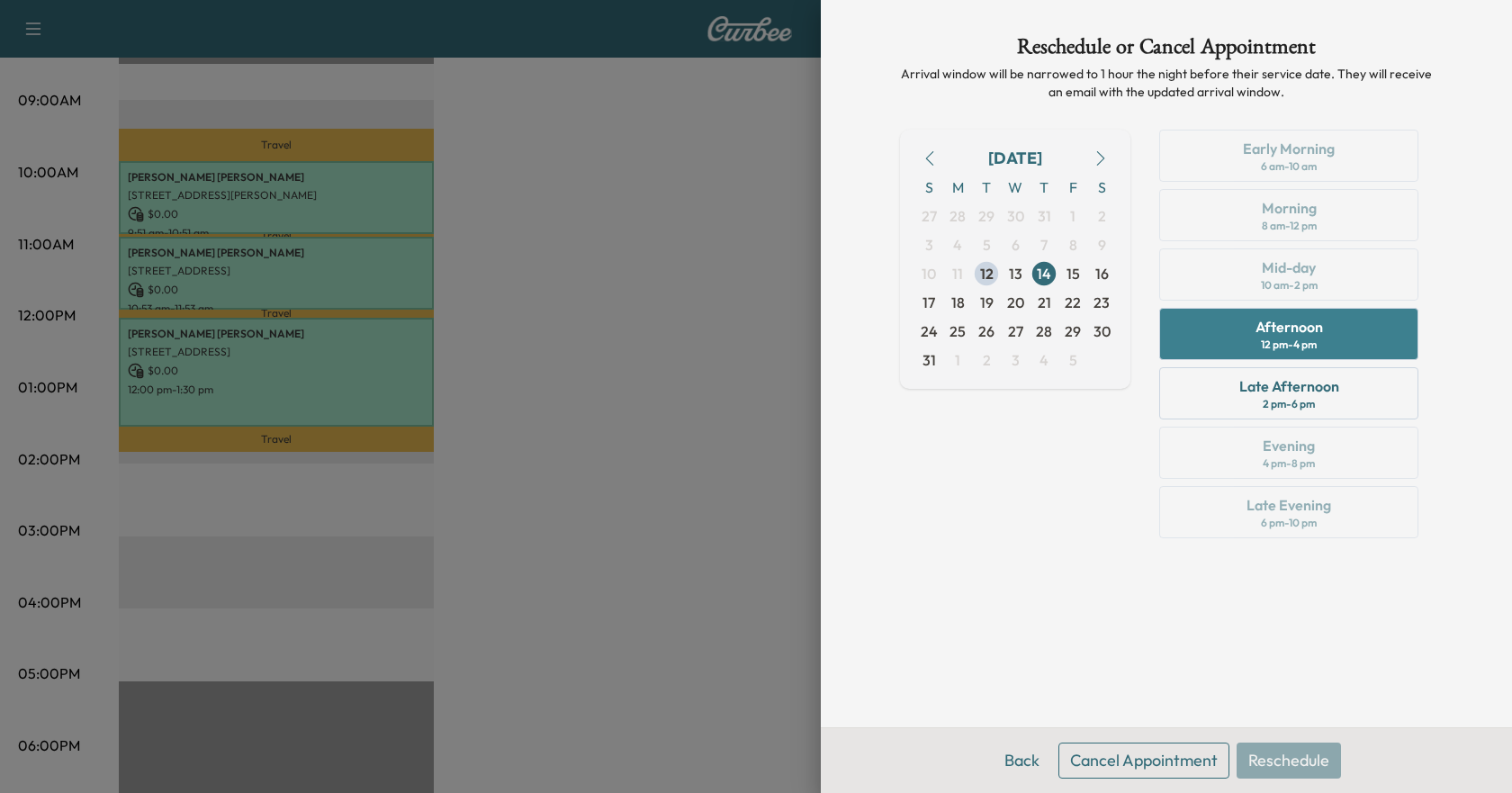
click at [1289, 335] on div "Afternoon" at bounding box center [1289, 327] width 68 height 22
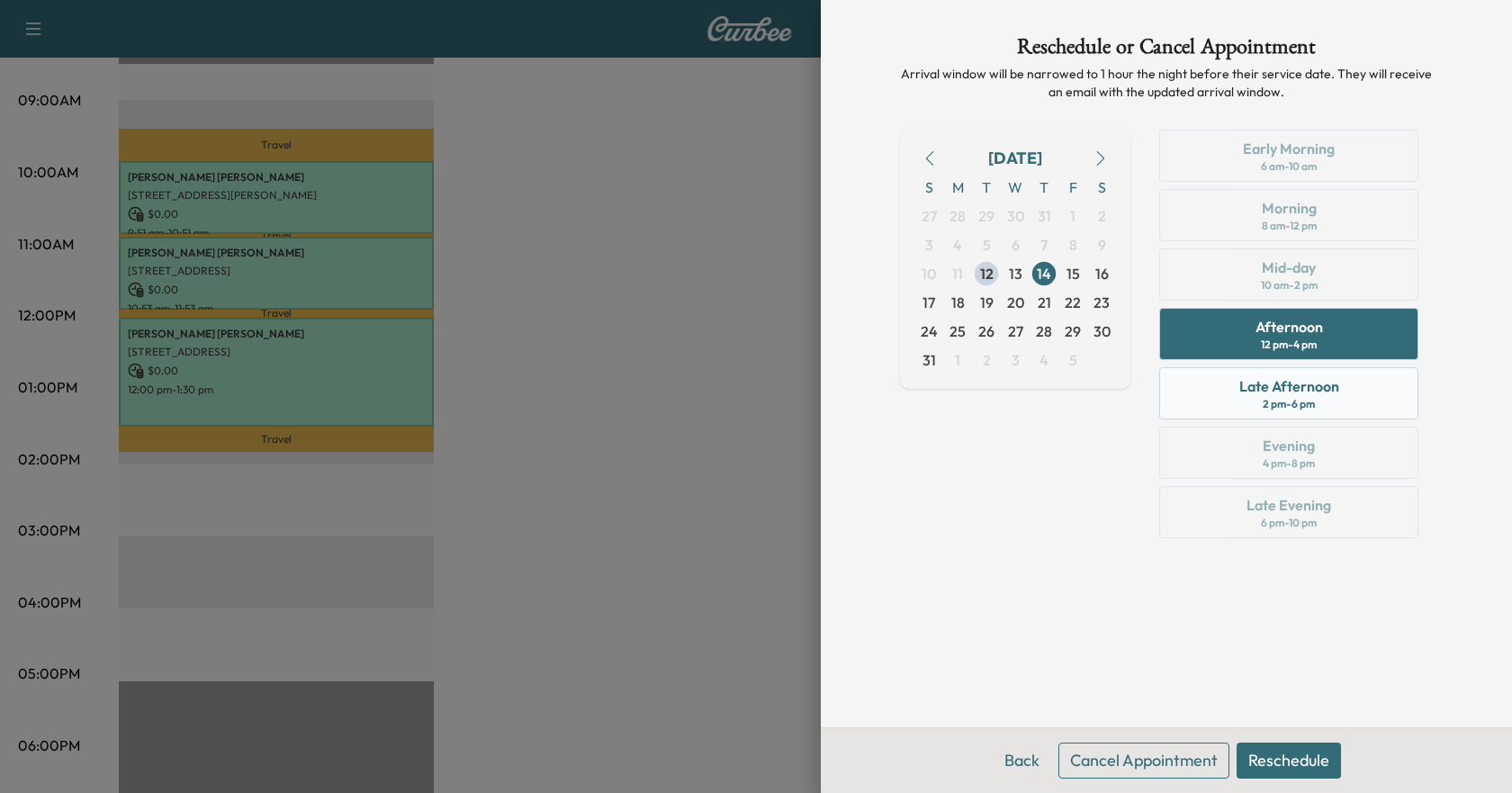
click at [1284, 392] on div "Late Afternoon" at bounding box center [1289, 386] width 100 height 22
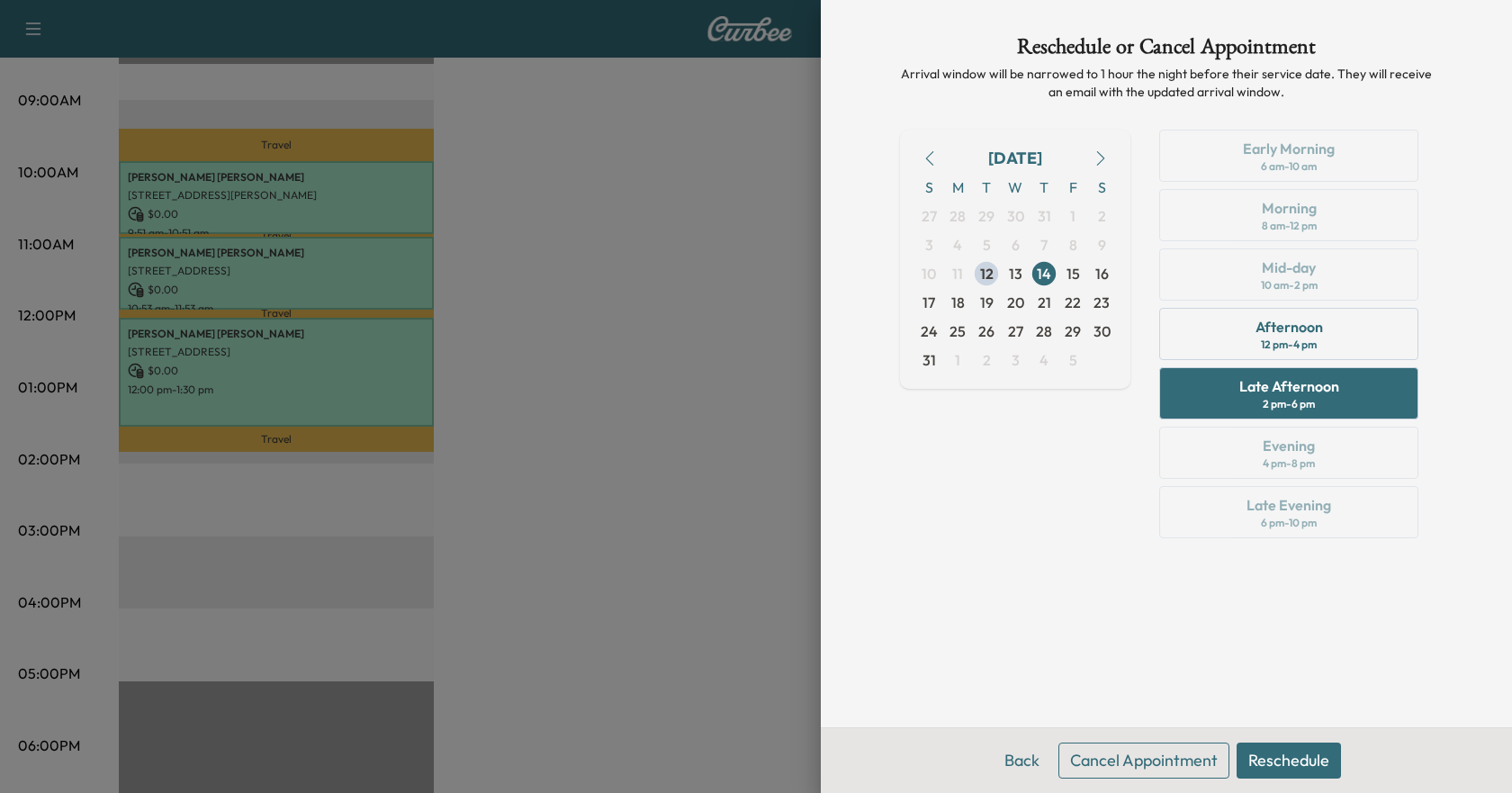
click at [1305, 759] on button "Reschedule" at bounding box center [1289, 761] width 104 height 36
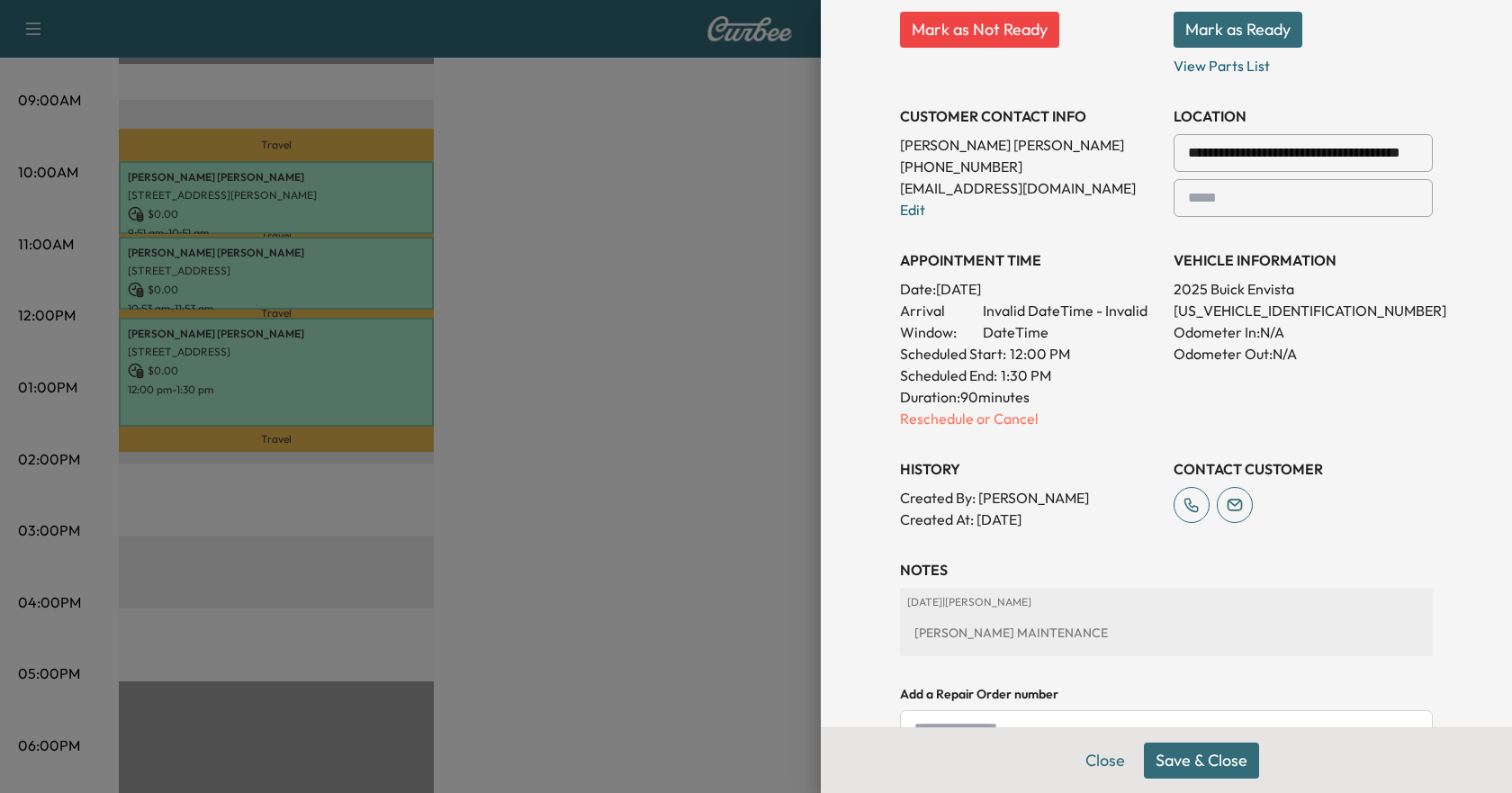
scroll to position [360, 0]
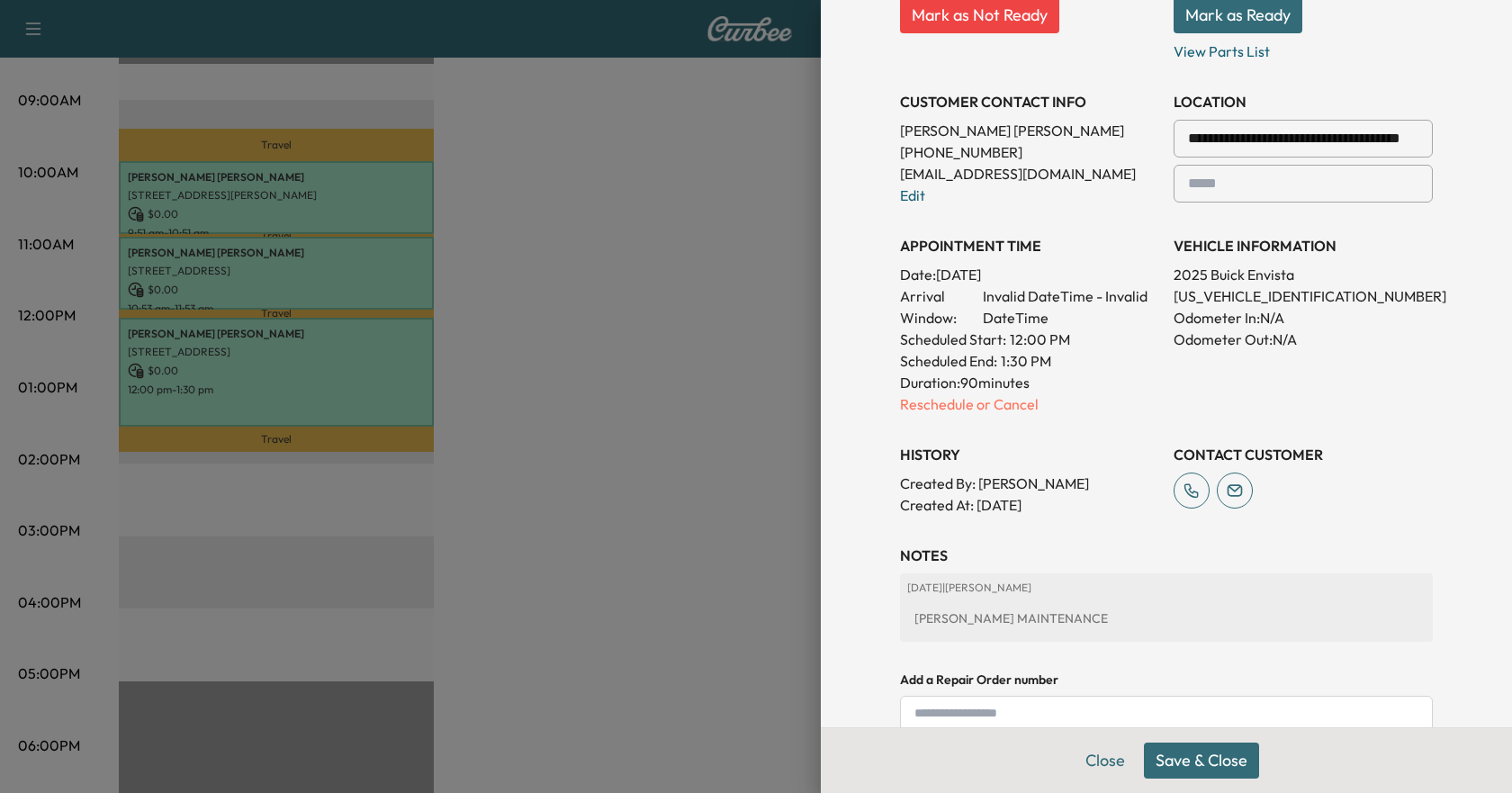
click at [1179, 759] on button "Save & Close" at bounding box center [1202, 761] width 115 height 36
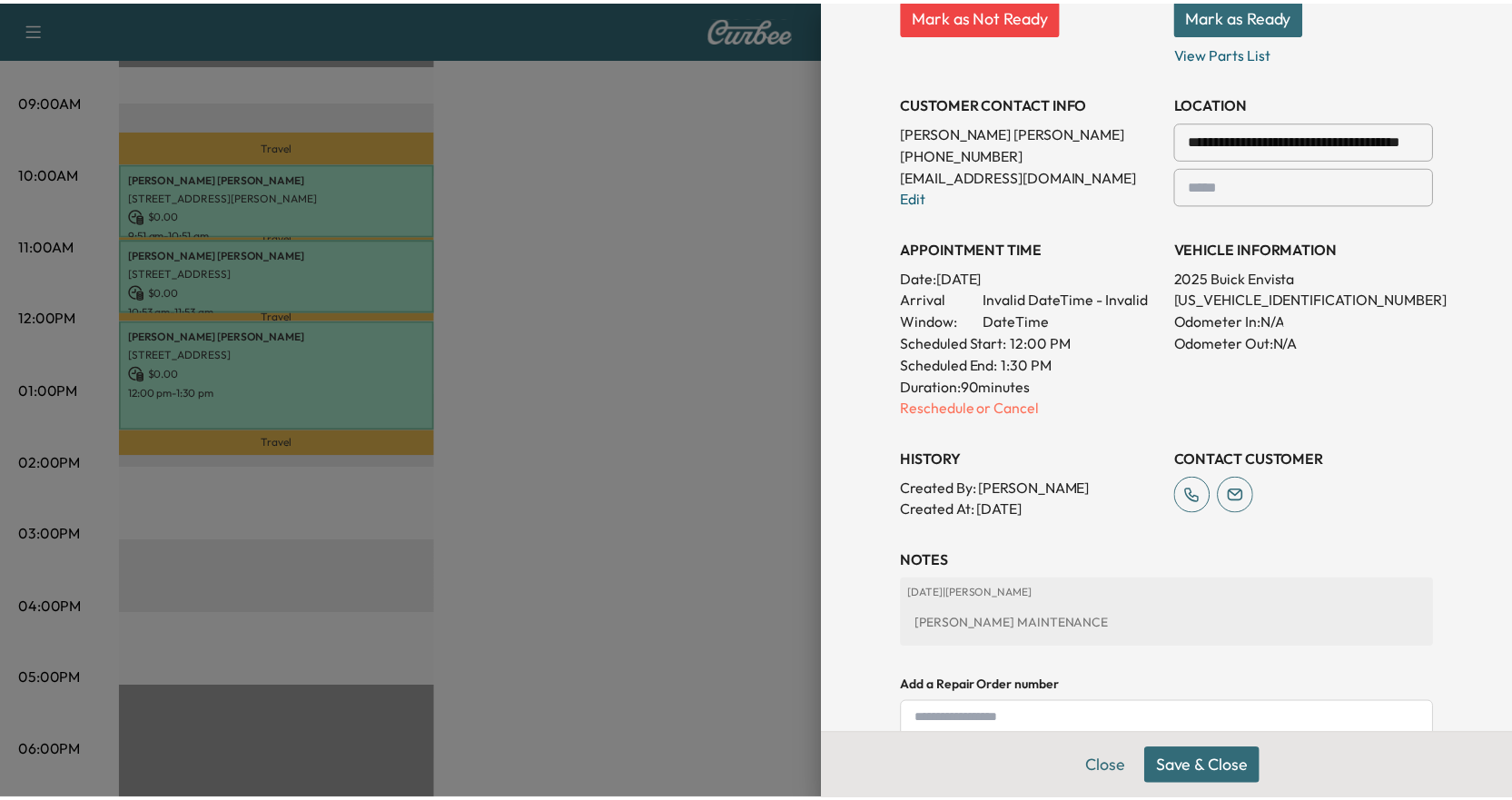
scroll to position [326, 0]
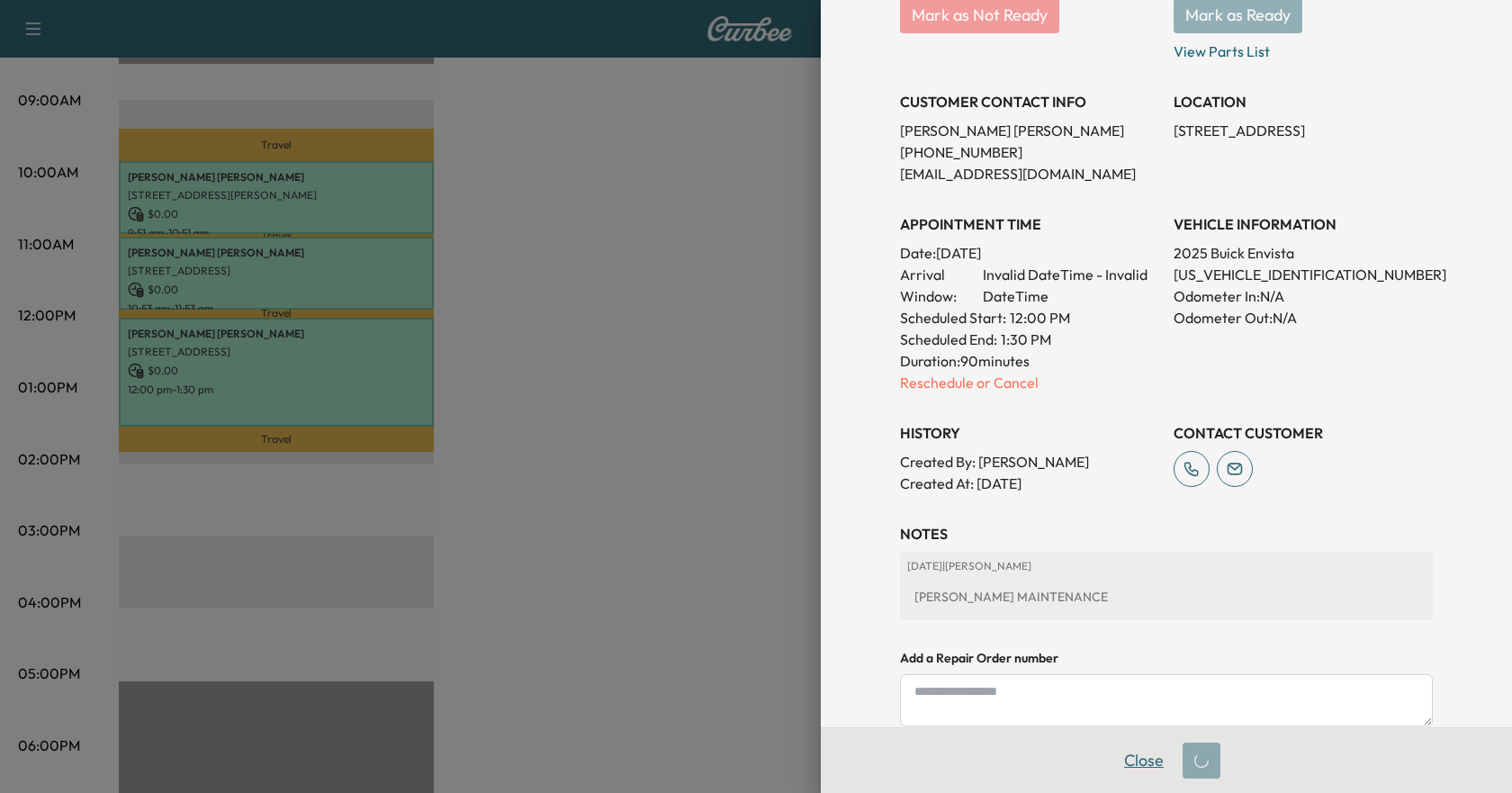
click at [1128, 759] on button "Close" at bounding box center [1144, 761] width 63 height 36
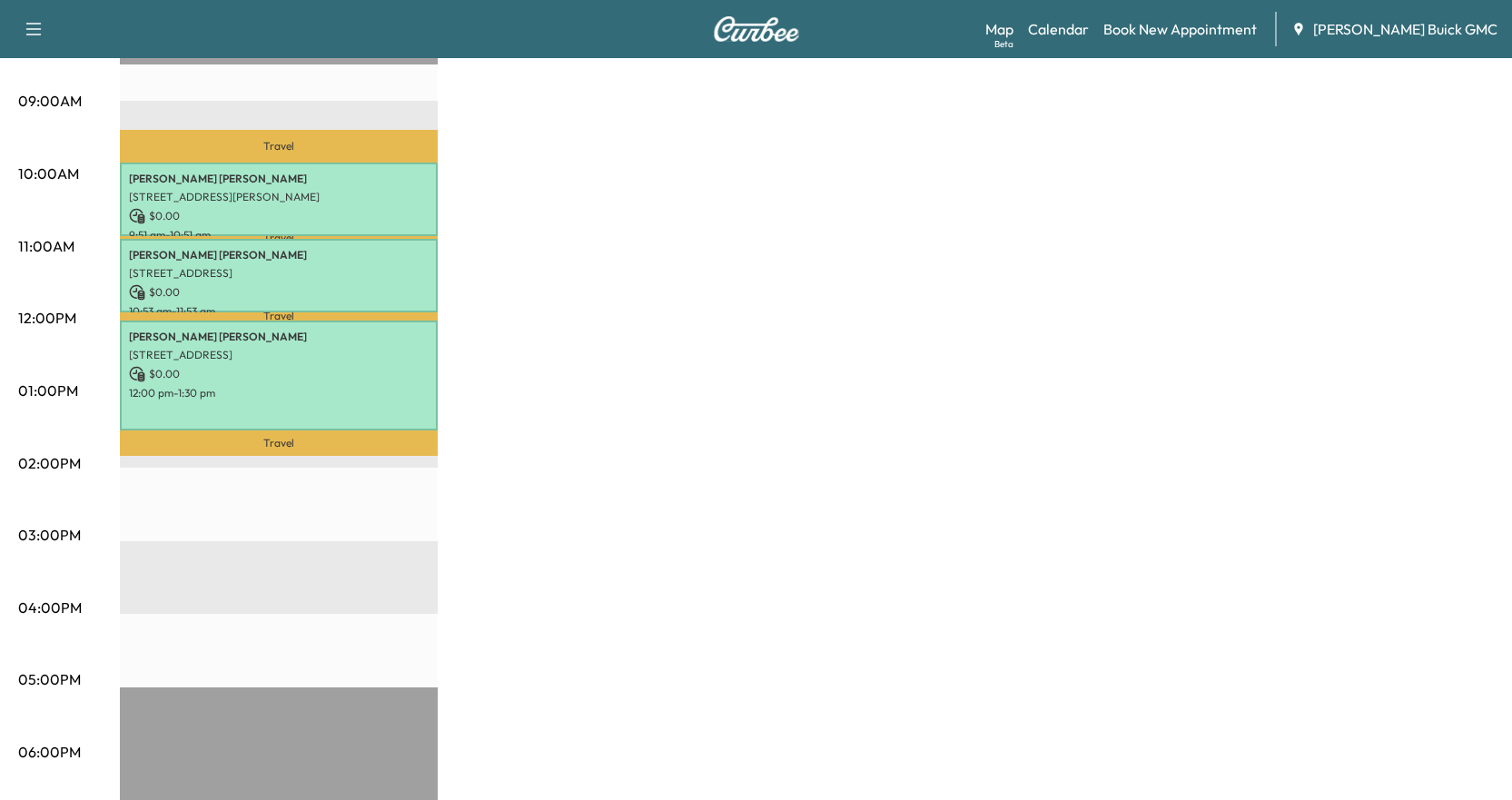
drag, startPoint x: 670, startPoint y: 393, endPoint x: 721, endPoint y: 450, distance: 76.5
click at [670, 393] on div "BrightDrop $ 0.00 Revenue 3 hr 30 min Work Time 57 min Transit Time Travel [PER…" at bounding box center [807, 373] width 1374 height 1362
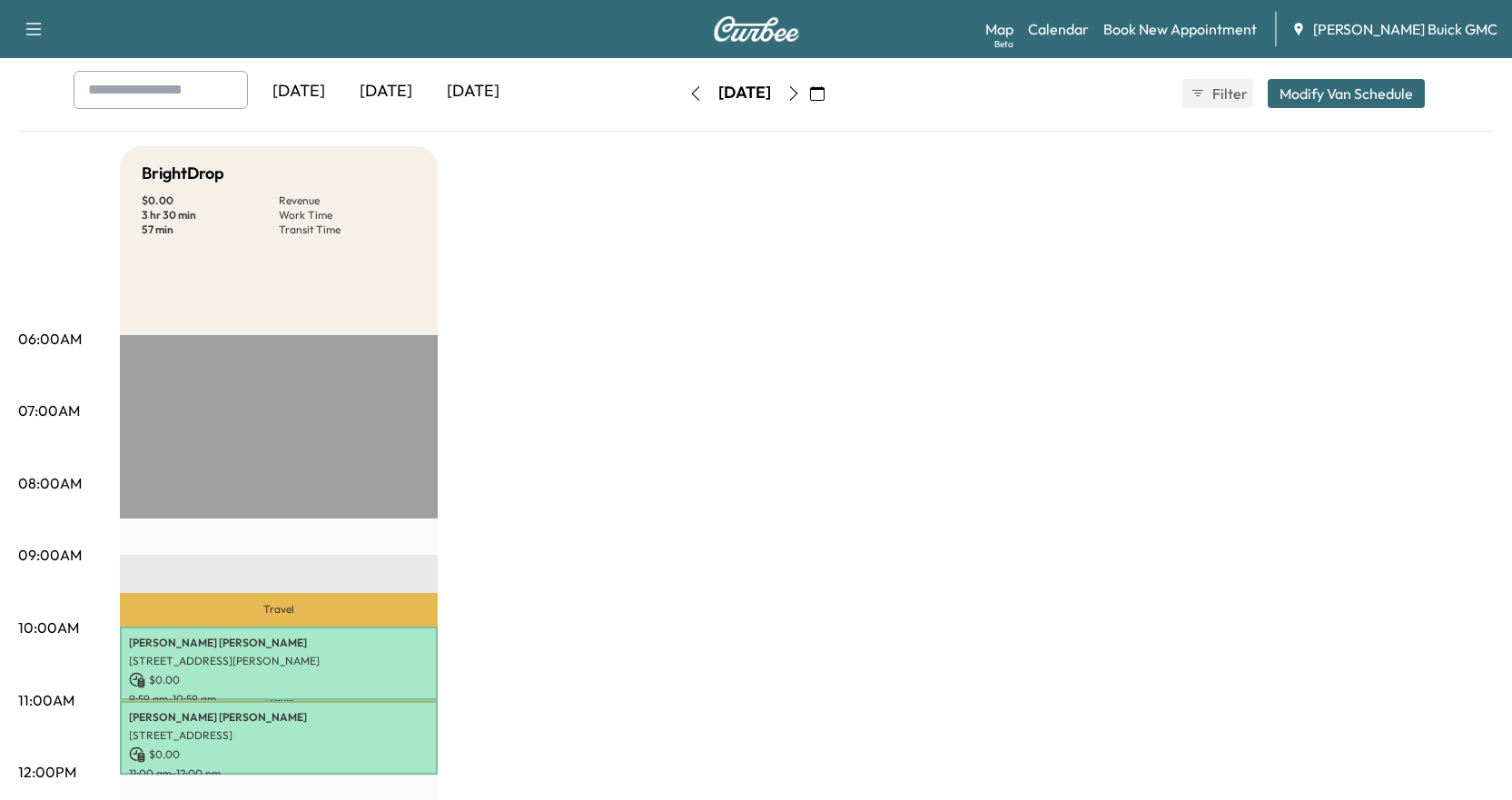
scroll to position [0, 0]
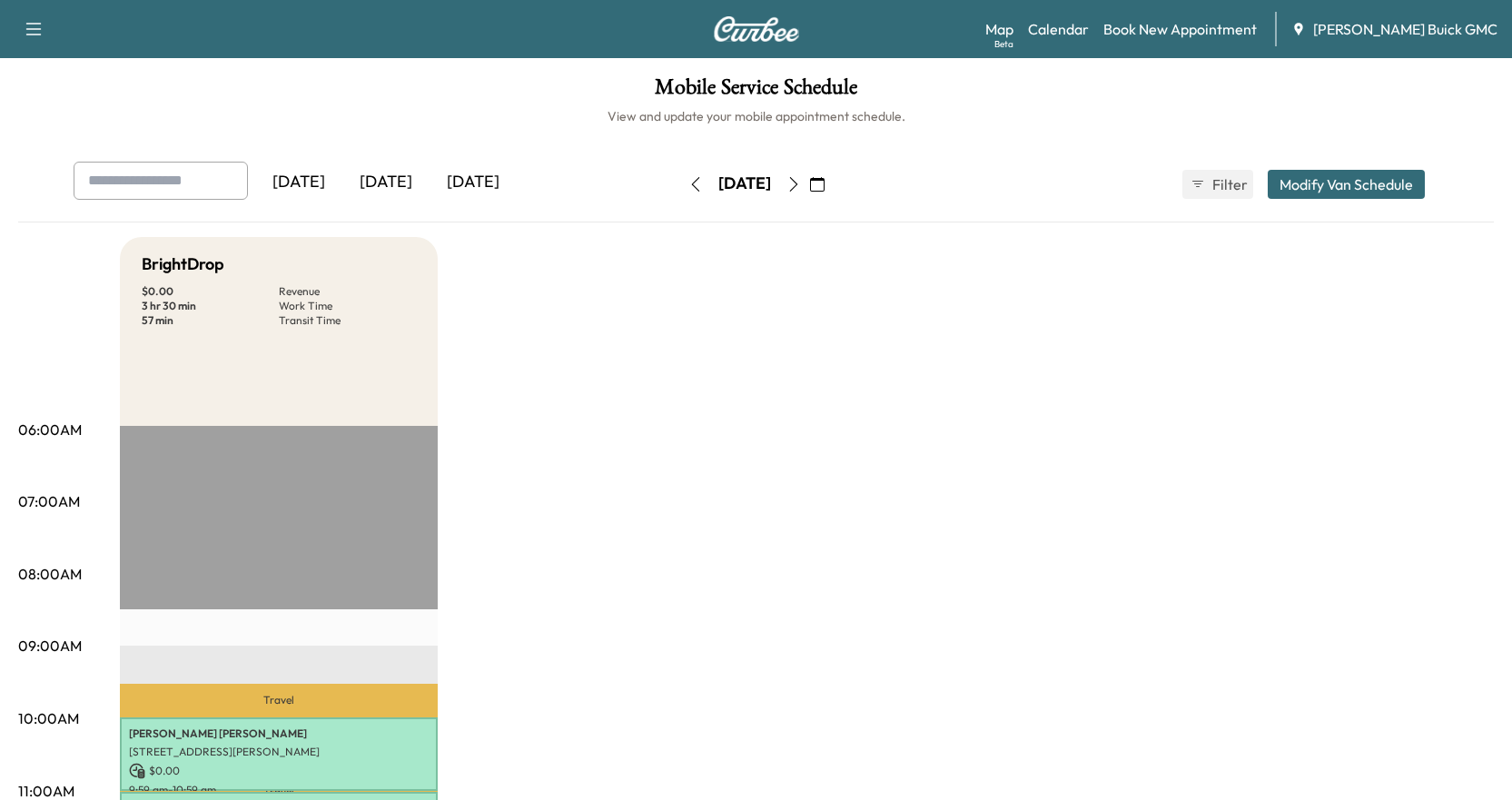
click at [689, 186] on icon "button" at bounding box center [696, 184] width 14 height 14
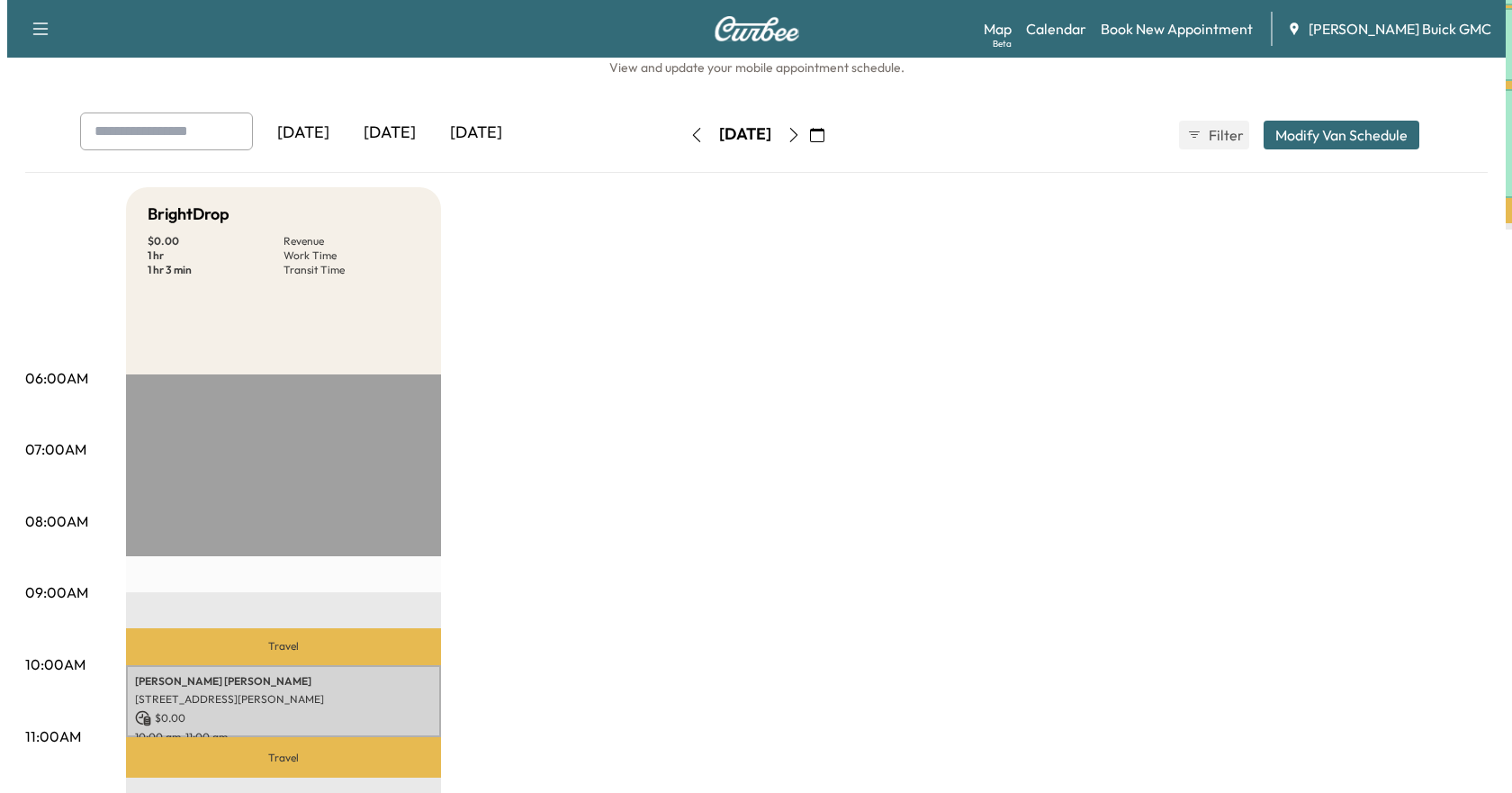
scroll to position [90, 0]
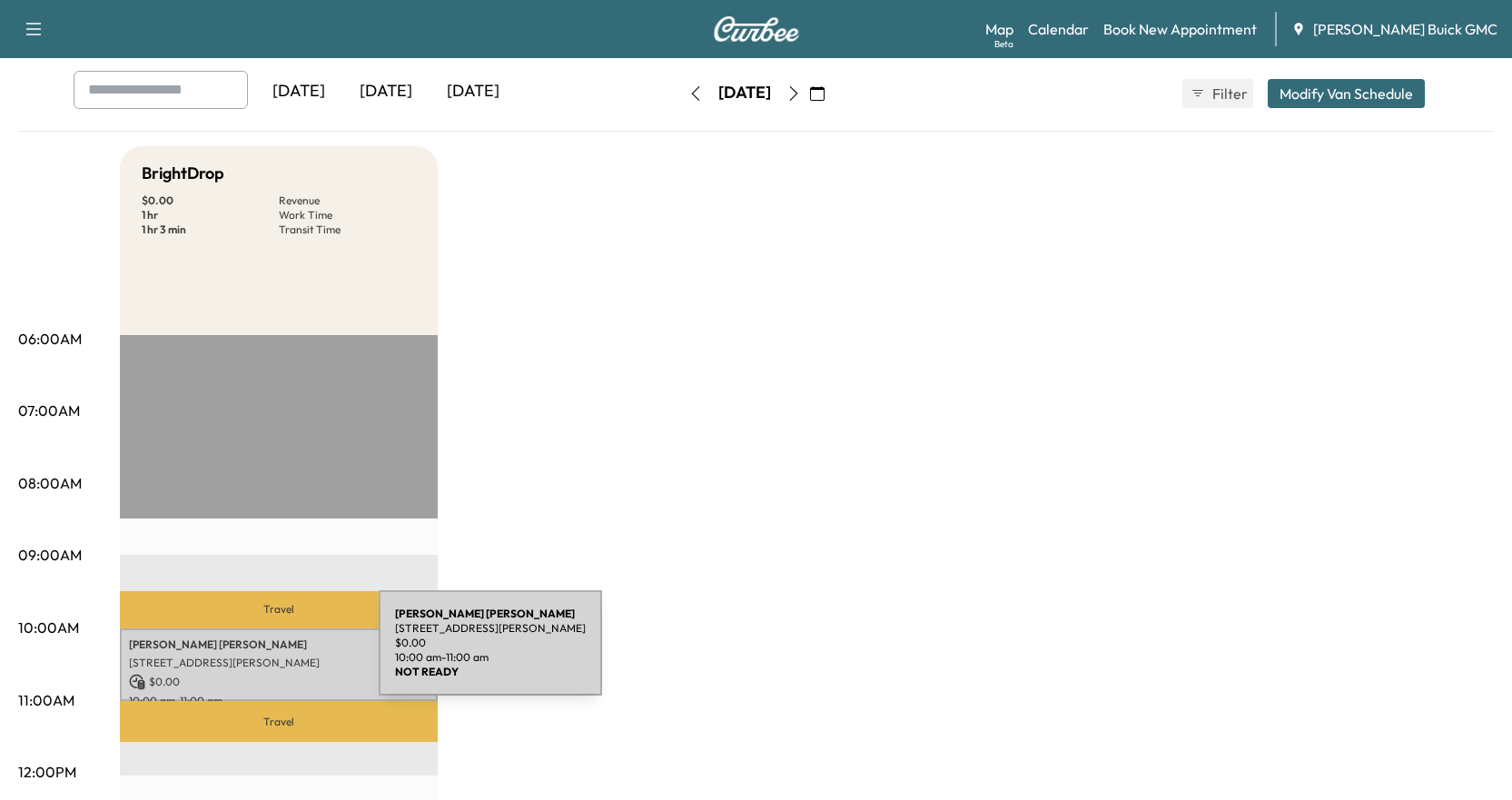
click at [242, 656] on p "[STREET_ADDRESS][PERSON_NAME]" at bounding box center [278, 663] width 300 height 14
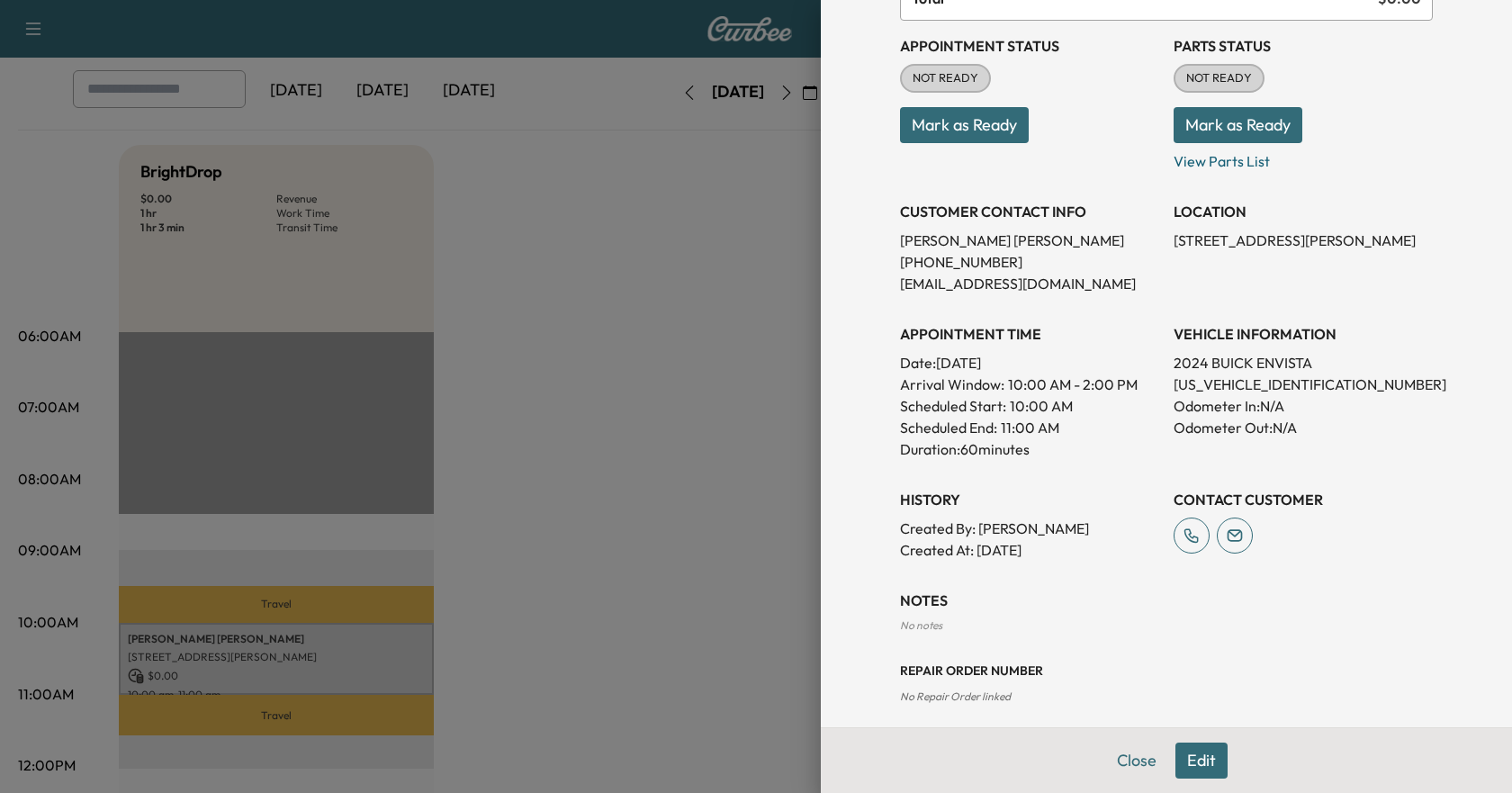
scroll to position [204, 0]
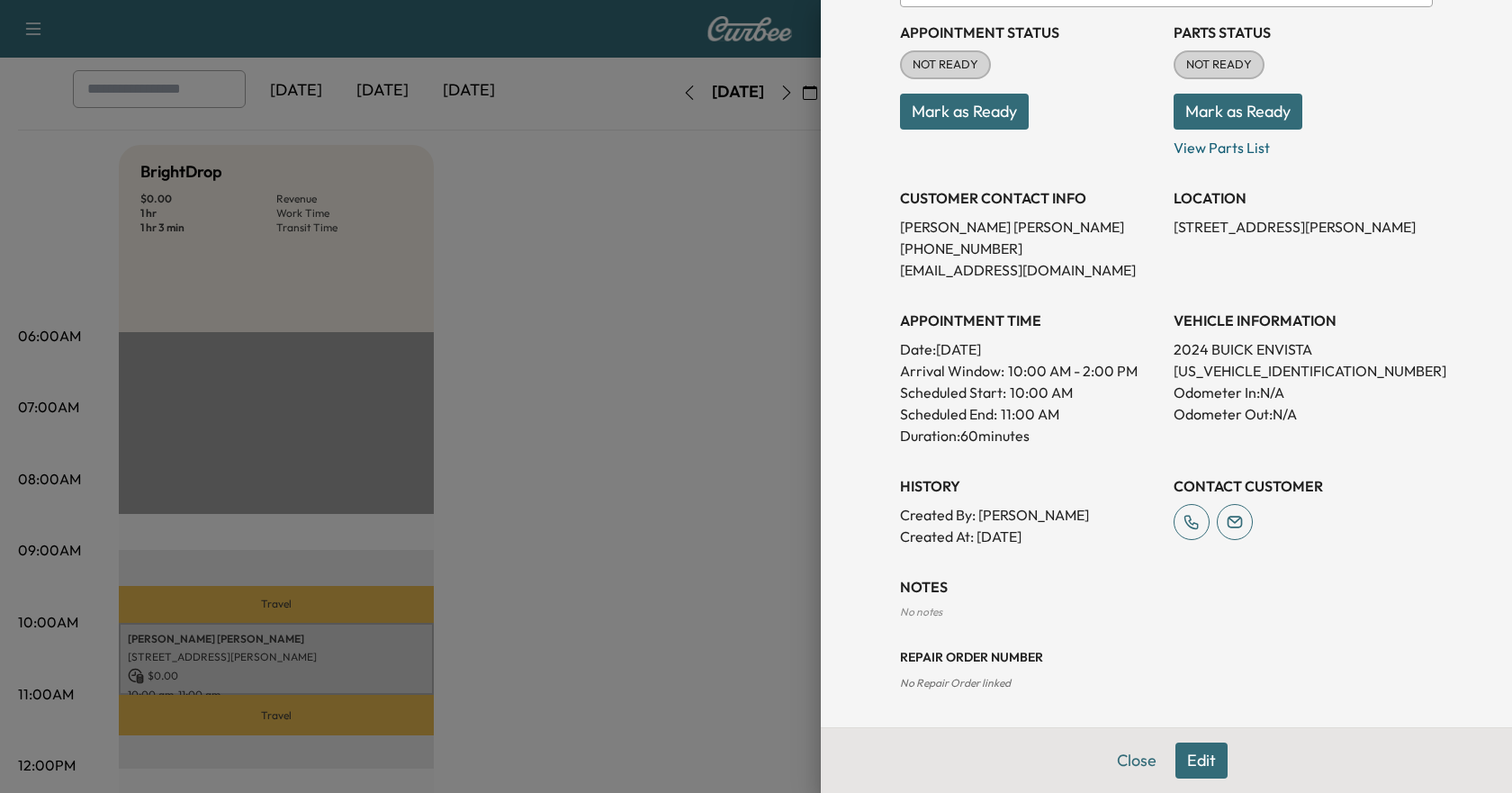
click at [1185, 761] on button "Edit" at bounding box center [1202, 761] width 53 height 36
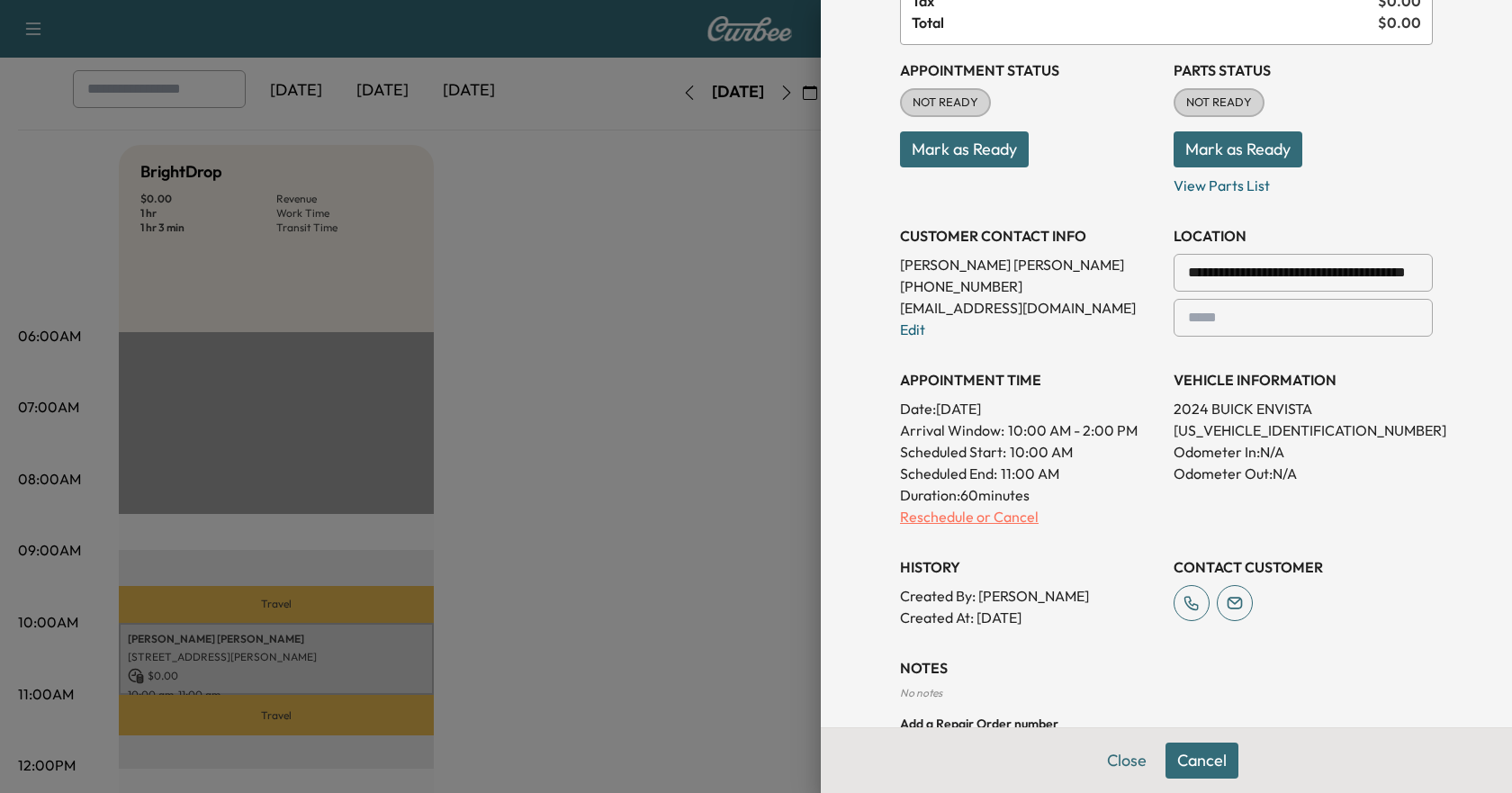
click at [967, 518] on p "Reschedule or Cancel" at bounding box center [1029, 516] width 260 height 22
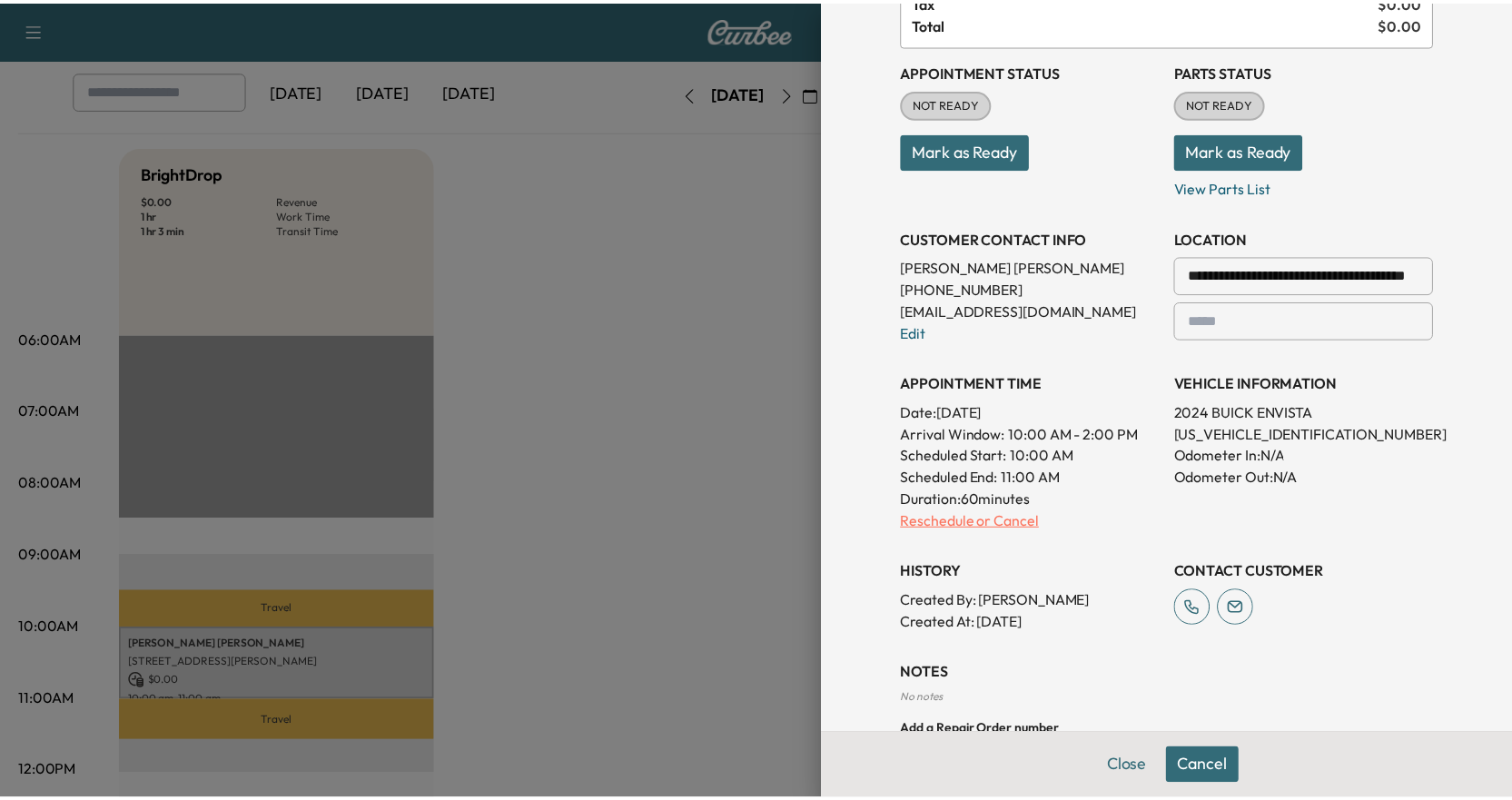
scroll to position [0, 0]
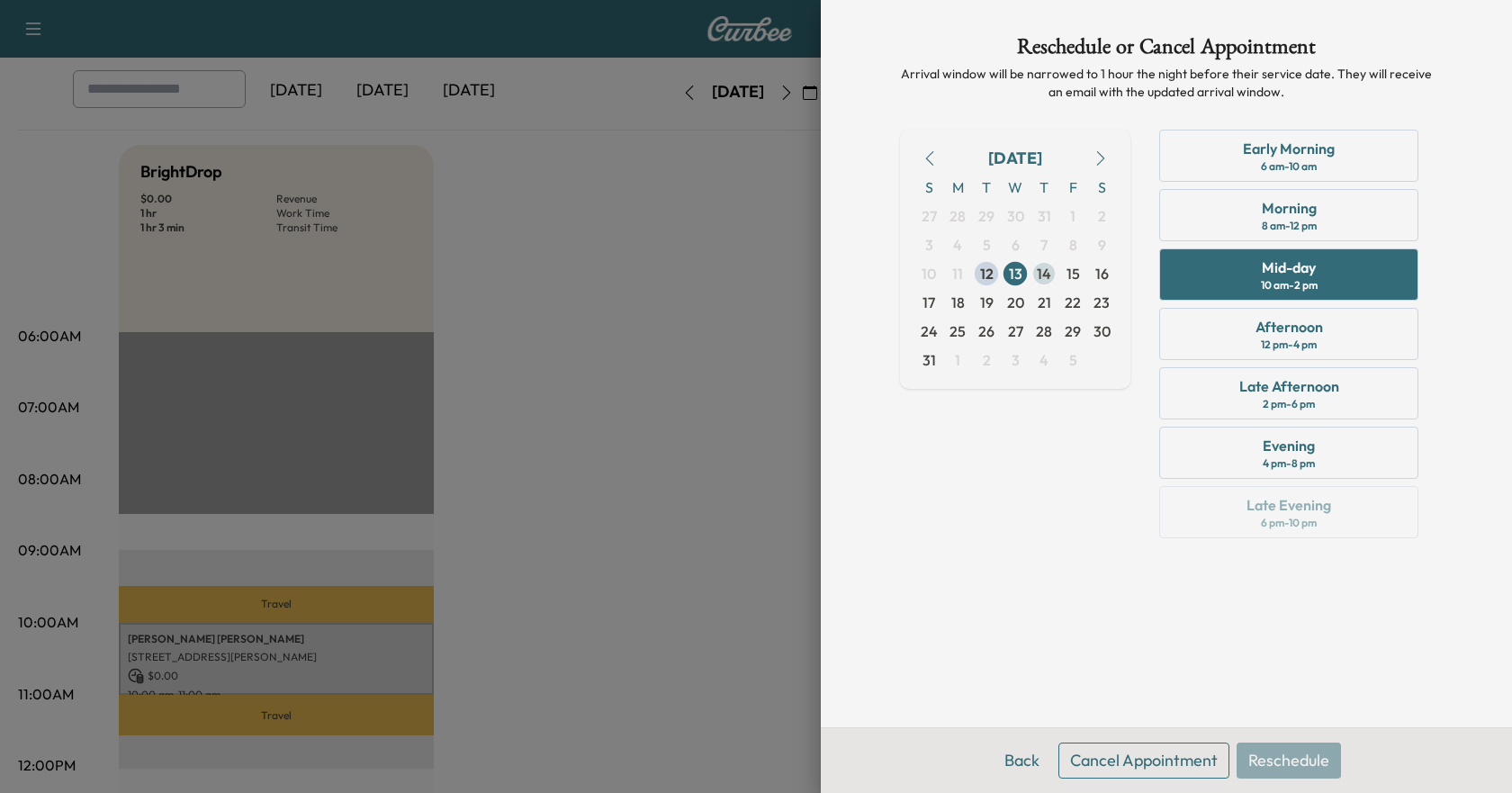
click at [1043, 275] on span "14" at bounding box center [1044, 273] width 14 height 22
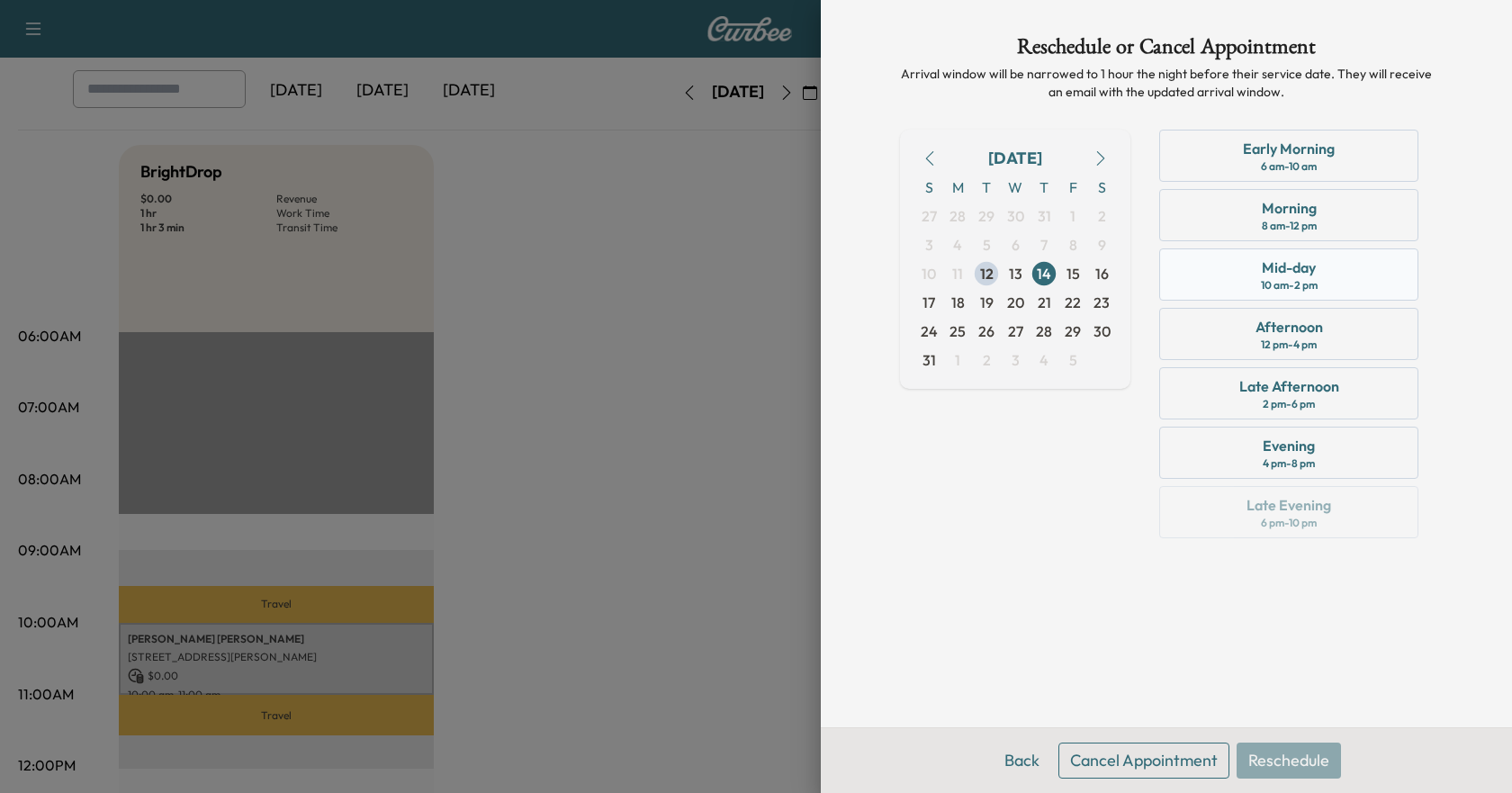
click at [1275, 277] on div "Mid-day" at bounding box center [1289, 267] width 54 height 22
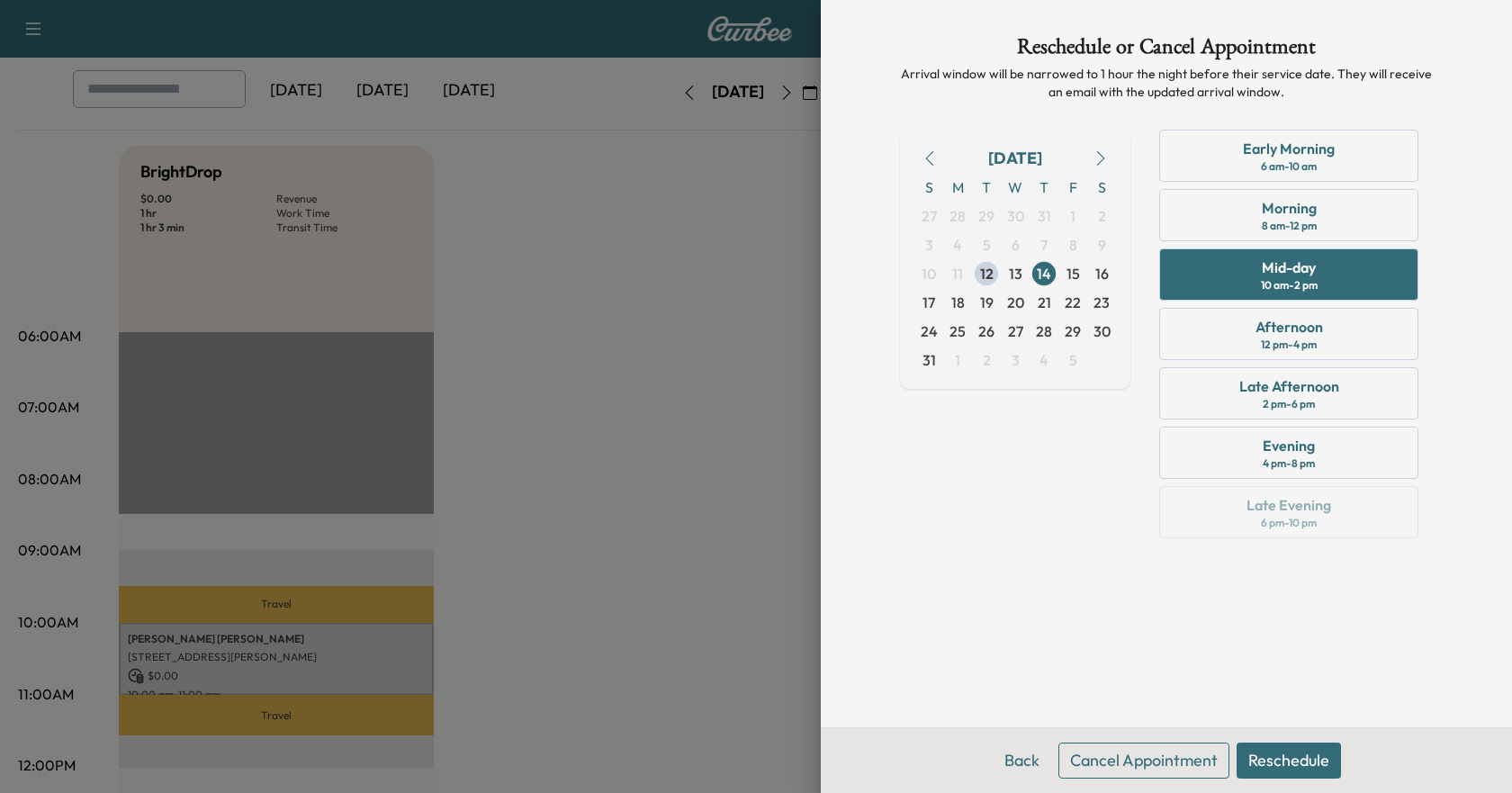
click at [1289, 757] on button "Reschedule" at bounding box center [1289, 761] width 104 height 36
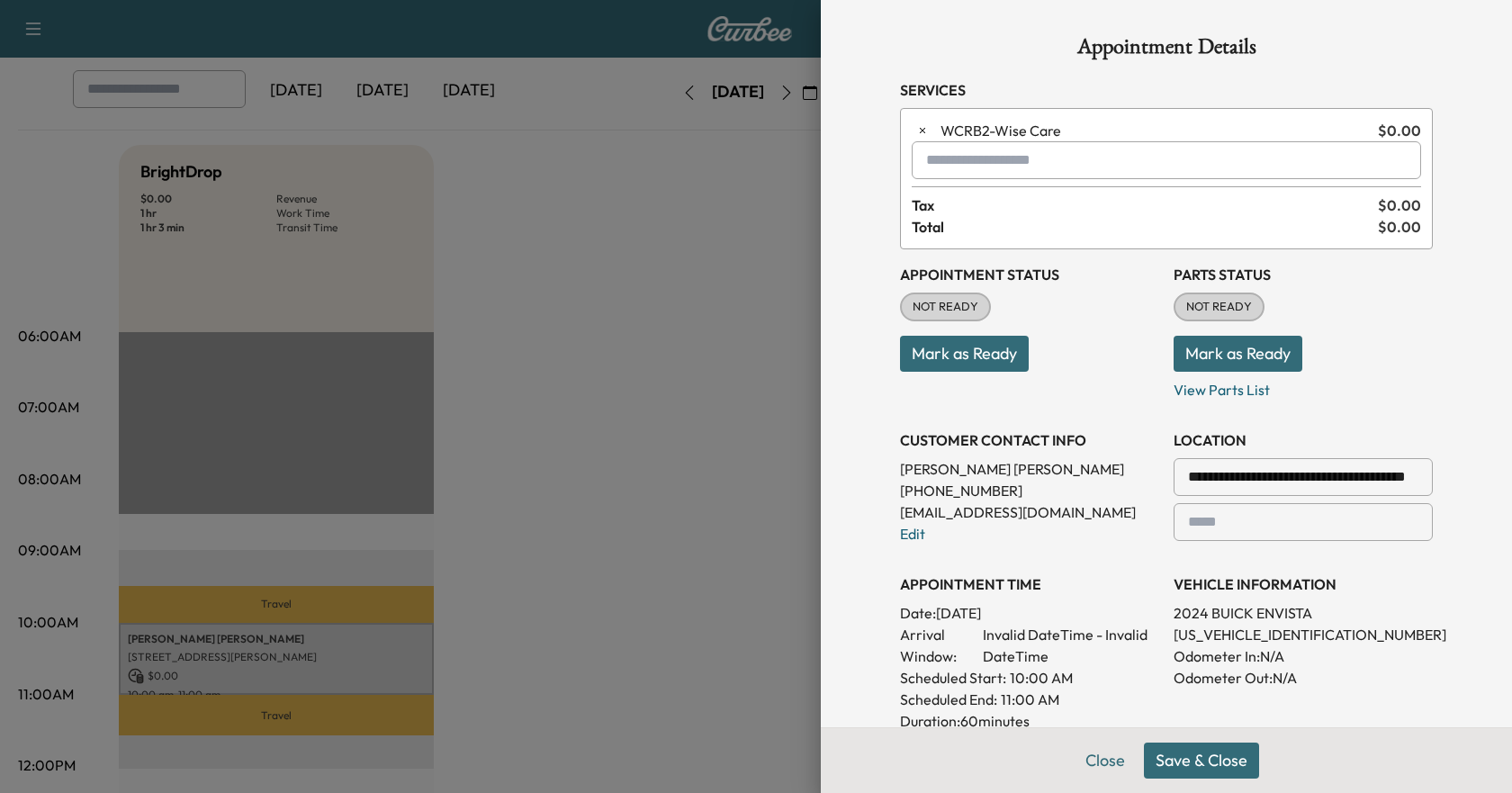
click at [1184, 753] on button "Save & Close" at bounding box center [1202, 761] width 115 height 36
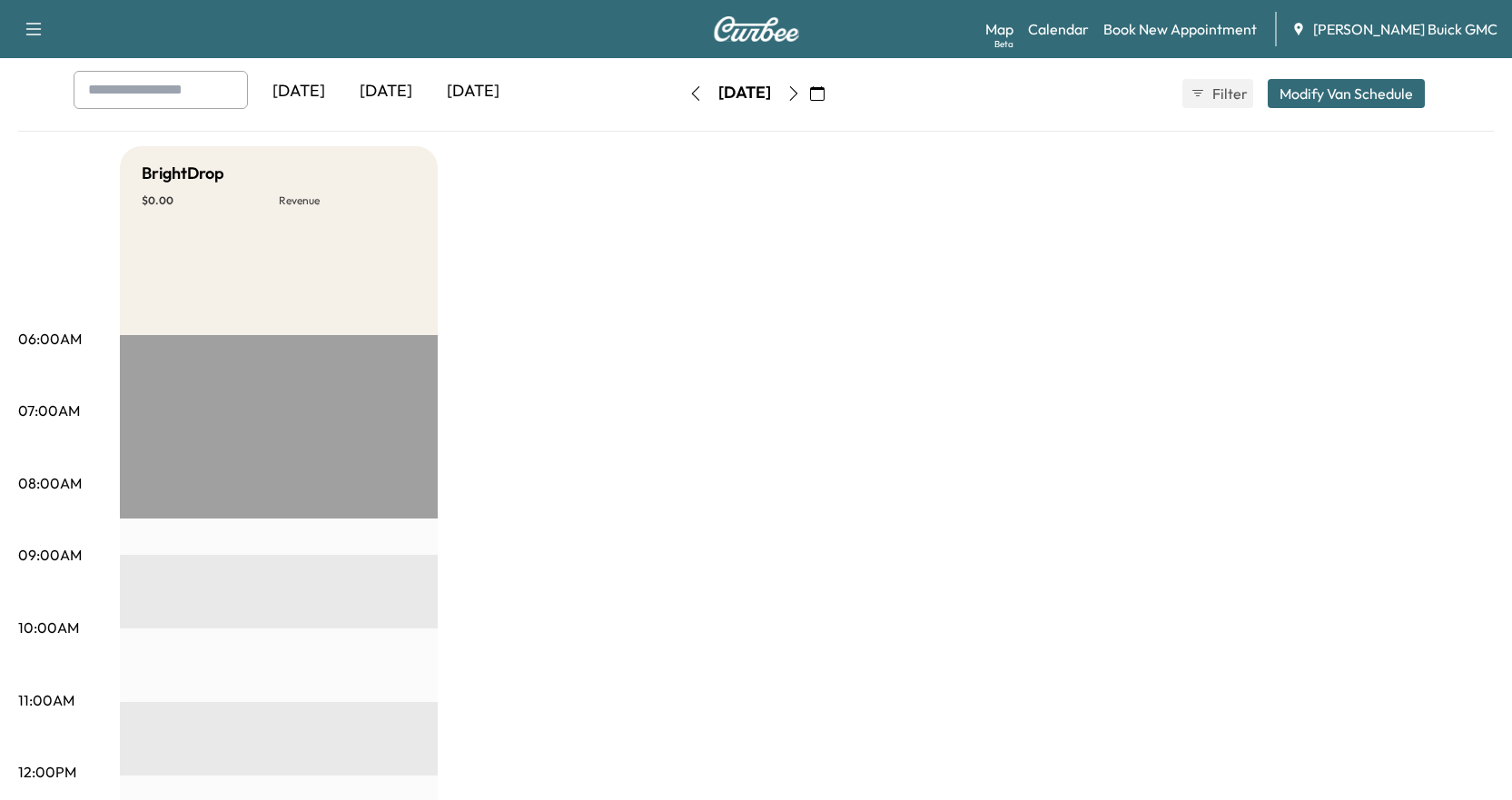
click at [801, 90] on icon "button" at bounding box center [793, 93] width 14 height 14
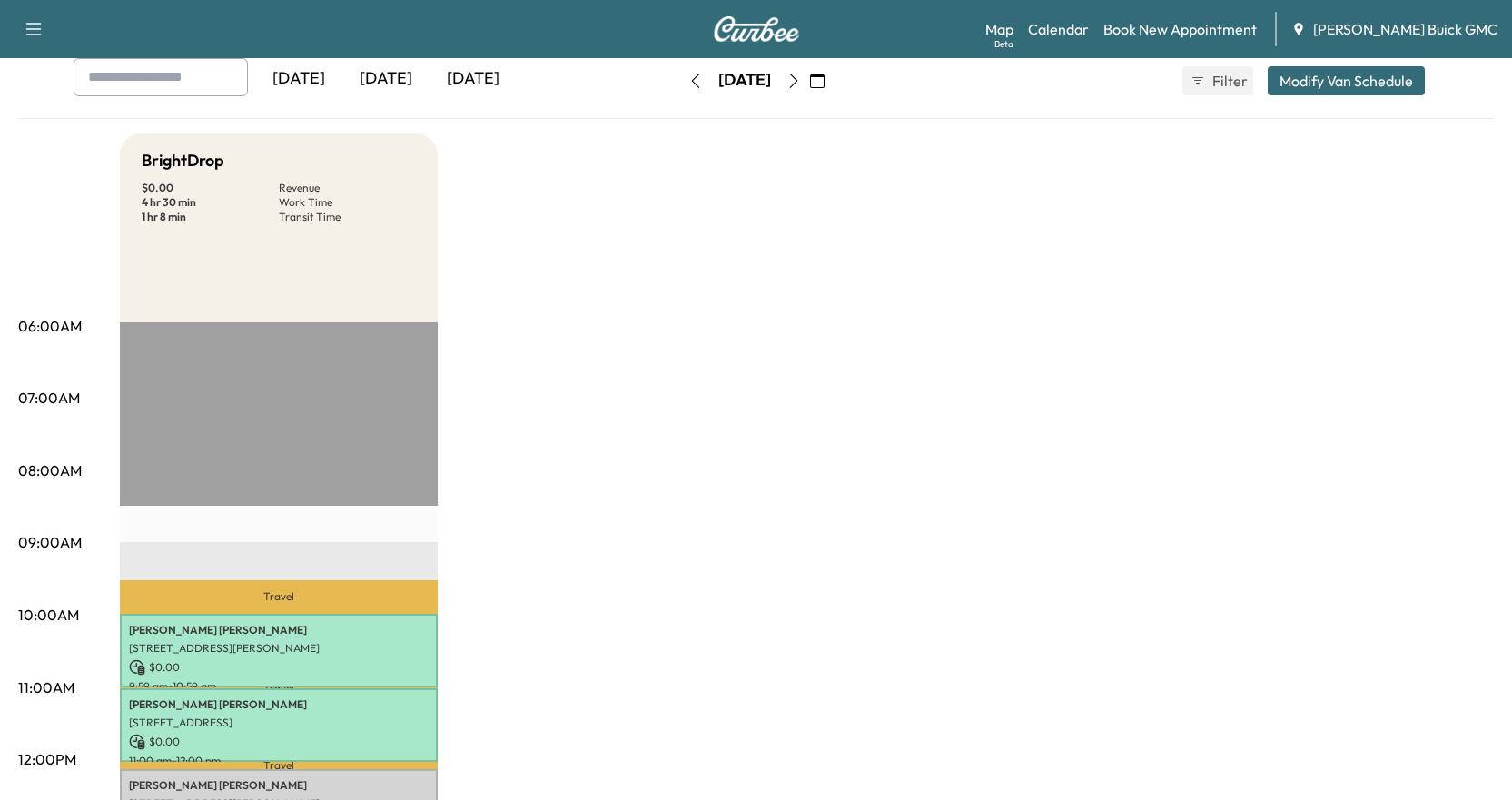
scroll to position [545, 0]
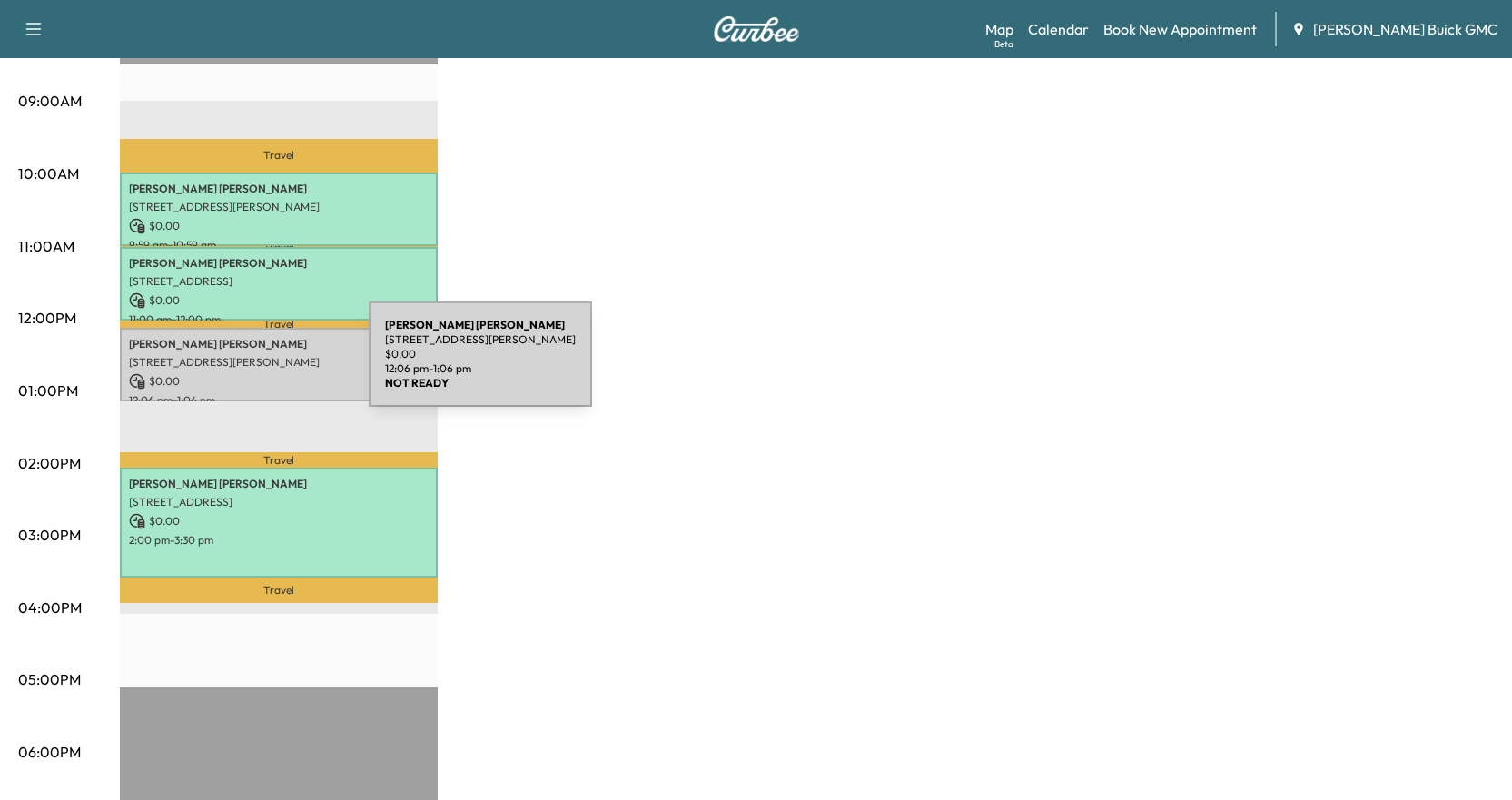
click at [210, 341] on p "[PERSON_NAME]" at bounding box center [278, 344] width 300 height 14
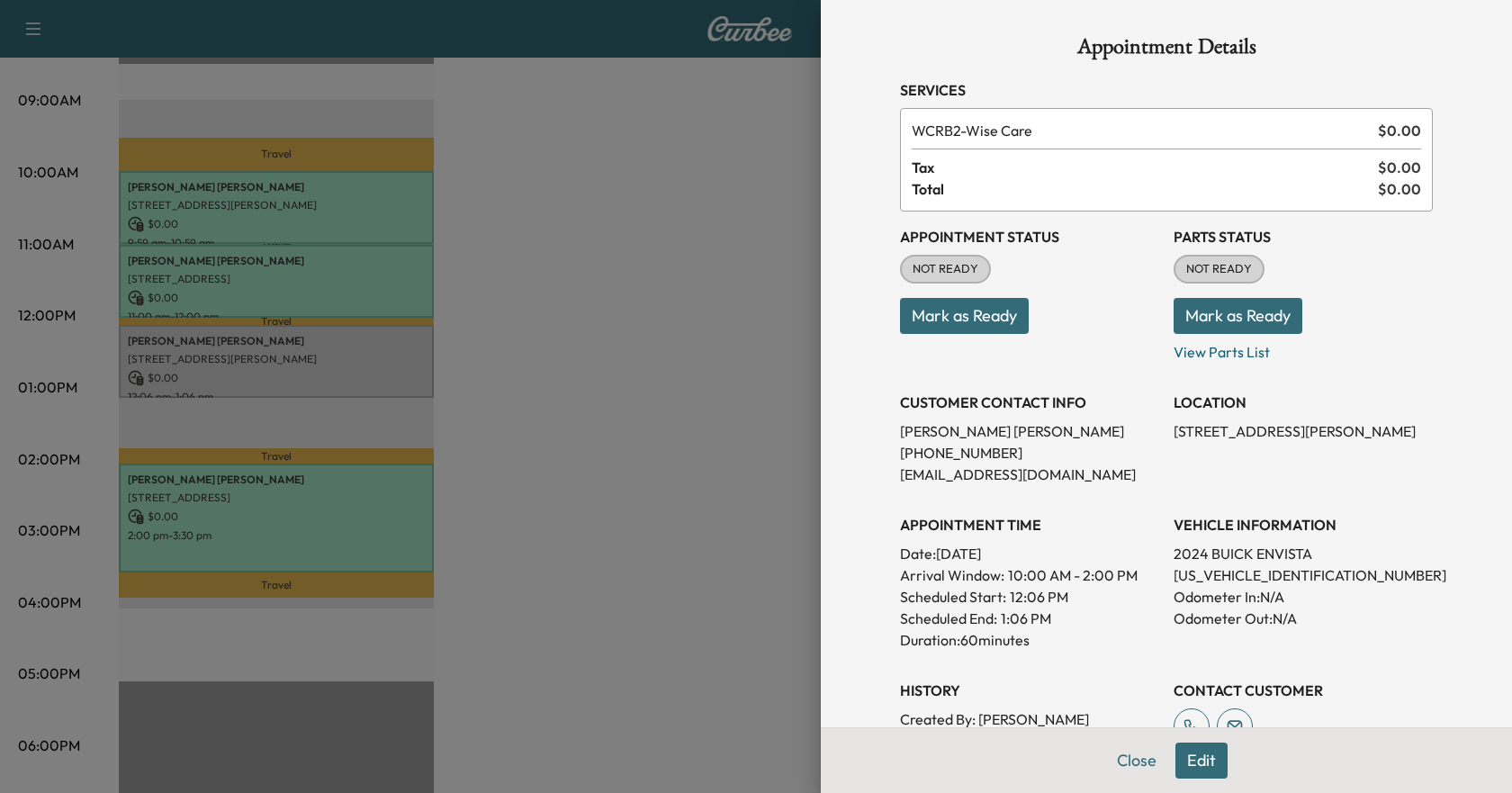
click at [988, 322] on button "Mark as Ready" at bounding box center [964, 316] width 128 height 36
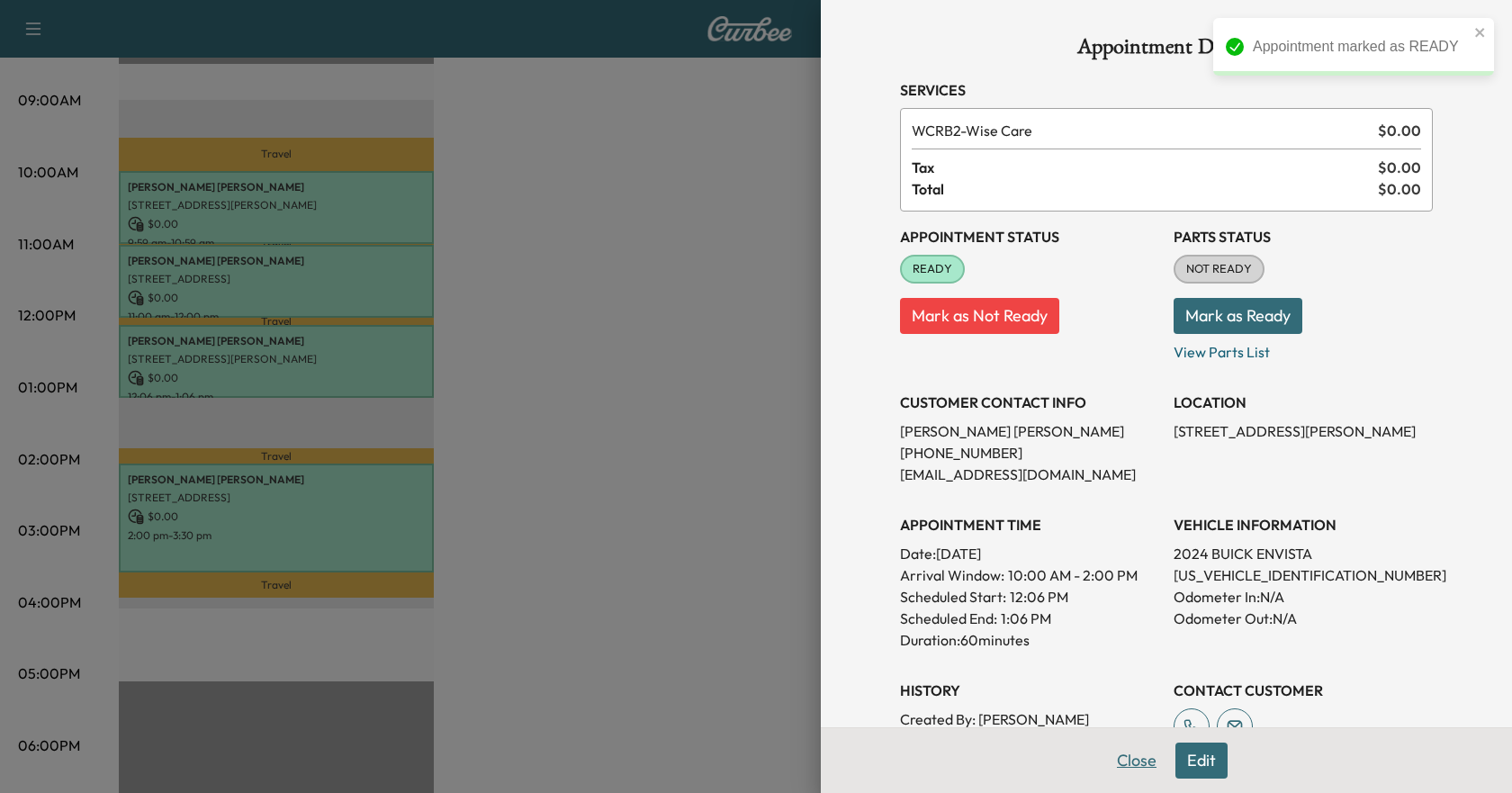
click at [1140, 759] on button "Close" at bounding box center [1137, 761] width 63 height 36
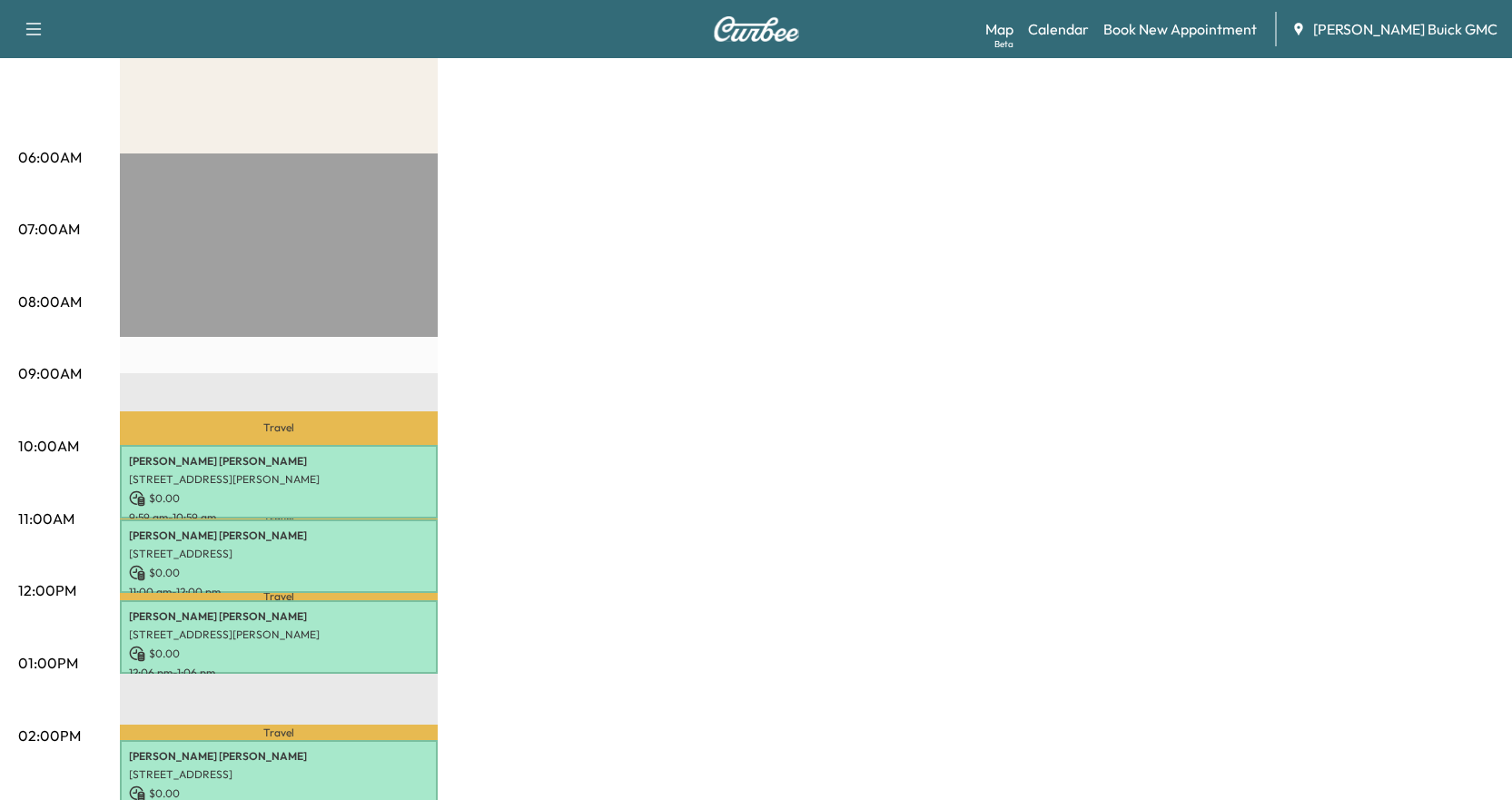
scroll to position [363, 0]
